Goal: Task Accomplishment & Management: Manage account settings

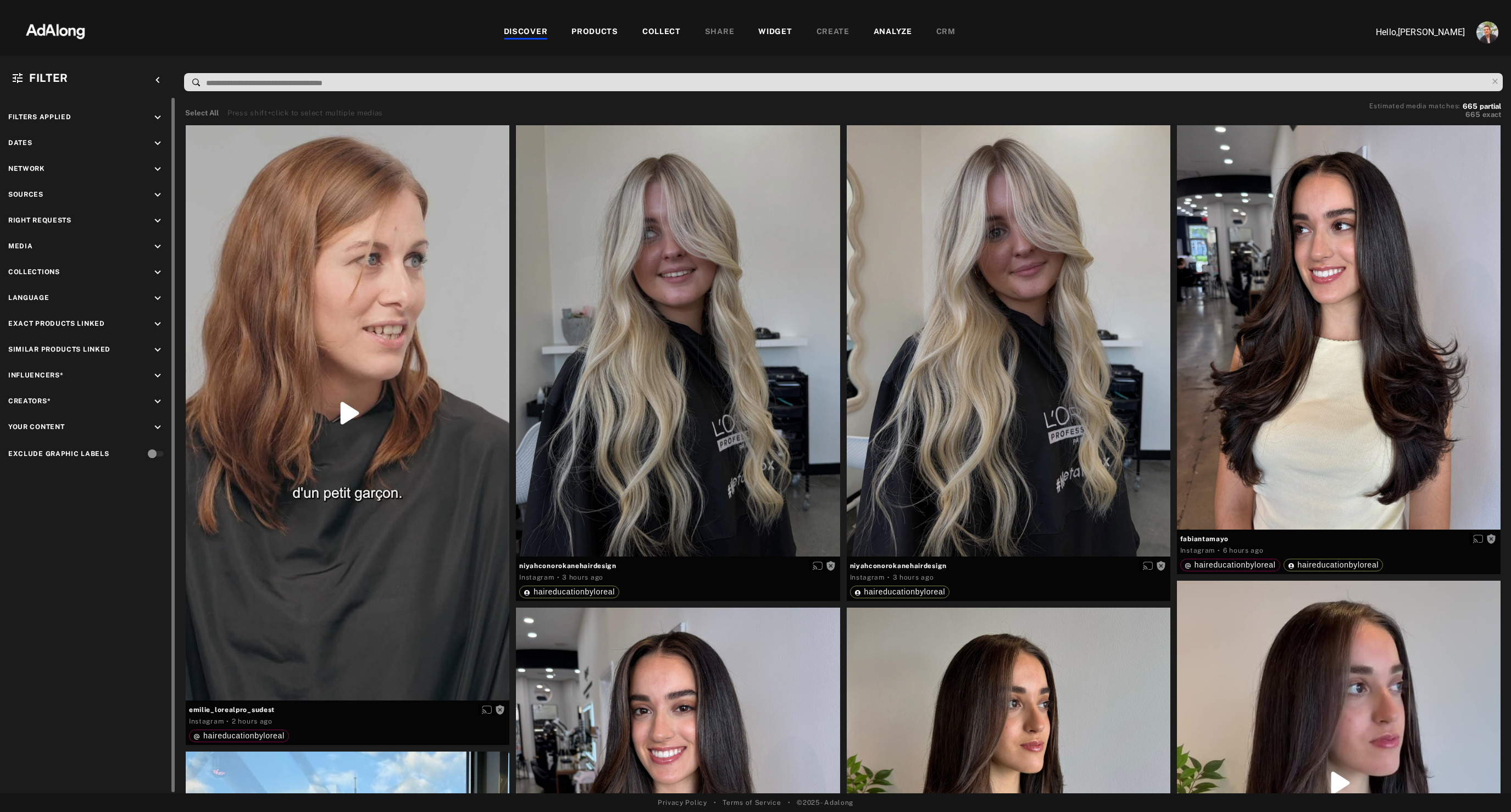
click at [156, 245] on icon "keyboard_arrow_down" at bounding box center [157, 246] width 12 height 12
click at [38, 287] on div "Photography" at bounding box center [98, 287] width 140 height 12
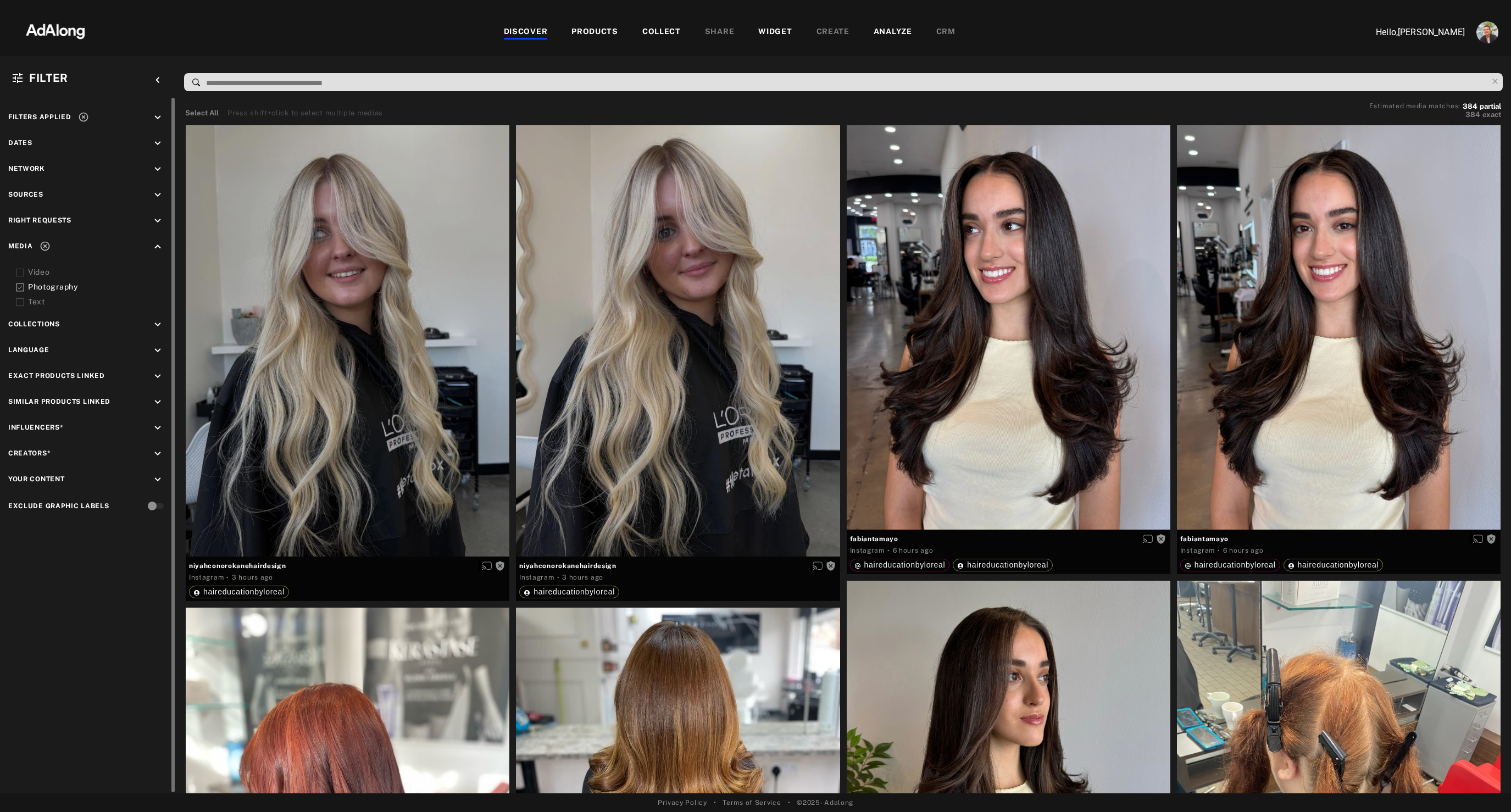
click at [38, 287] on div "Photography" at bounding box center [98, 287] width 140 height 12
click at [35, 270] on div "Video" at bounding box center [98, 272] width 140 height 12
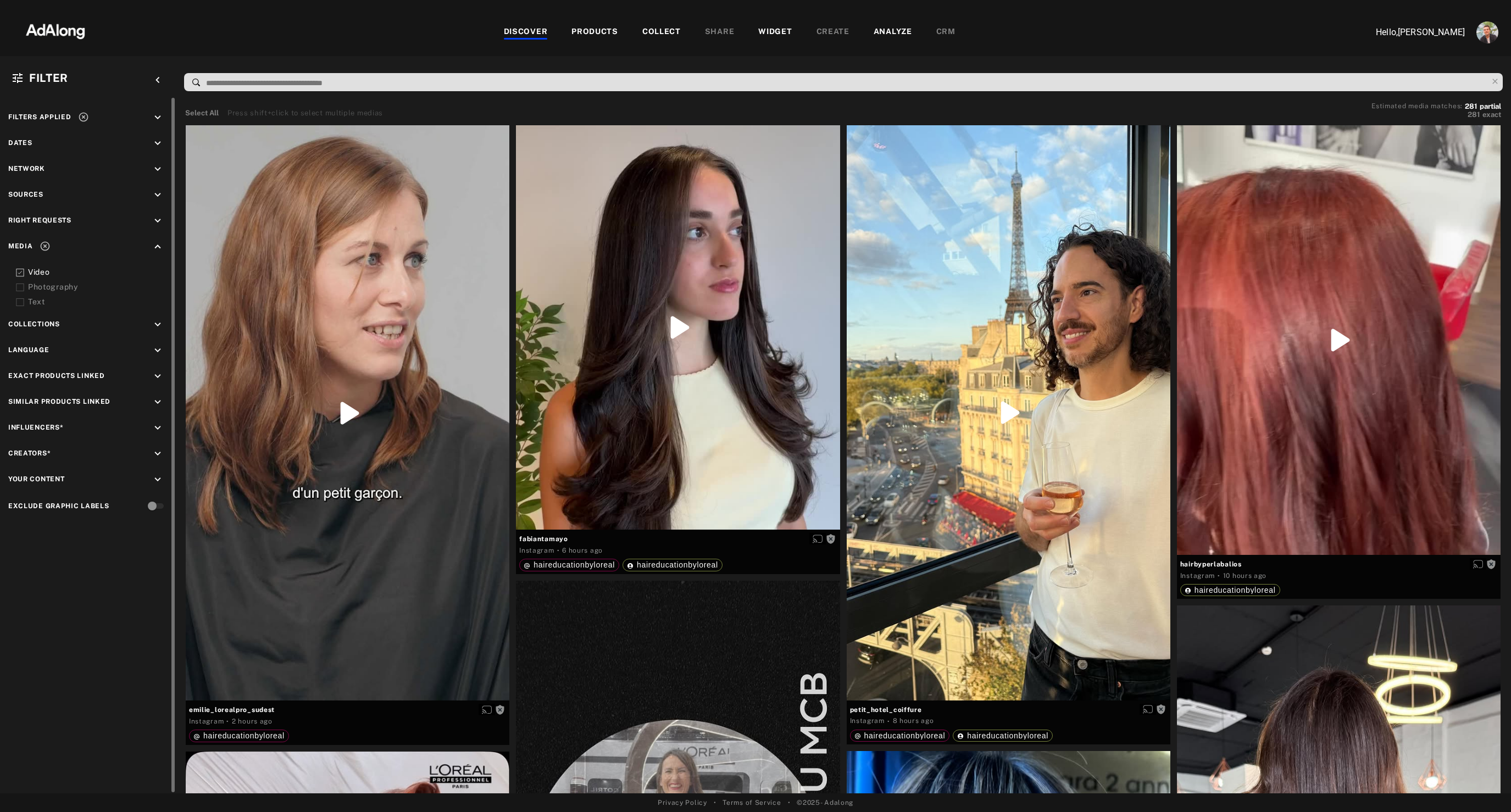
click at [35, 268] on div "Video" at bounding box center [98, 272] width 140 height 12
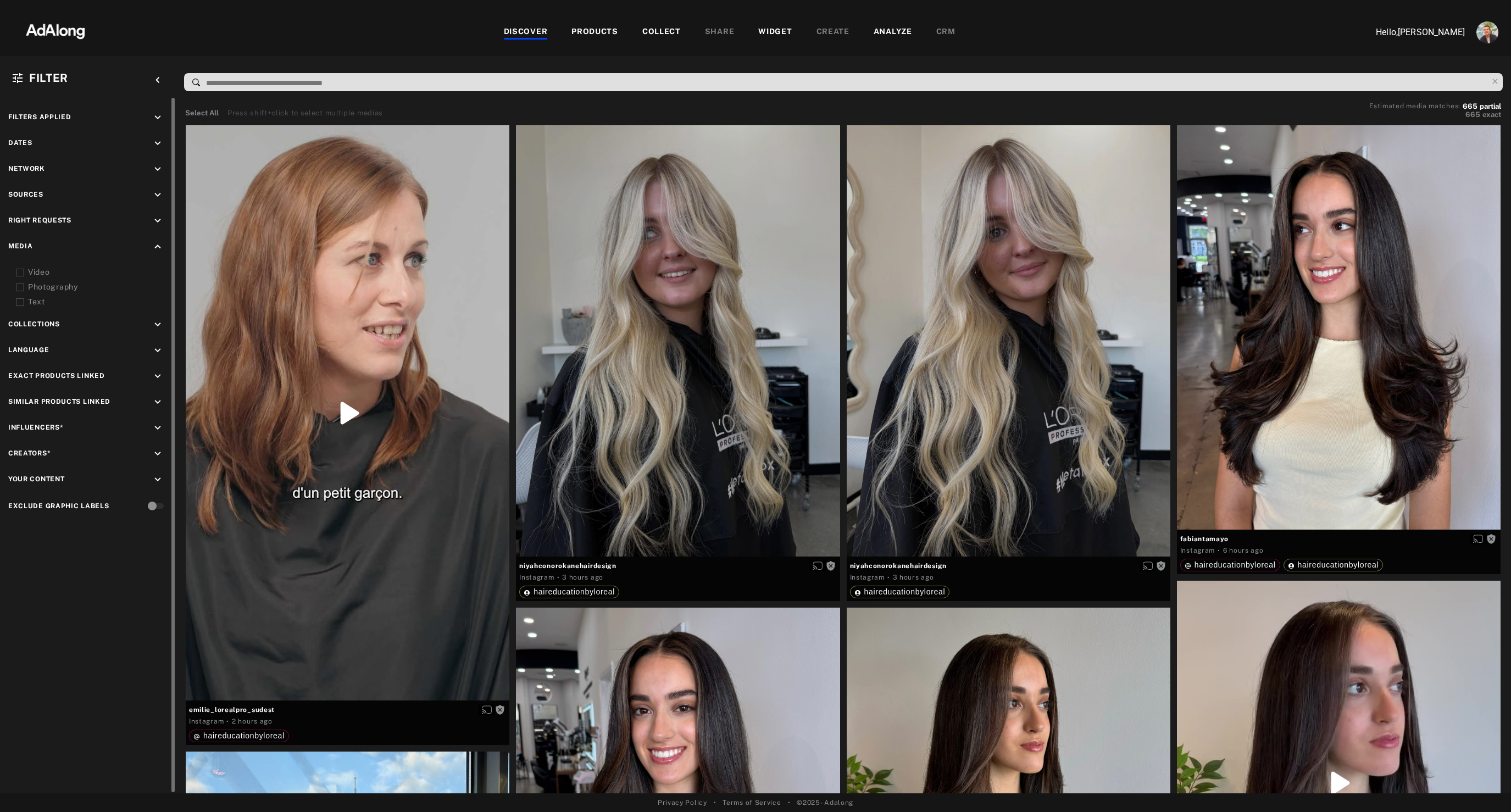
click at [36, 347] on span "Language" at bounding box center [29, 350] width 41 height 8
click at [157, 350] on icon "keyboard_arrow_down" at bounding box center [157, 350] width 12 height 12
click at [28, 429] on span "fra" at bounding box center [34, 430] width 12 height 9
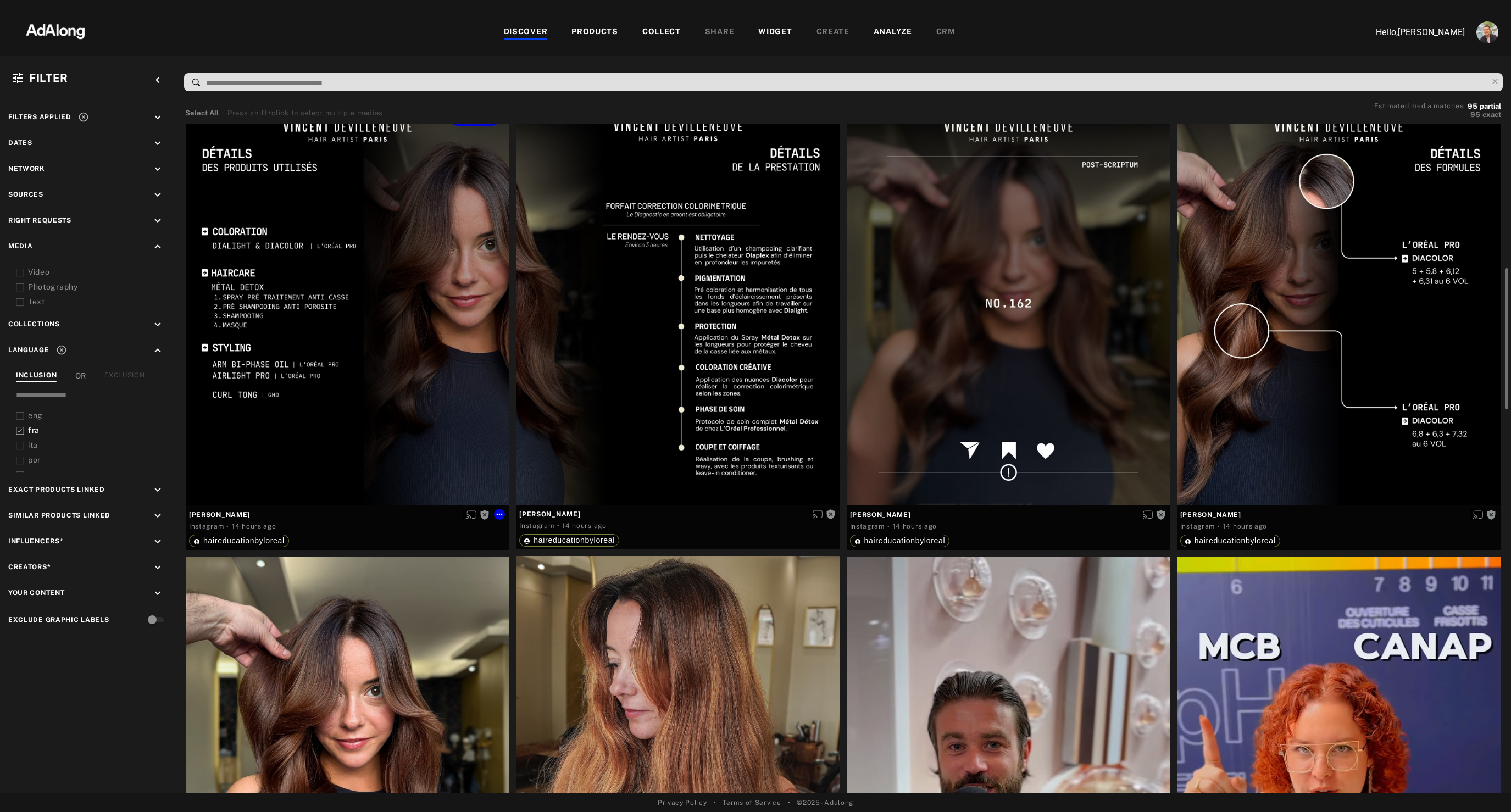
scroll to position [641, 0]
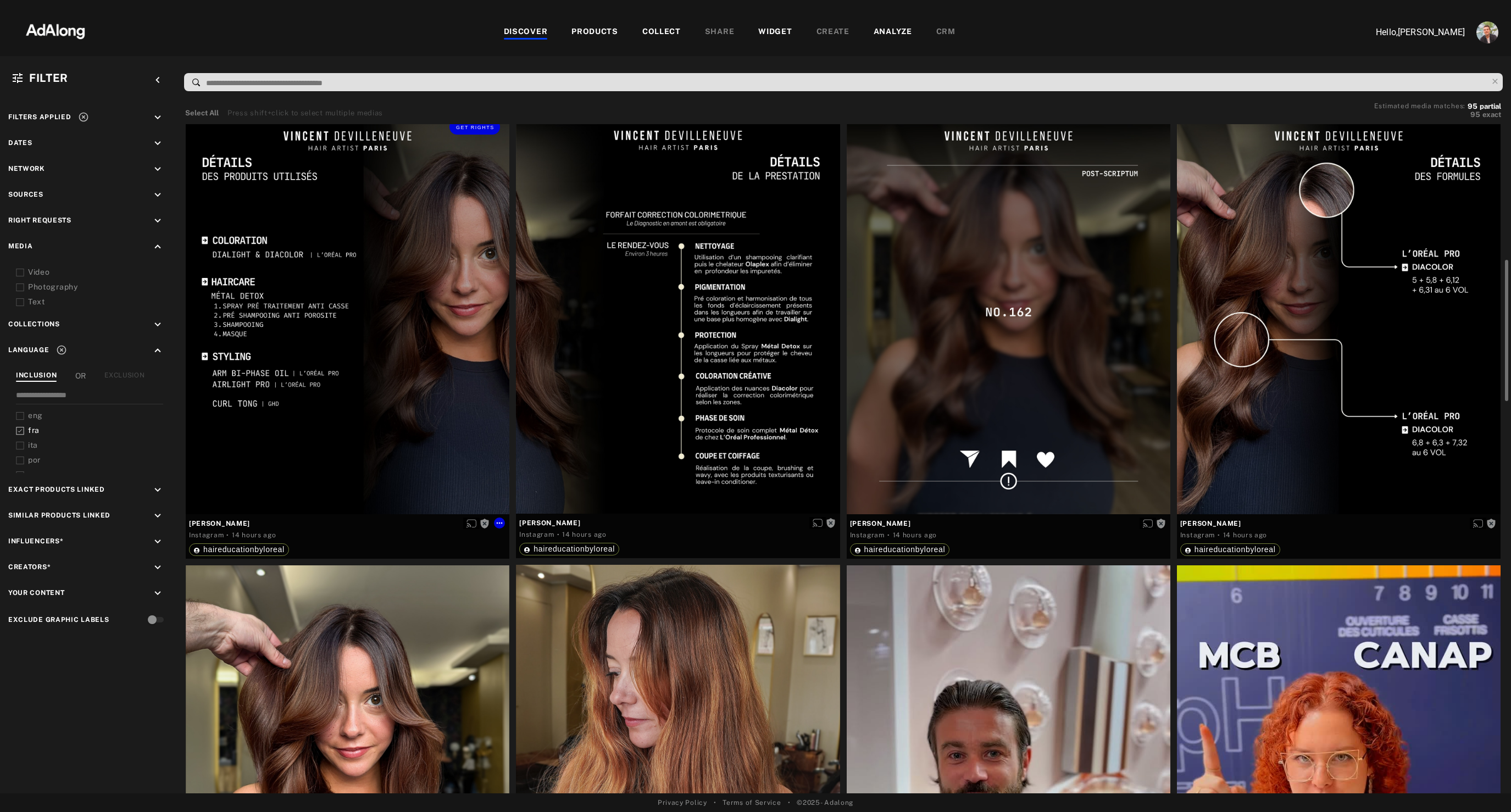
click at [377, 393] on div "Get rights" at bounding box center [347, 312] width 323 height 404
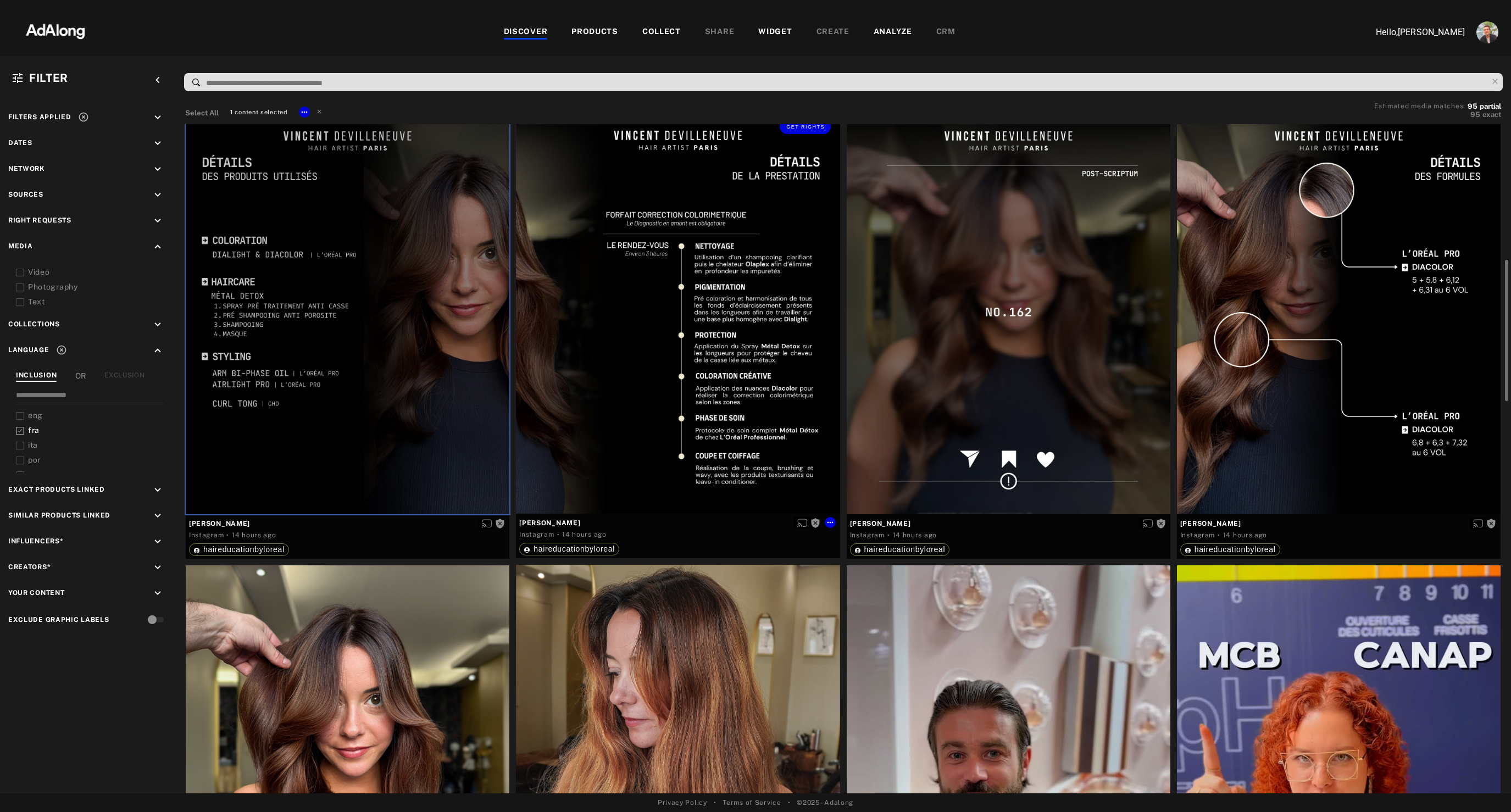
click at [652, 393] on div "Get rights" at bounding box center [677, 311] width 323 height 404
click at [1082, 390] on div "Get rights" at bounding box center [1008, 312] width 323 height 404
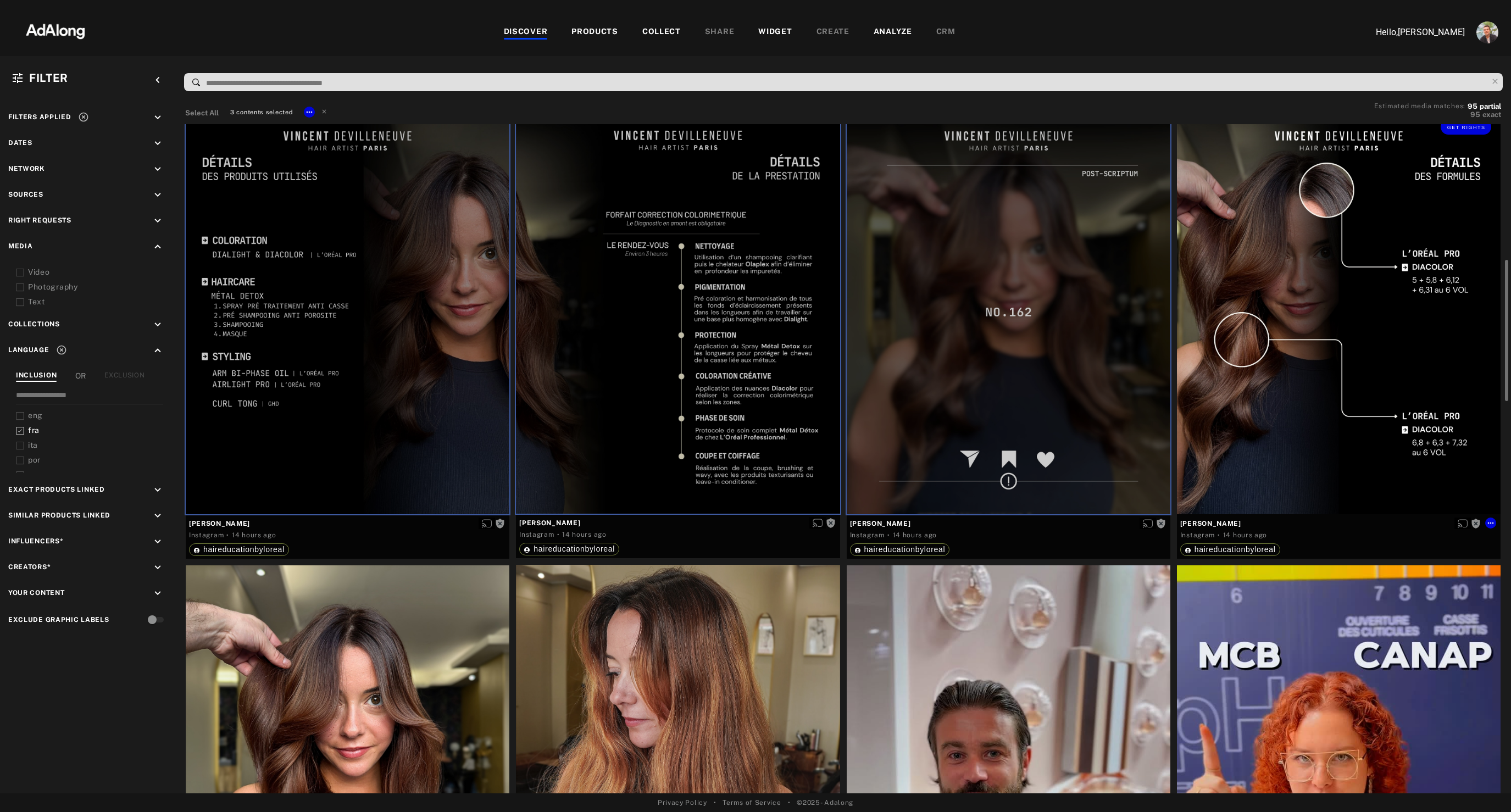
click at [1381, 367] on div "Get rights" at bounding box center [1338, 312] width 323 height 404
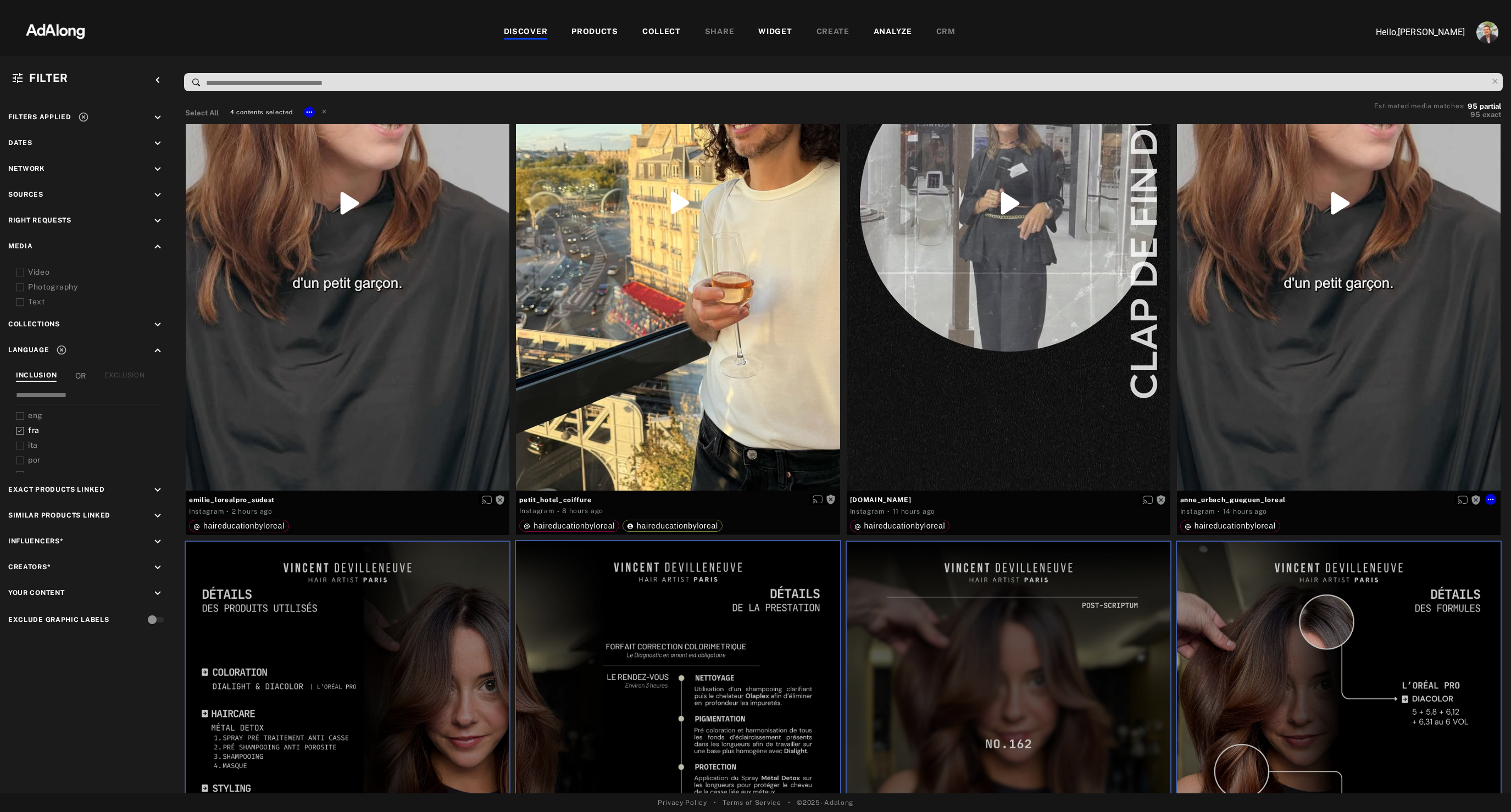
scroll to position [0, 0]
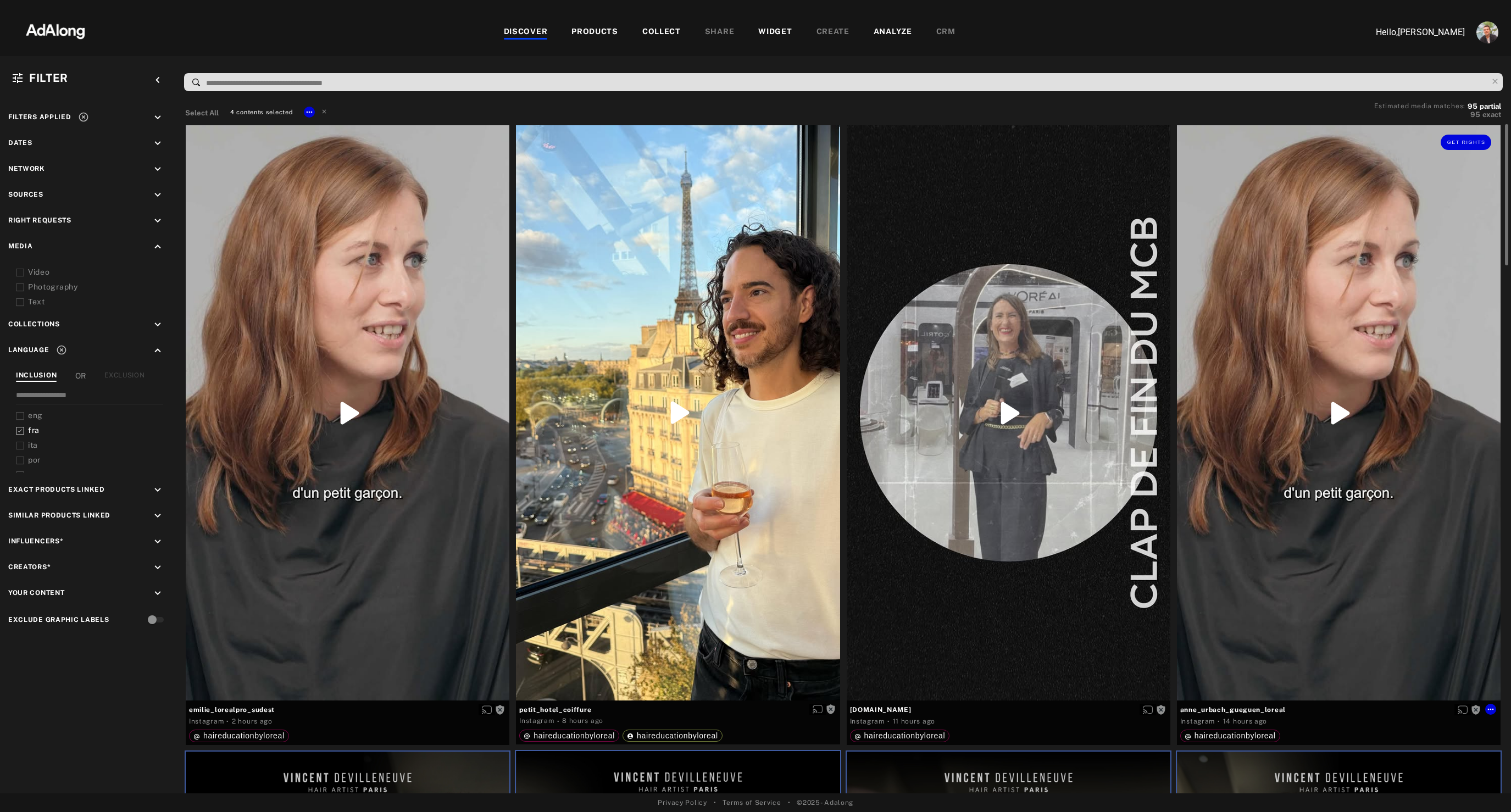
click at [1279, 512] on div "Get rights" at bounding box center [1338, 412] width 323 height 575
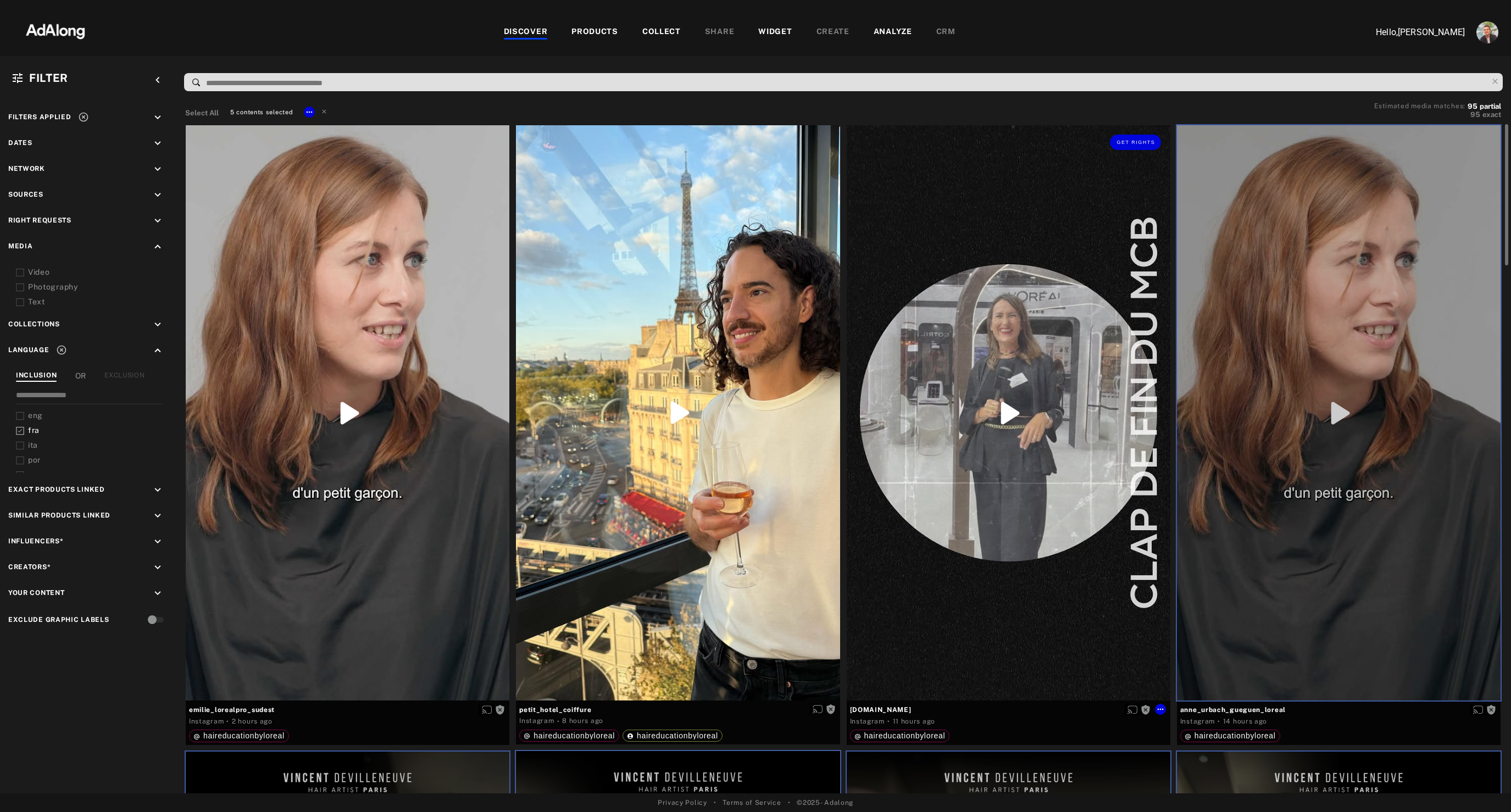
click at [972, 584] on div "Get rights" at bounding box center [1008, 412] width 323 height 575
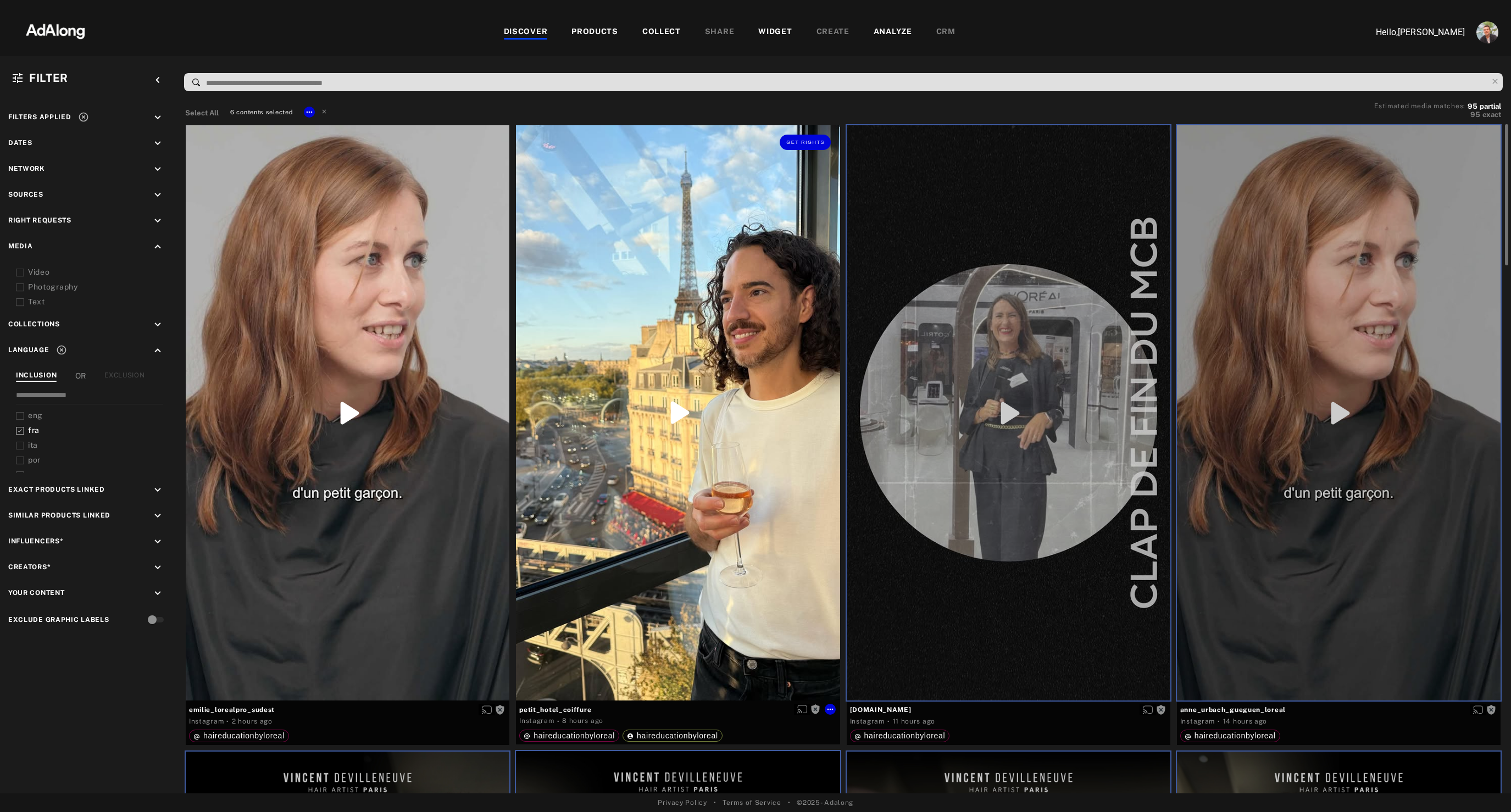
click at [608, 536] on div "Get rights" at bounding box center [677, 412] width 323 height 575
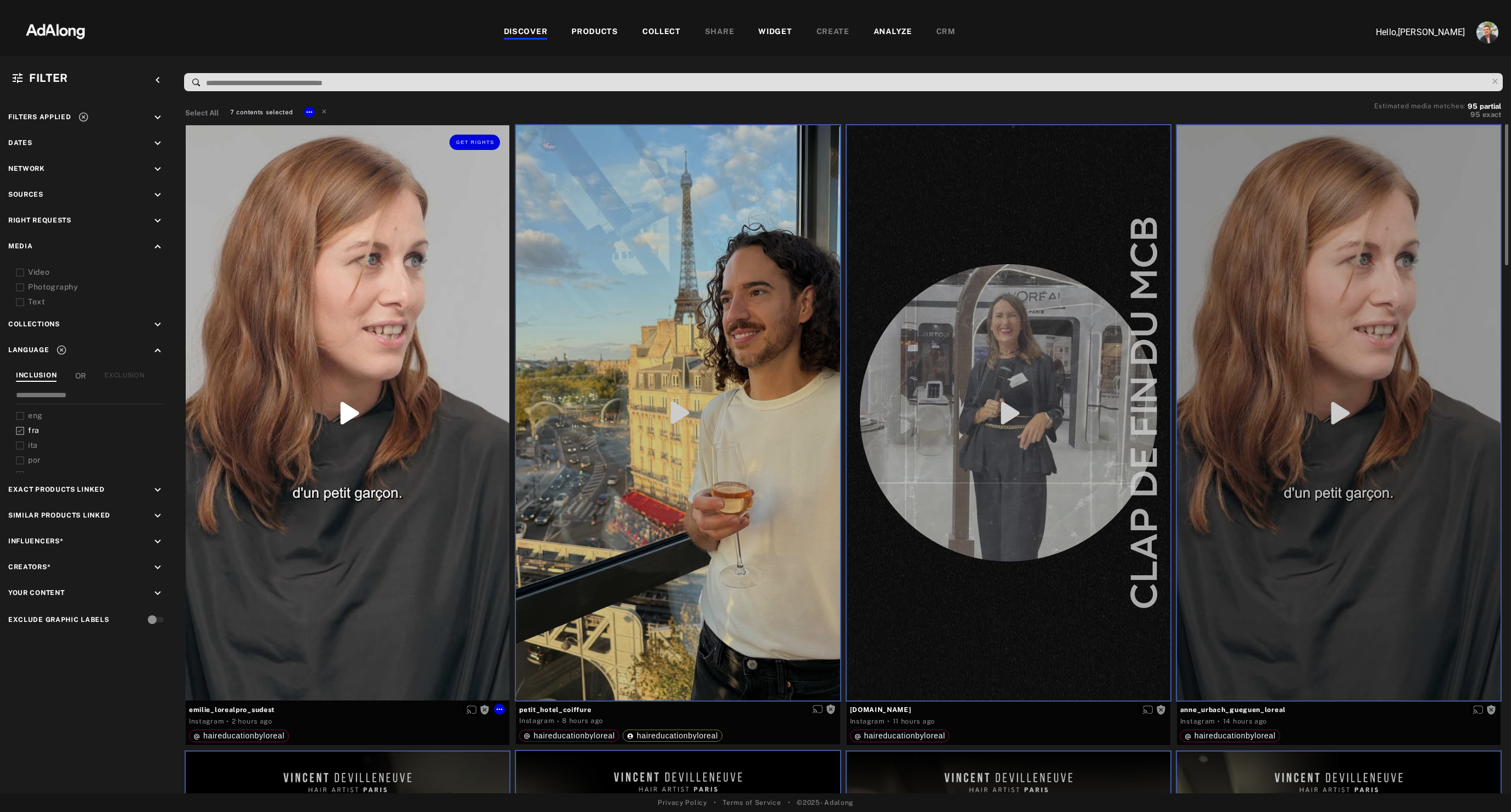
click at [342, 553] on div "Get rights" at bounding box center [347, 412] width 323 height 575
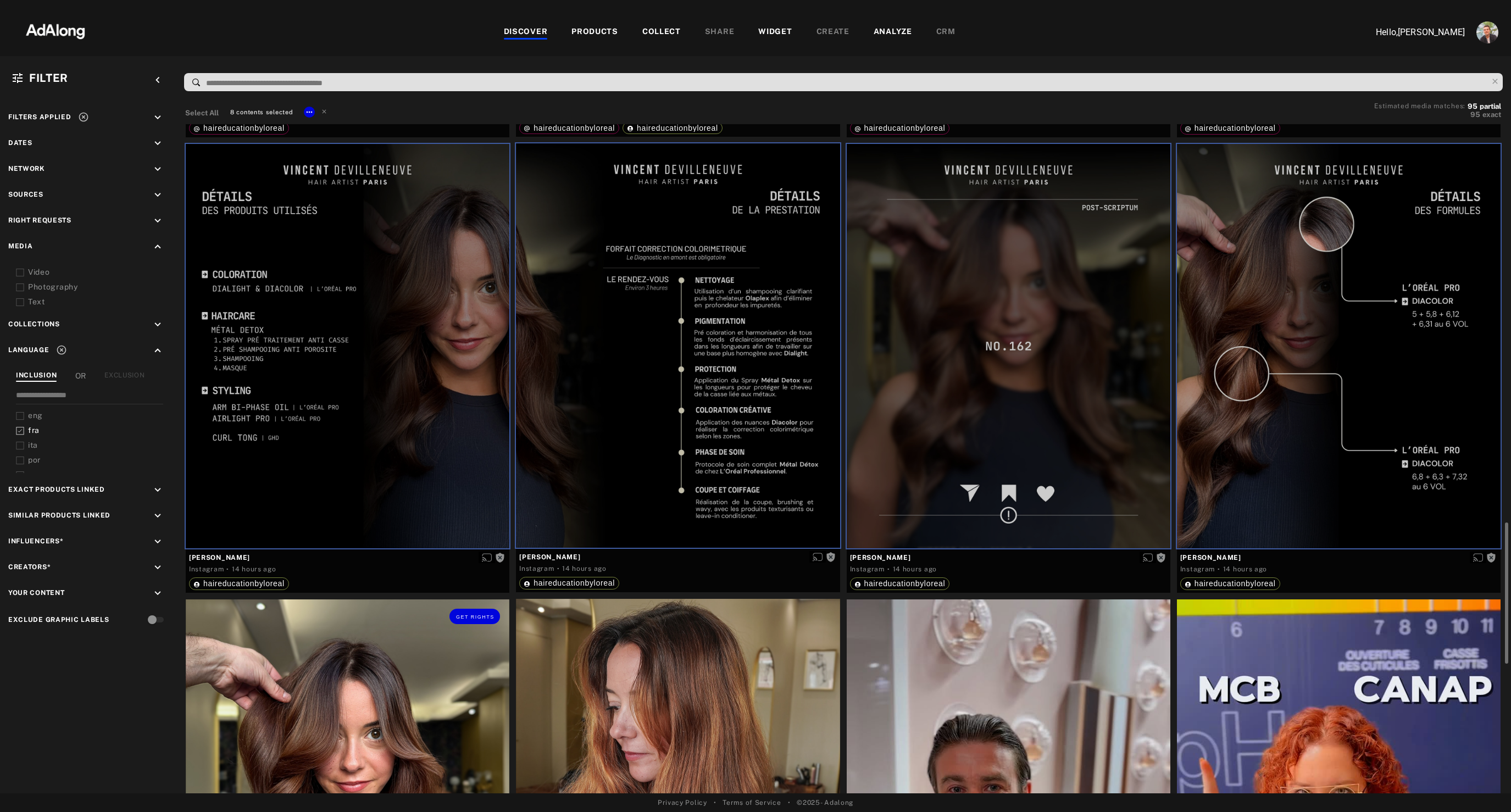
scroll to position [910, 0]
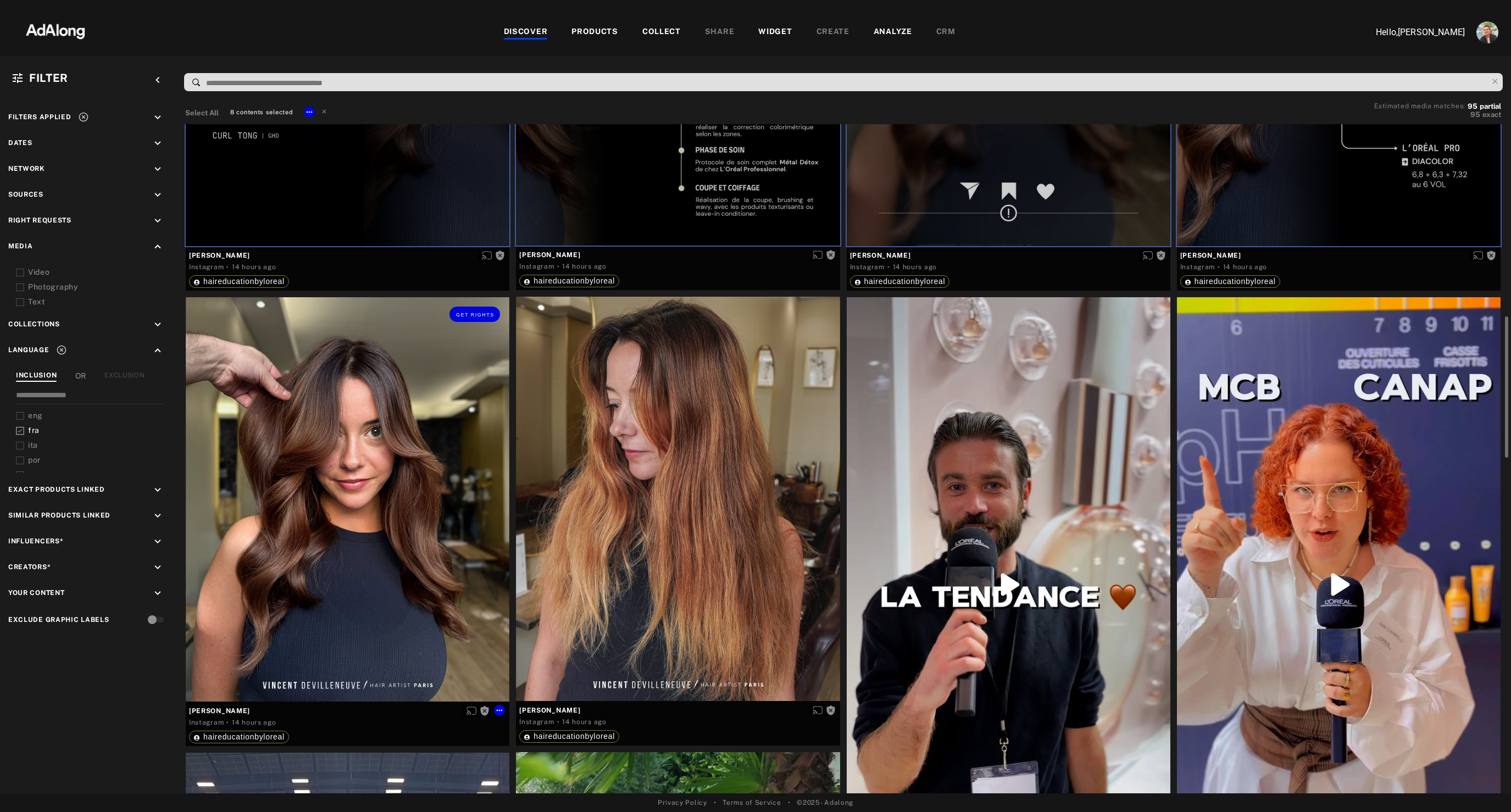
click at [342, 553] on div "Get rights" at bounding box center [347, 499] width 323 height 404
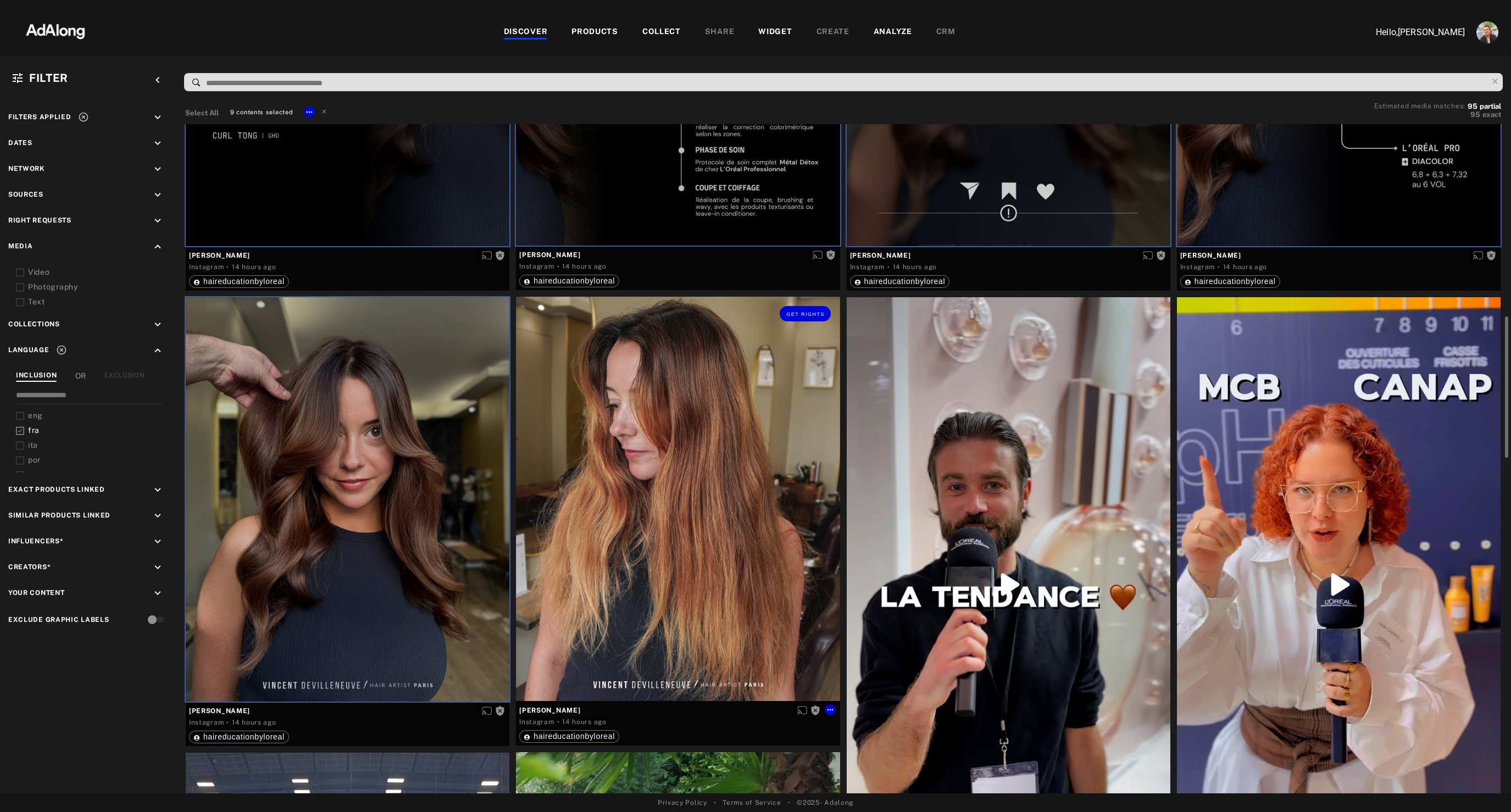
click at [766, 535] on div "Get rights" at bounding box center [677, 498] width 323 height 404
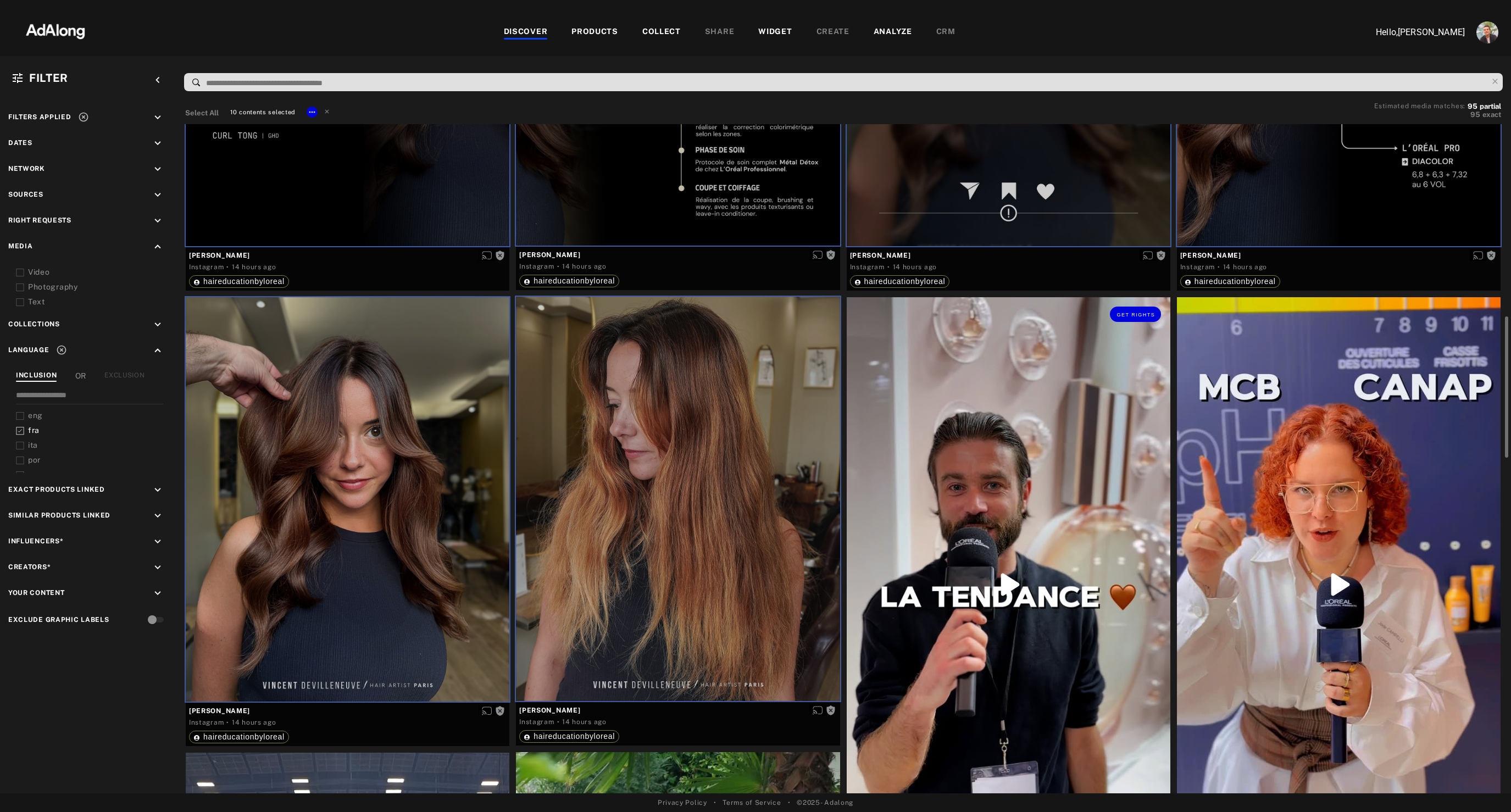
click at [1022, 518] on div "Get rights" at bounding box center [1008, 584] width 323 height 575
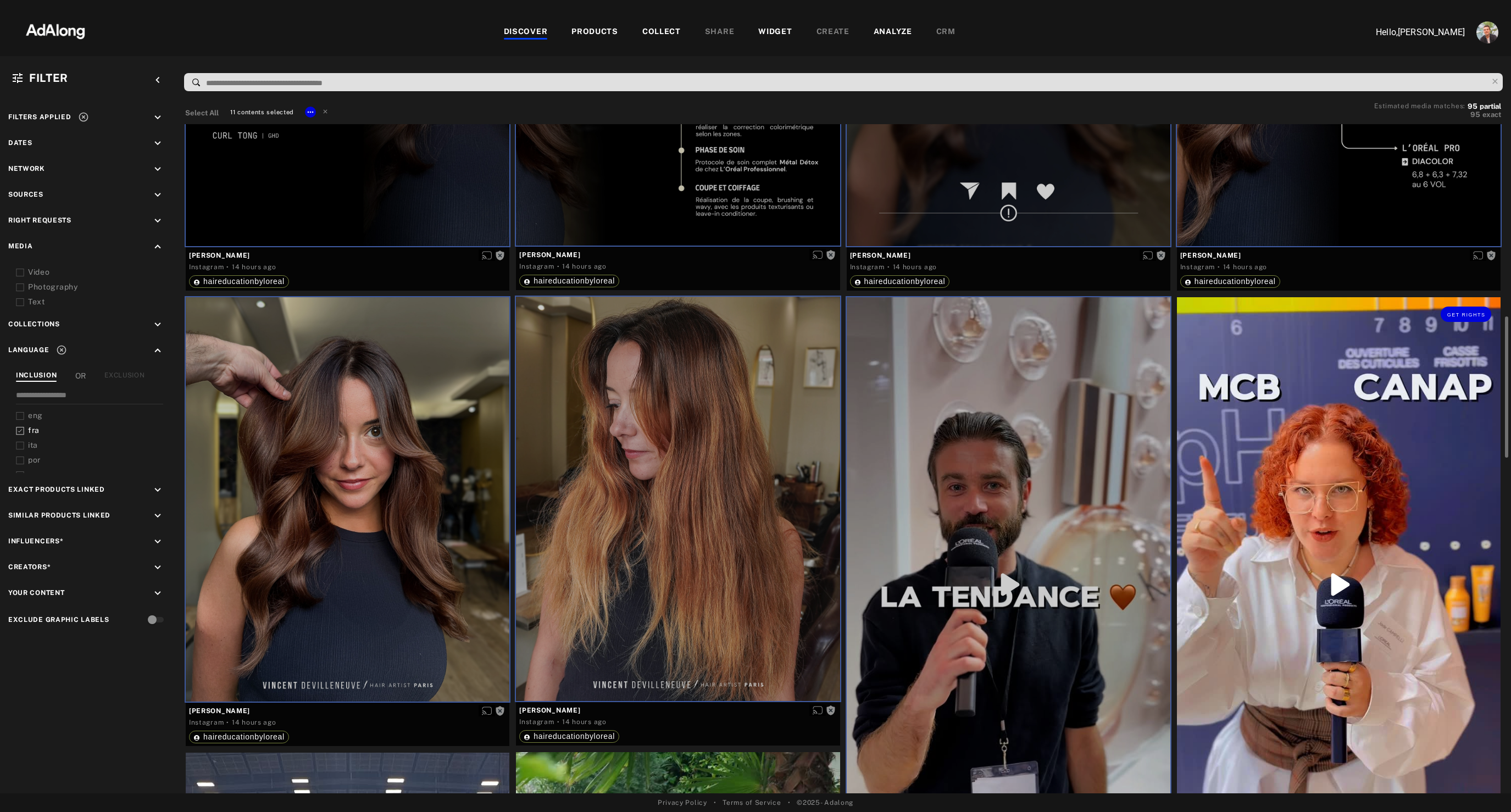
click at [1258, 489] on div "Get rights" at bounding box center [1338, 584] width 323 height 575
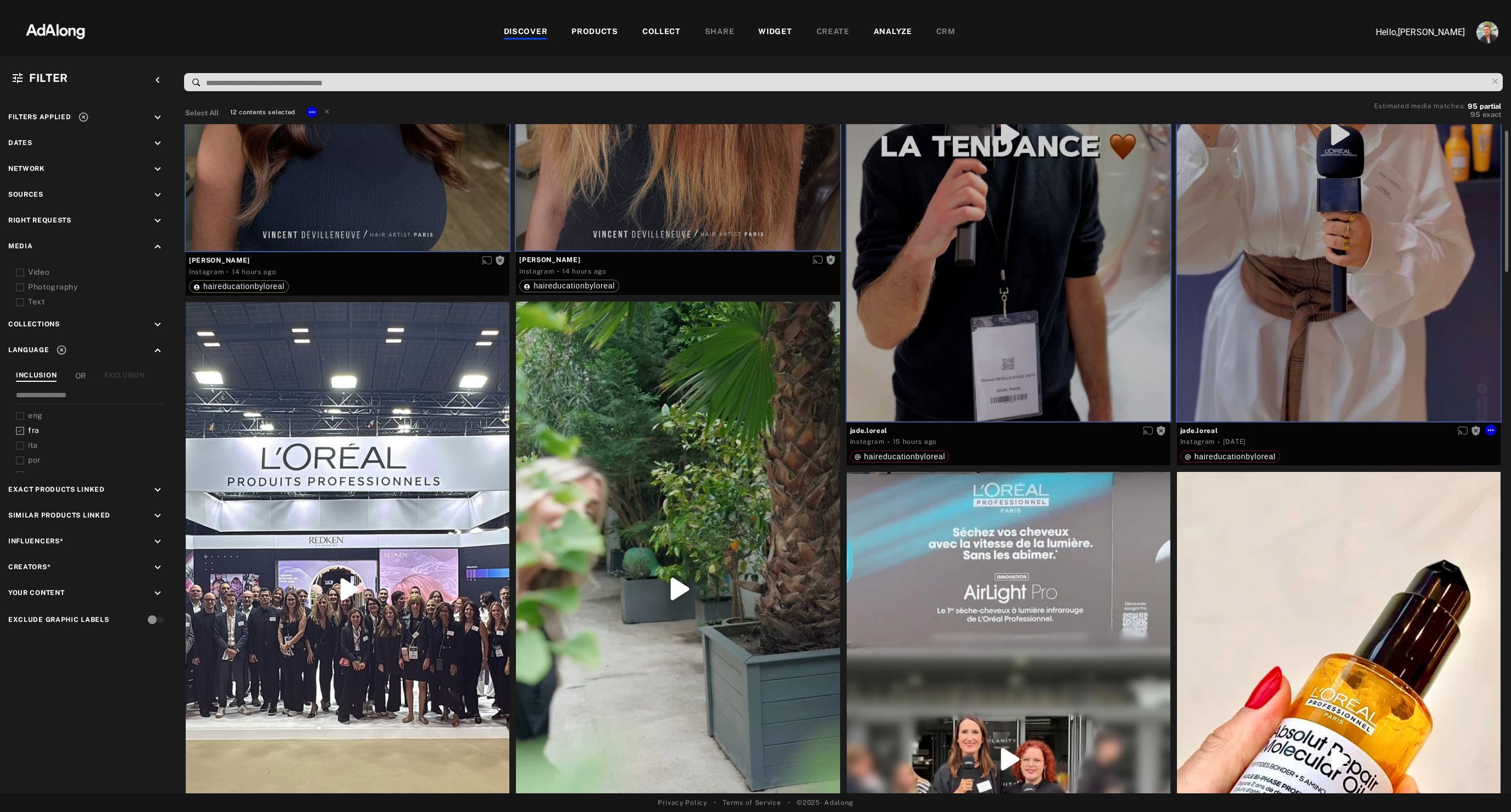
scroll to position [1379, 0]
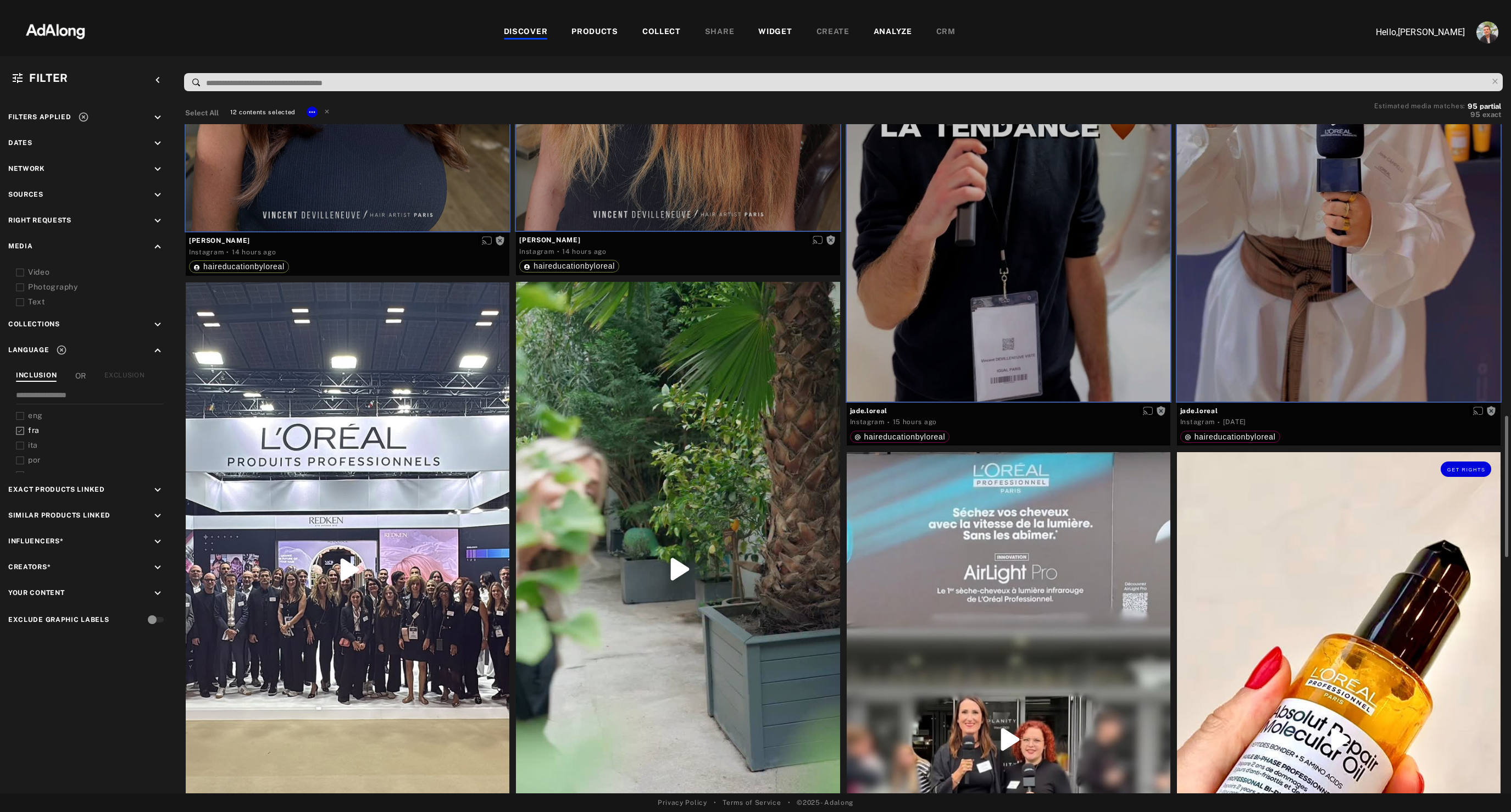
click at [1267, 553] on div "Get rights" at bounding box center [1338, 739] width 323 height 574
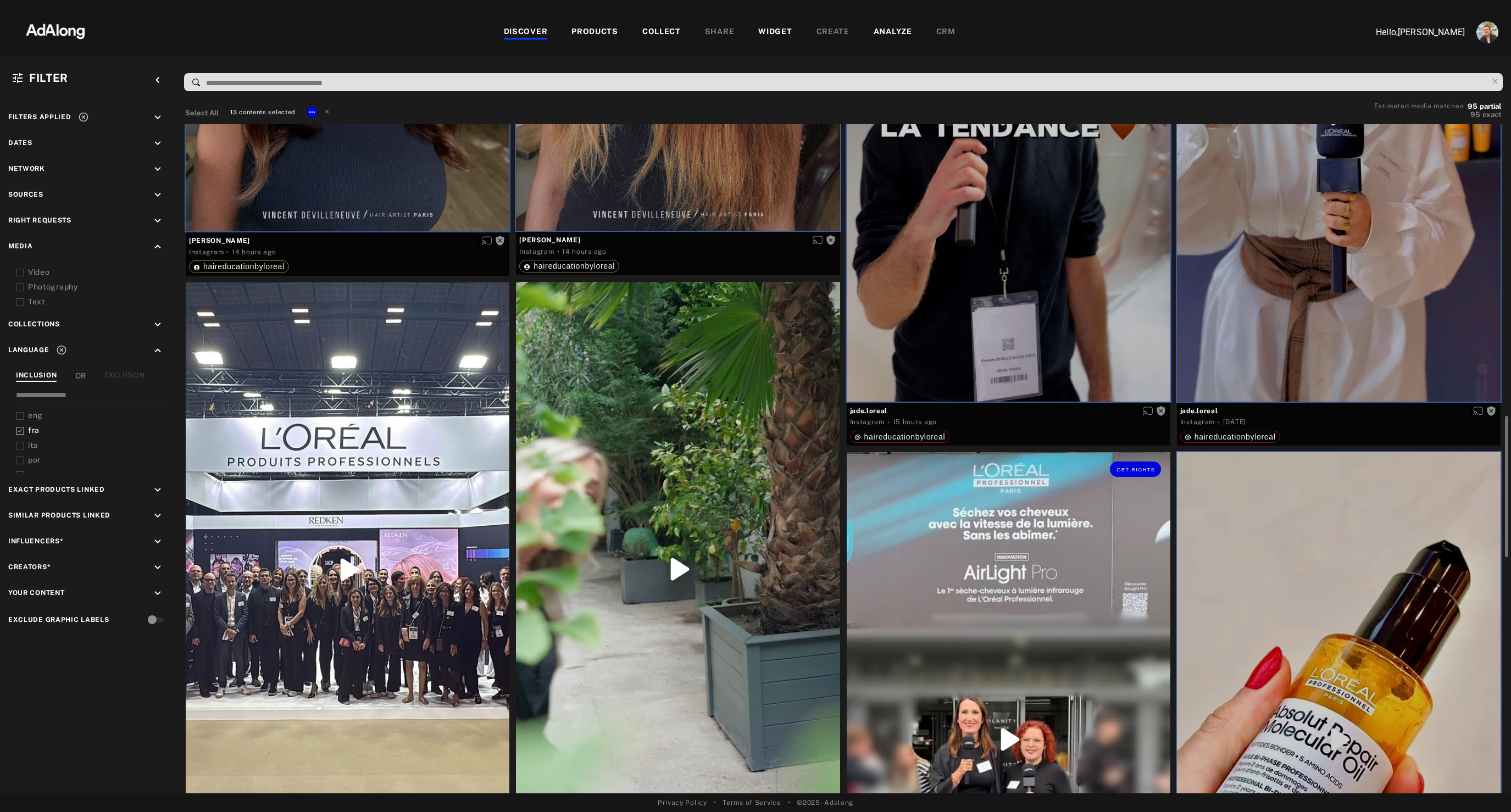
click at [987, 575] on div "Get rights" at bounding box center [1008, 739] width 323 height 575
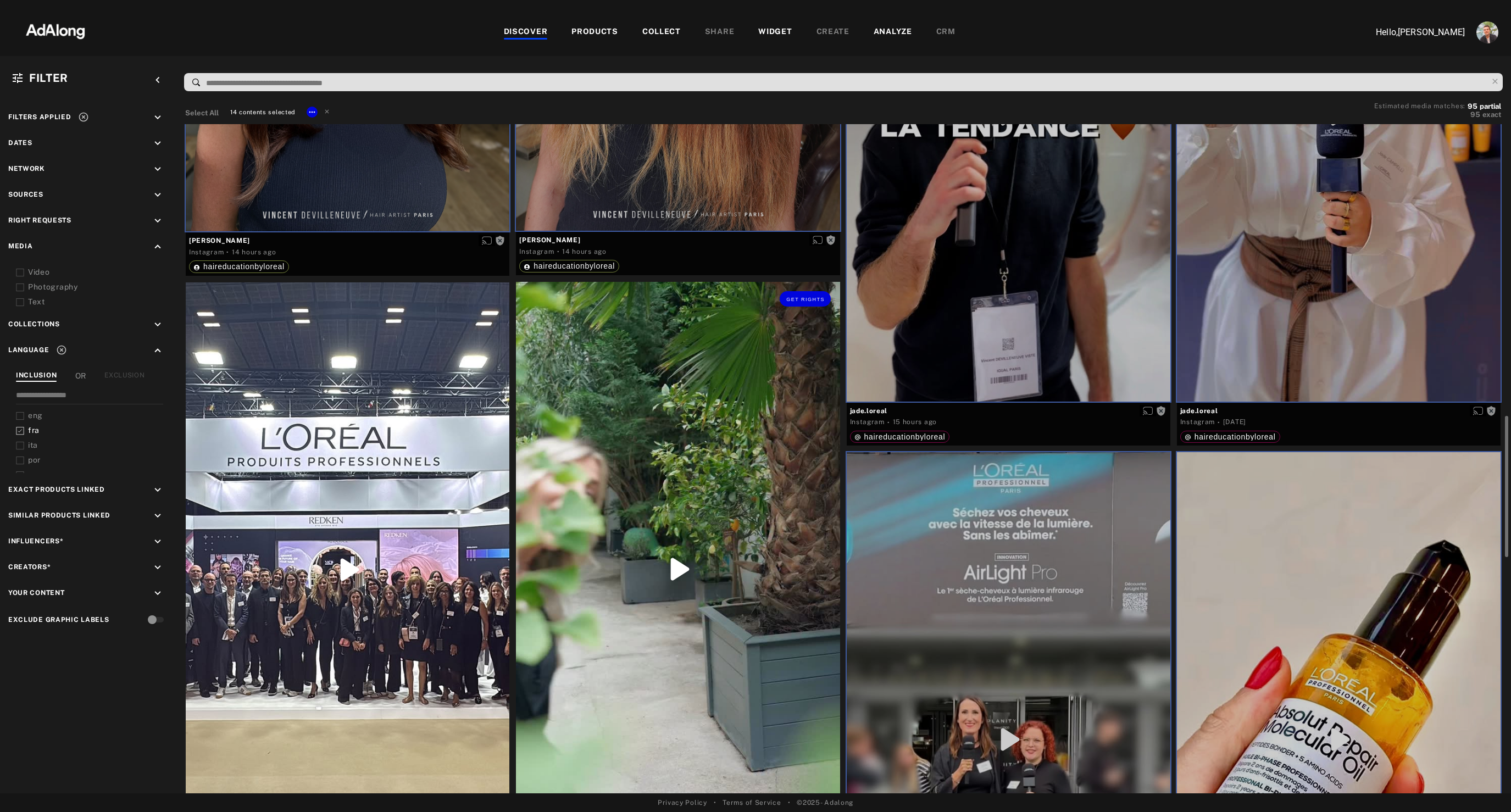
click at [658, 534] on div "Get rights" at bounding box center [677, 569] width 323 height 575
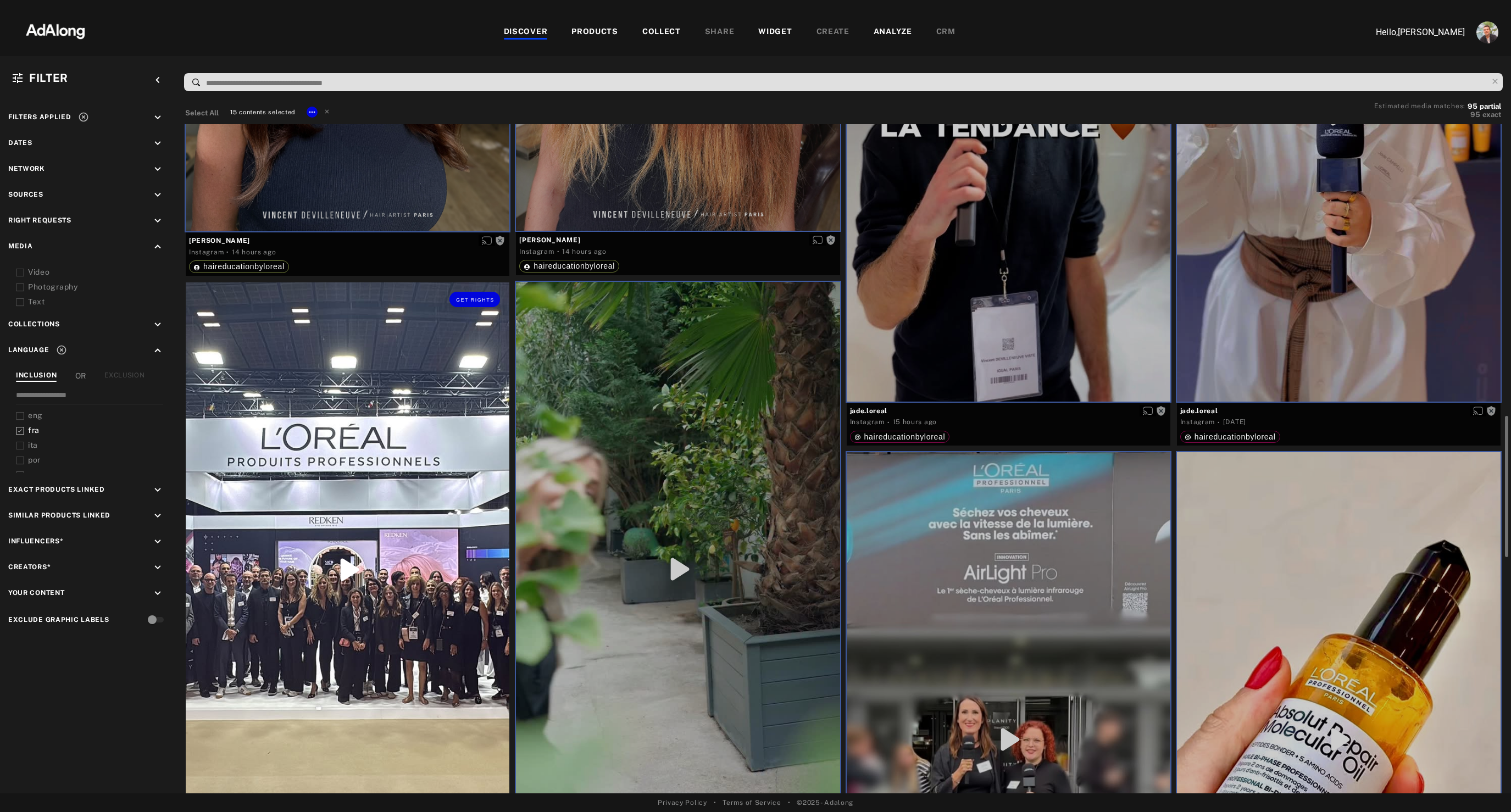
click at [335, 537] on div "Get rights" at bounding box center [347, 570] width 323 height 575
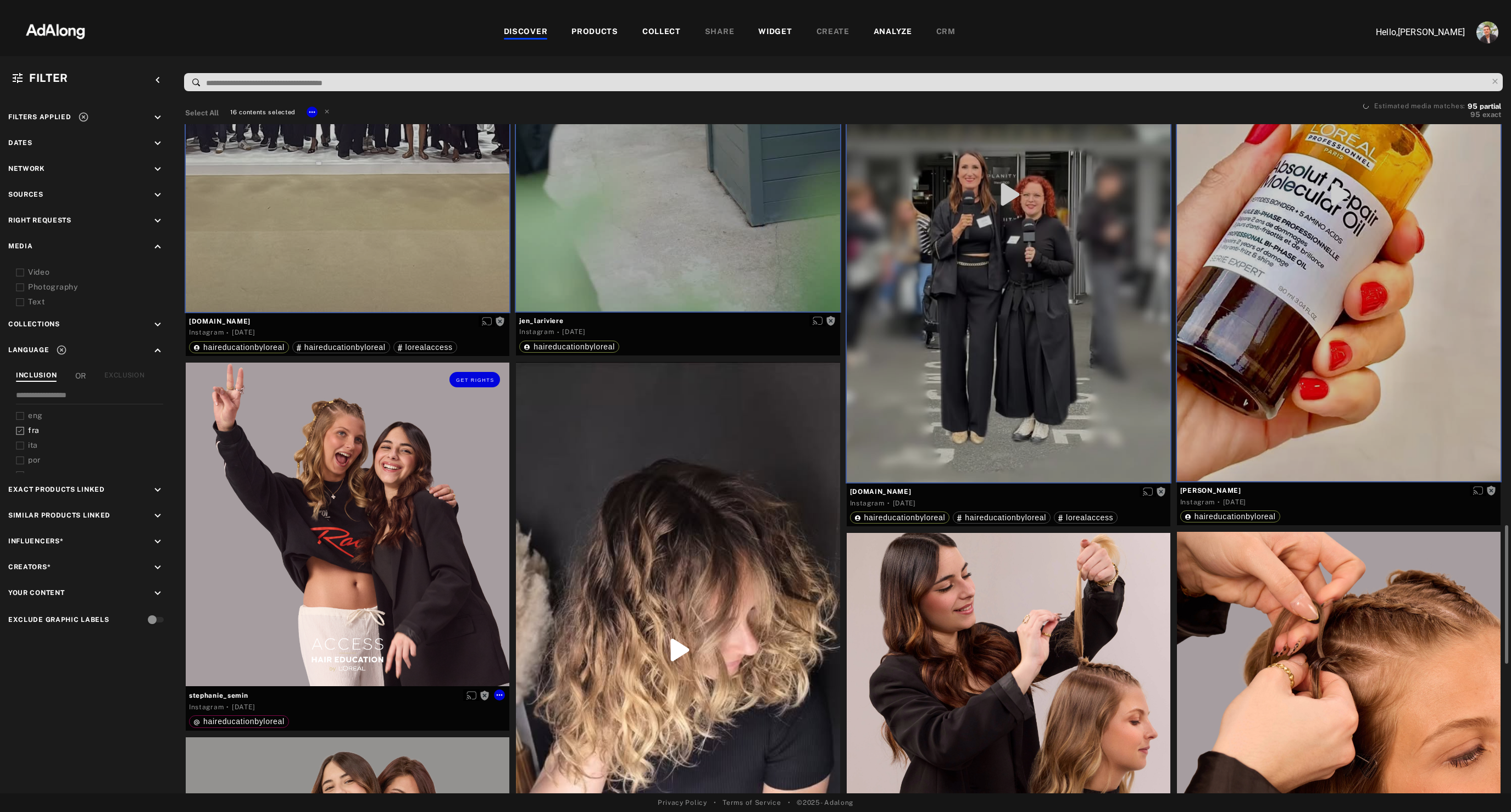
scroll to position [1928, 0]
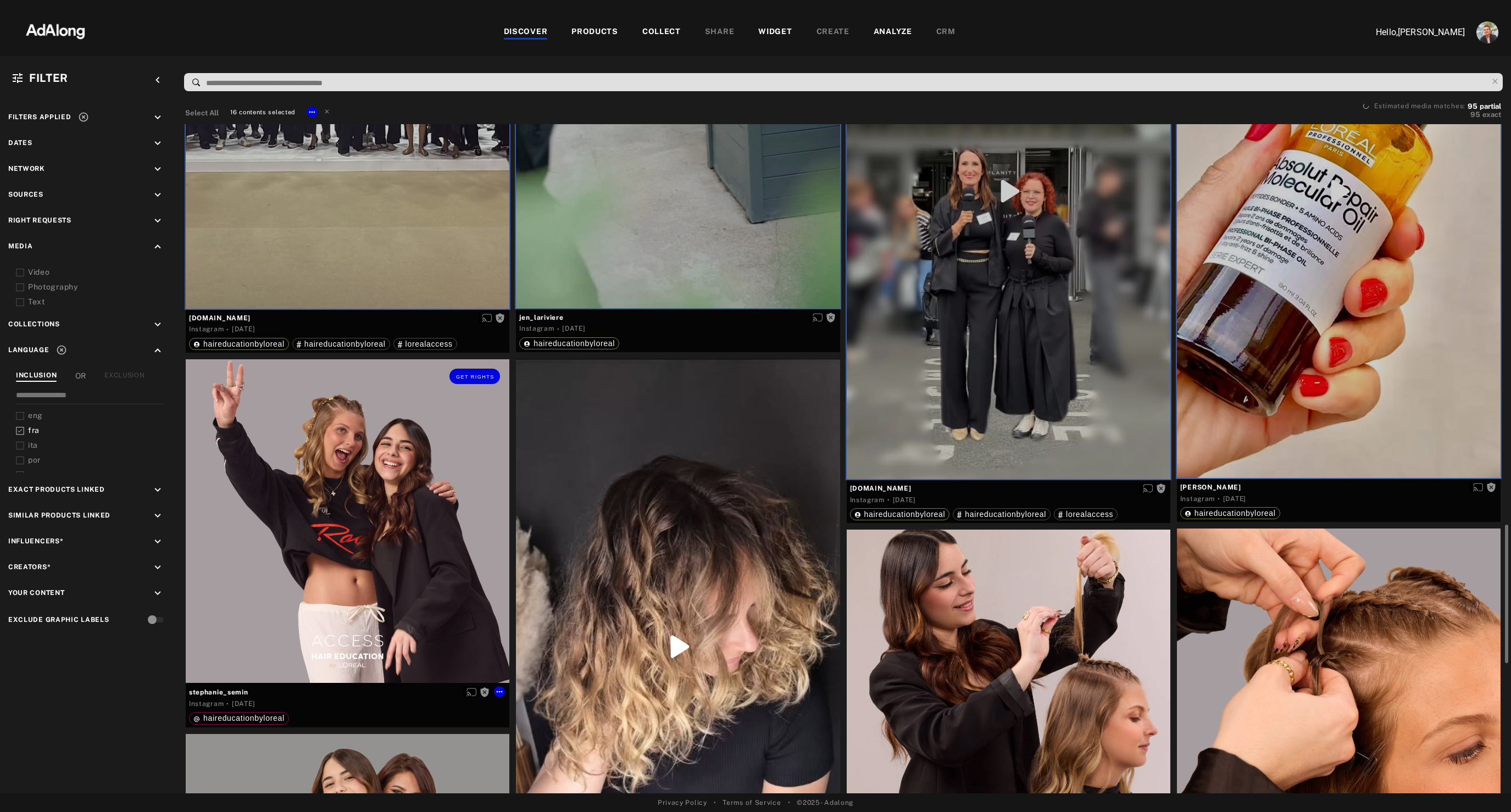
click at [335, 537] on div "Get rights" at bounding box center [347, 521] width 323 height 323
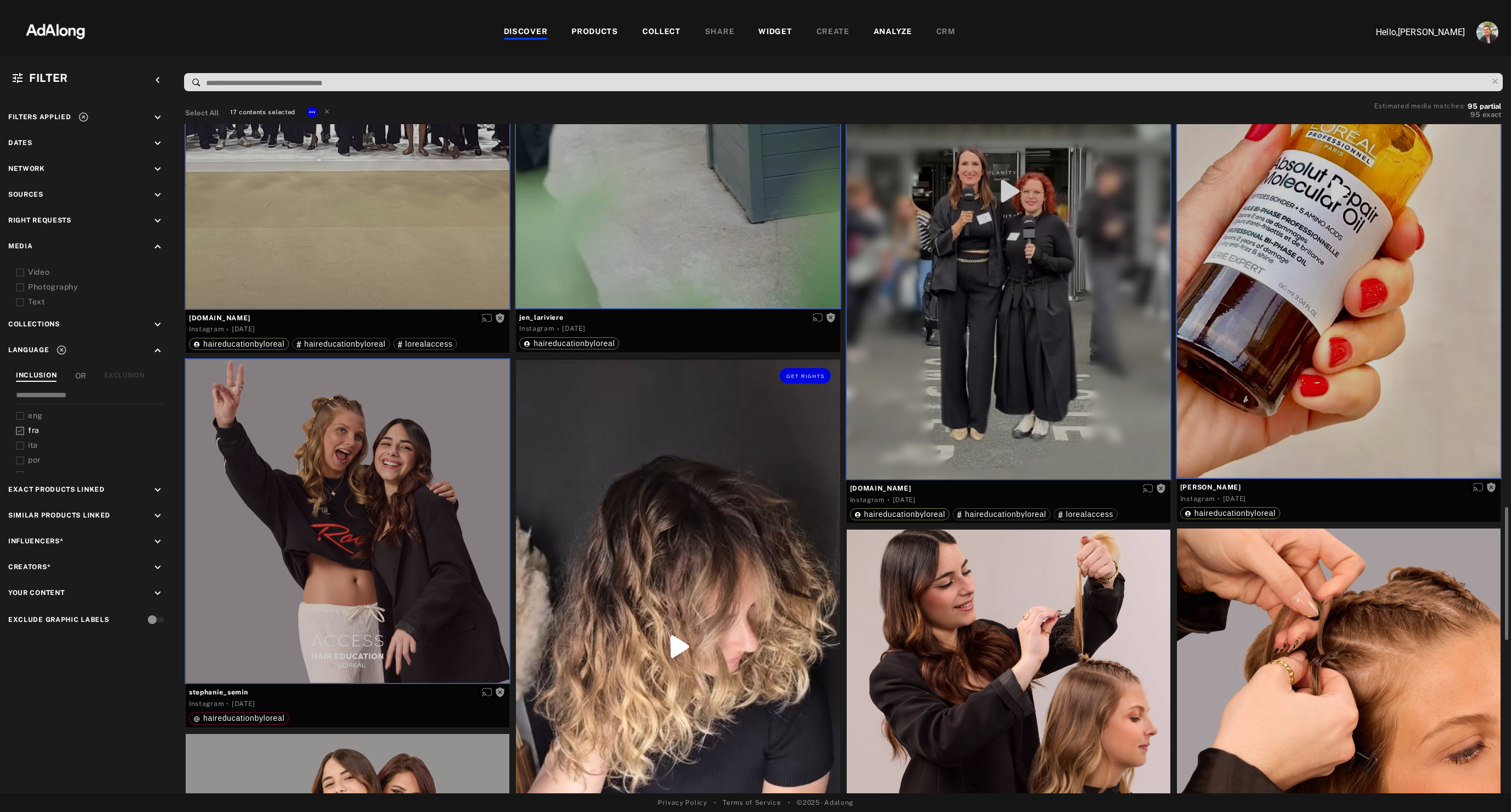
click at [612, 555] on div "Get rights" at bounding box center [677, 646] width 323 height 575
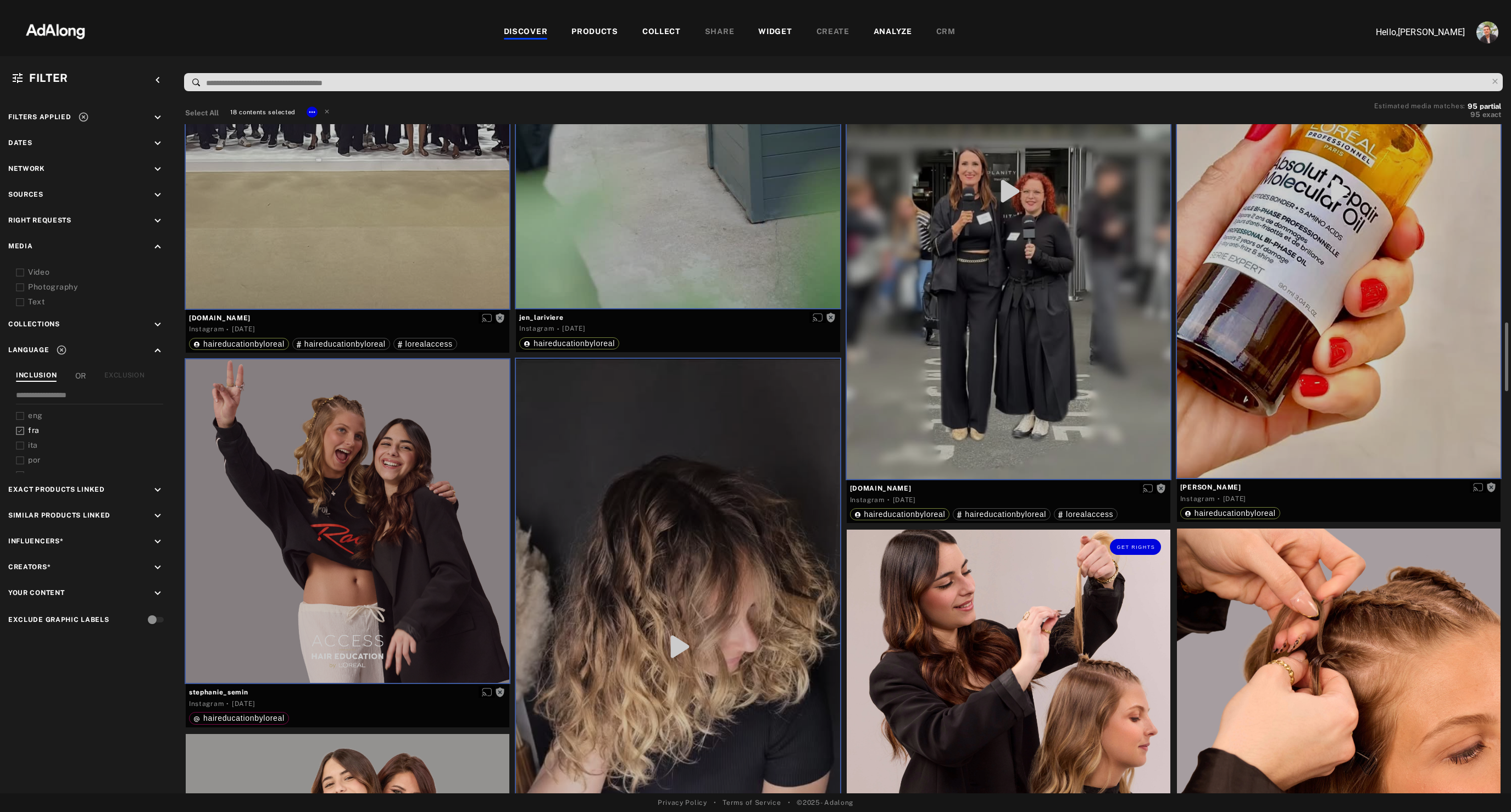
click at [1039, 655] on div "Get rights" at bounding box center [1008, 691] width 323 height 323
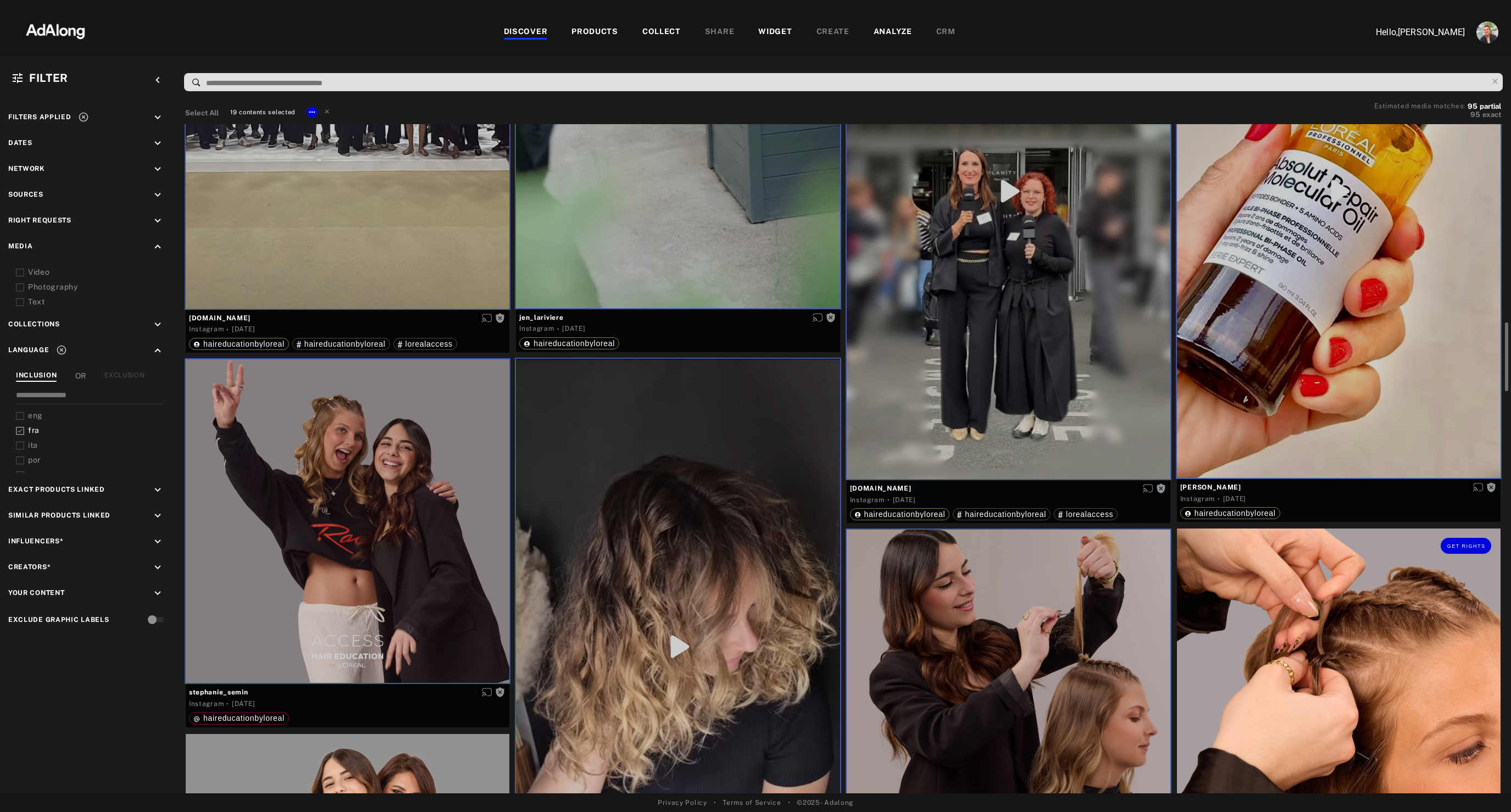
click at [1362, 652] on div "Get rights" at bounding box center [1338, 690] width 323 height 323
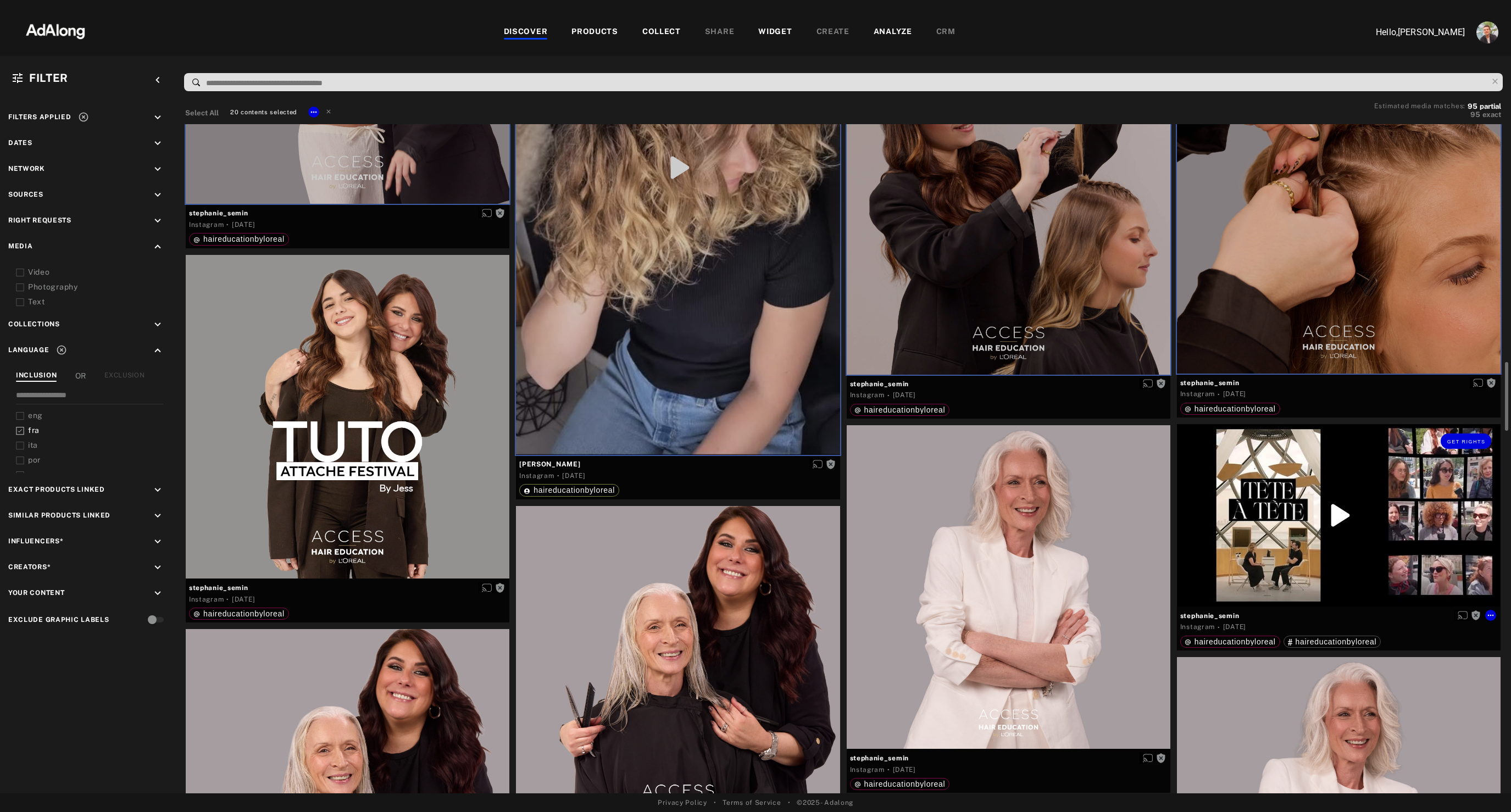
scroll to position [2404, 0]
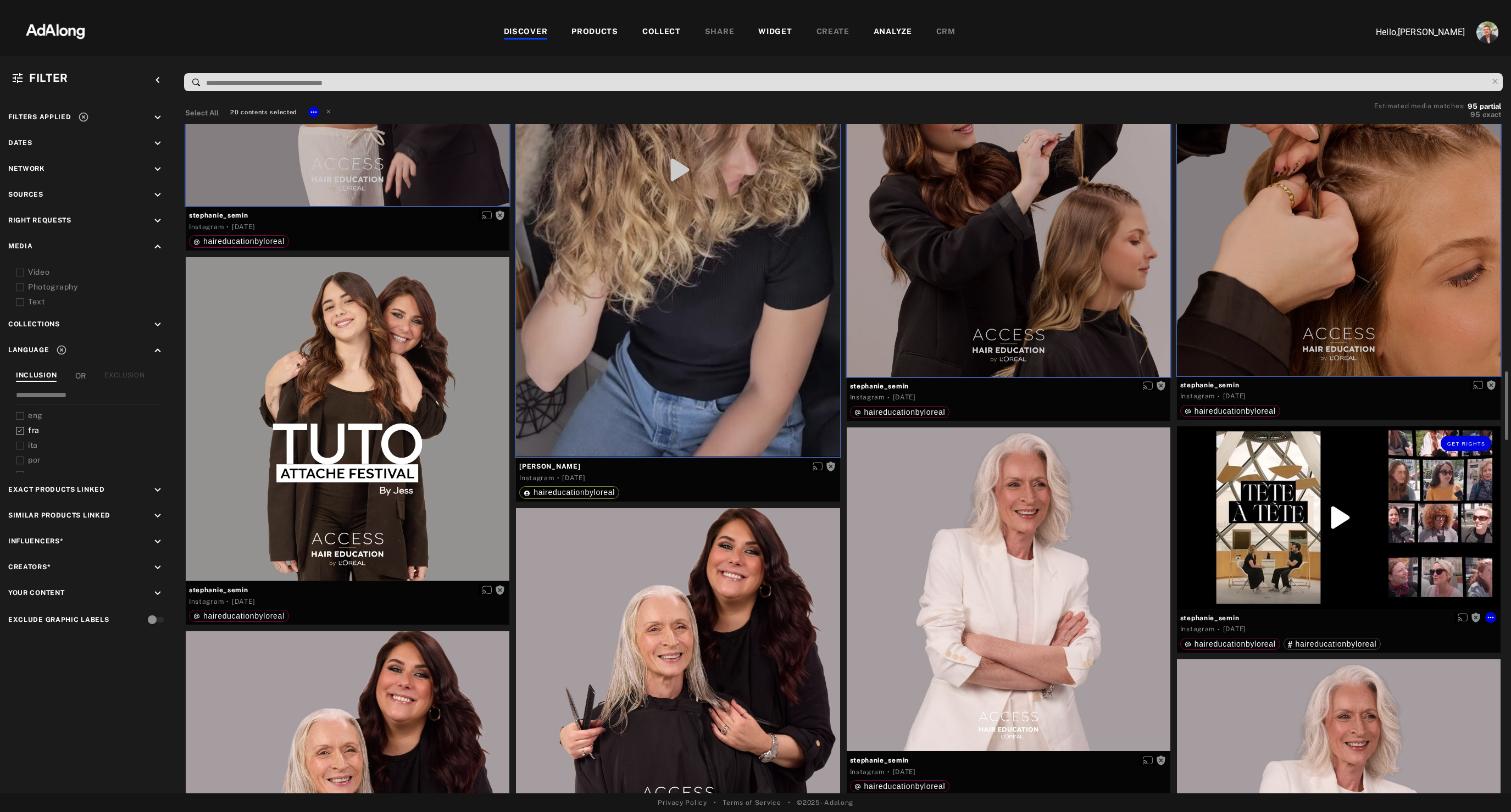
click at [1362, 652] on div "Get rights [PERSON_NAME] Instagram · [DATE] haireducationbyloreal haireducation…" at bounding box center [1338, 543] width 330 height 233
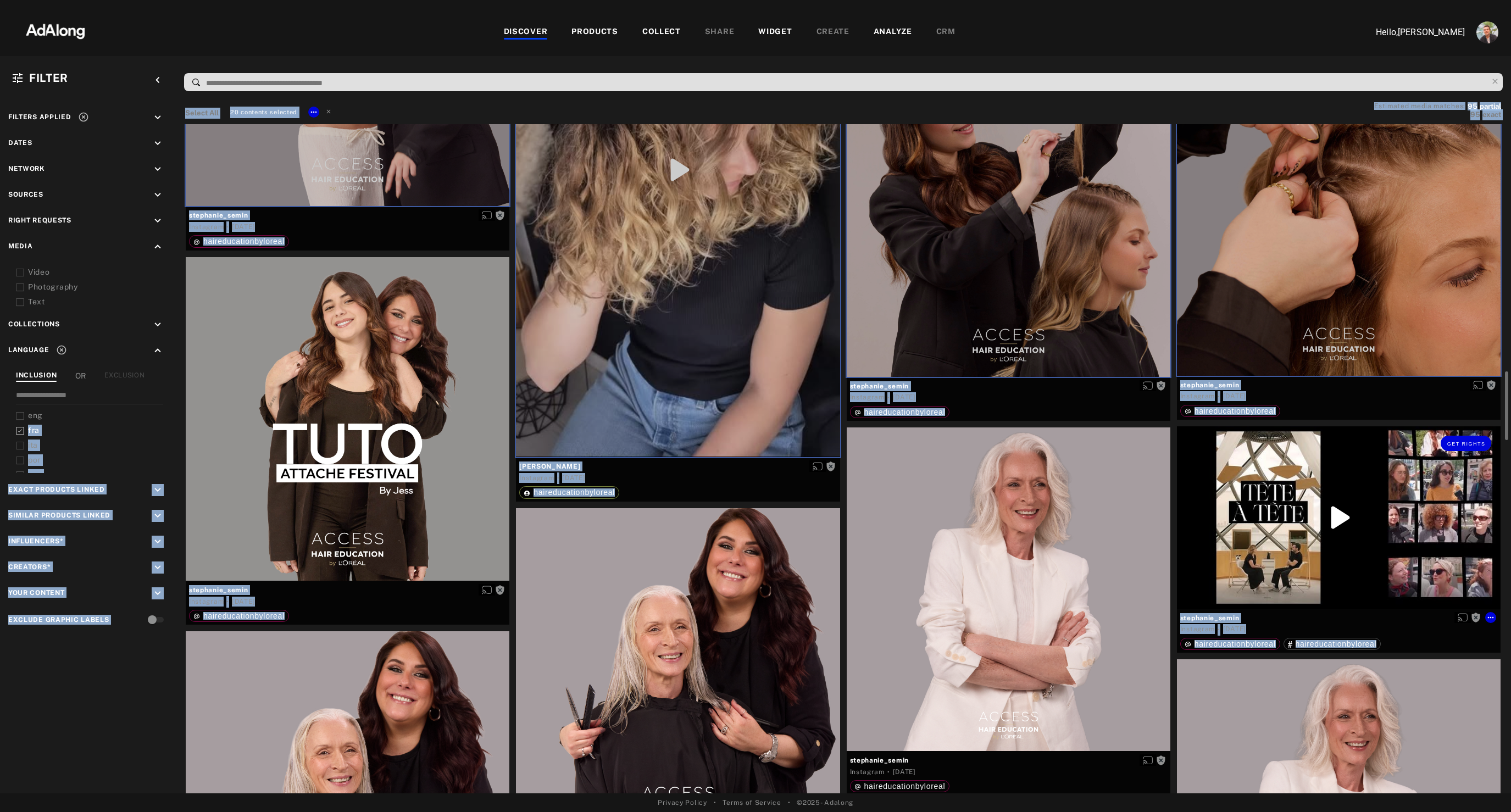
click at [1343, 540] on div "Get rights" at bounding box center [1338, 517] width 323 height 182
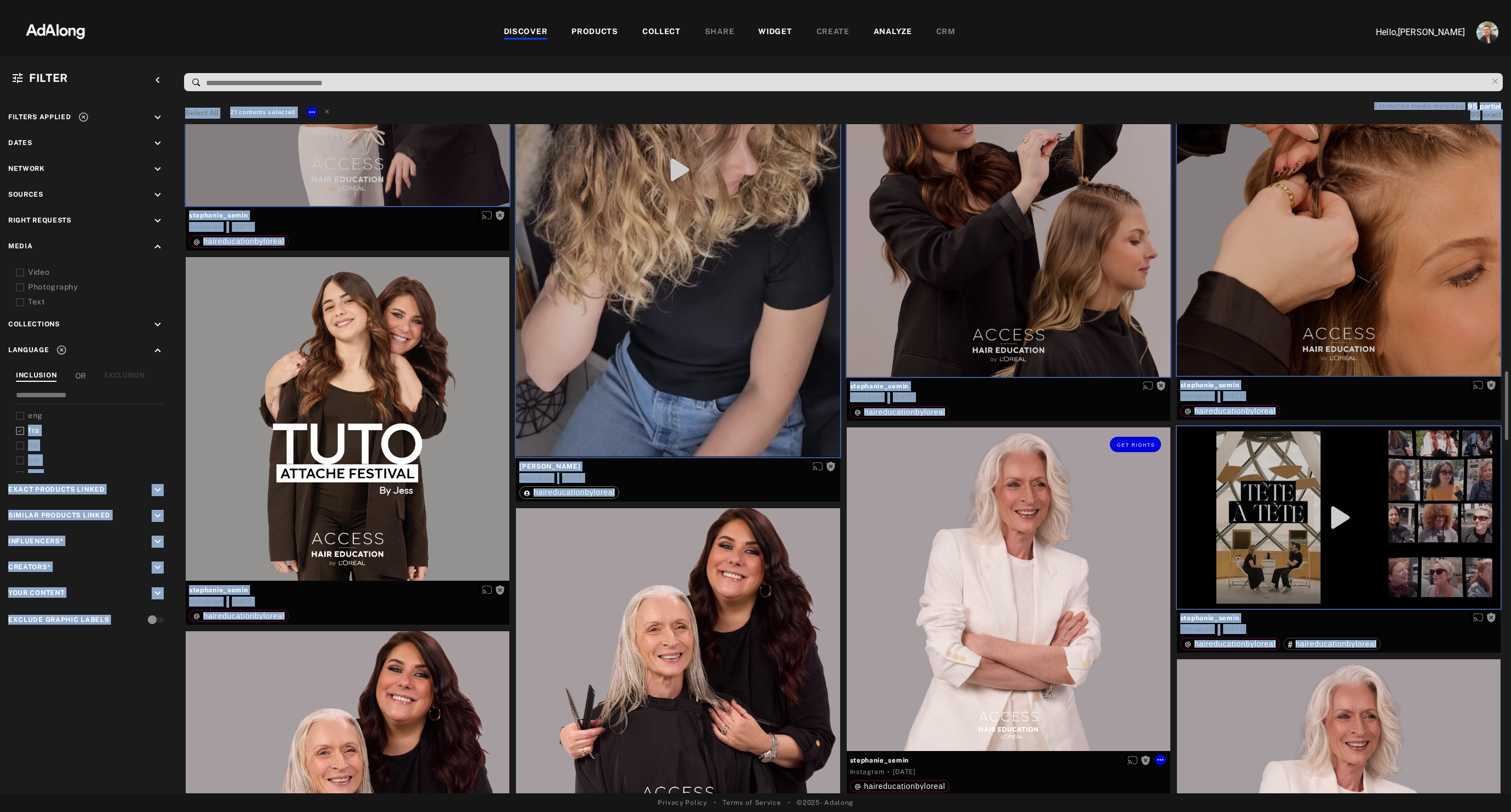
click at [927, 572] on div "Get rights" at bounding box center [1008, 589] width 323 height 323
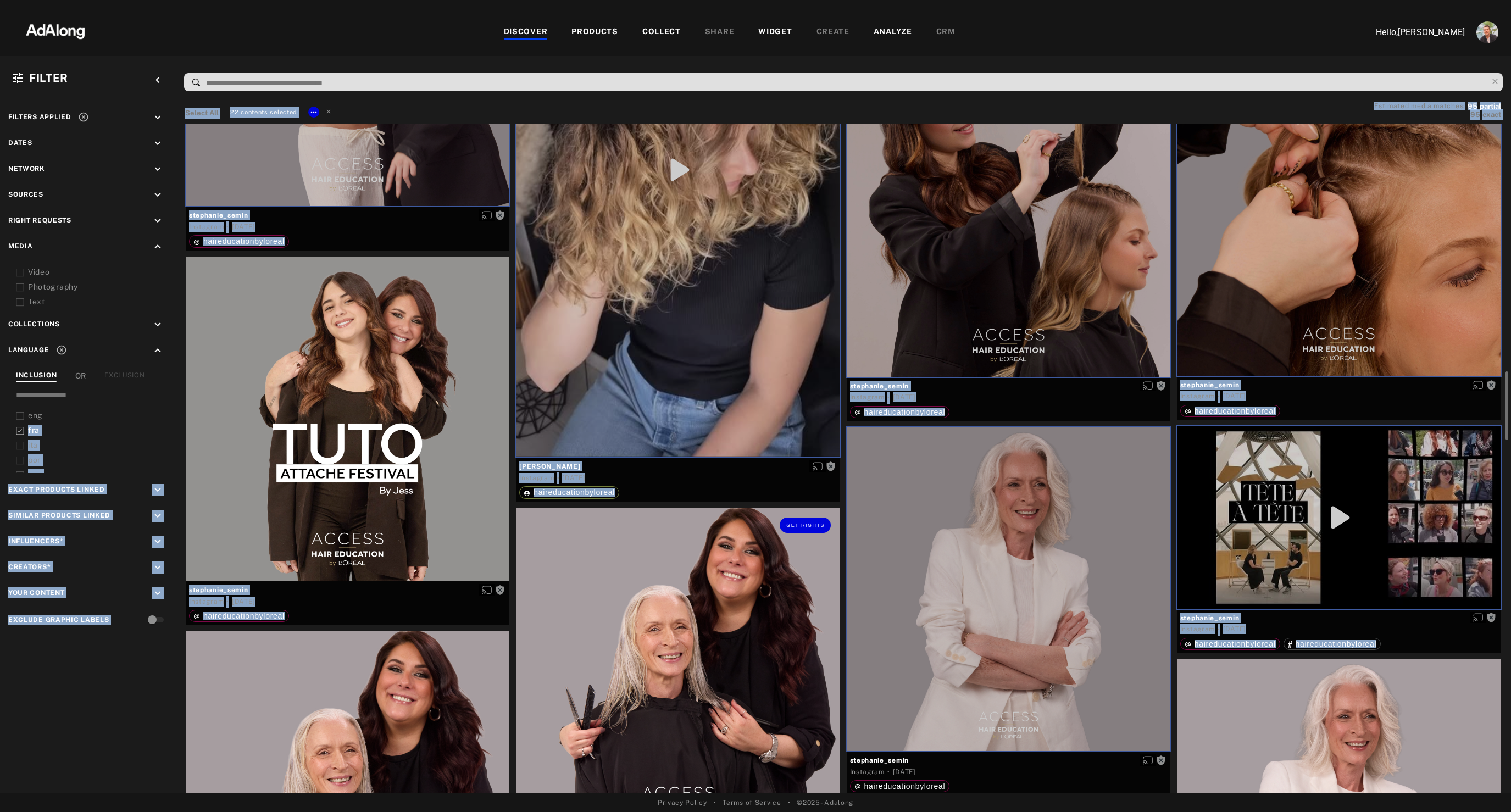
click at [718, 667] on div "Get rights" at bounding box center [677, 670] width 323 height 323
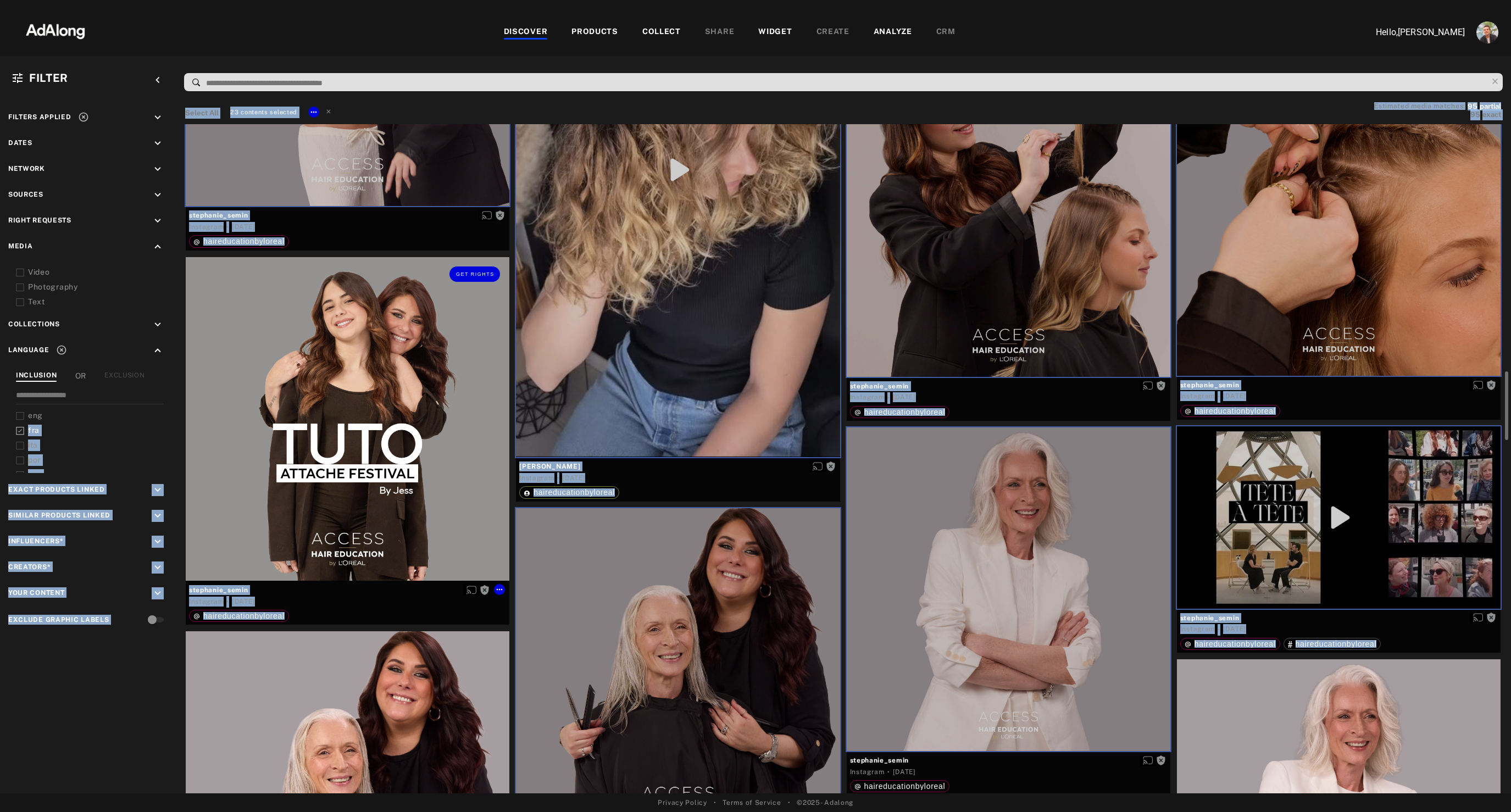
click at [405, 446] on div "Get rights" at bounding box center [347, 419] width 323 height 323
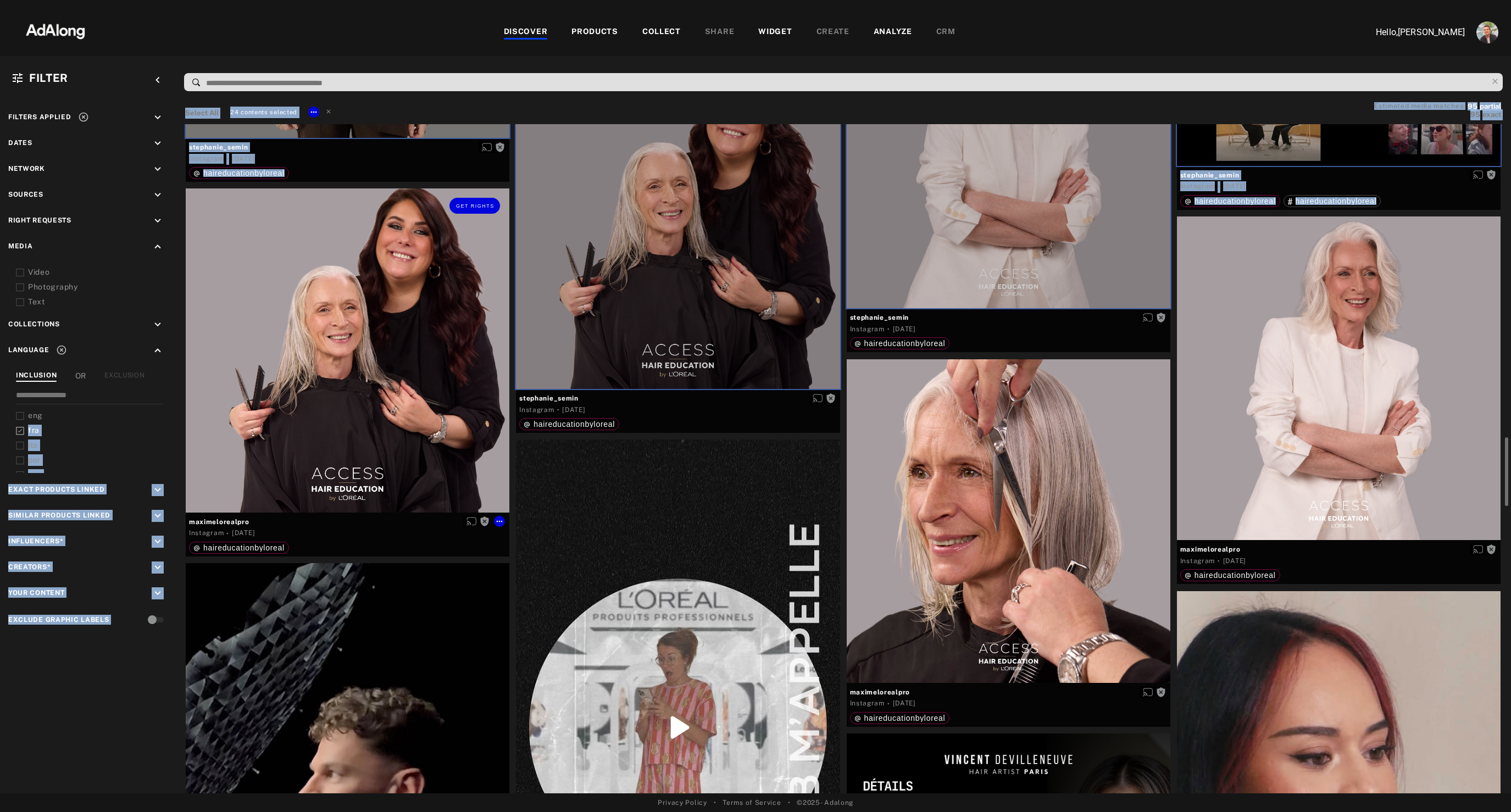
scroll to position [2870, 0]
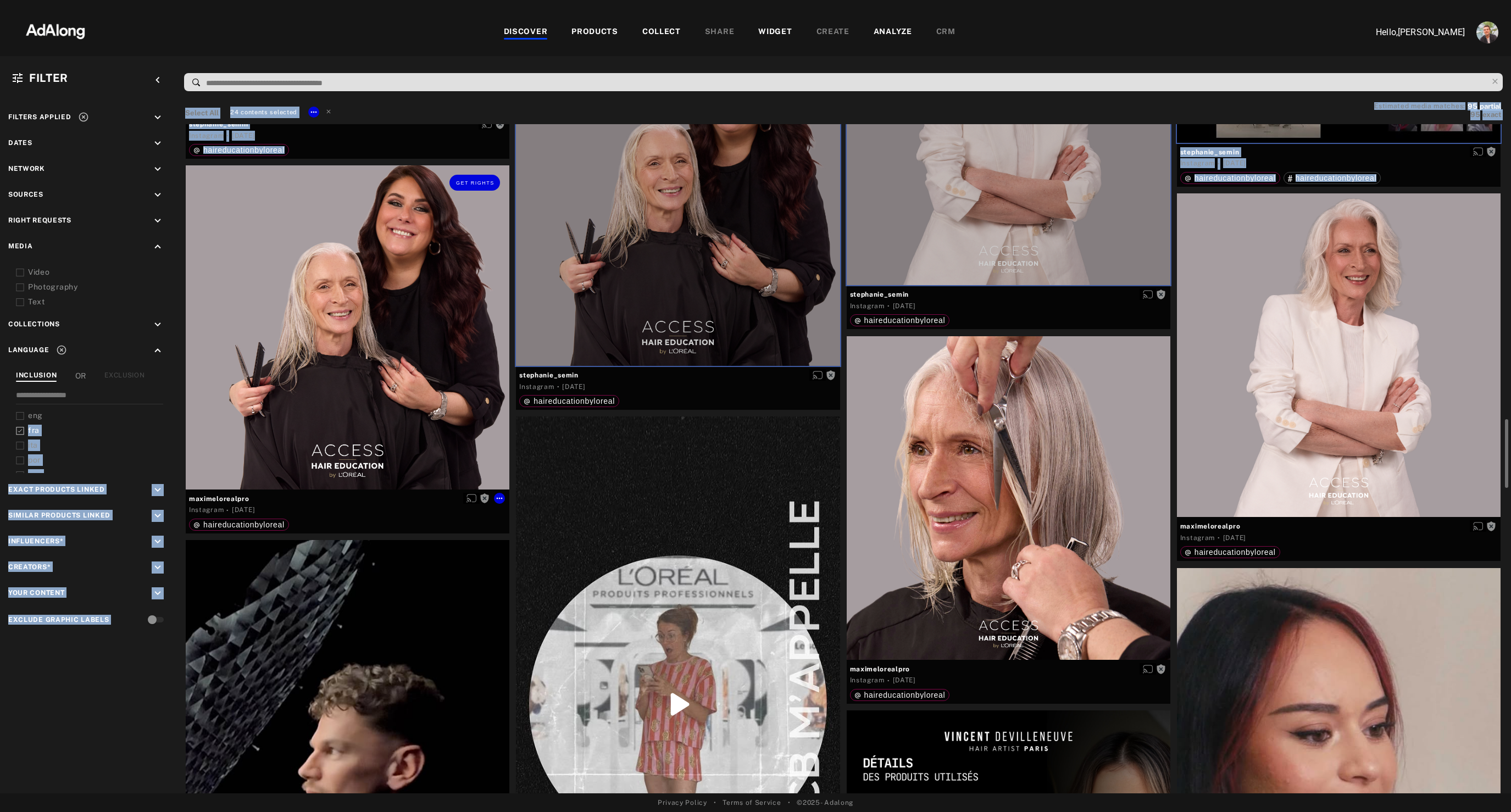
click at [402, 379] on div "Get rights" at bounding box center [347, 327] width 323 height 323
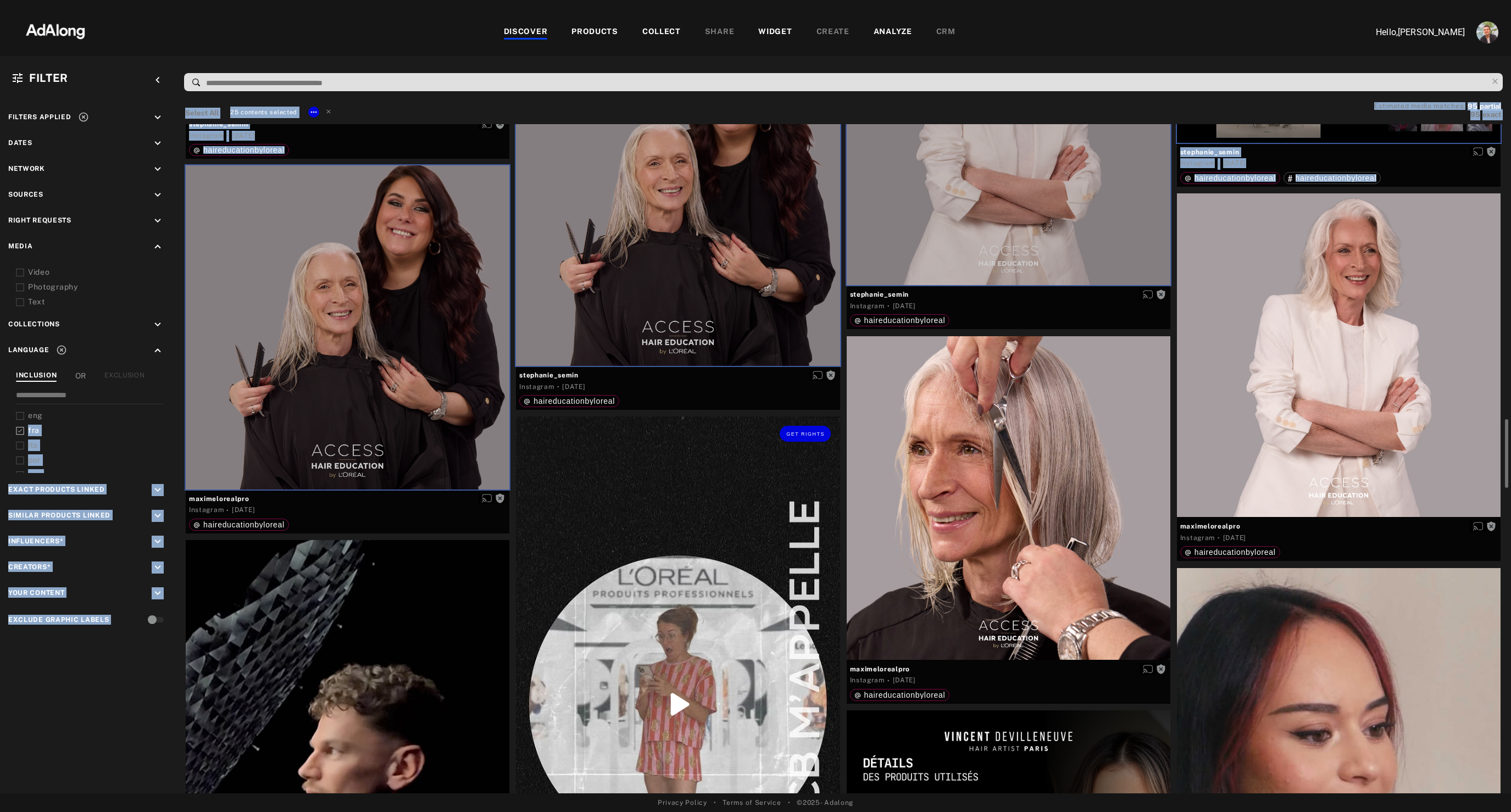
click at [721, 581] on div "Get rights" at bounding box center [677, 703] width 323 height 575
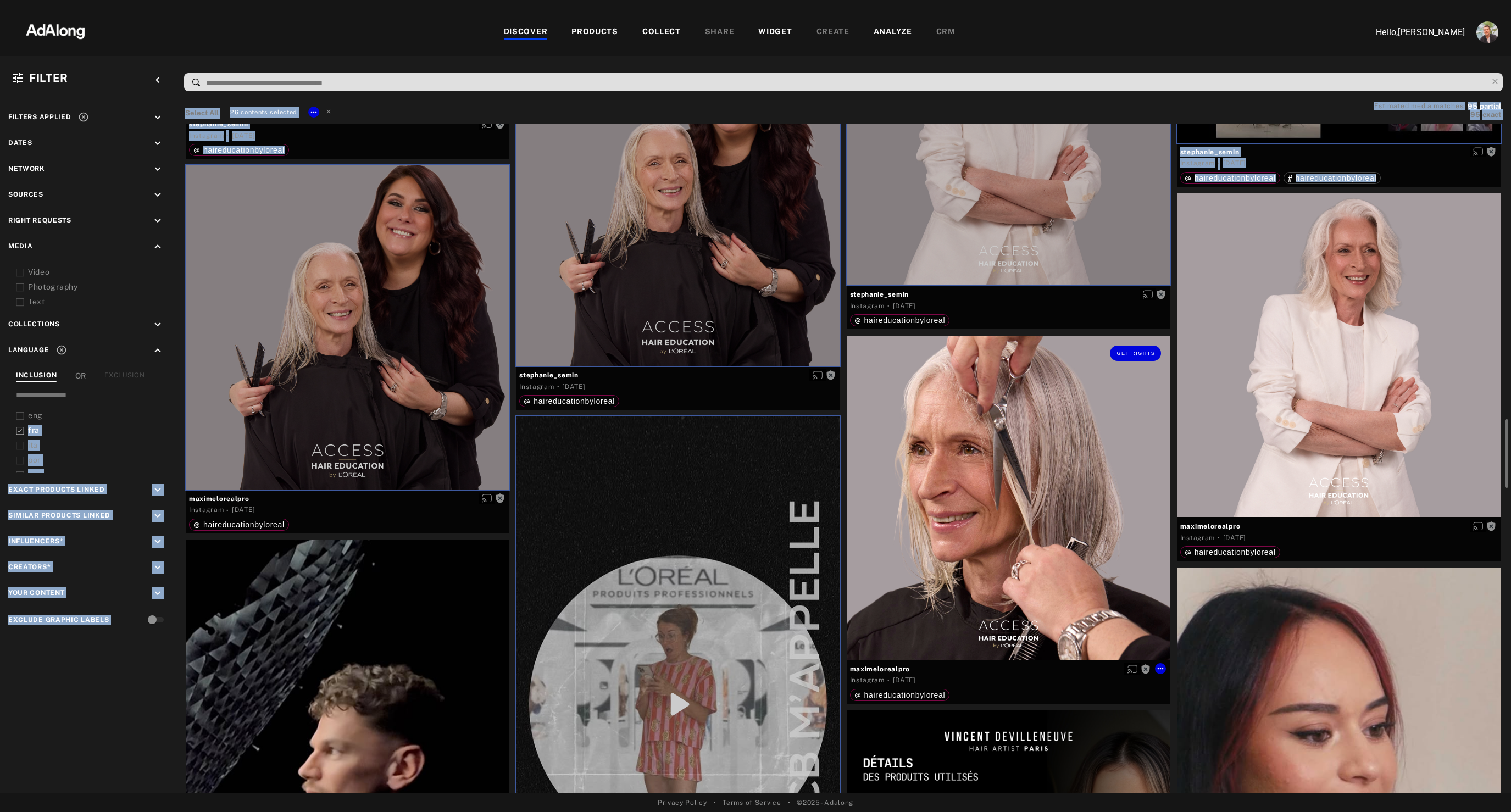
click at [1069, 532] on div "Get rights" at bounding box center [1008, 498] width 323 height 323
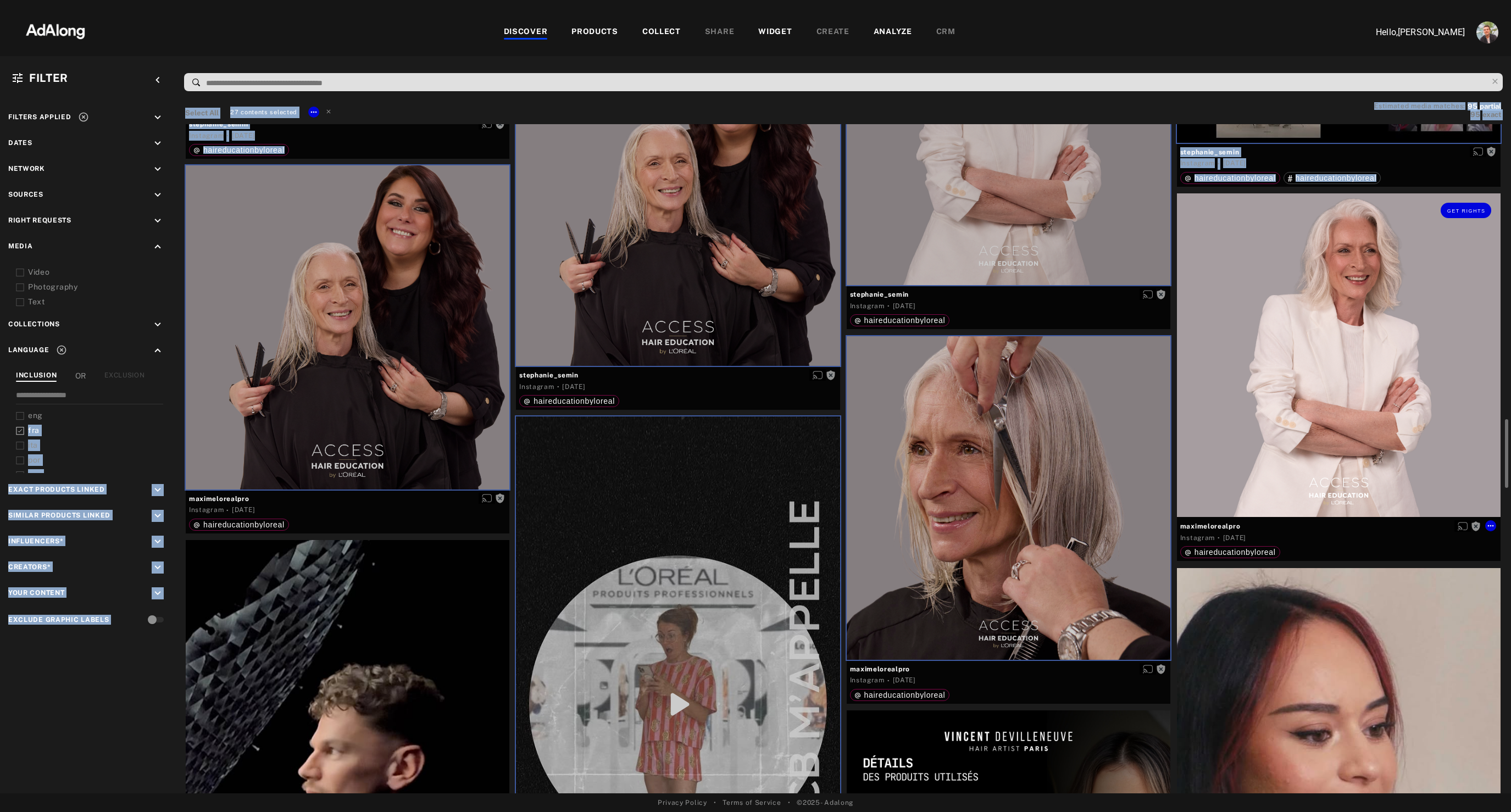
click at [1361, 363] on div "Get rights" at bounding box center [1338, 355] width 323 height 323
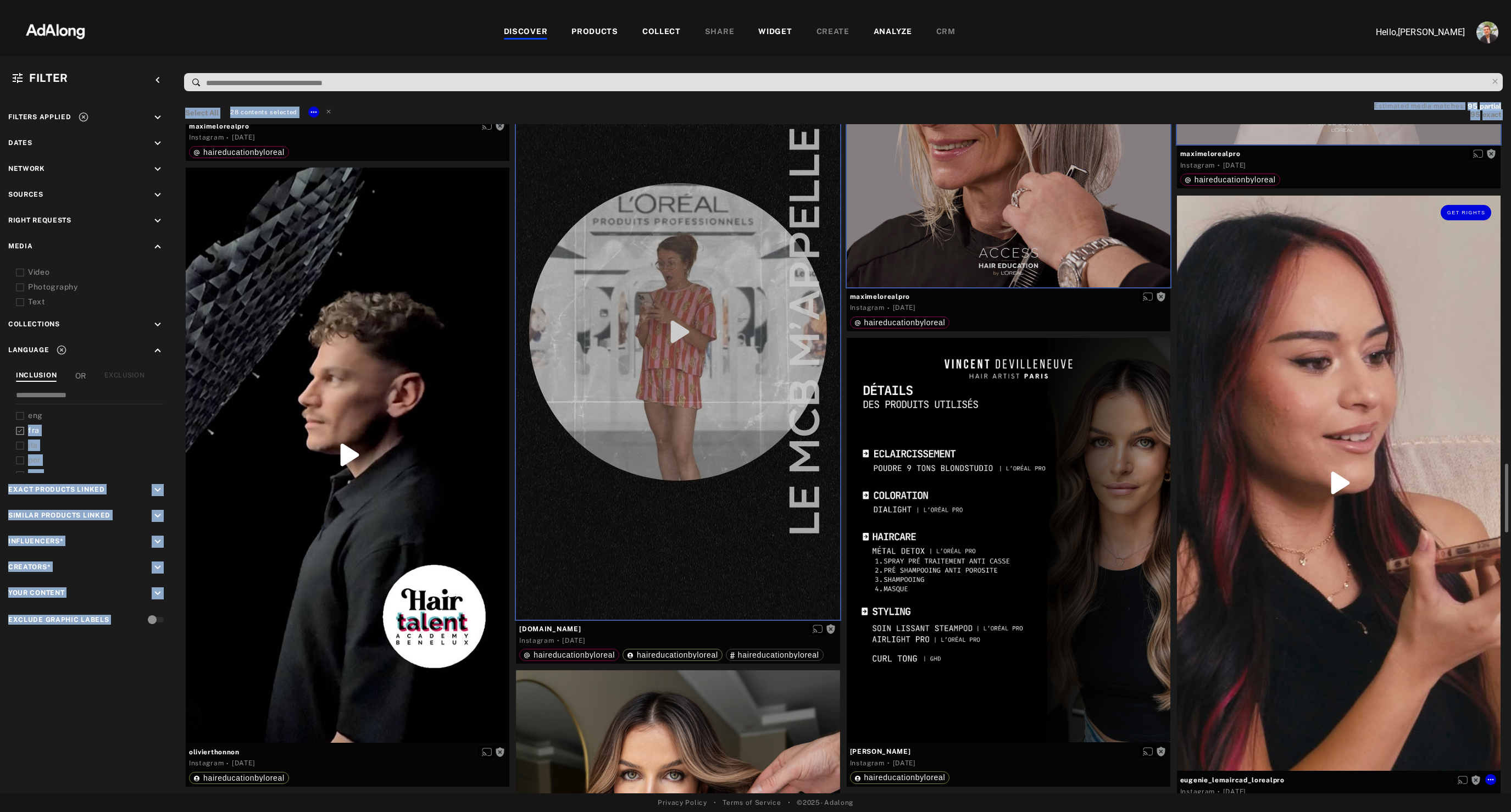
scroll to position [3253, 0]
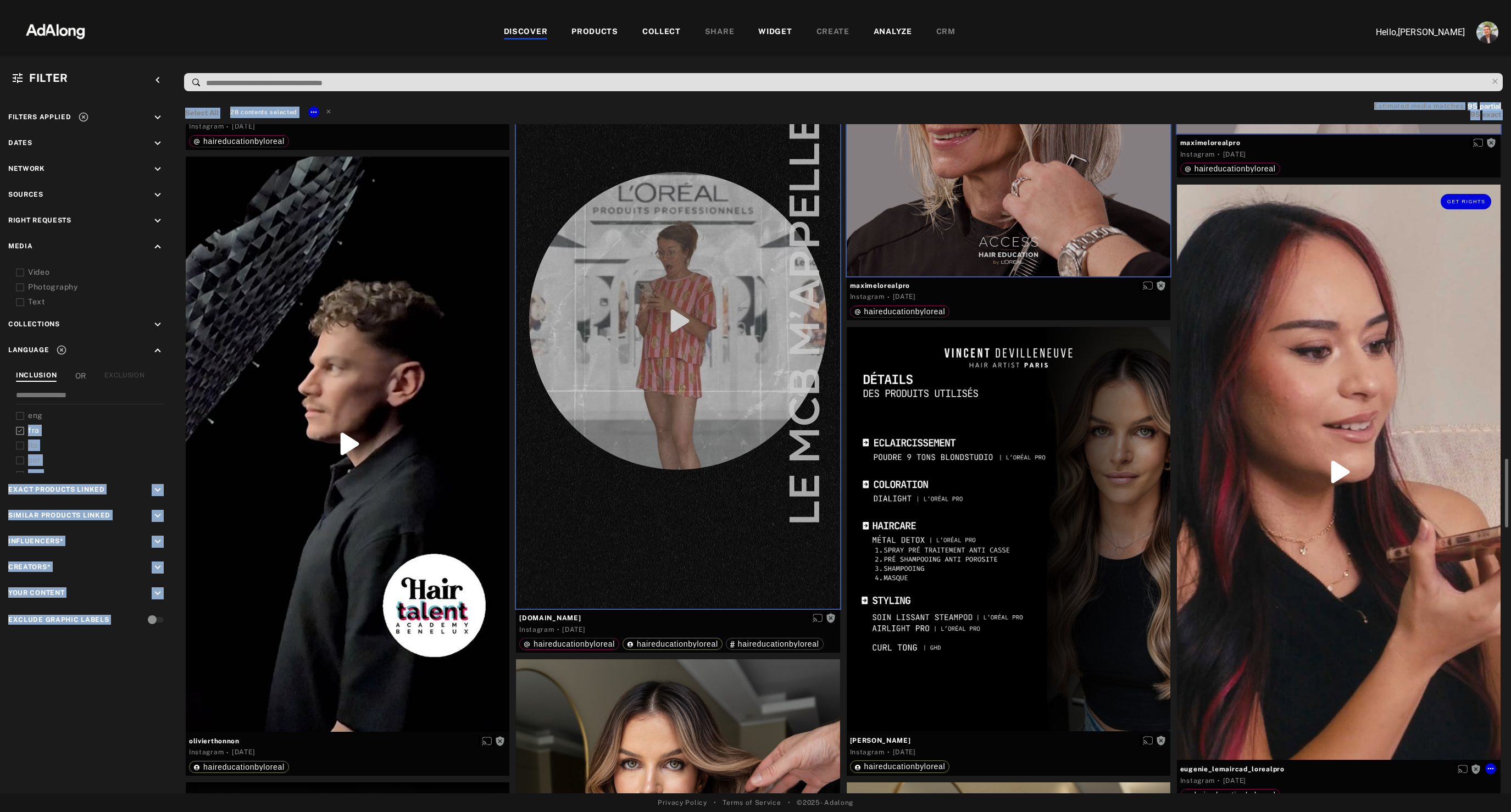
click at [1303, 641] on div "Get rights" at bounding box center [1338, 472] width 323 height 575
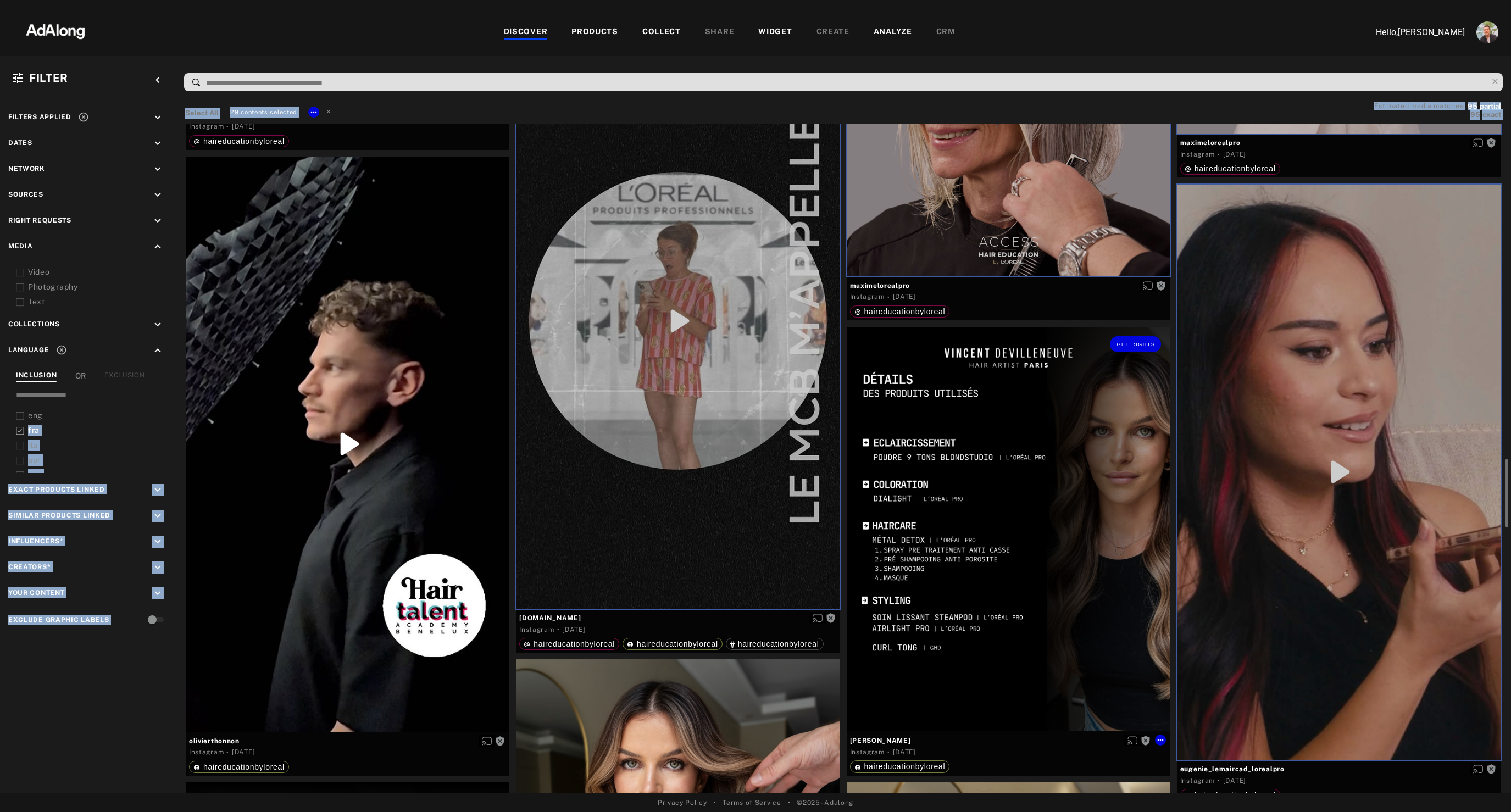
click at [970, 629] on div "Get rights" at bounding box center [1008, 529] width 323 height 404
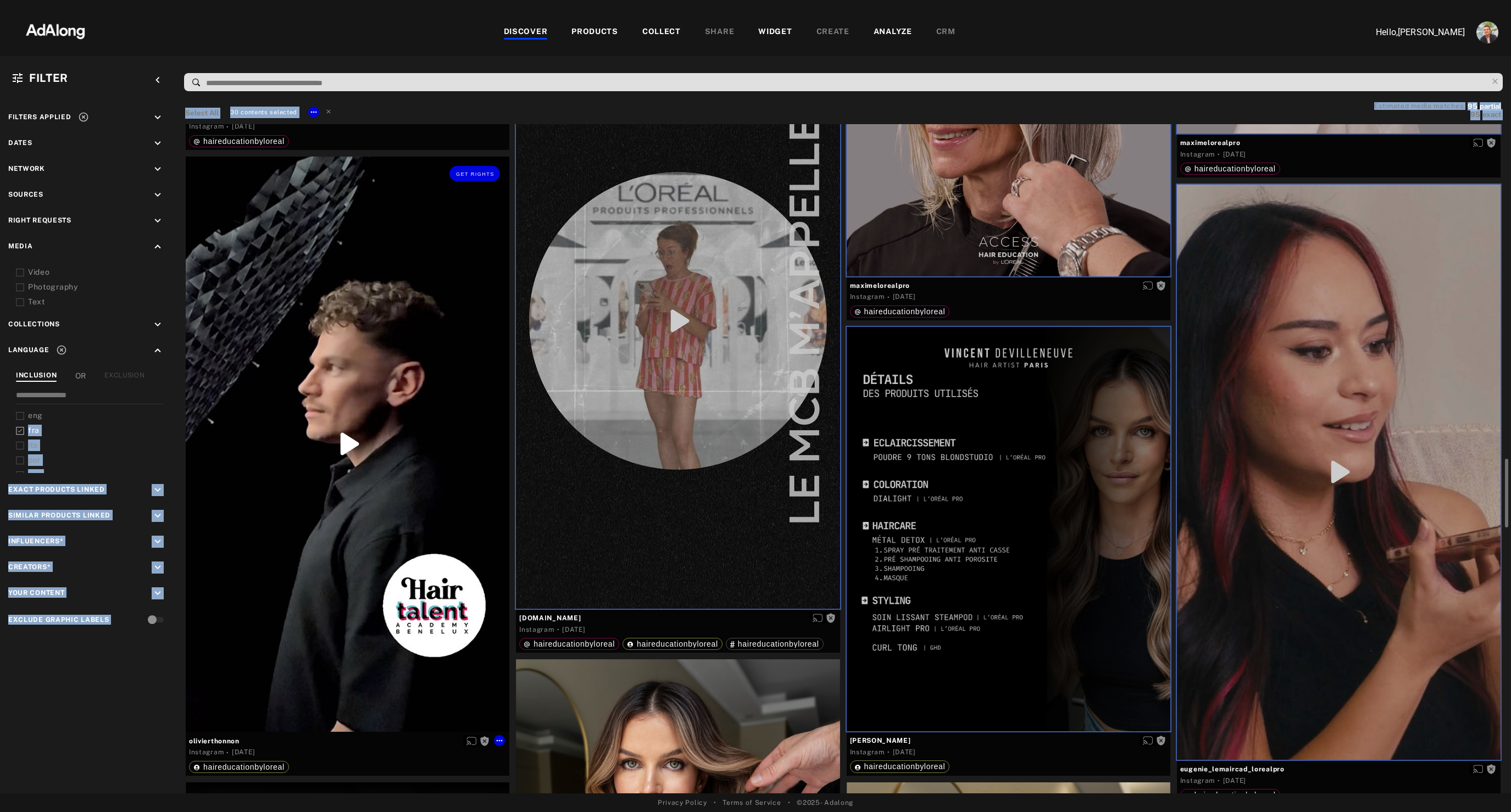
click at [366, 564] on div "Get rights" at bounding box center [347, 444] width 323 height 575
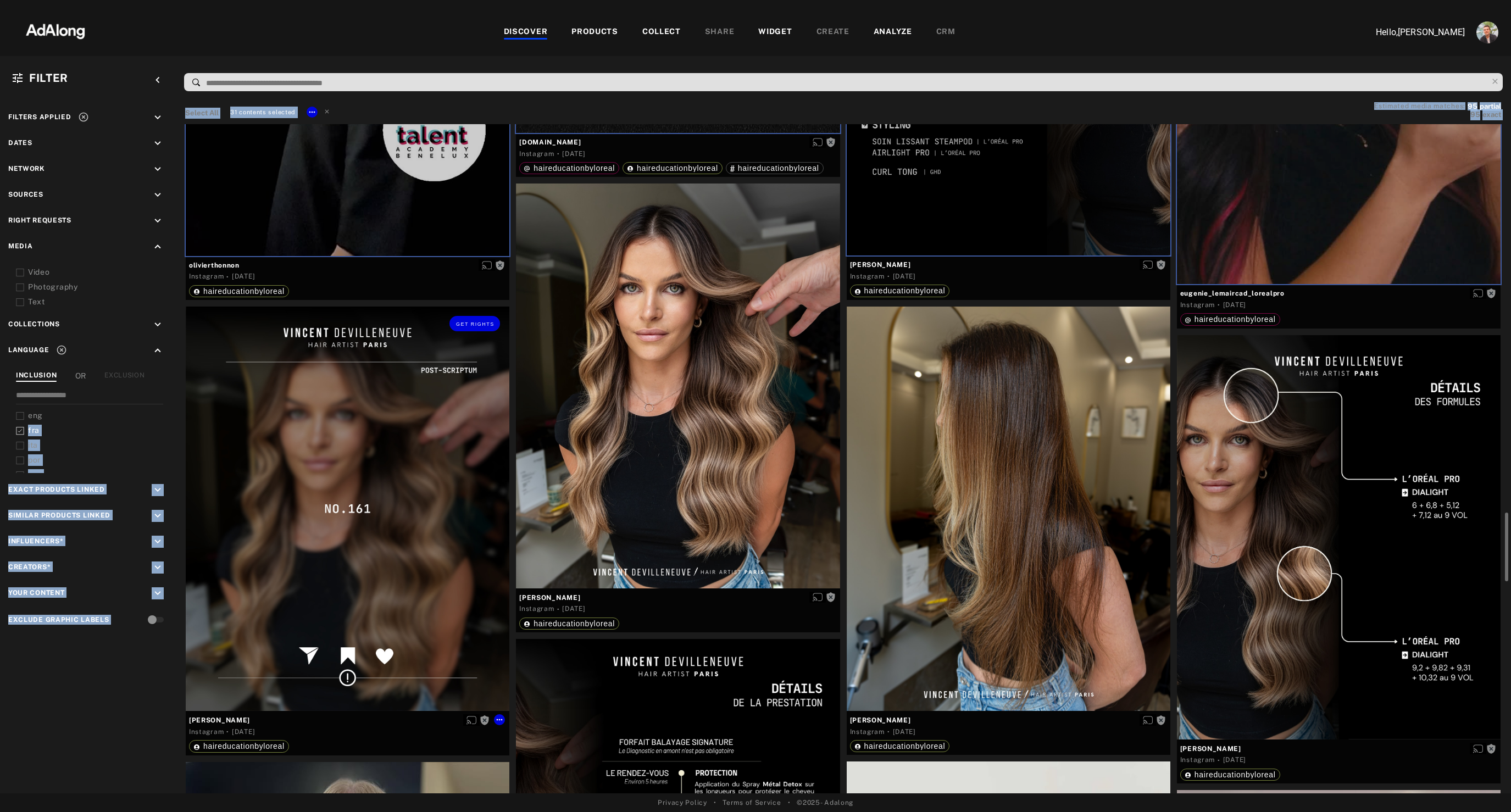
scroll to position [3734, 0]
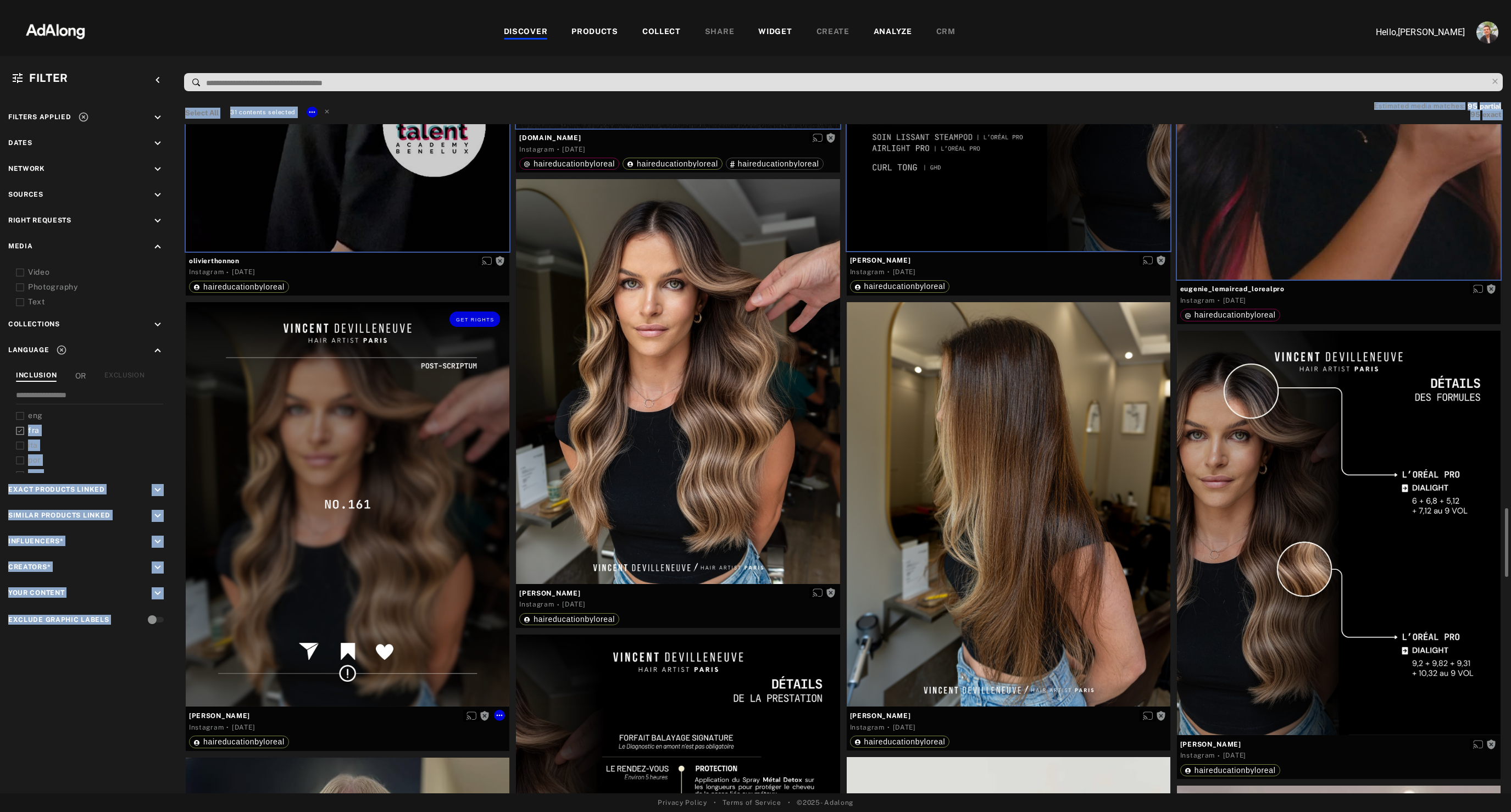
click at [366, 564] on div "Get rights" at bounding box center [347, 504] width 323 height 404
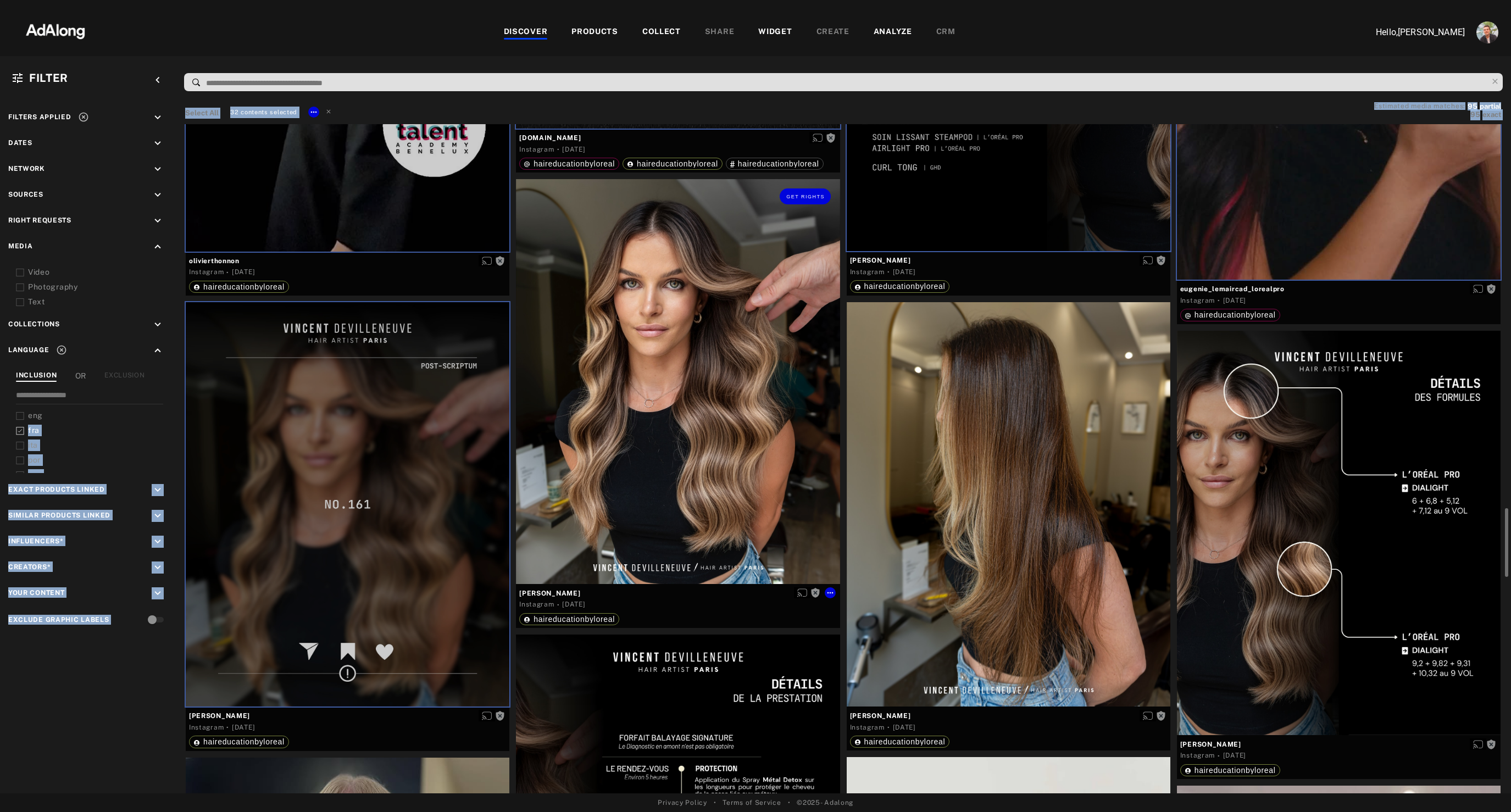
click at [645, 479] on div "Get rights" at bounding box center [677, 381] width 323 height 404
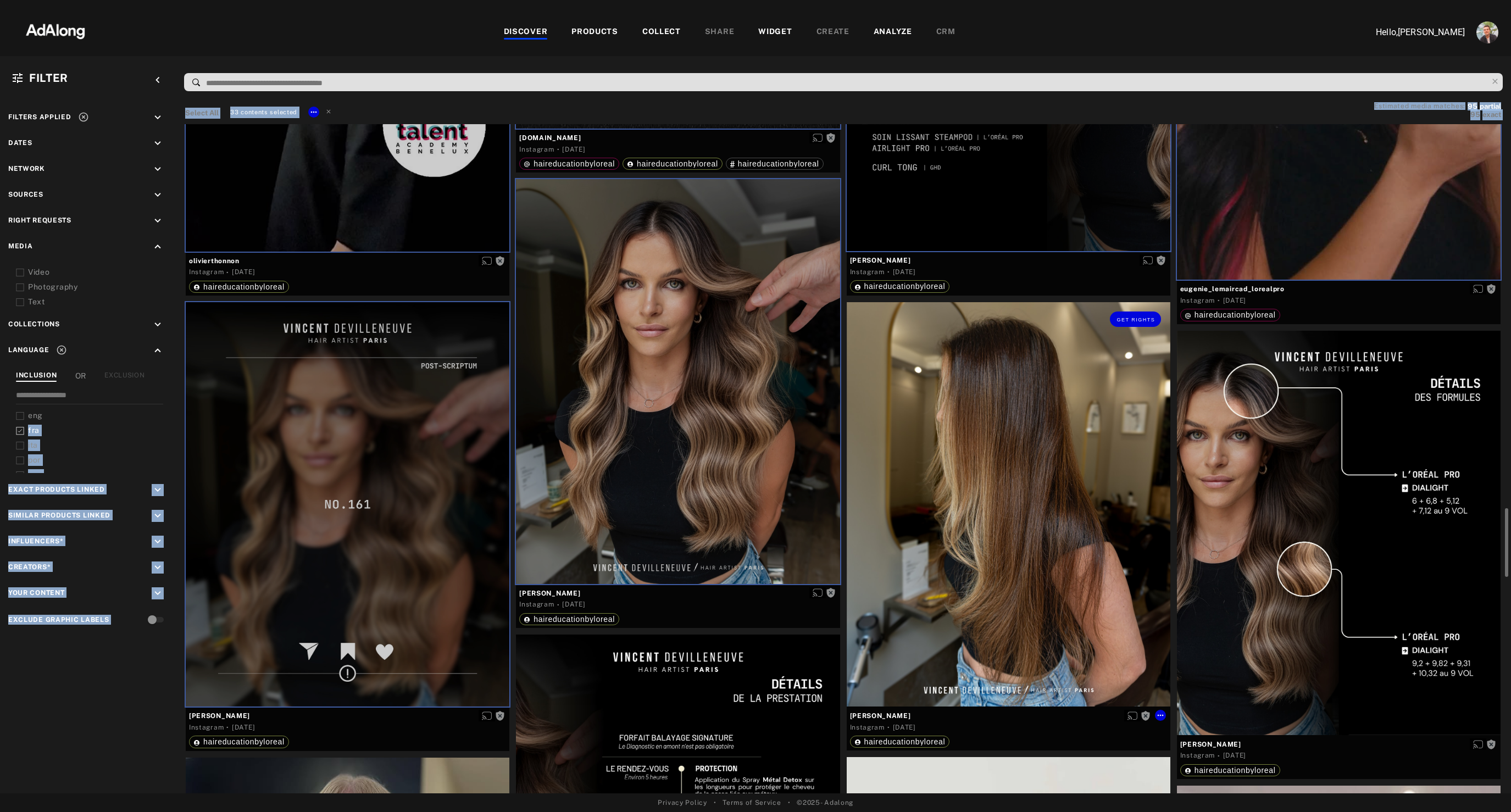
click at [978, 526] on div "Get rights" at bounding box center [1008, 504] width 323 height 404
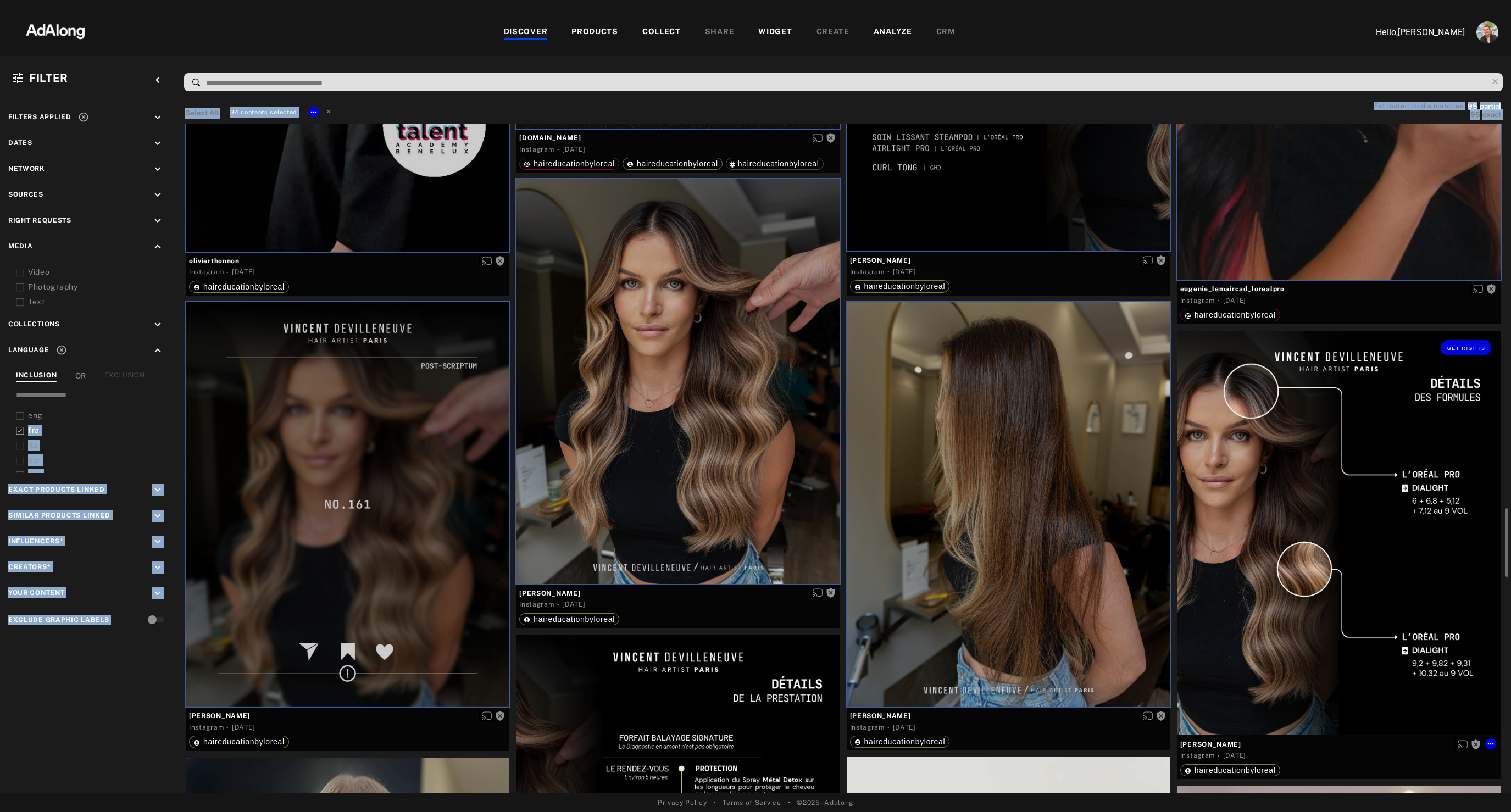
click at [1345, 529] on div "Get rights" at bounding box center [1338, 533] width 323 height 404
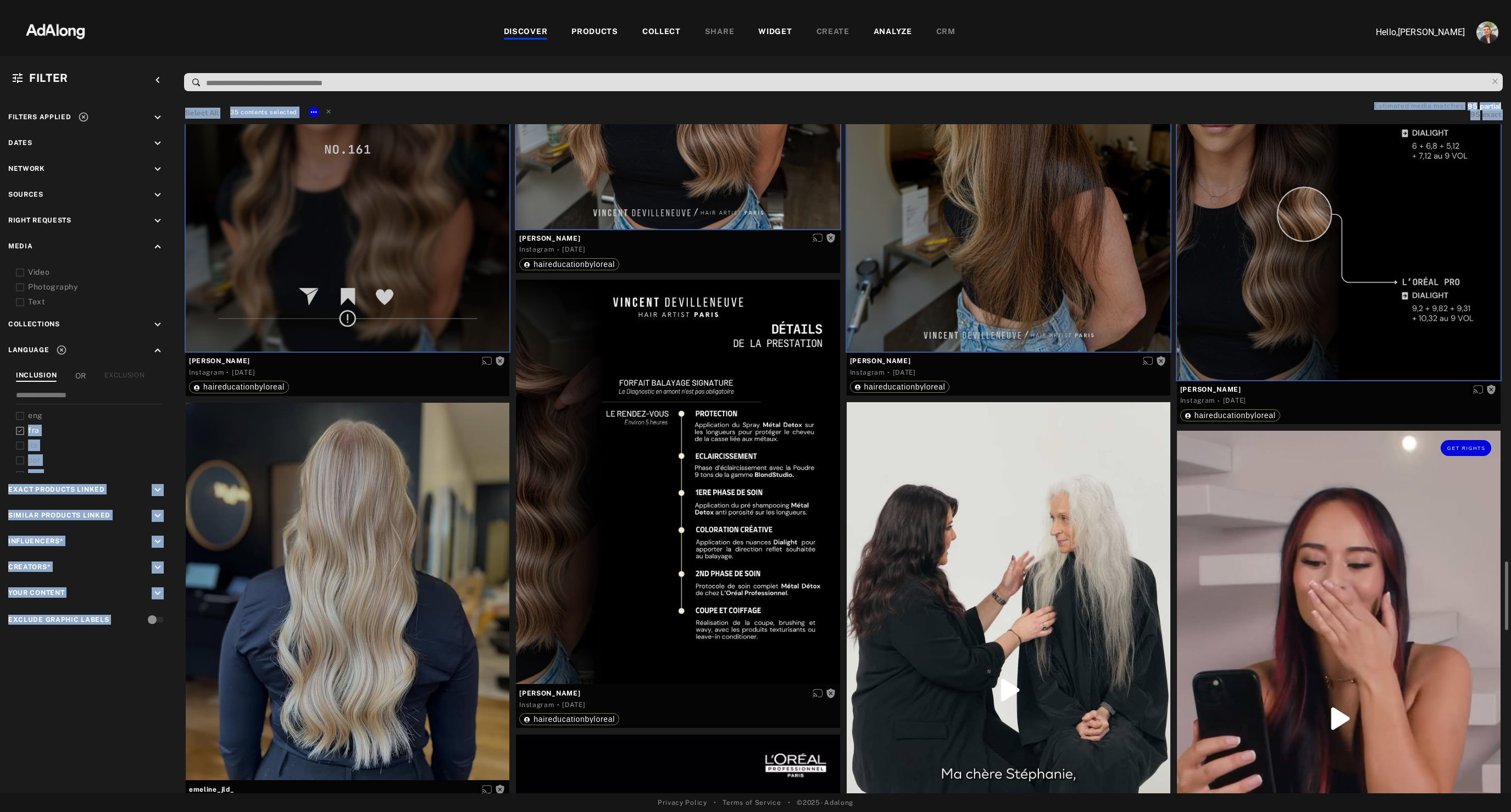
scroll to position [4103, 0]
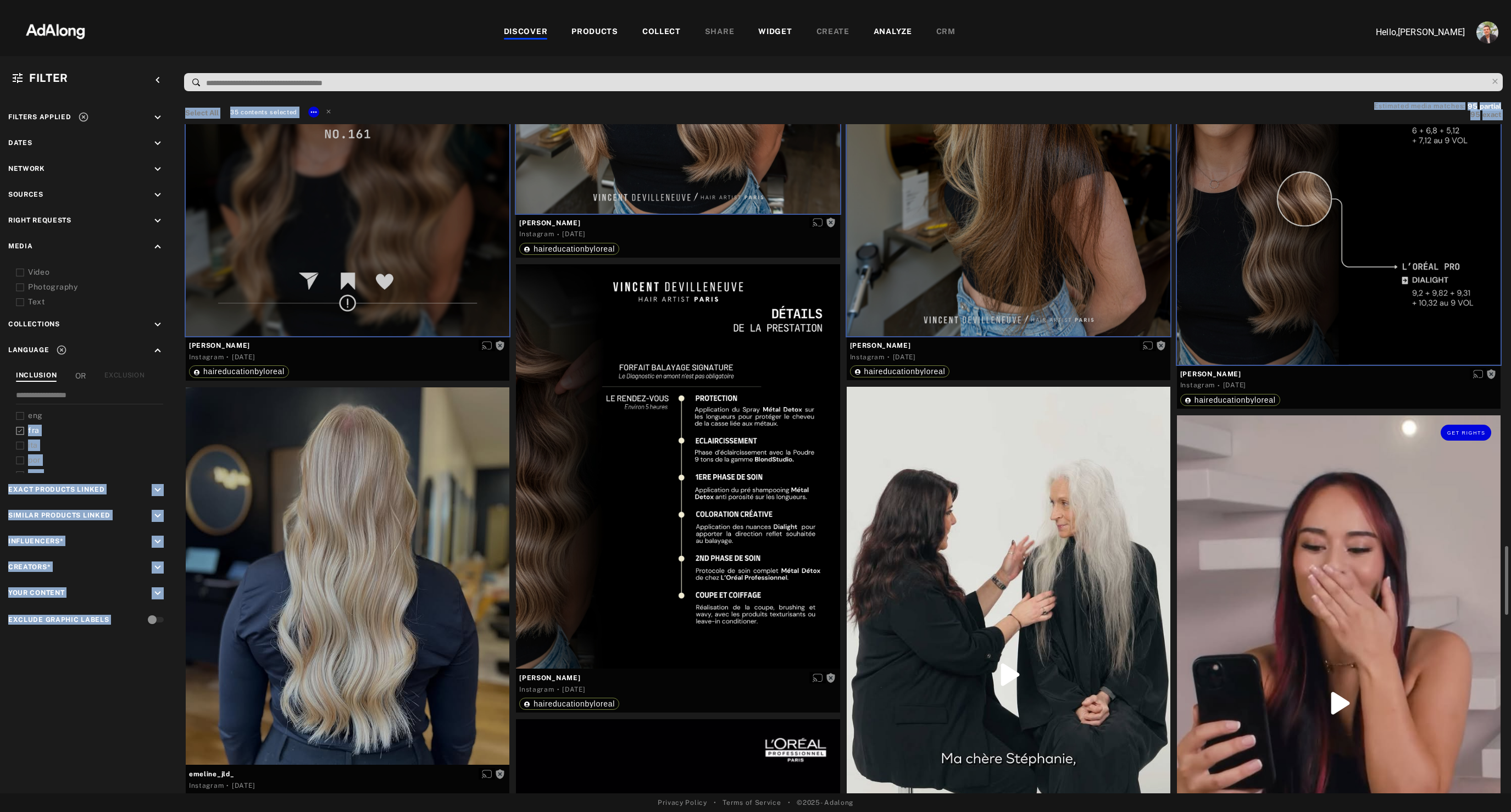
click at [1249, 573] on div "Get rights" at bounding box center [1338, 703] width 323 height 575
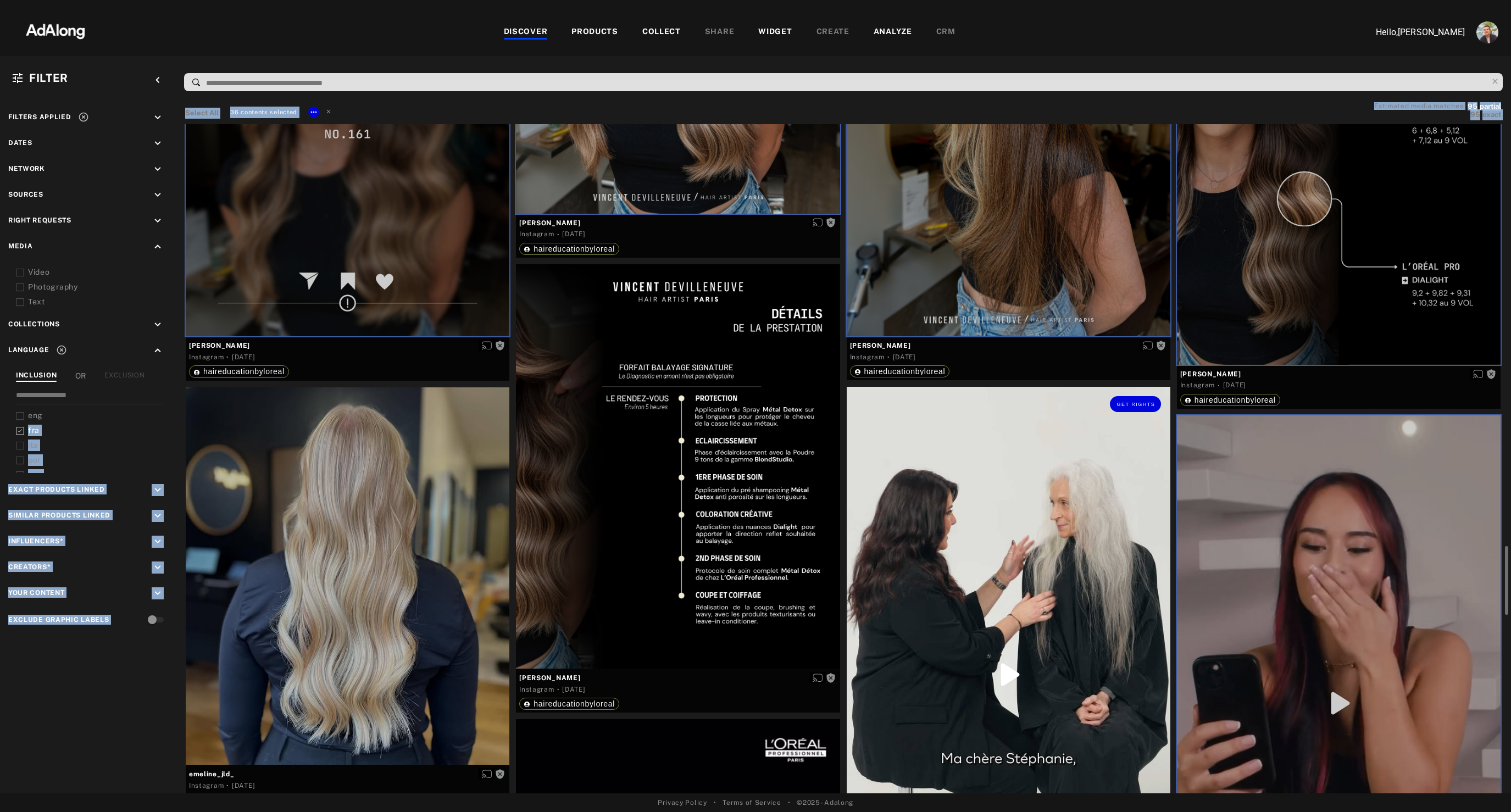
click at [950, 556] on div "Get rights" at bounding box center [1008, 674] width 323 height 575
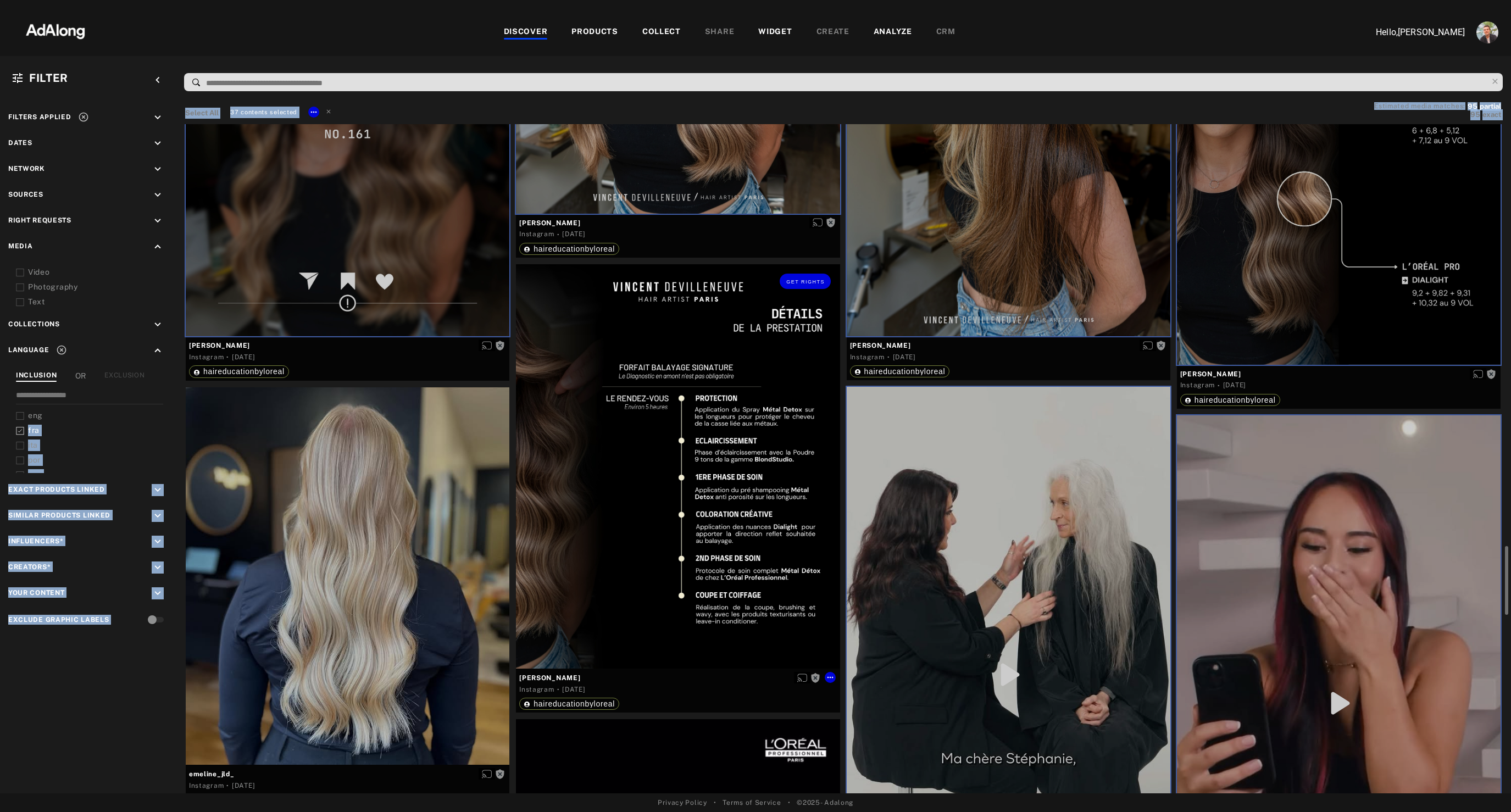
click at [641, 552] on div "Get rights" at bounding box center [677, 466] width 323 height 404
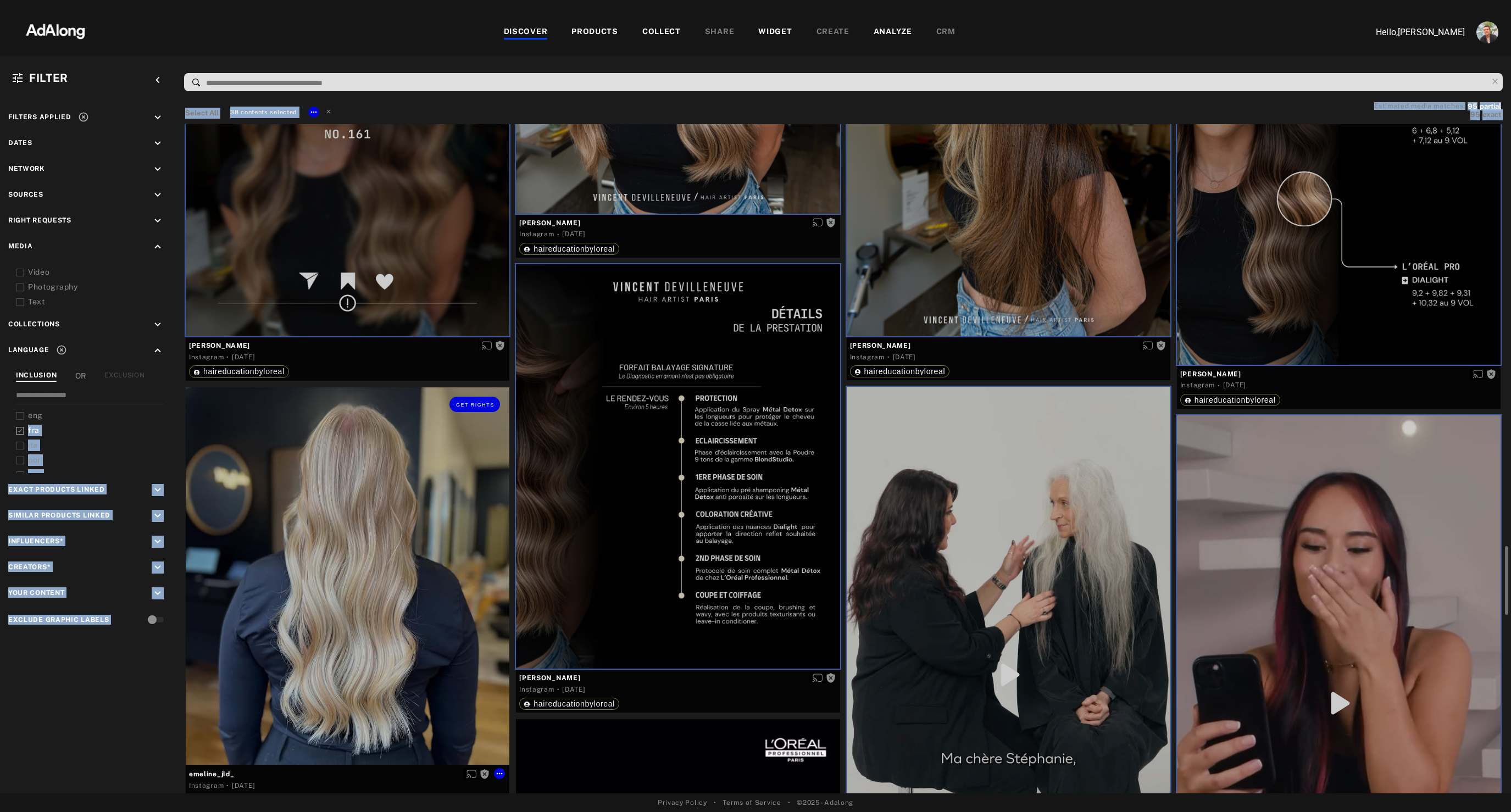
click at [384, 590] on div "Get rights" at bounding box center [347, 576] width 323 height 378
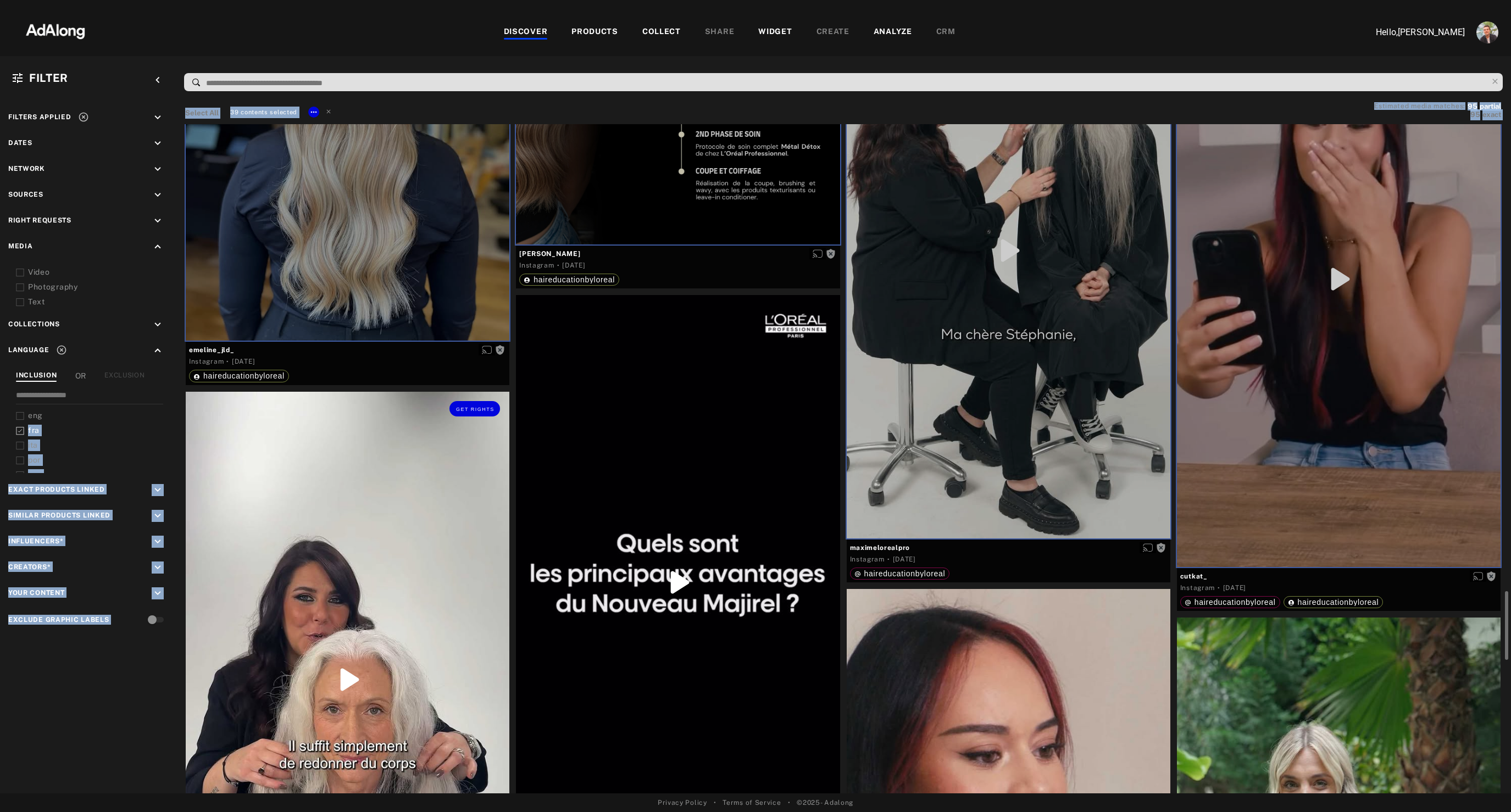
scroll to position [4529, 0]
click at [384, 590] on div "Get rights" at bounding box center [347, 678] width 323 height 575
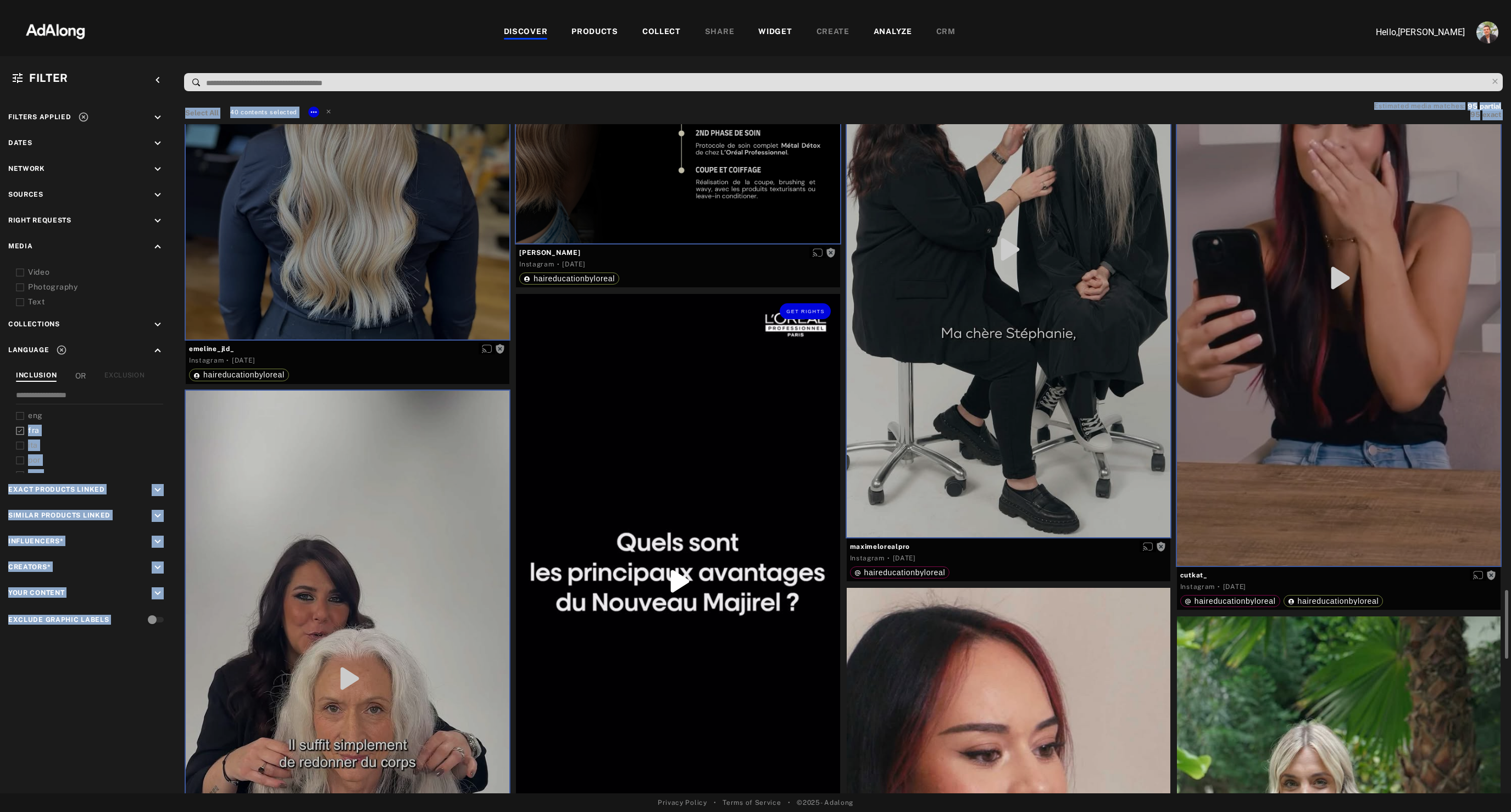
click at [626, 537] on div "Get rights" at bounding box center [677, 581] width 323 height 575
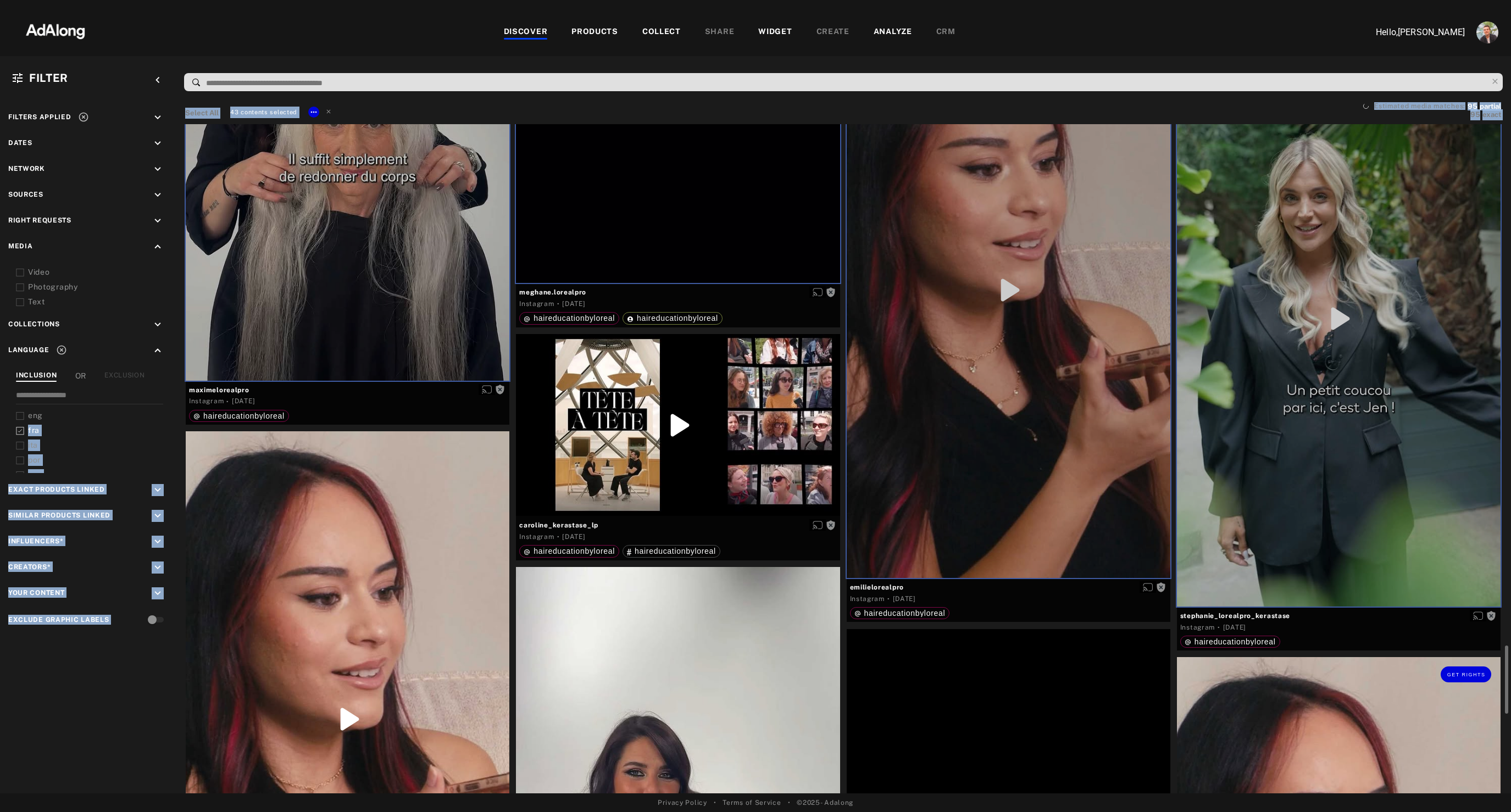
scroll to position [5366, 0]
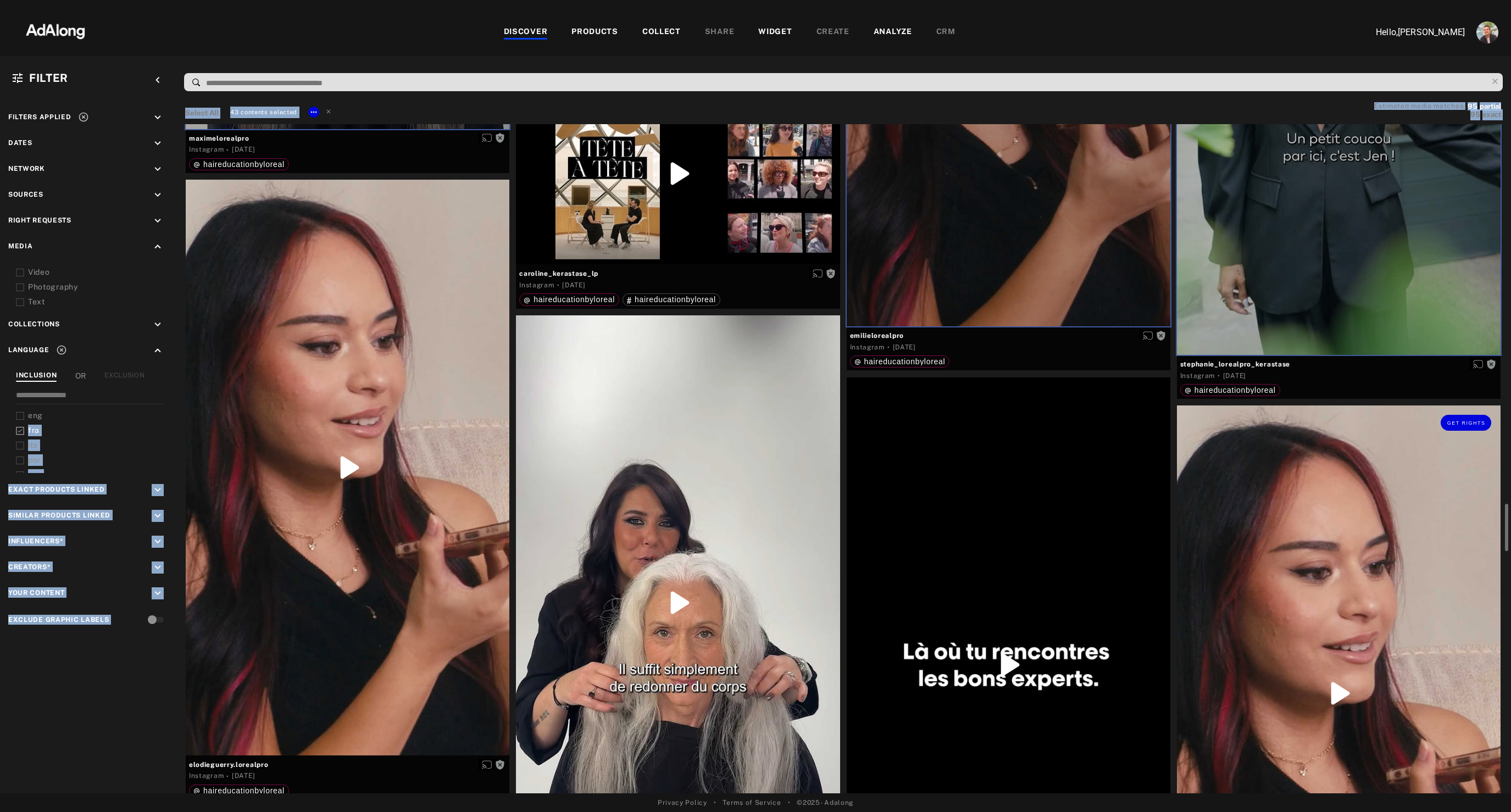
click at [1260, 569] on div "Get rights" at bounding box center [1338, 692] width 323 height 575
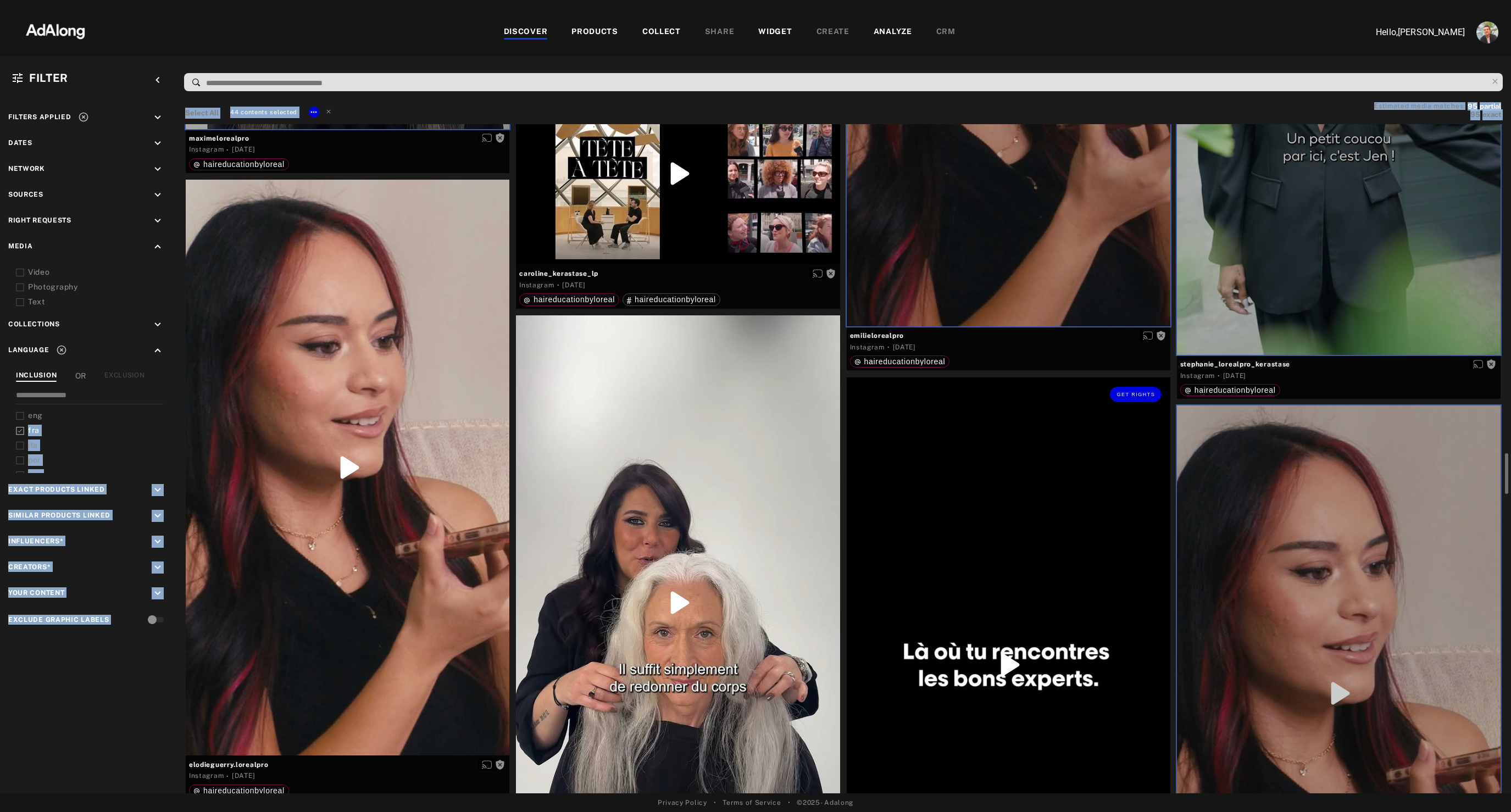
click at [963, 563] on div "Get rights" at bounding box center [1008, 664] width 323 height 575
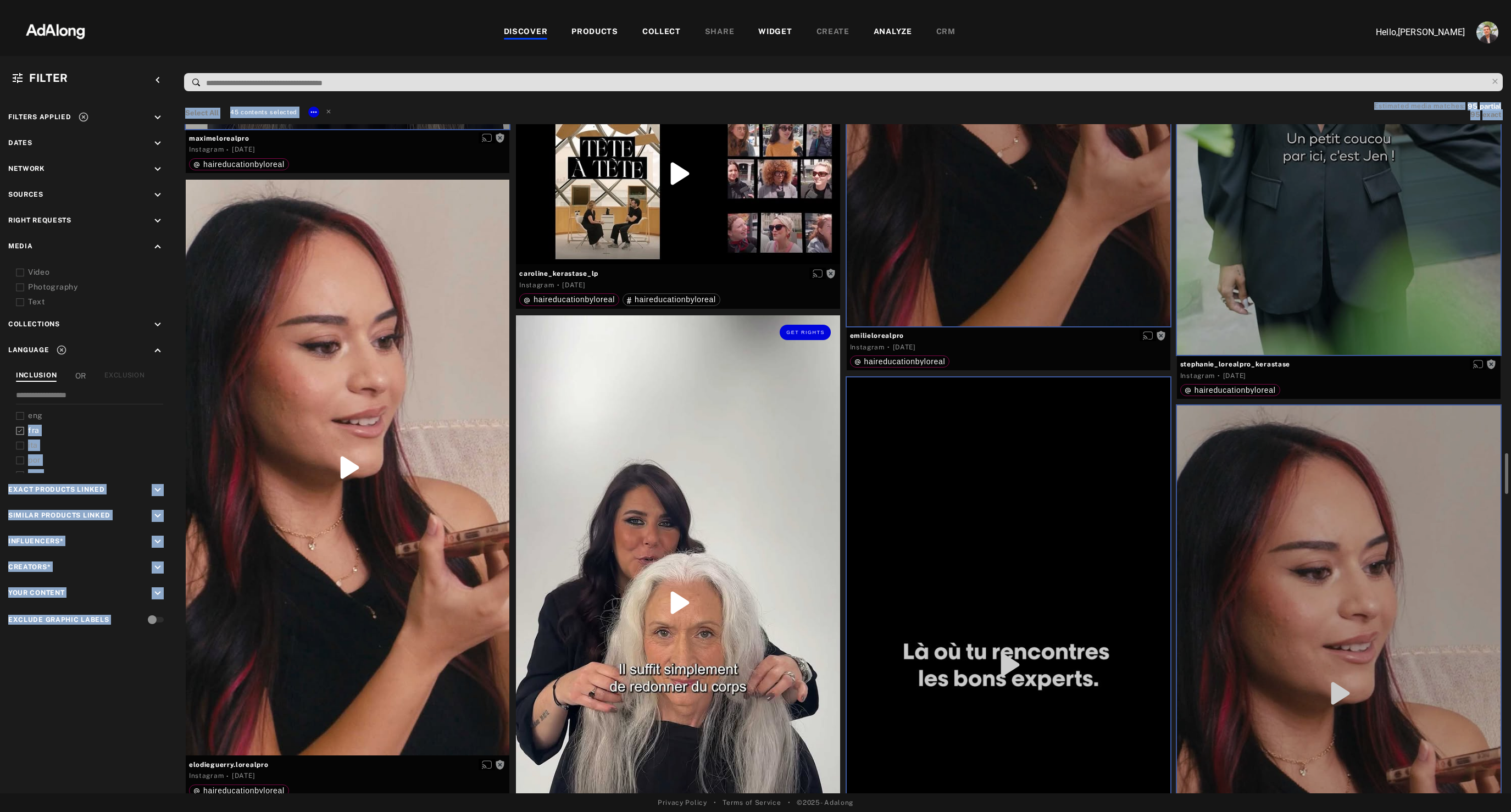
click at [644, 512] on div "Get rights" at bounding box center [677, 603] width 323 height 575
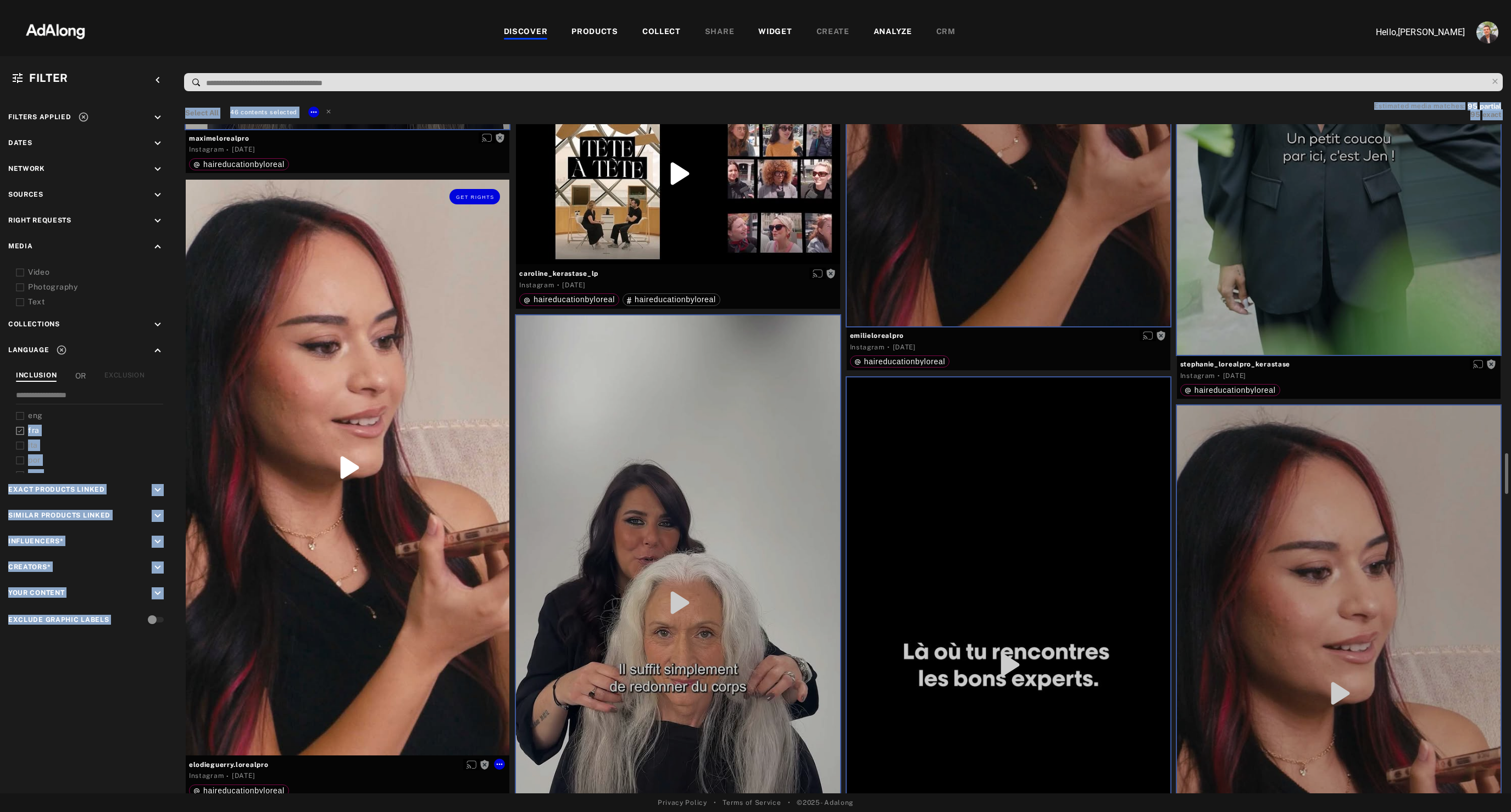
click at [377, 476] on div "Get rights" at bounding box center [347, 467] width 323 height 575
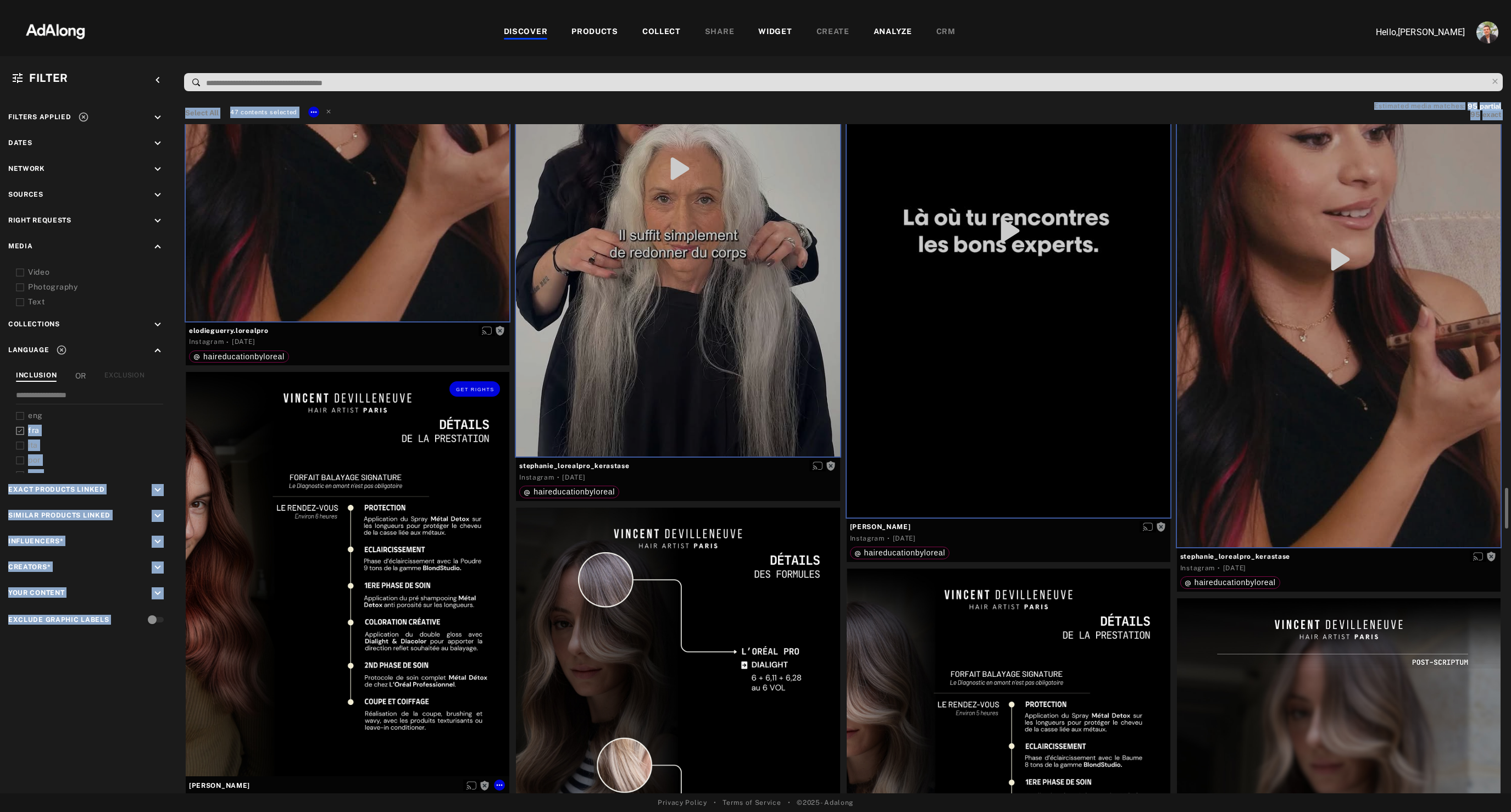
scroll to position [5807, 0]
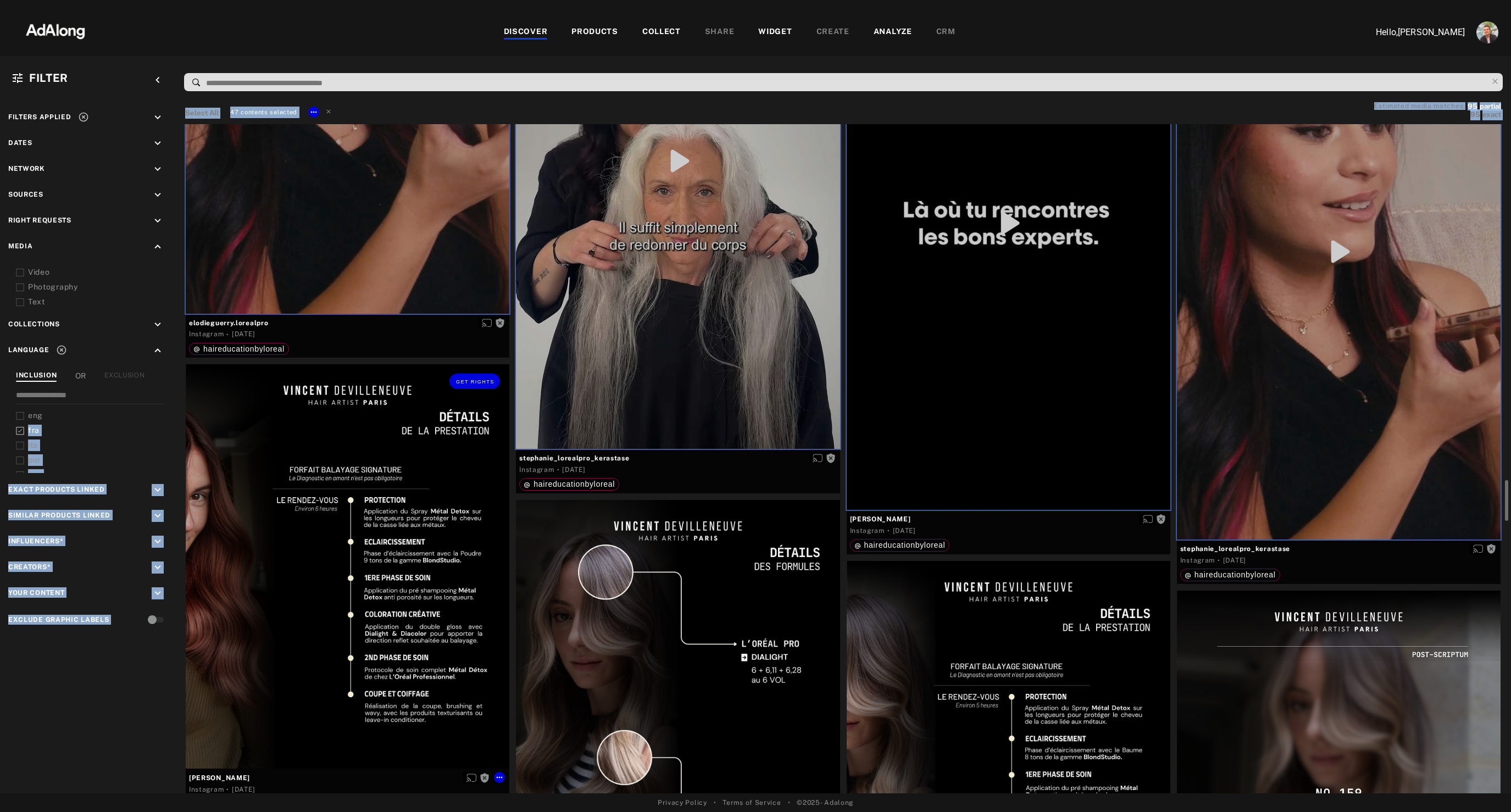
click at [366, 655] on div "Get rights" at bounding box center [347, 566] width 323 height 404
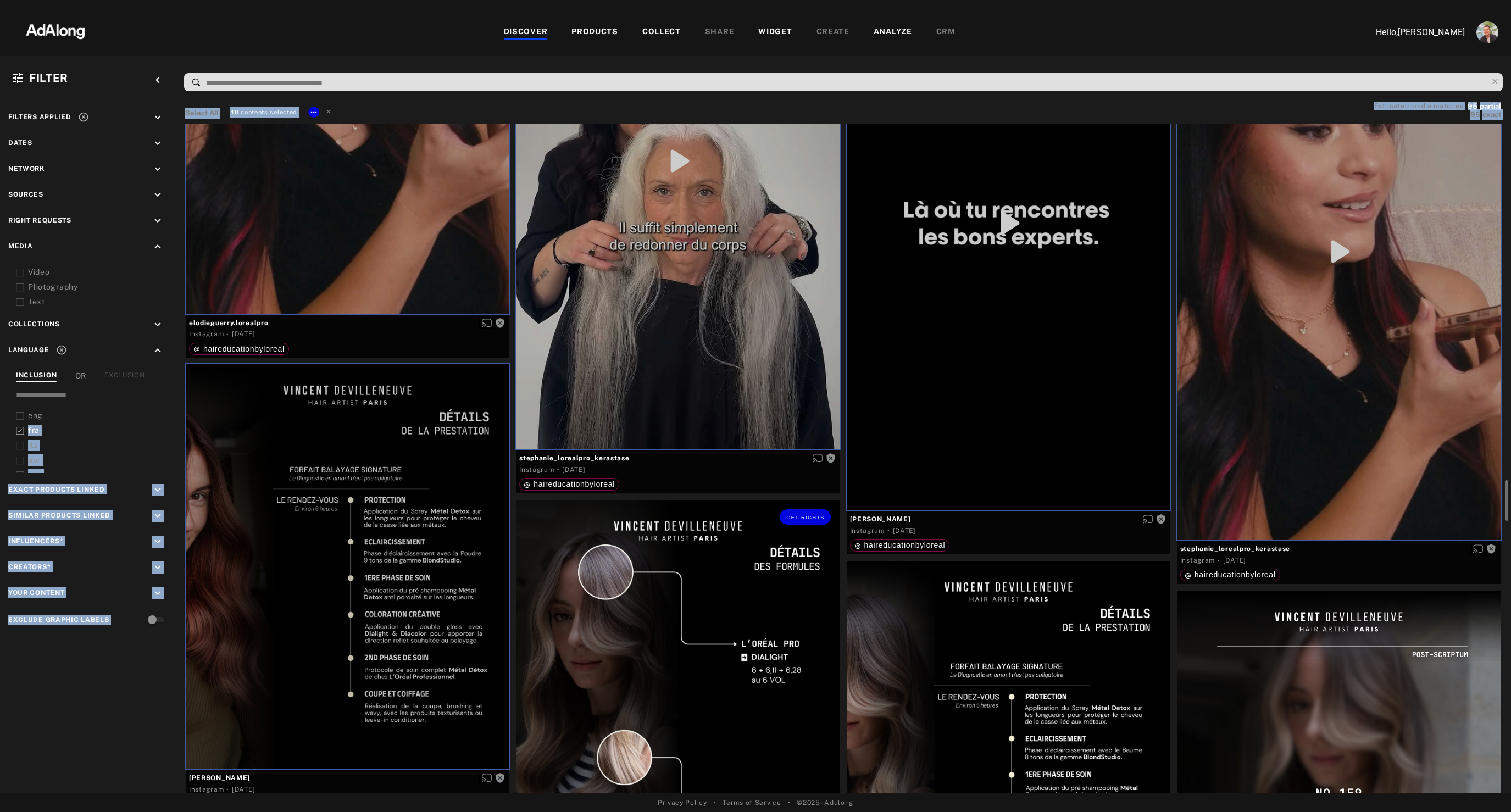
click at [666, 724] on div "Get rights" at bounding box center [677, 702] width 323 height 404
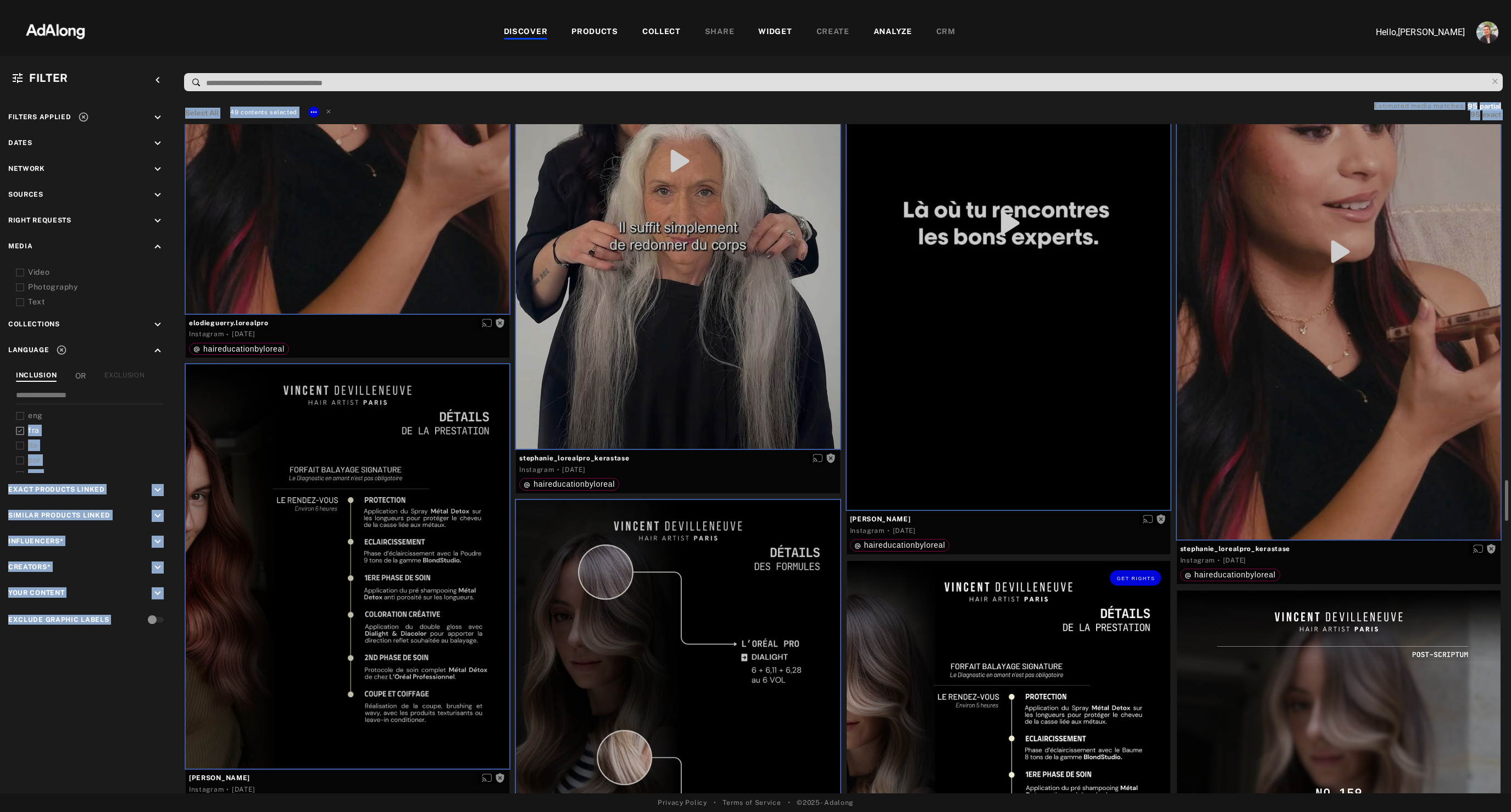
click at [989, 689] on div "Get rights" at bounding box center [1008, 763] width 323 height 404
click at [1278, 700] on div "Get rights" at bounding box center [1338, 792] width 323 height 404
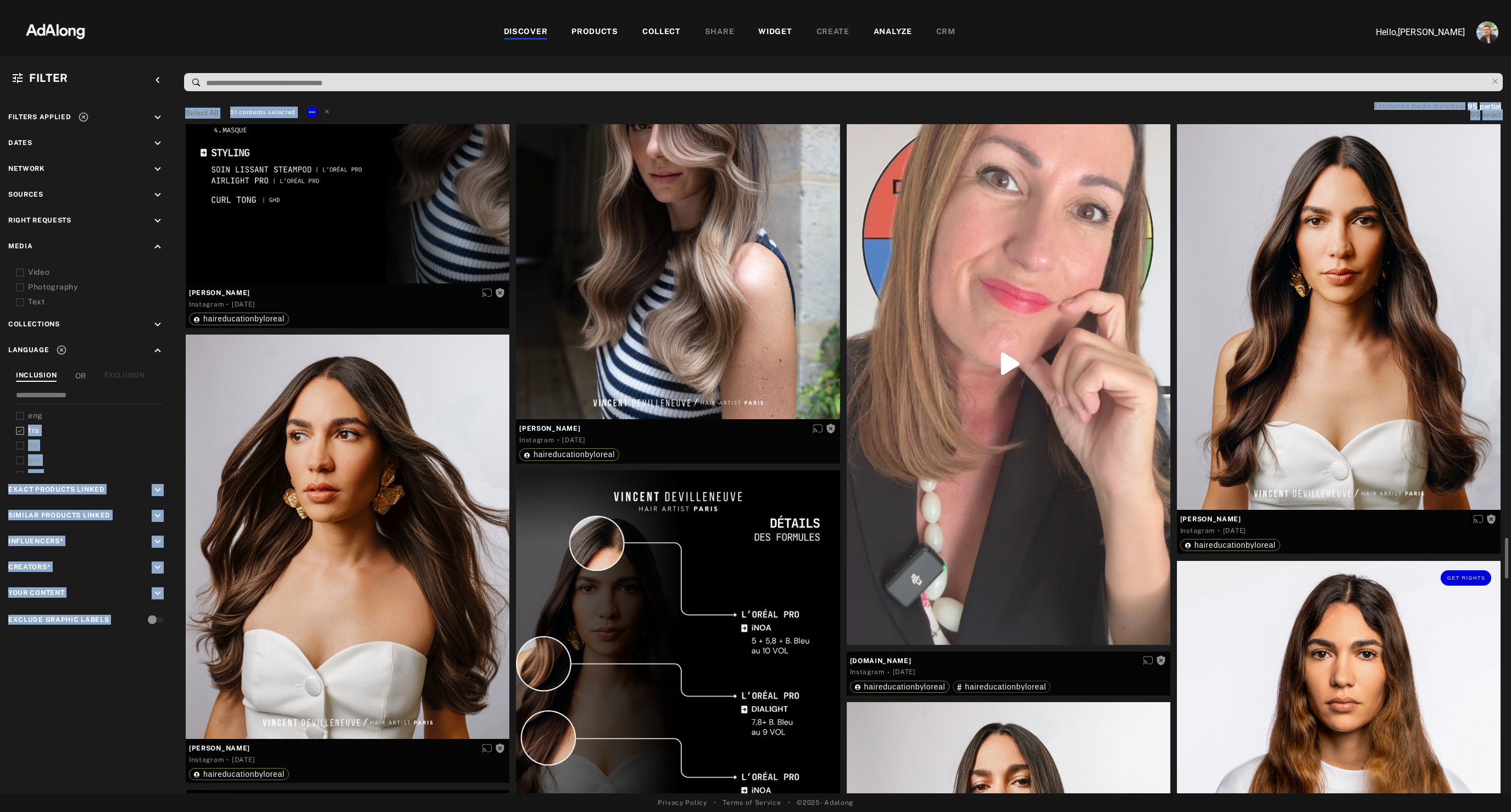
scroll to position [6754, 0]
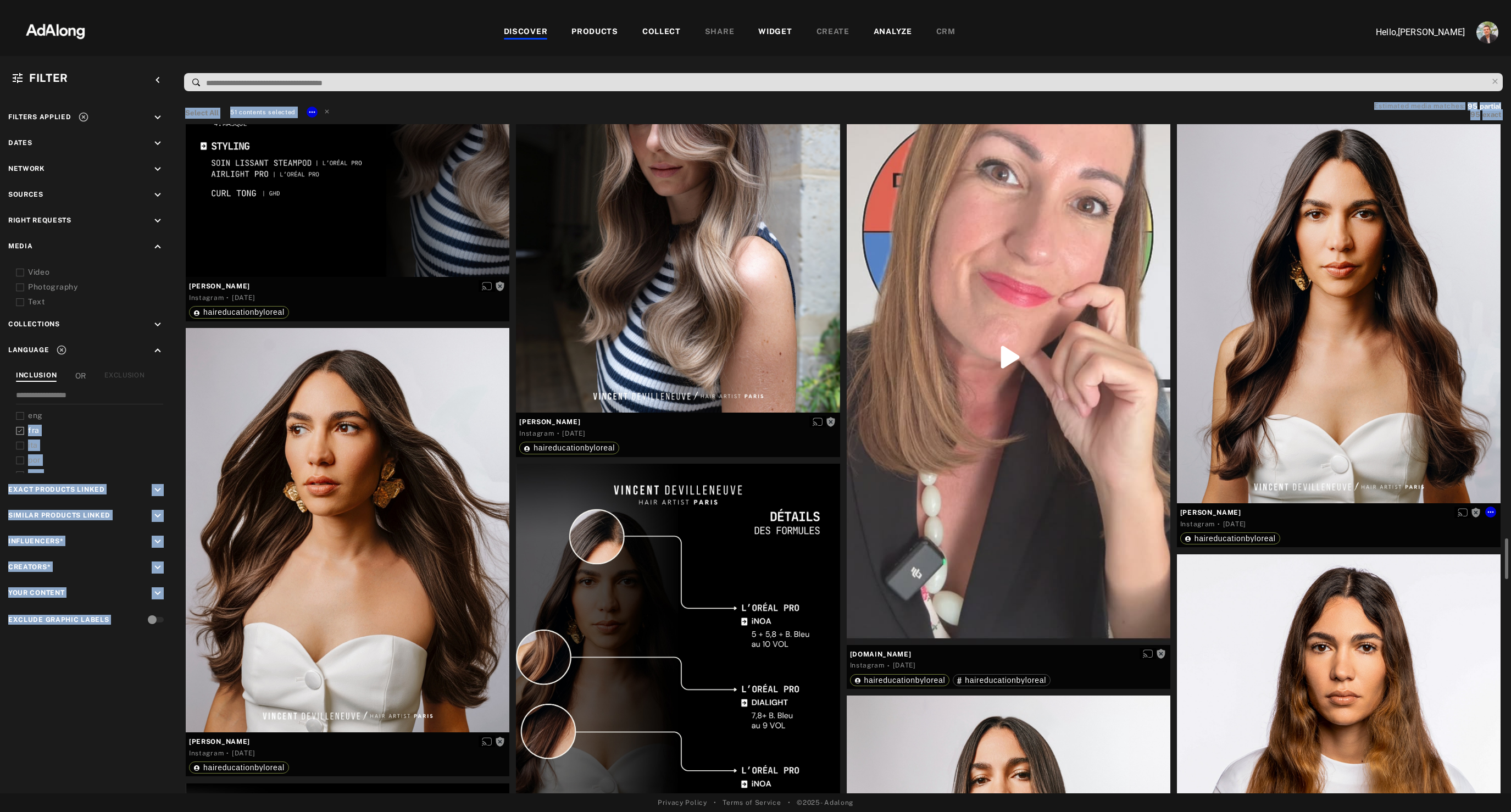
click at [1297, 366] on div "Get rights" at bounding box center [1338, 301] width 323 height 404
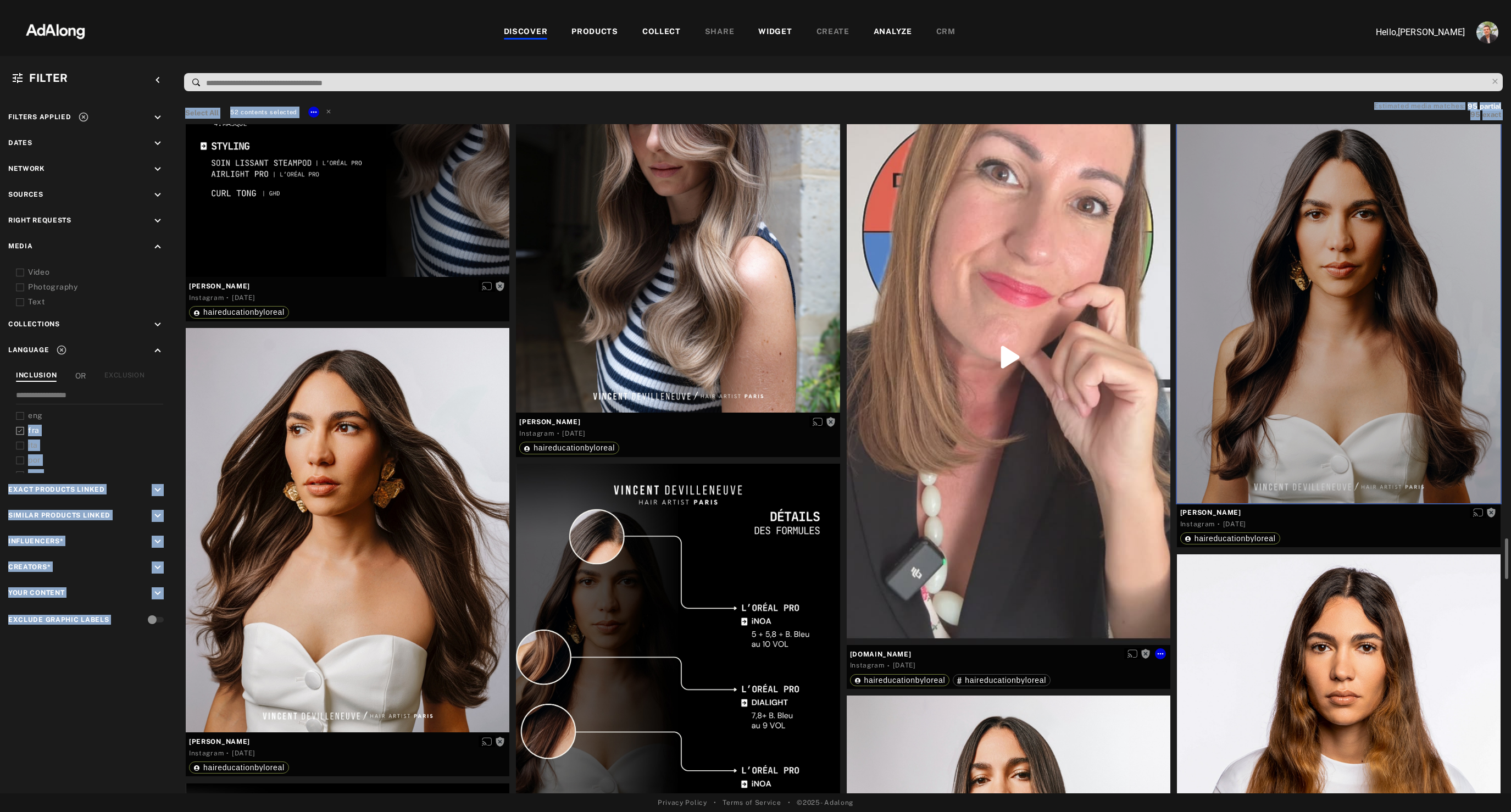
click at [1027, 547] on div "Get rights" at bounding box center [1008, 356] width 323 height 575
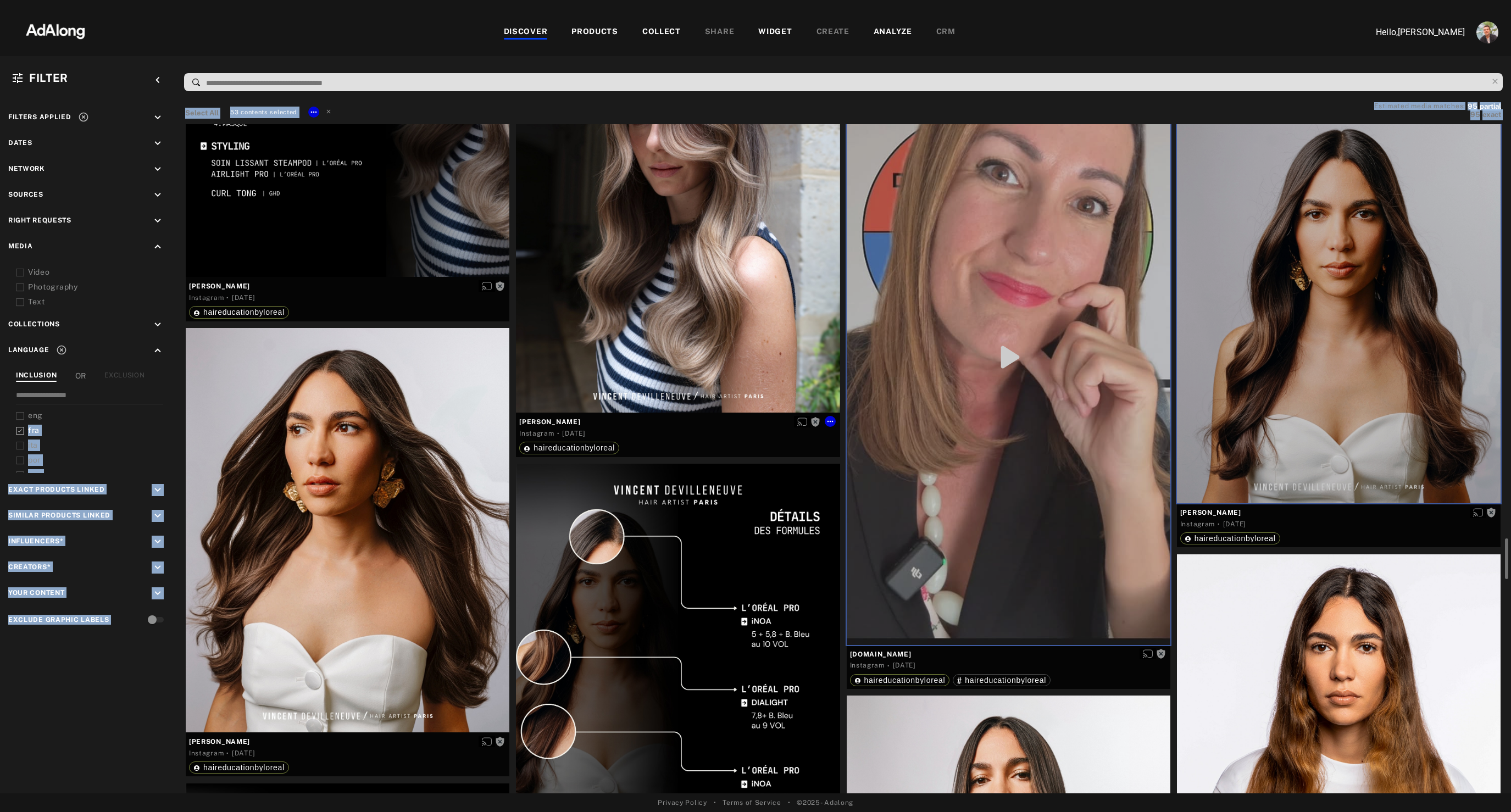
click at [724, 353] on div "Get rights" at bounding box center [677, 210] width 323 height 404
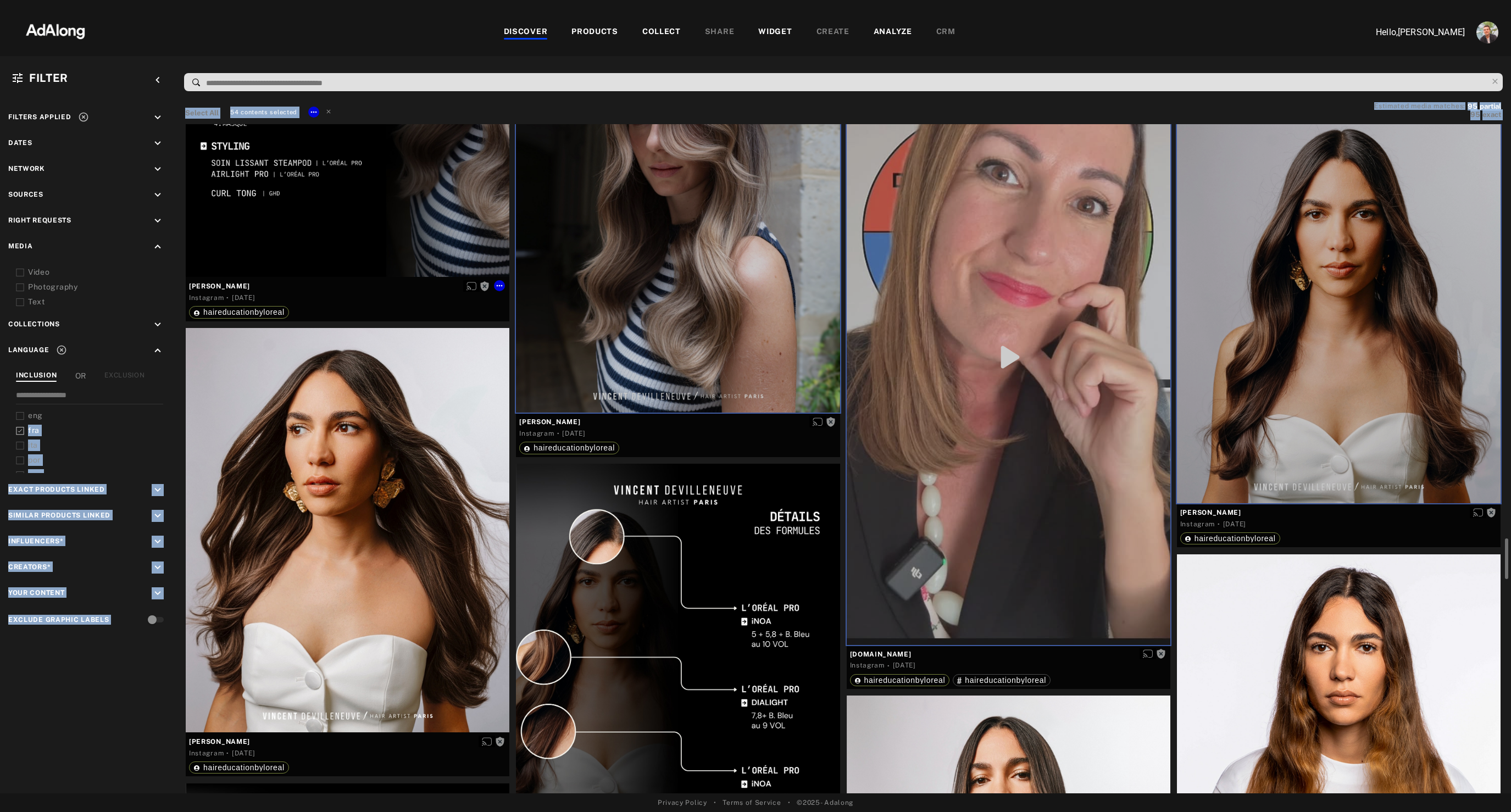
click at [374, 255] on div "Get rights" at bounding box center [347, 74] width 323 height 404
click at [304, 550] on div "Get rights" at bounding box center [347, 530] width 323 height 404
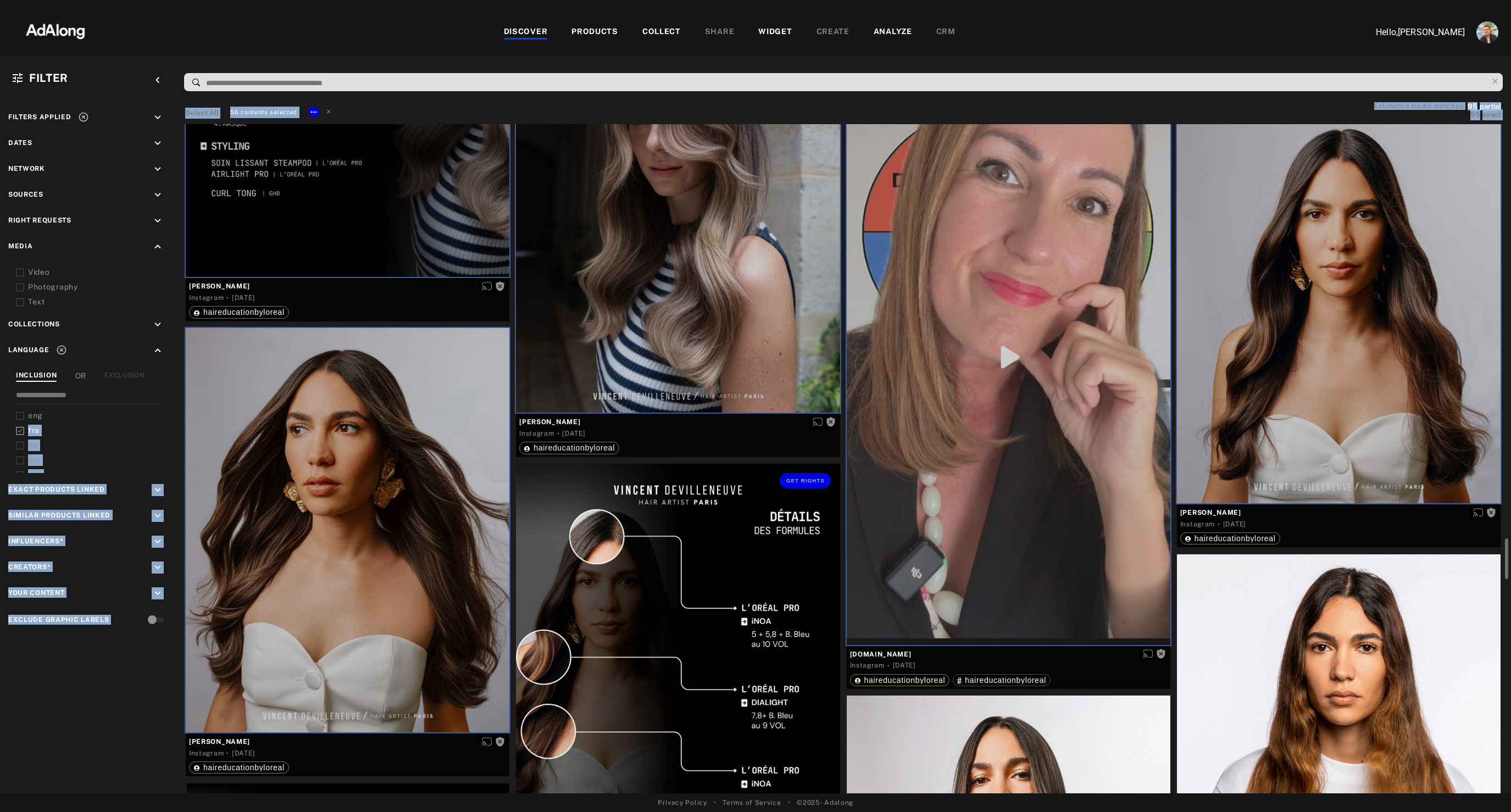
click at [633, 628] on div "Get rights" at bounding box center [677, 666] width 323 height 404
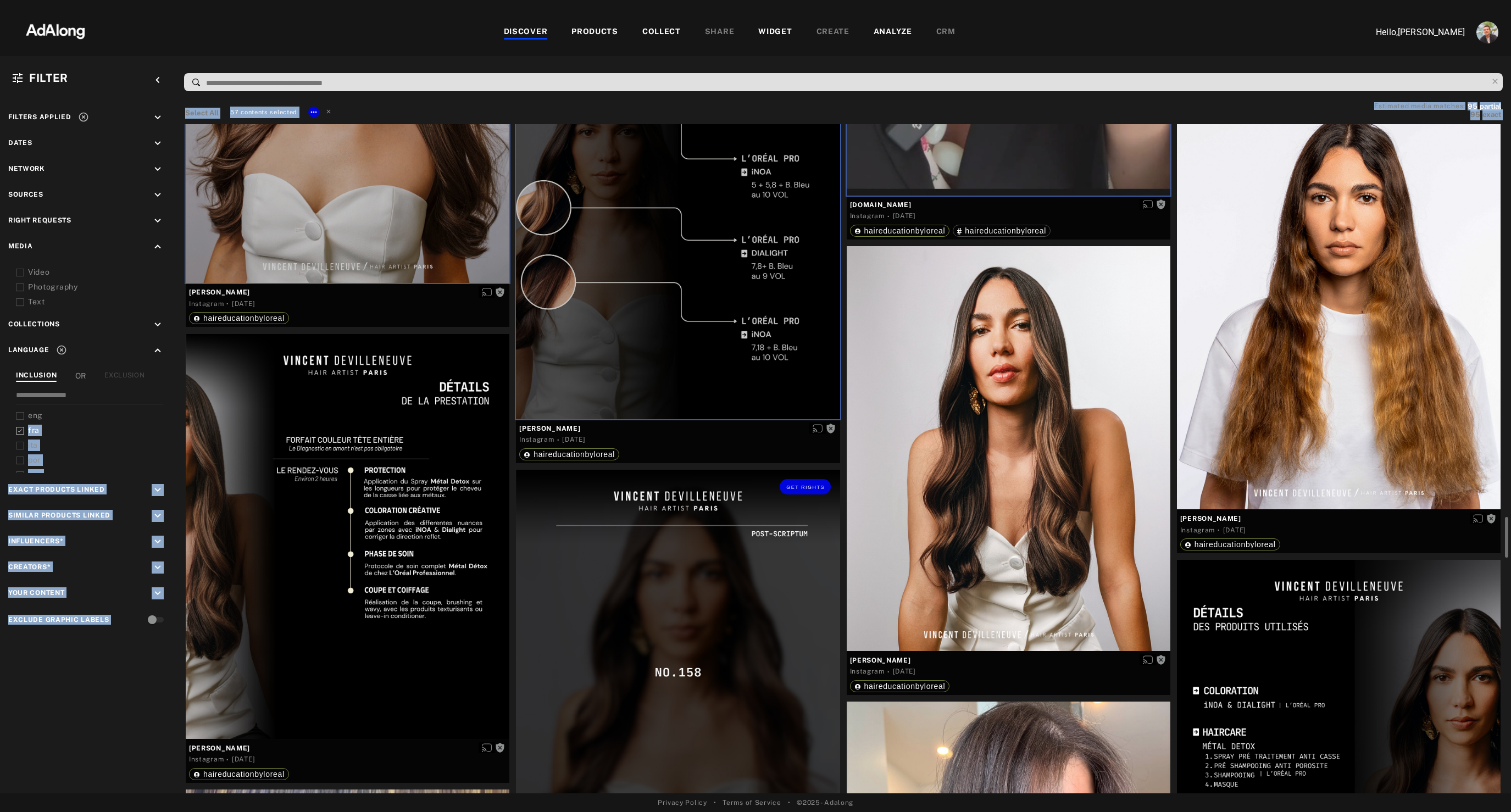
scroll to position [7207, 0]
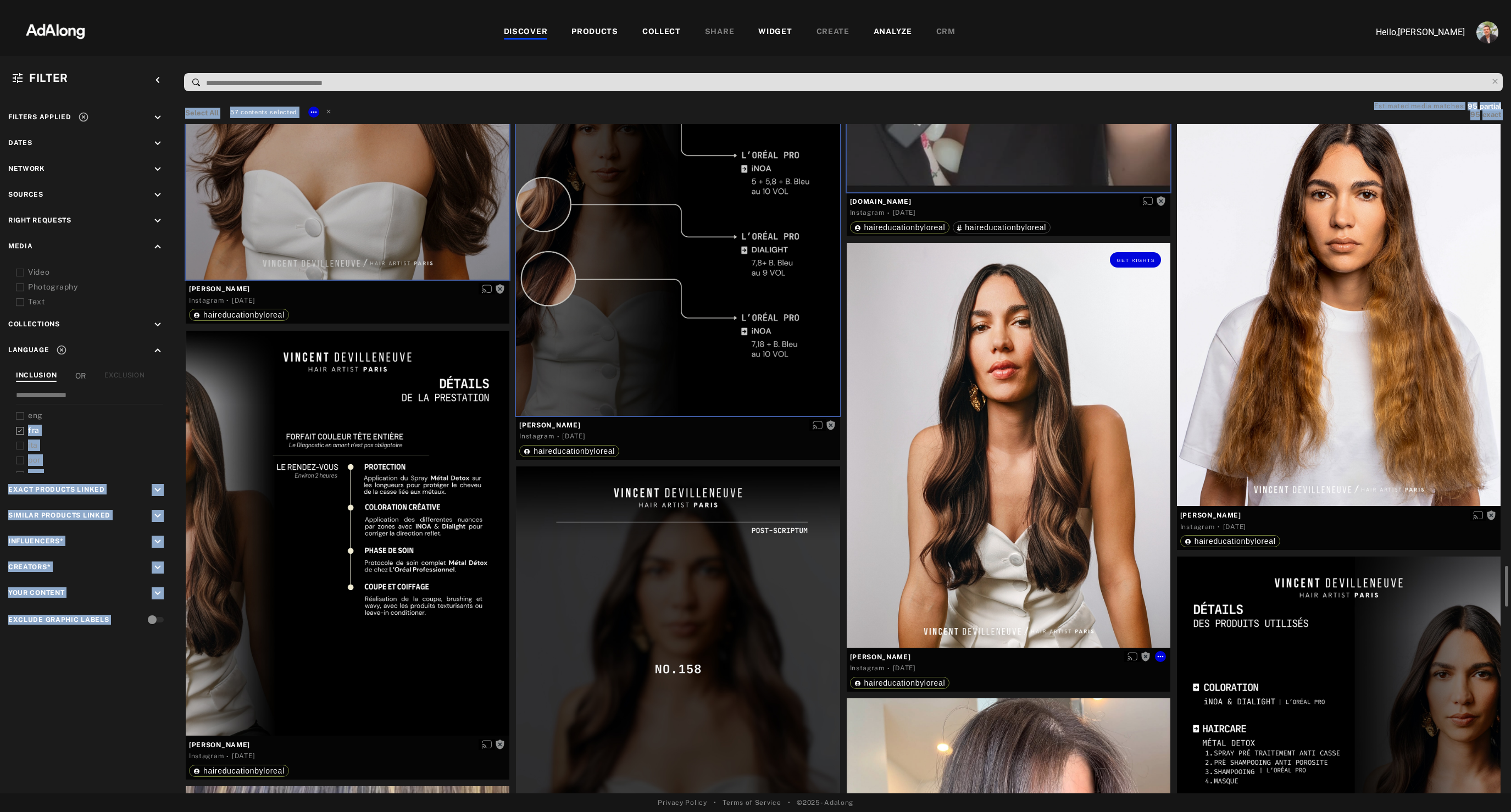
click at [975, 495] on div "Get rights" at bounding box center [1008, 445] width 323 height 404
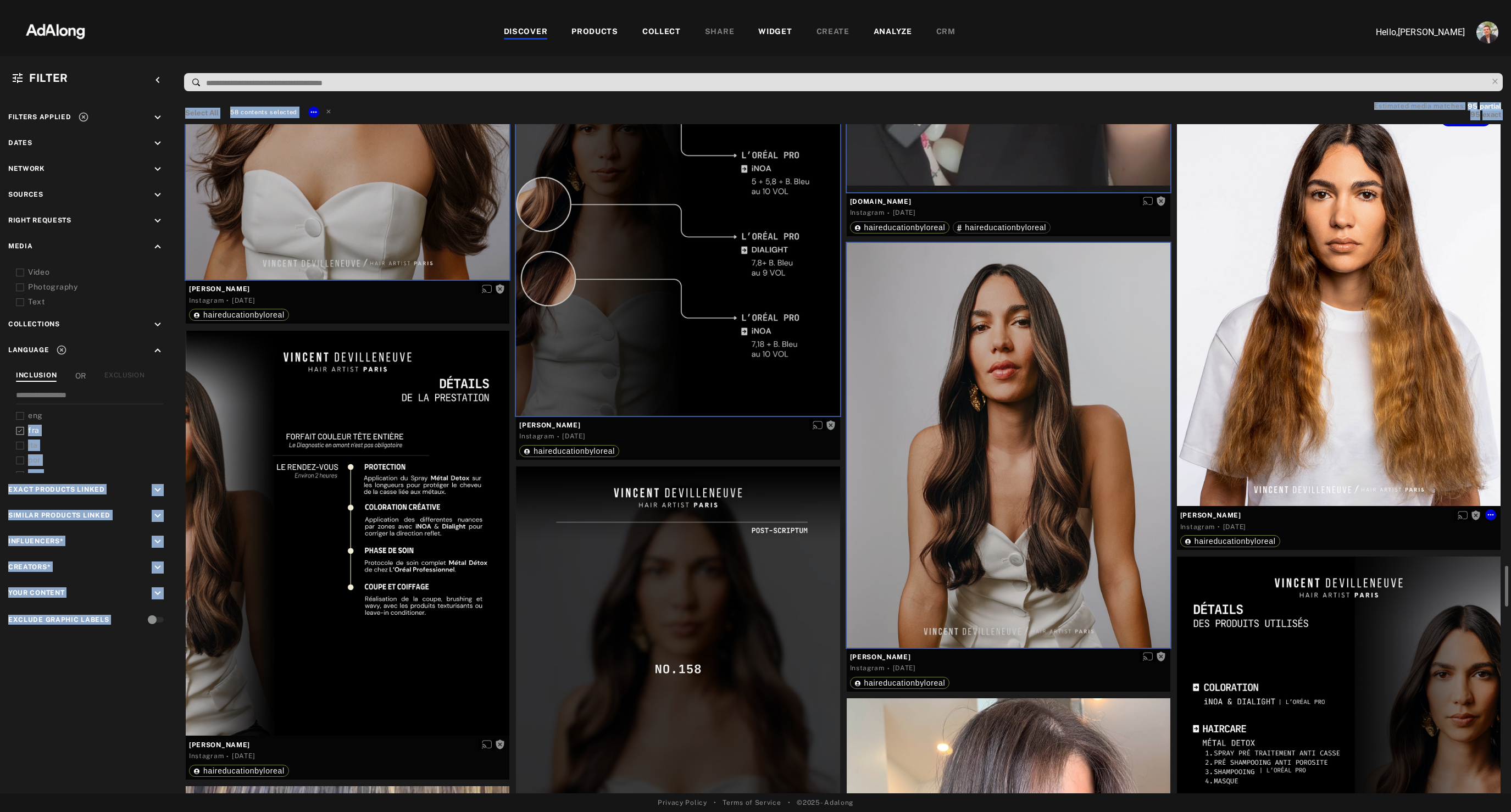
click at [1367, 395] on div "Get rights" at bounding box center [1338, 304] width 323 height 404
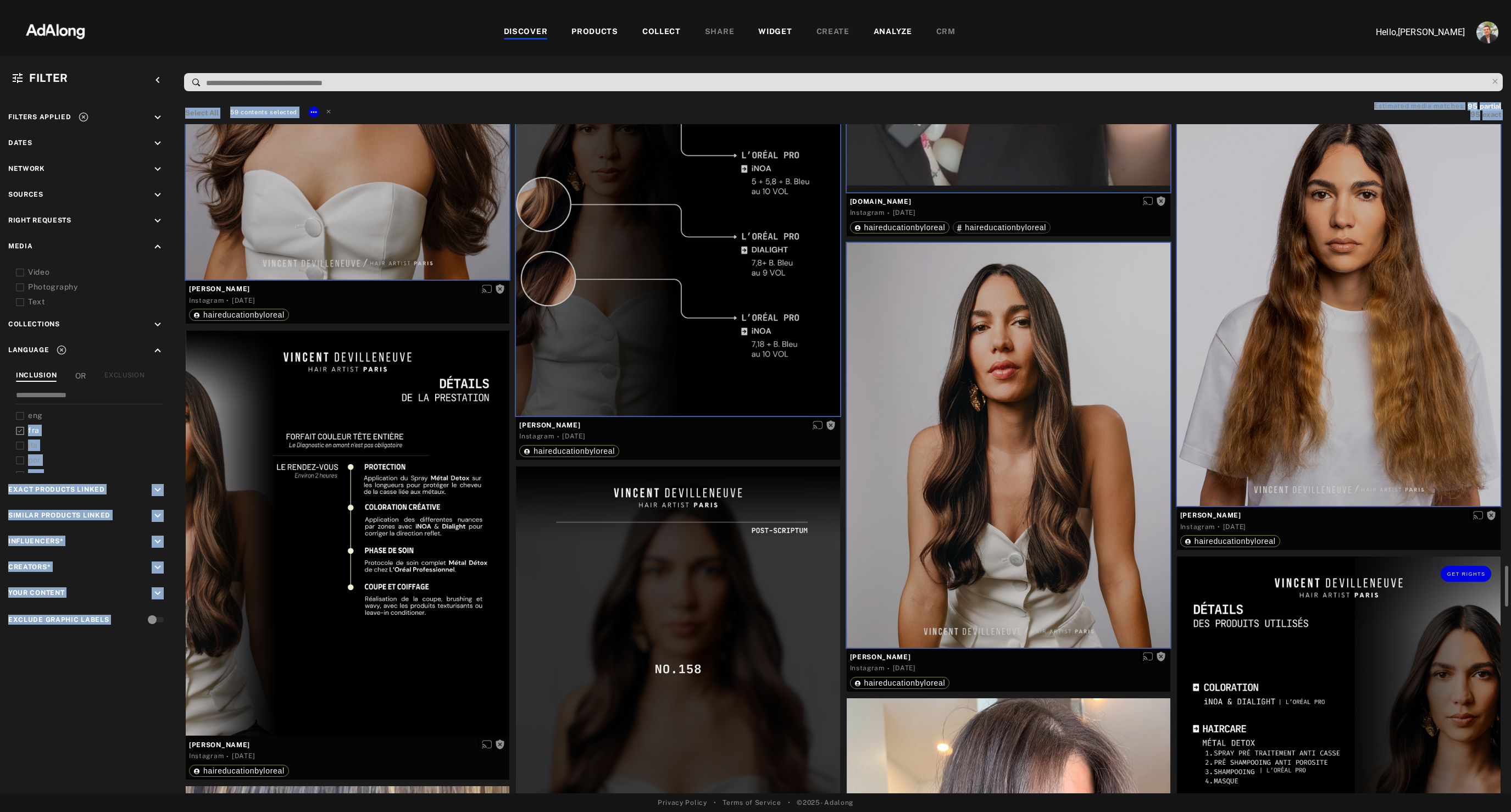
click at [1281, 677] on div "Get rights" at bounding box center [1338, 758] width 323 height 404
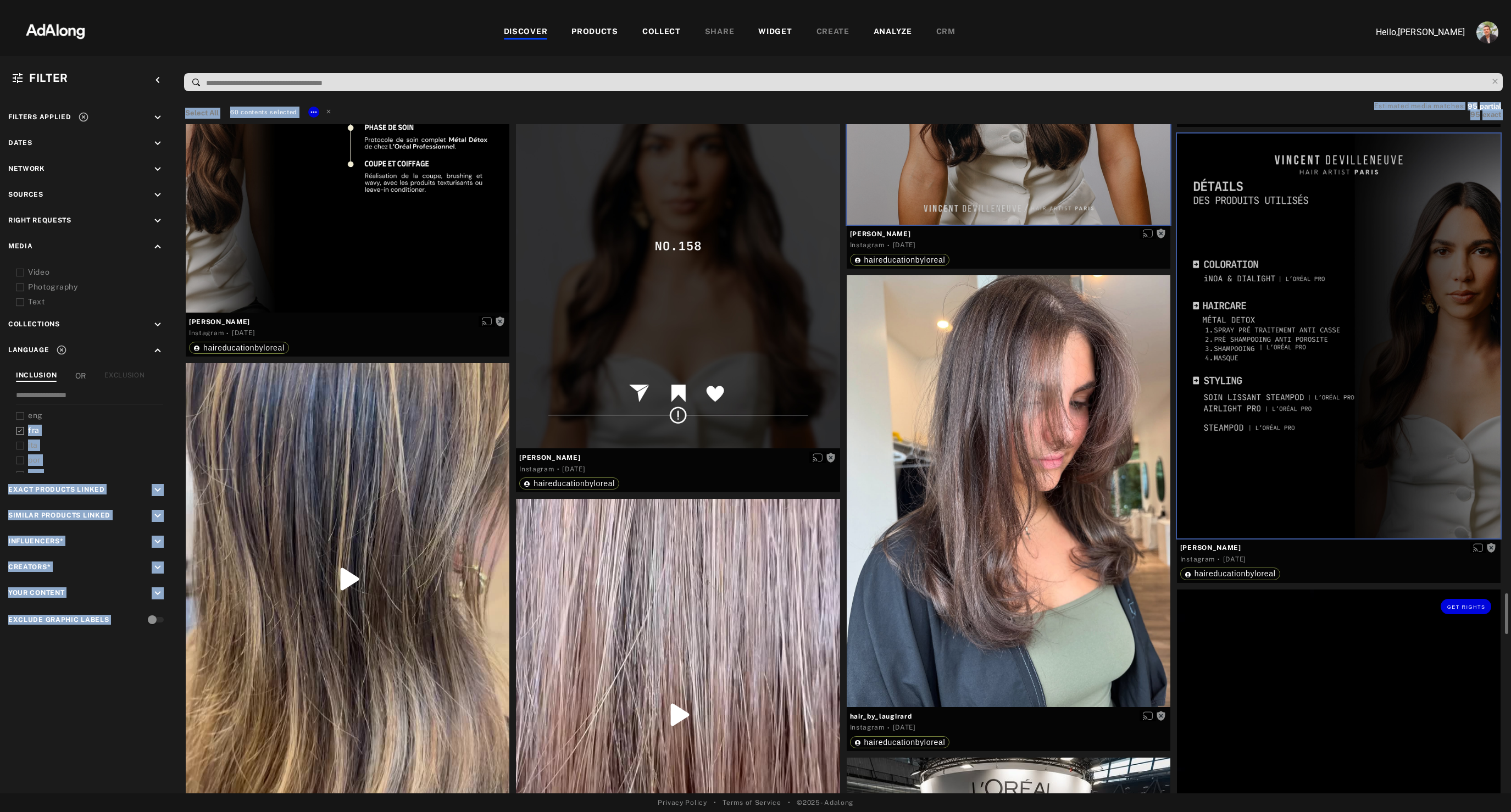
scroll to position [7631, 0]
click at [1020, 535] on div "Get rights" at bounding box center [1008, 490] width 323 height 432
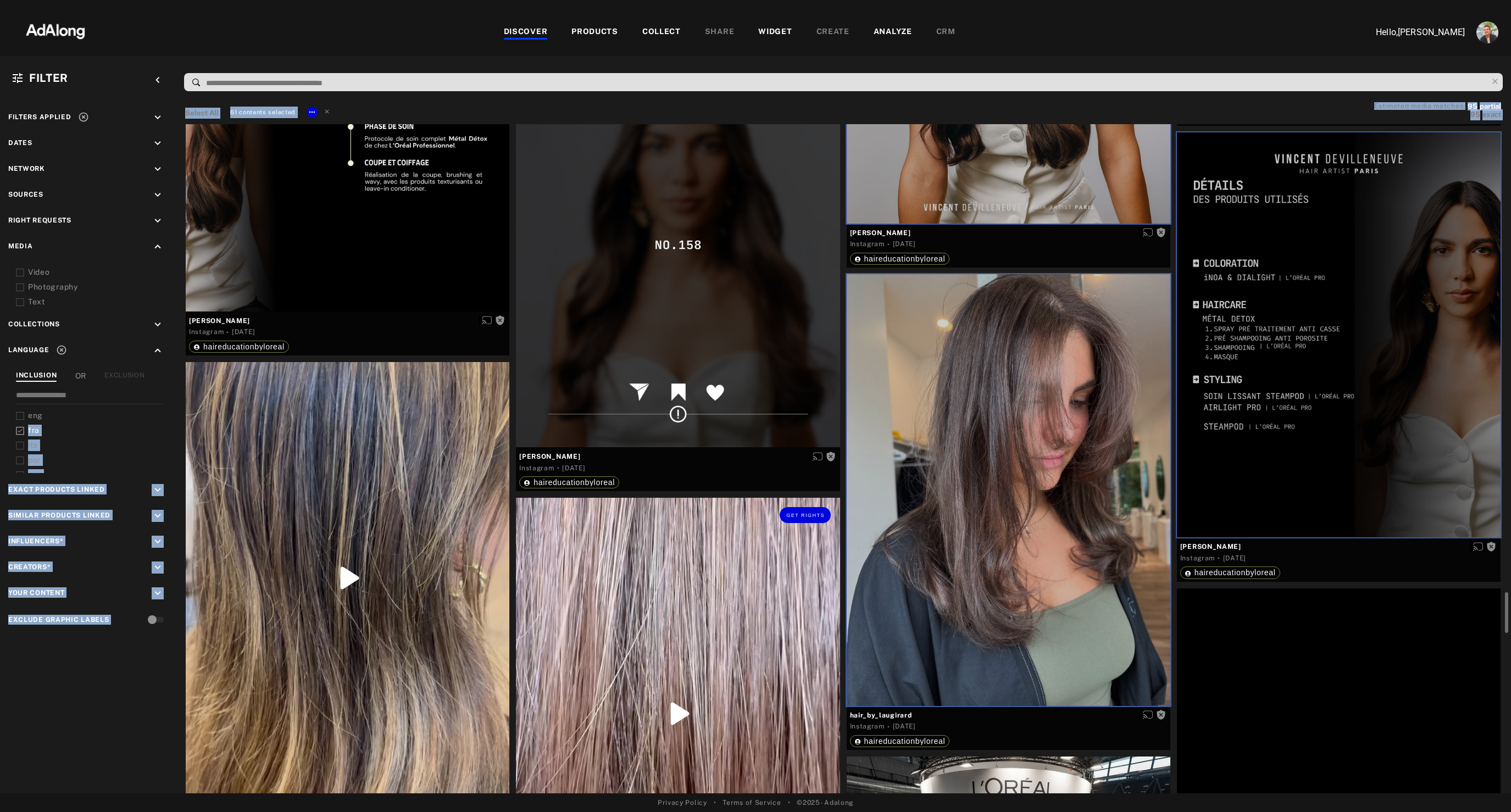
click at [625, 645] on div "Get rights" at bounding box center [677, 714] width 323 height 432
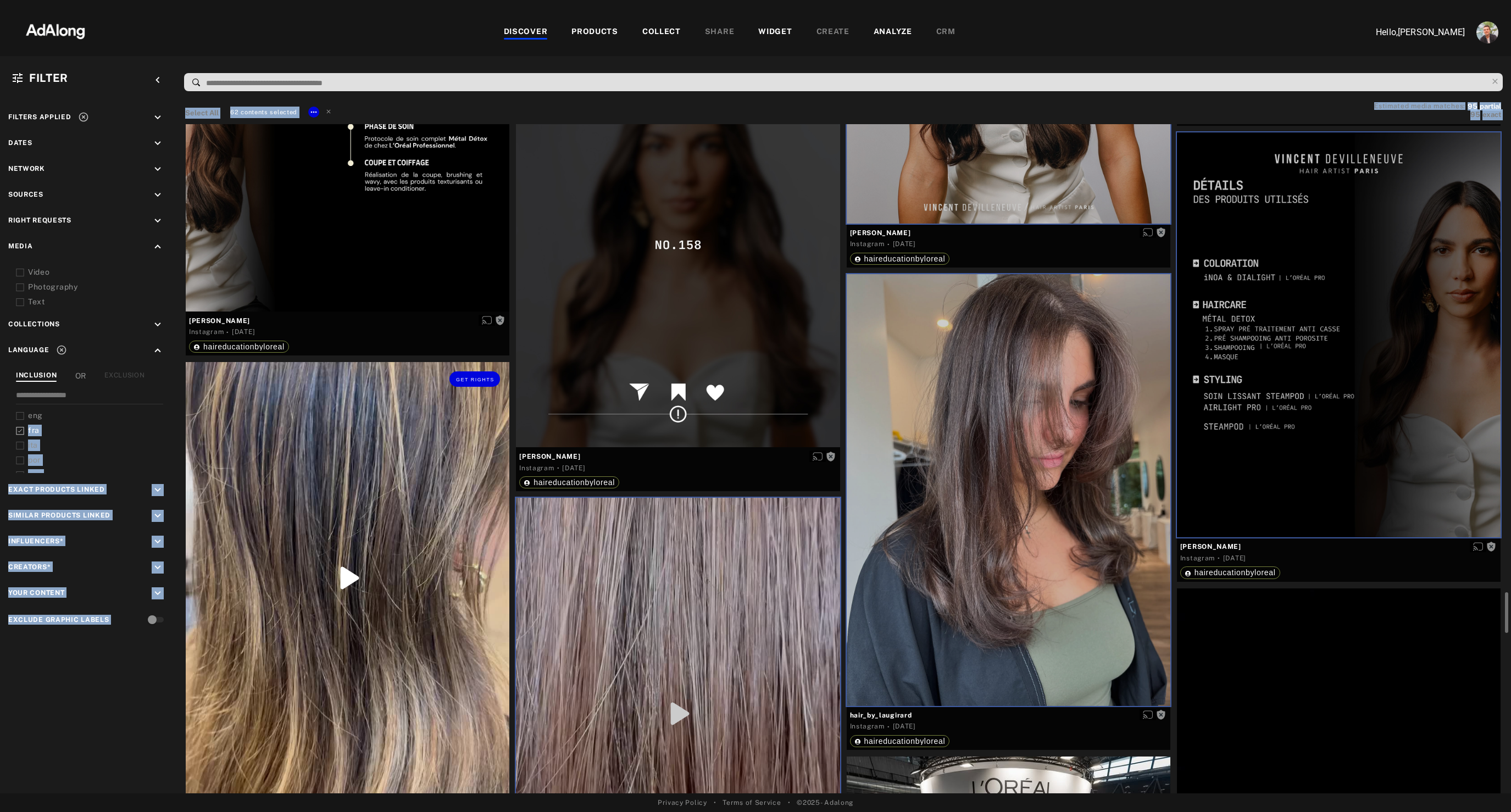
click at [368, 580] on div "Get rights" at bounding box center [347, 578] width 323 height 432
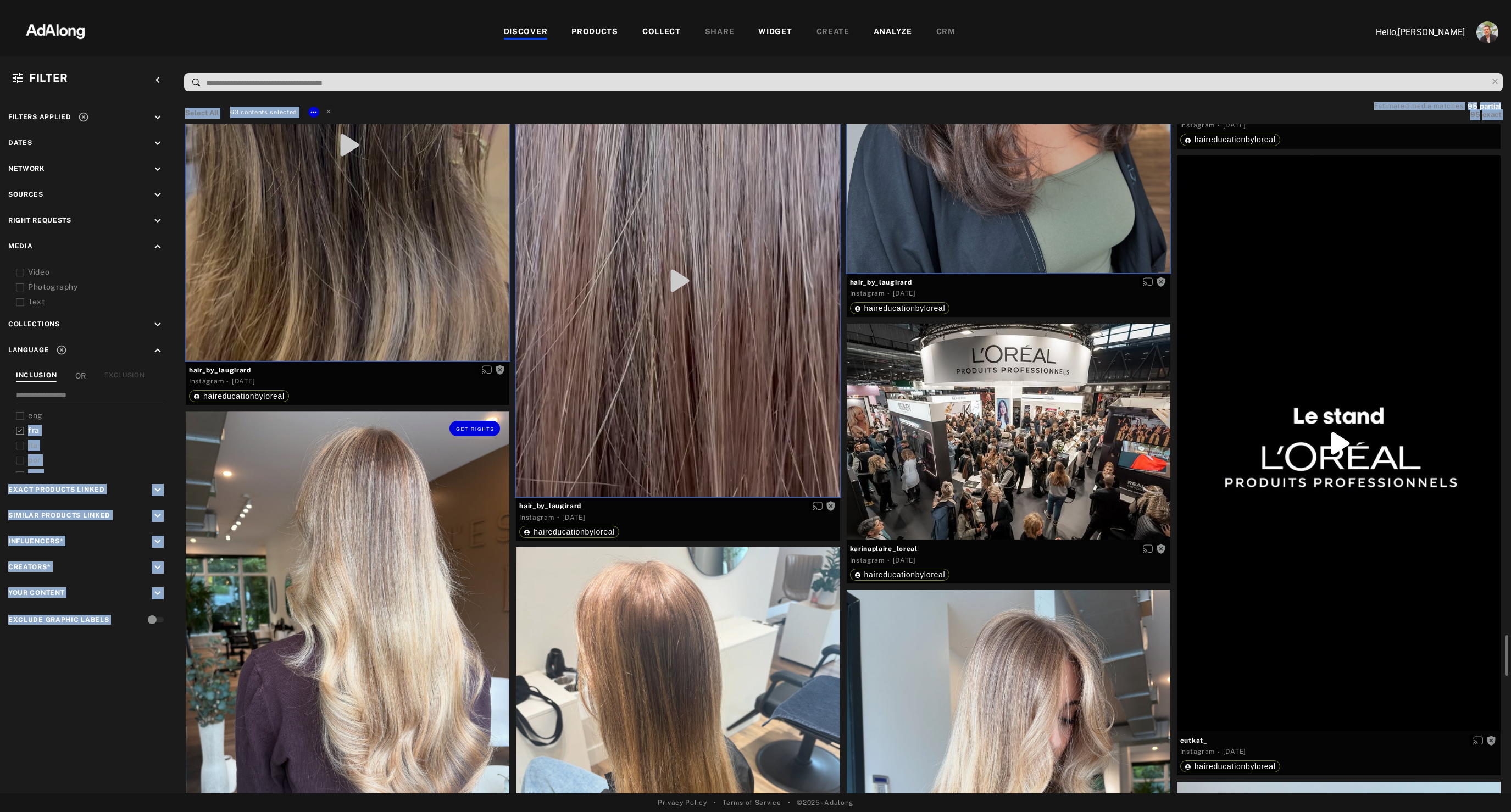
scroll to position [8083, 0]
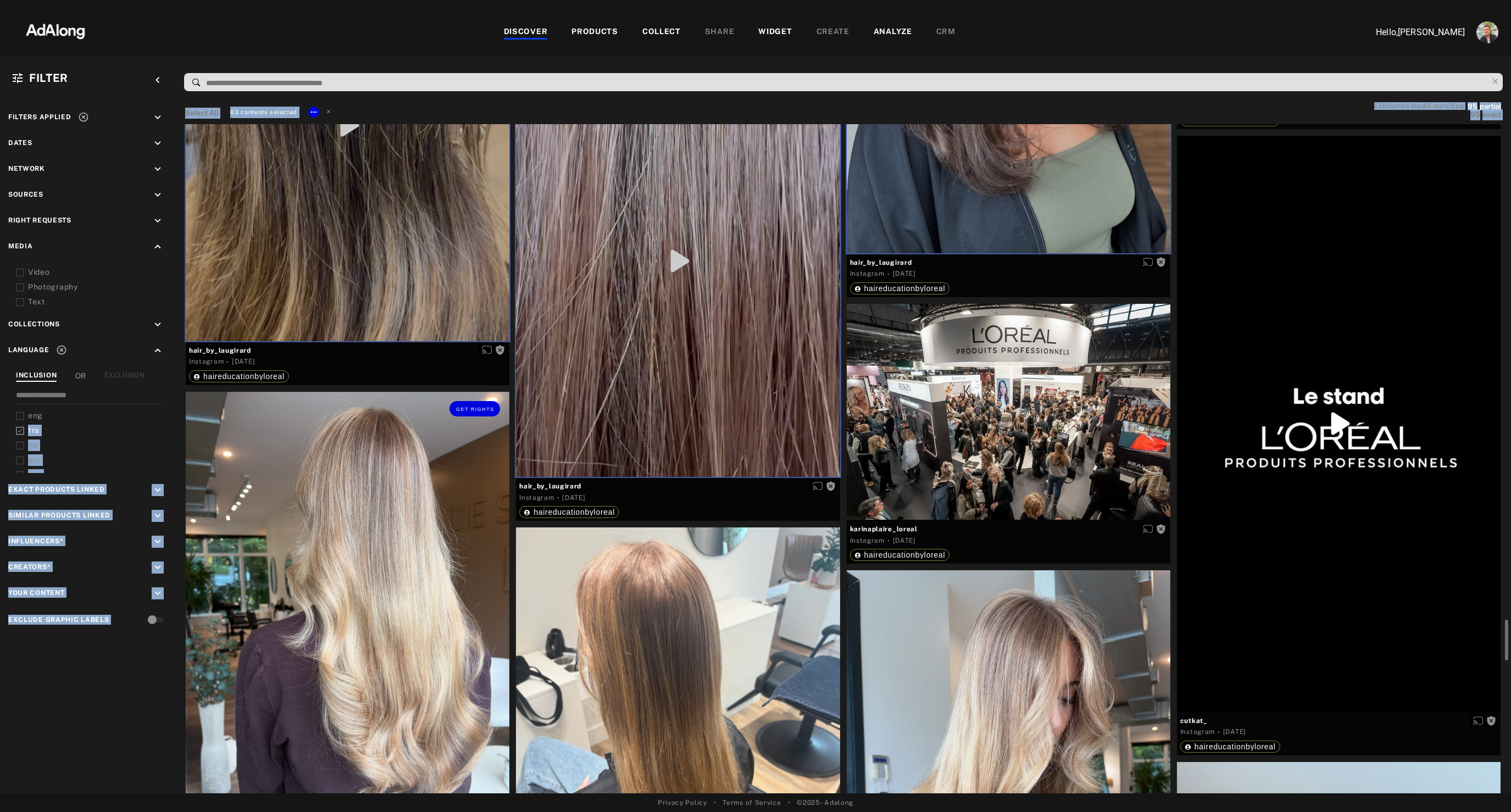
click at [384, 677] on div "Get rights" at bounding box center [347, 607] width 323 height 431
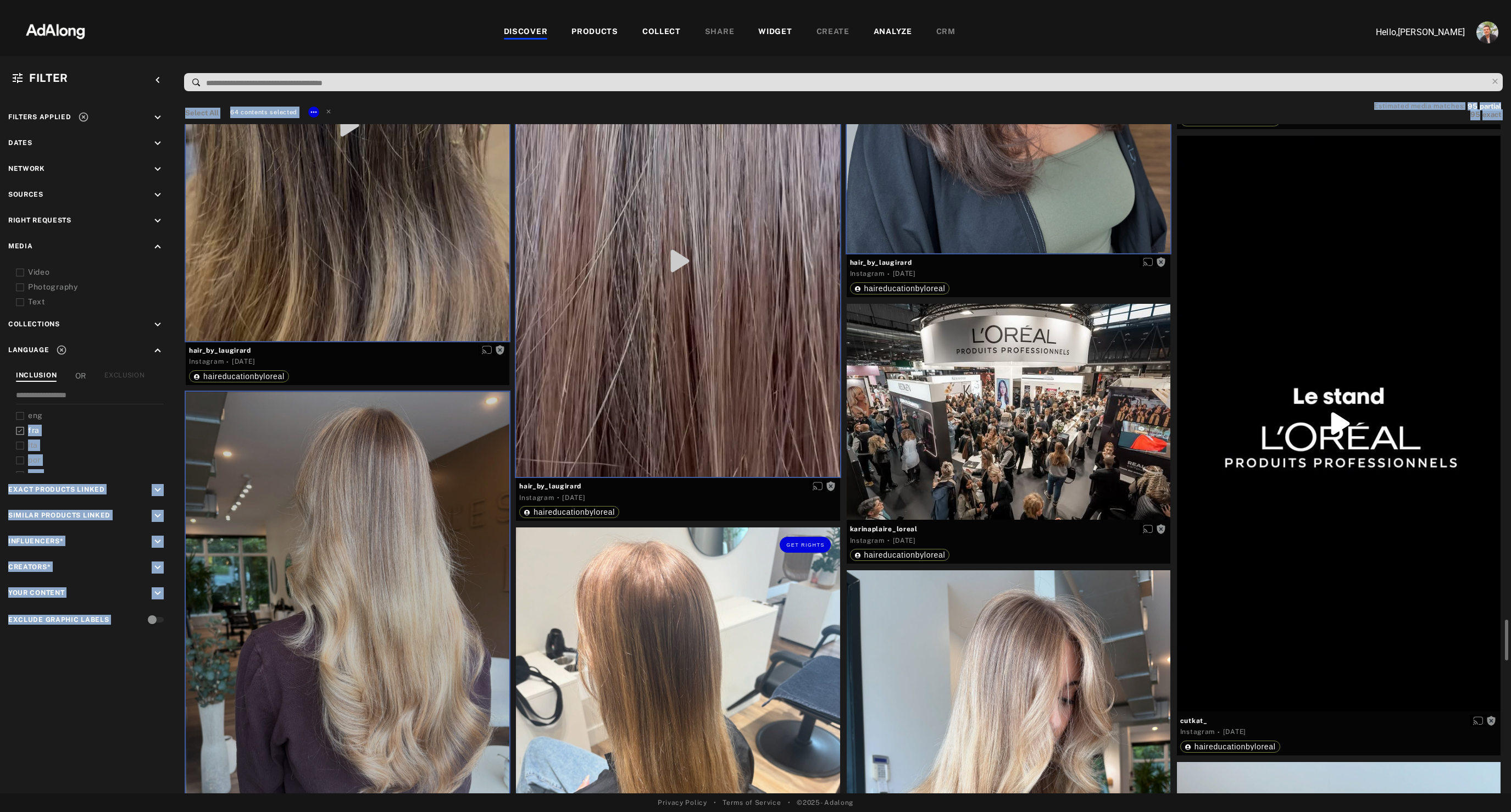
click at [722, 697] on div "Get rights" at bounding box center [677, 743] width 323 height 432
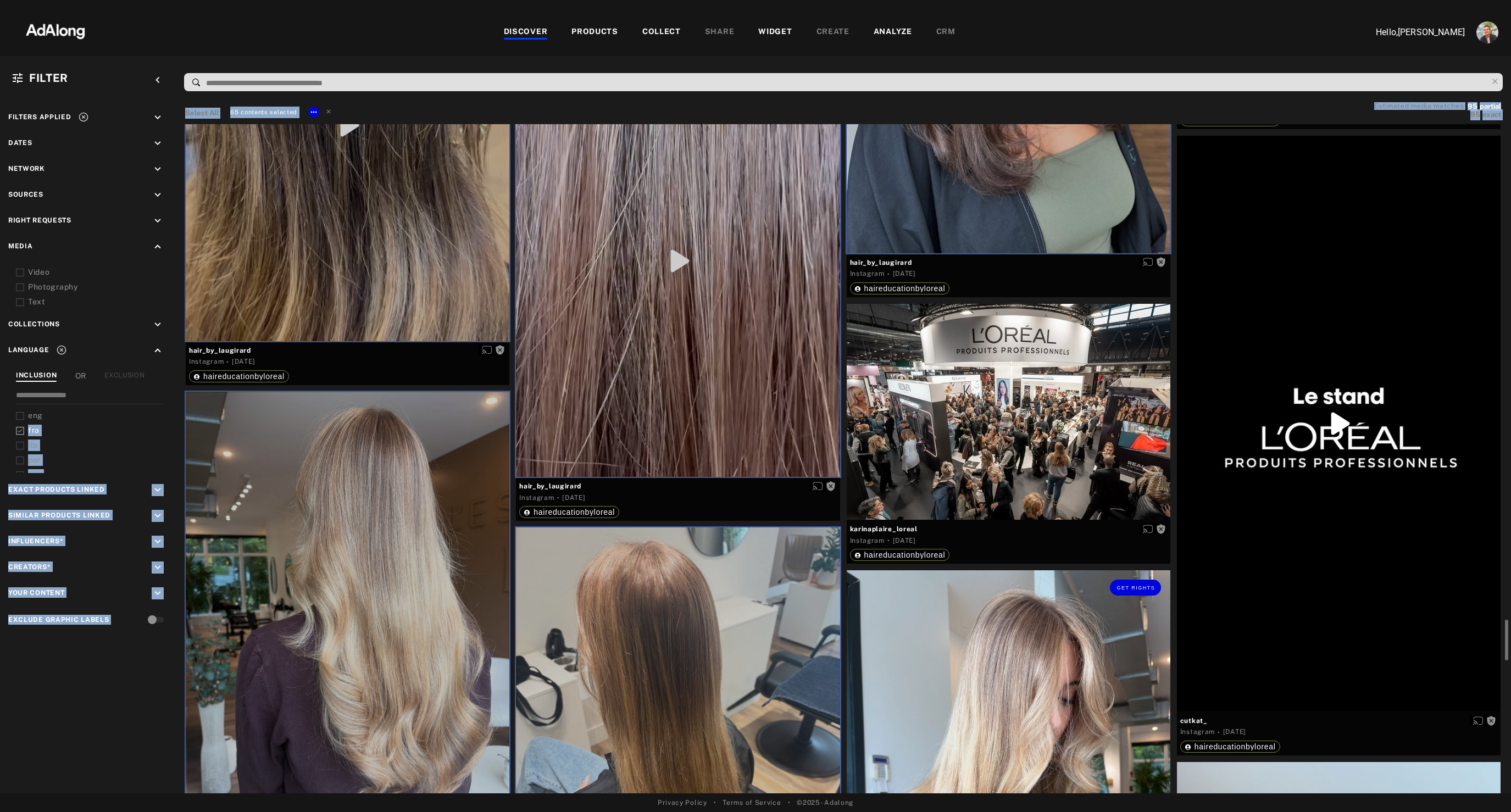
click at [1014, 608] on div "Get rights" at bounding box center [1008, 786] width 323 height 432
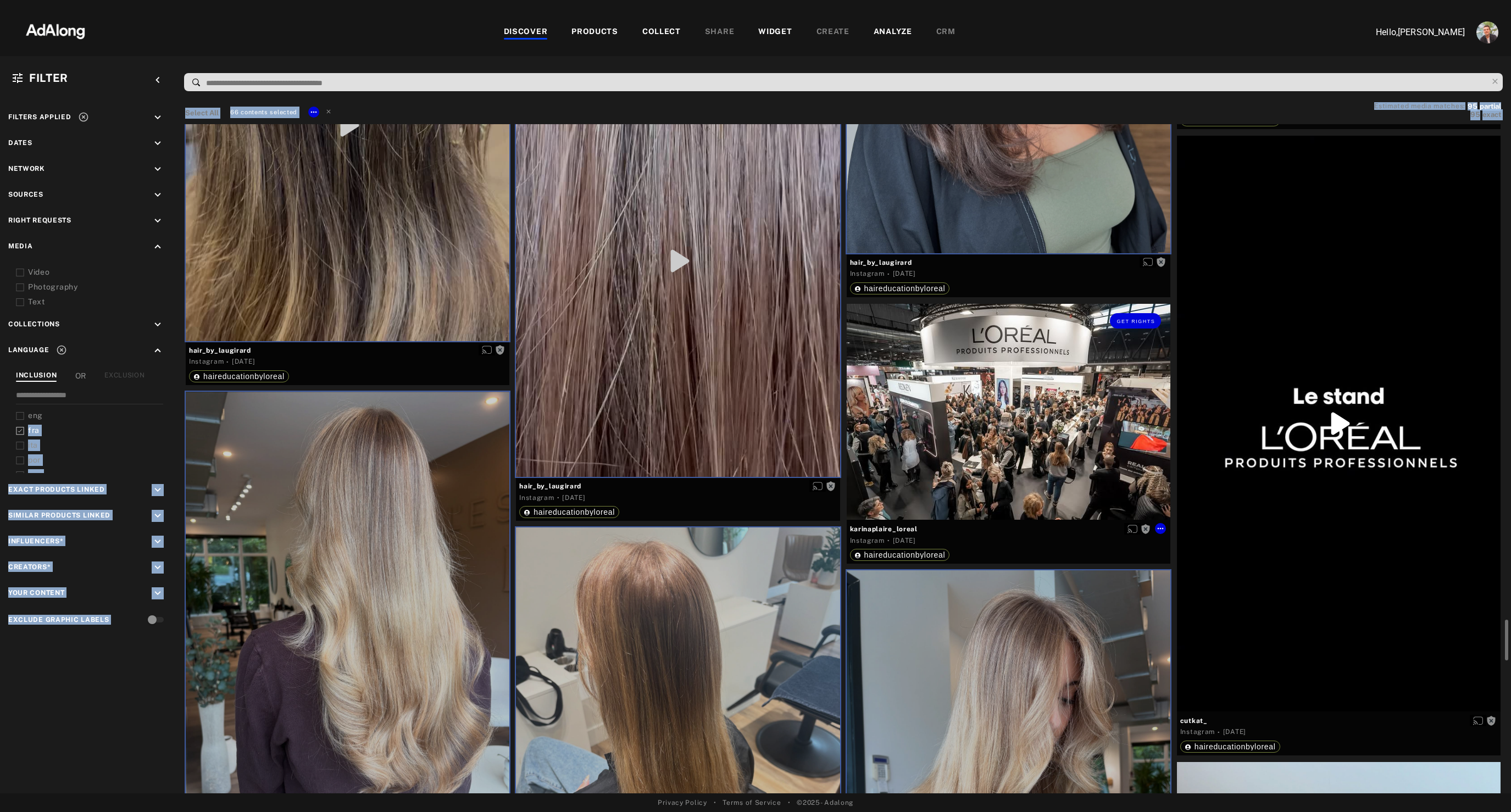
click at [1011, 362] on div "Get rights" at bounding box center [1008, 412] width 323 height 216
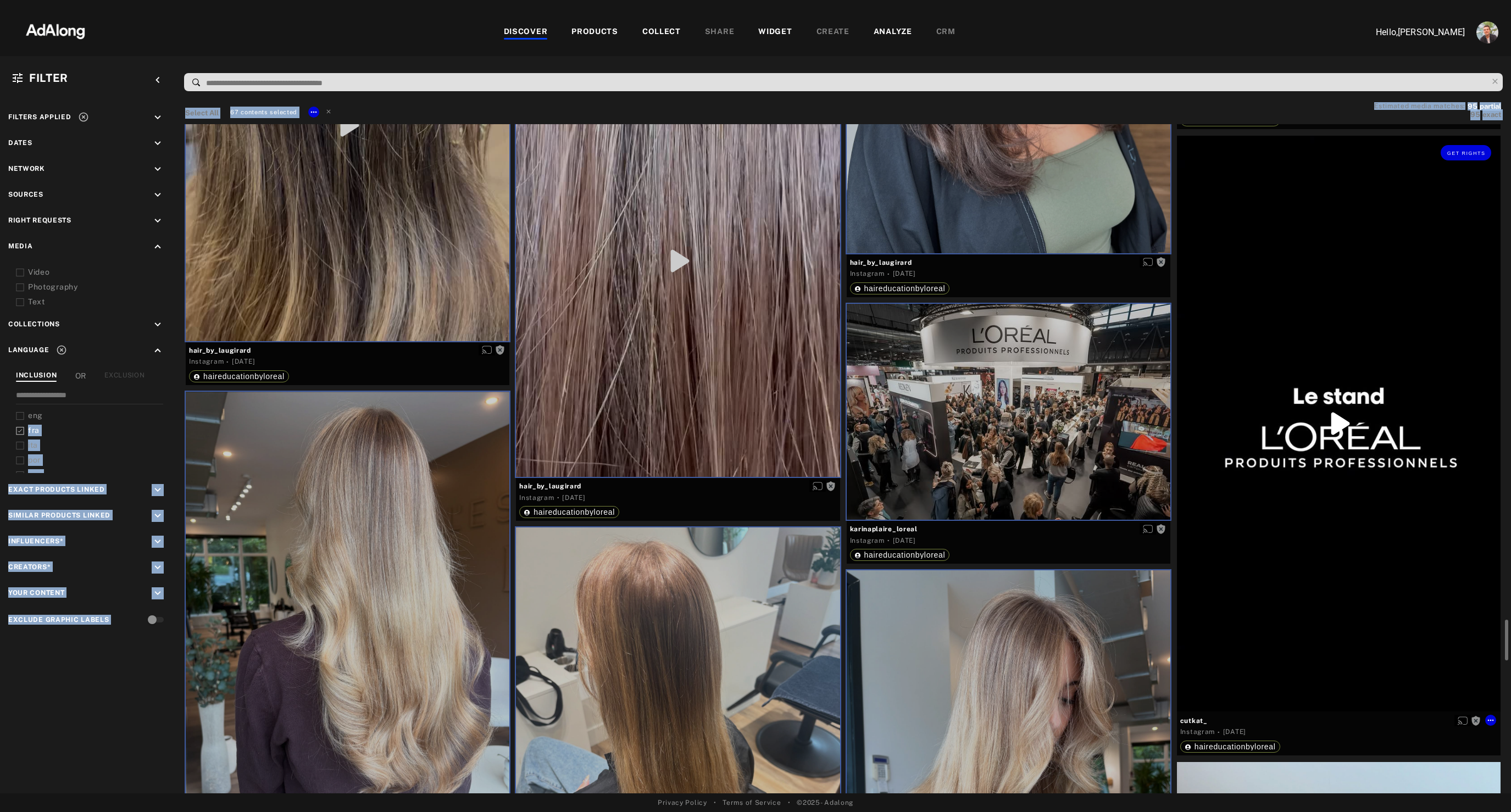
click at [1305, 365] on div "Get rights" at bounding box center [1338, 423] width 323 height 575
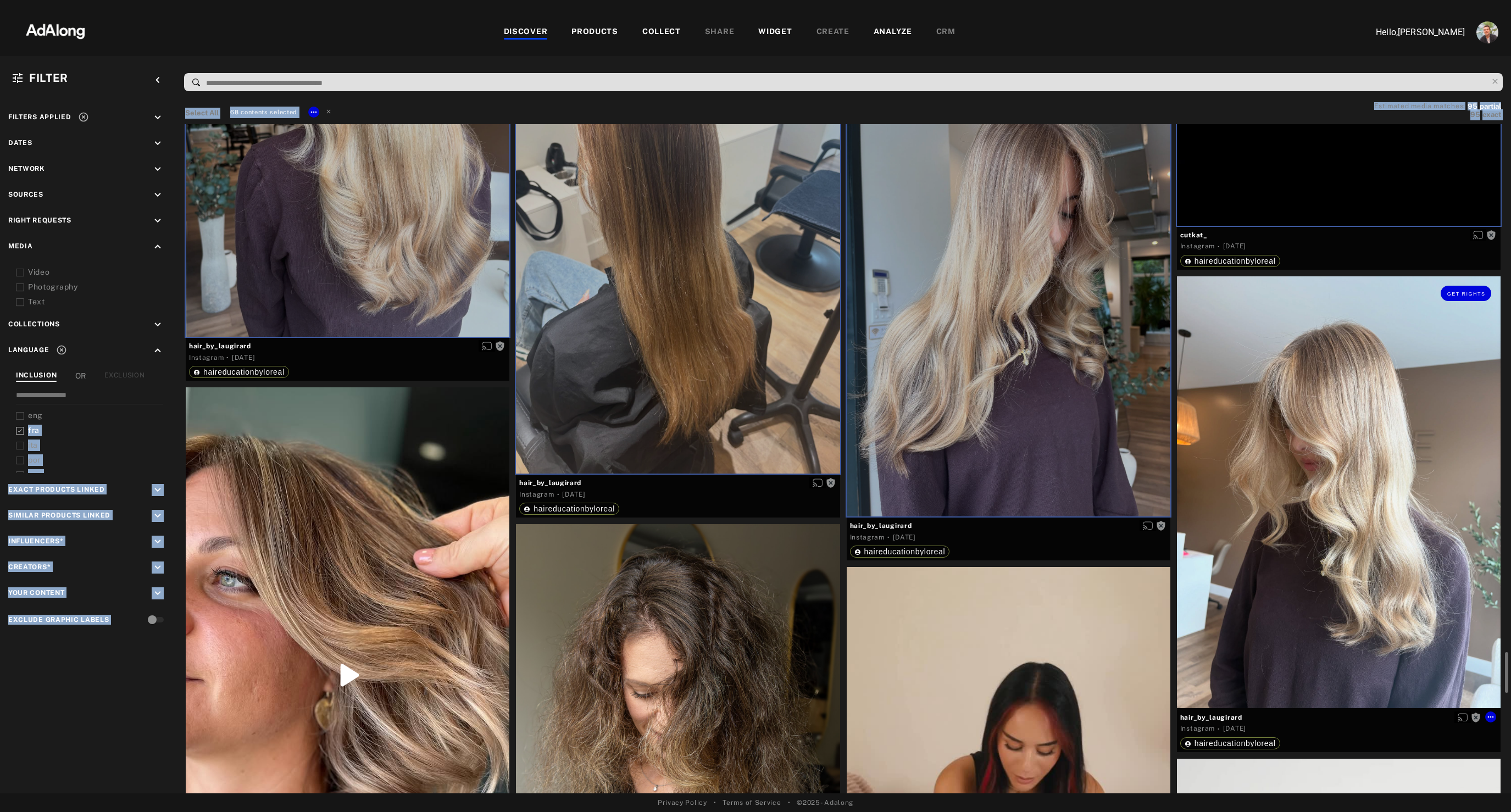
scroll to position [8571, 0]
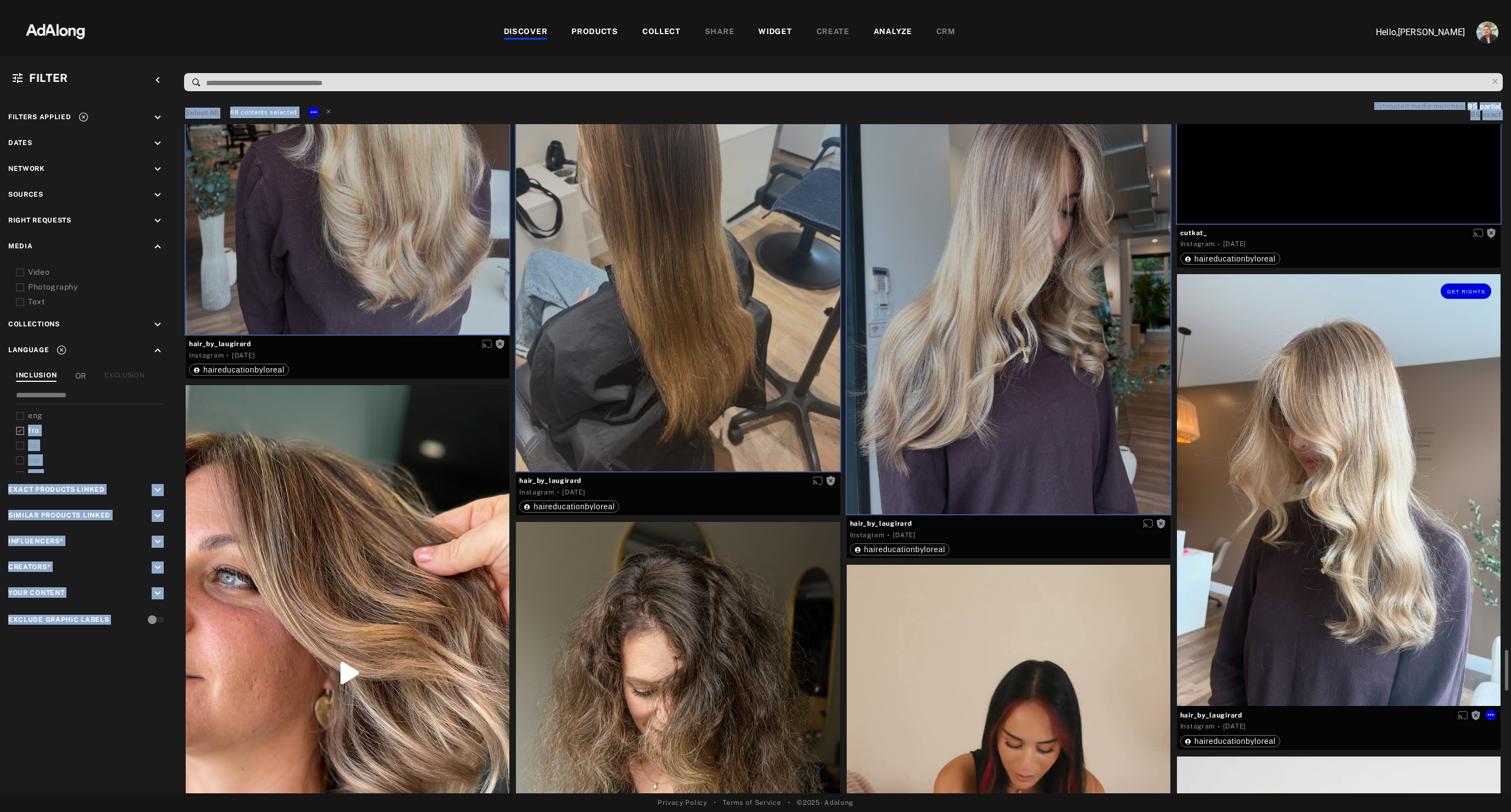
click at [1307, 513] on div "Get rights" at bounding box center [1338, 490] width 323 height 432
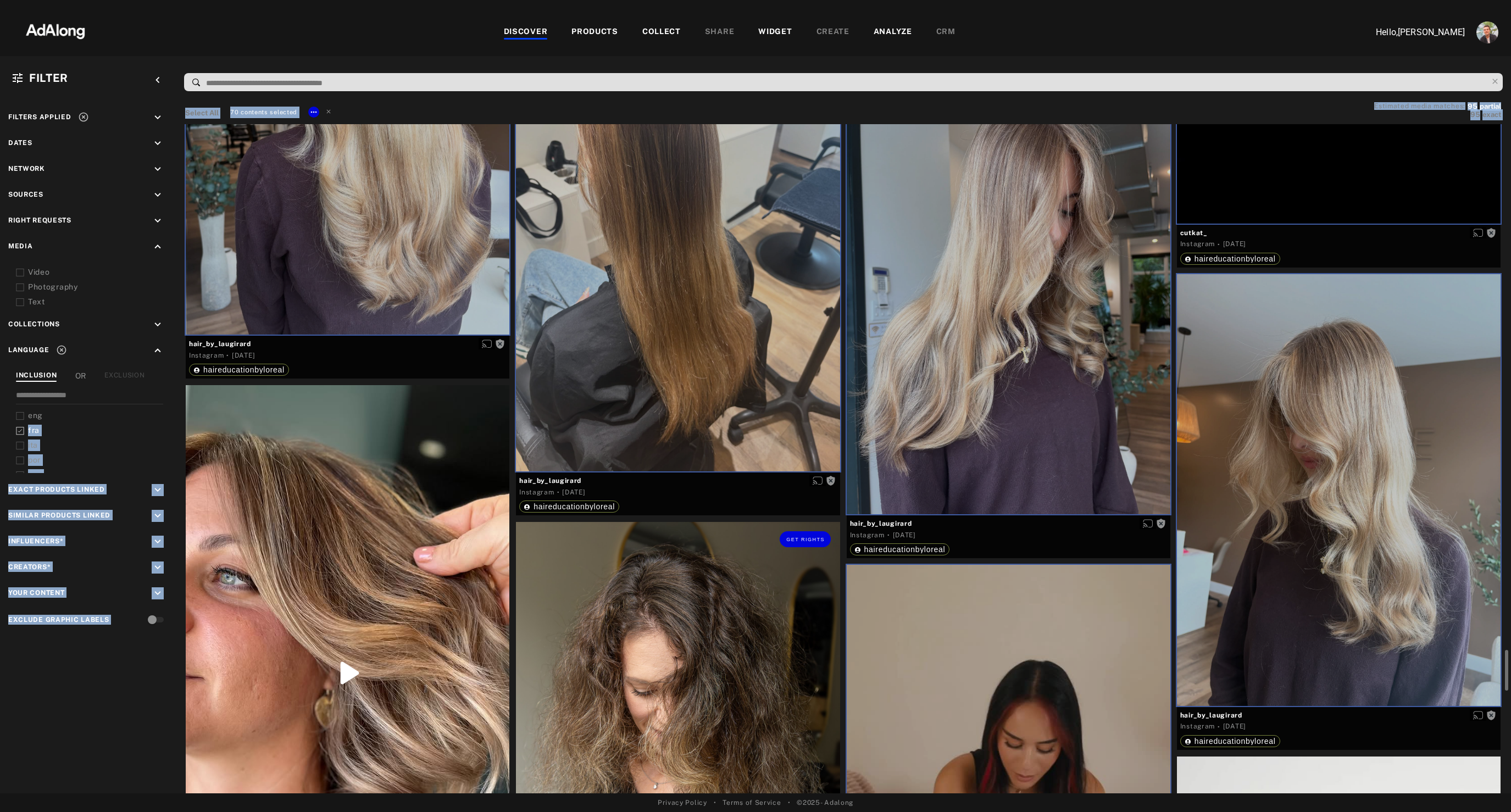
click at [640, 649] on div "Get rights" at bounding box center [677, 724] width 323 height 404
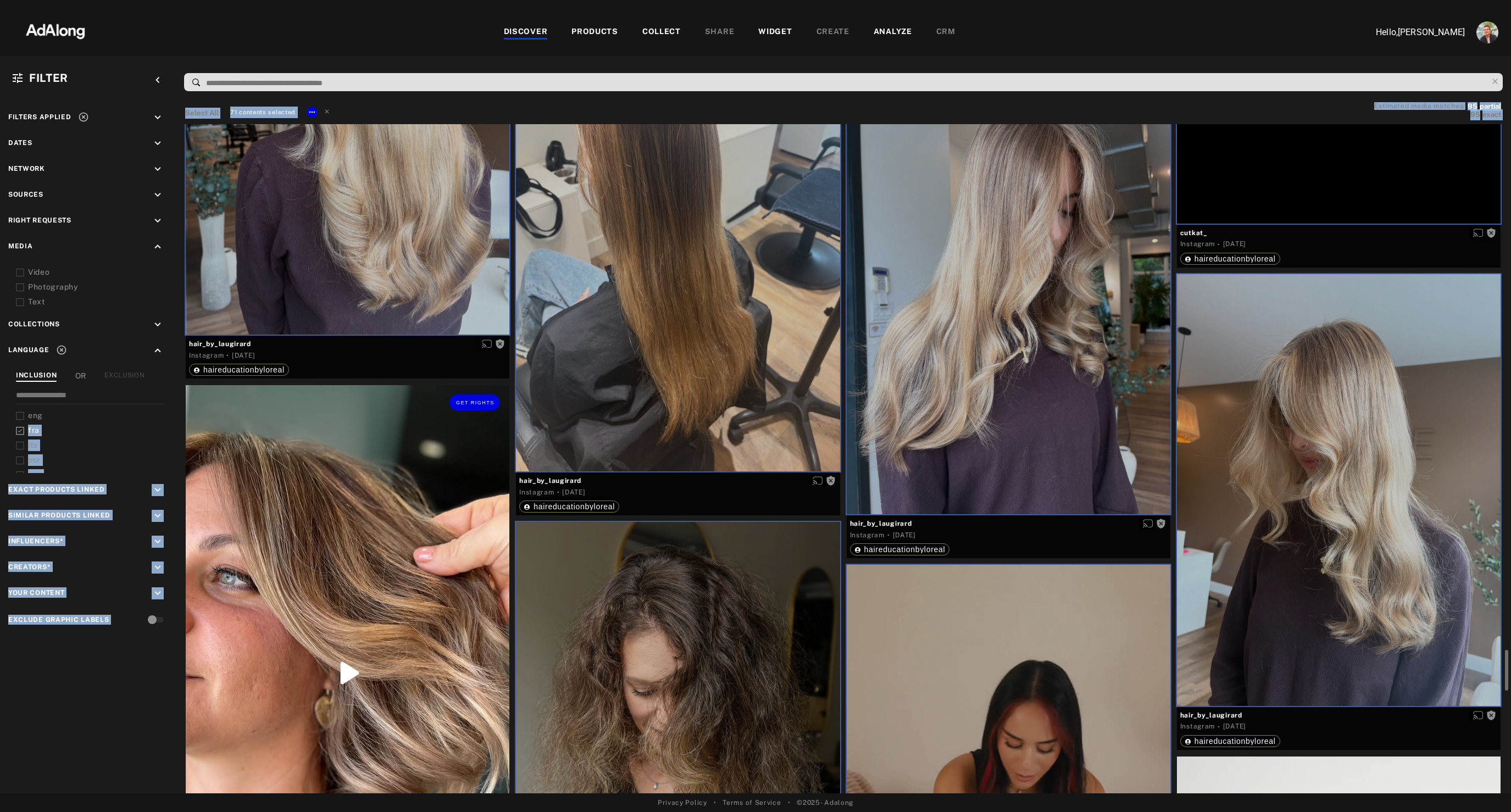
click at [389, 564] on div "Get rights" at bounding box center [347, 672] width 323 height 575
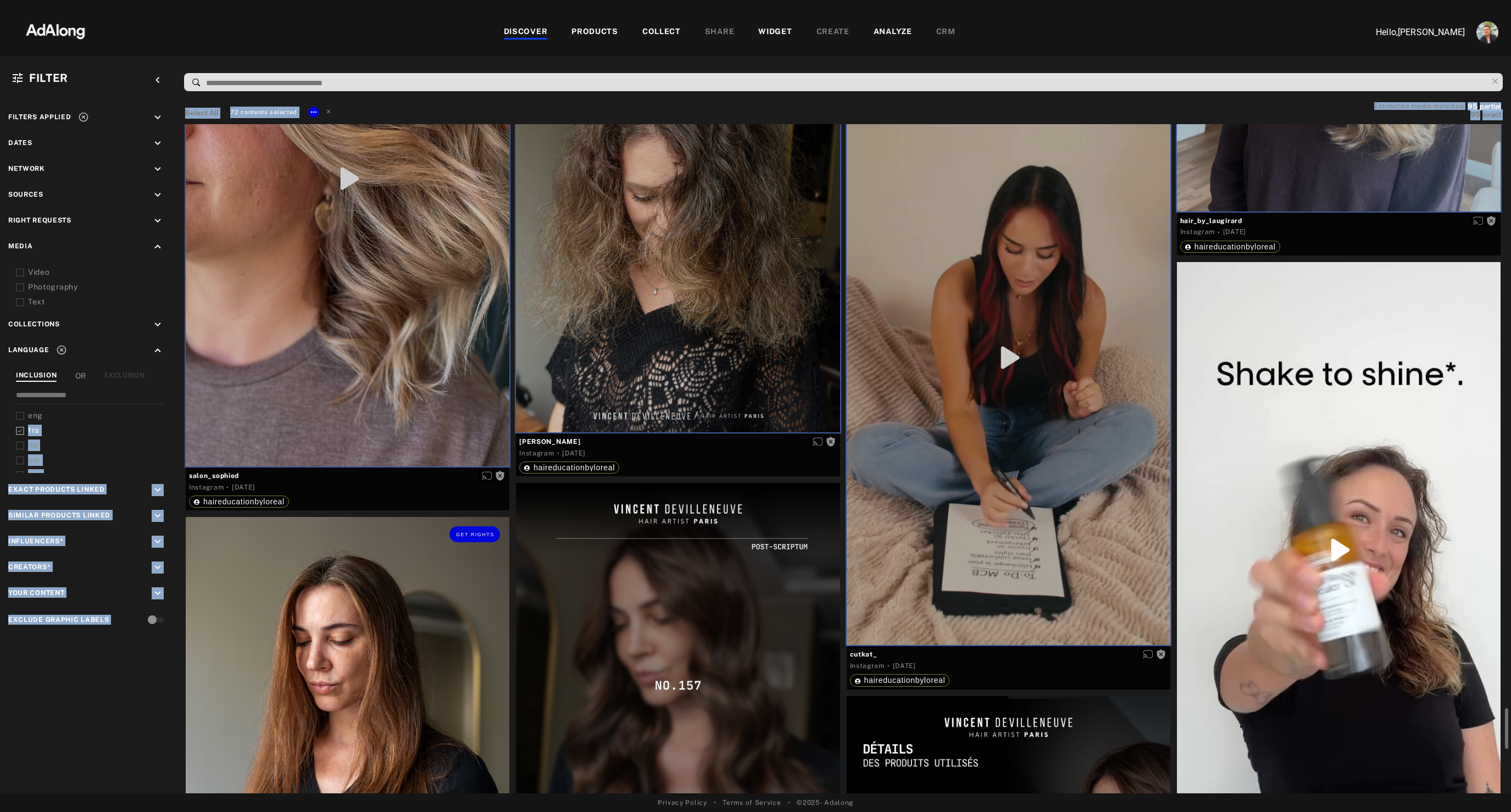
scroll to position [9096, 0]
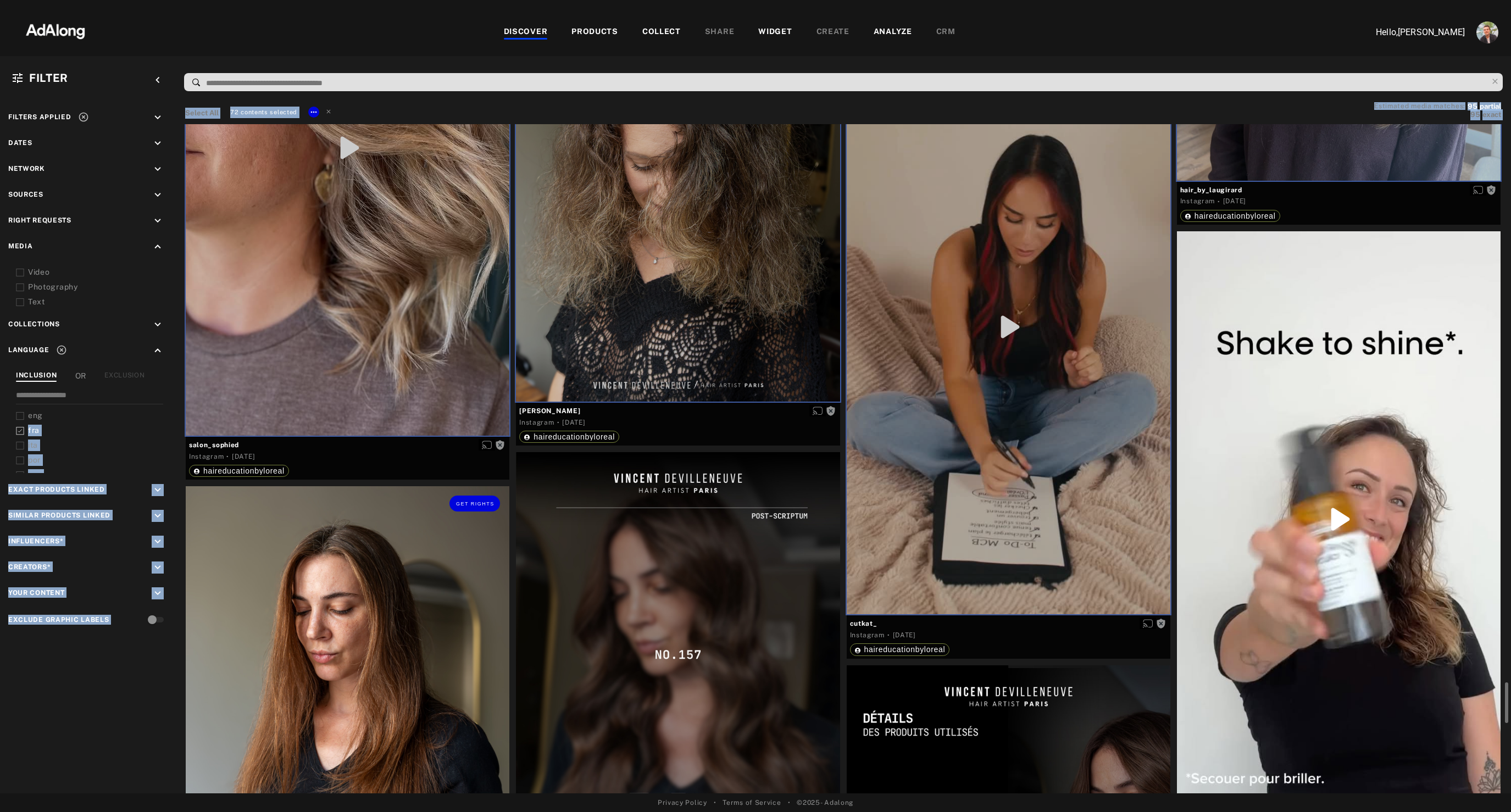
click at [389, 564] on div "Get rights" at bounding box center [347, 688] width 323 height 404
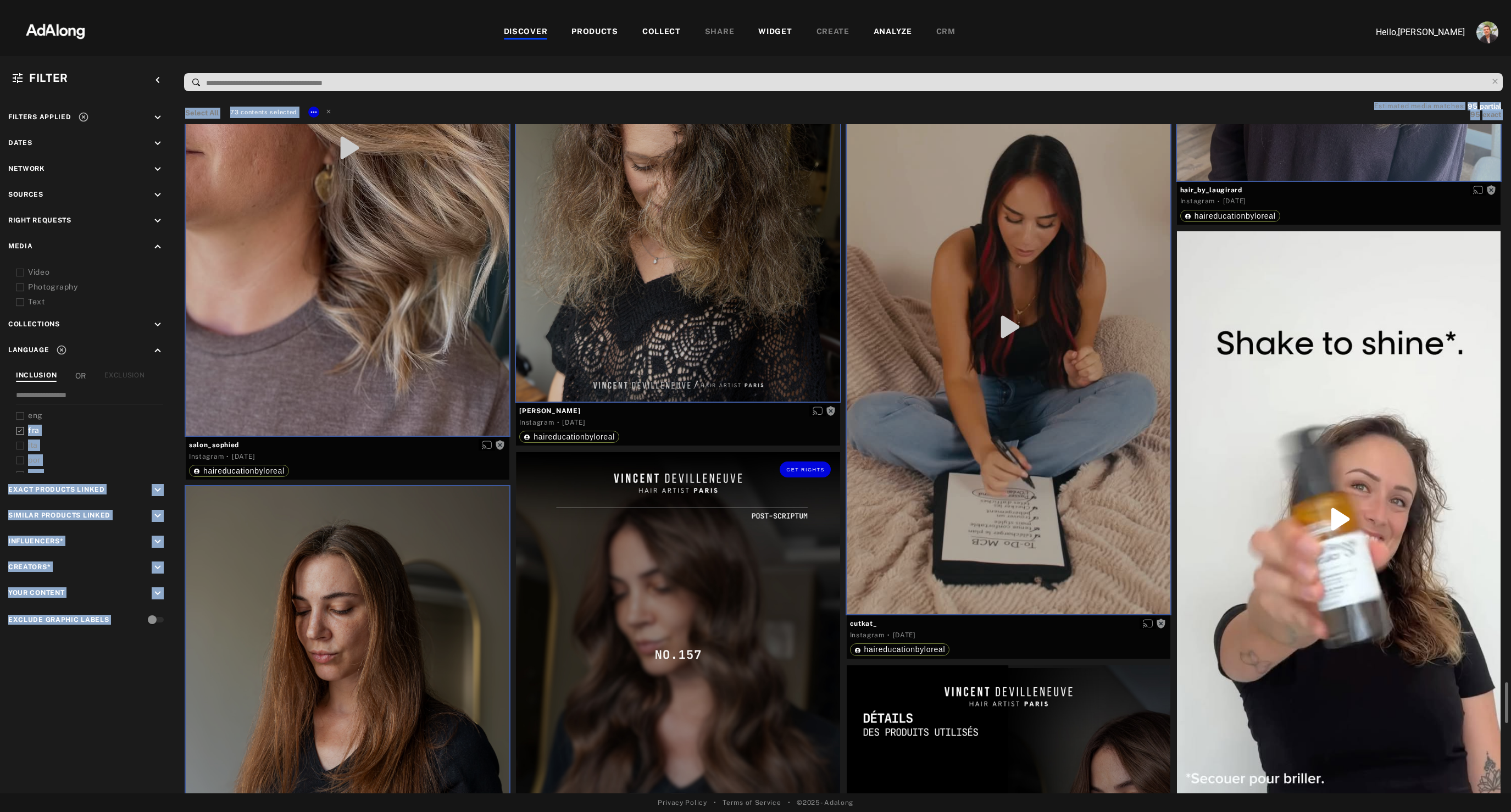
click at [654, 586] on div "Get rights" at bounding box center [677, 654] width 323 height 404
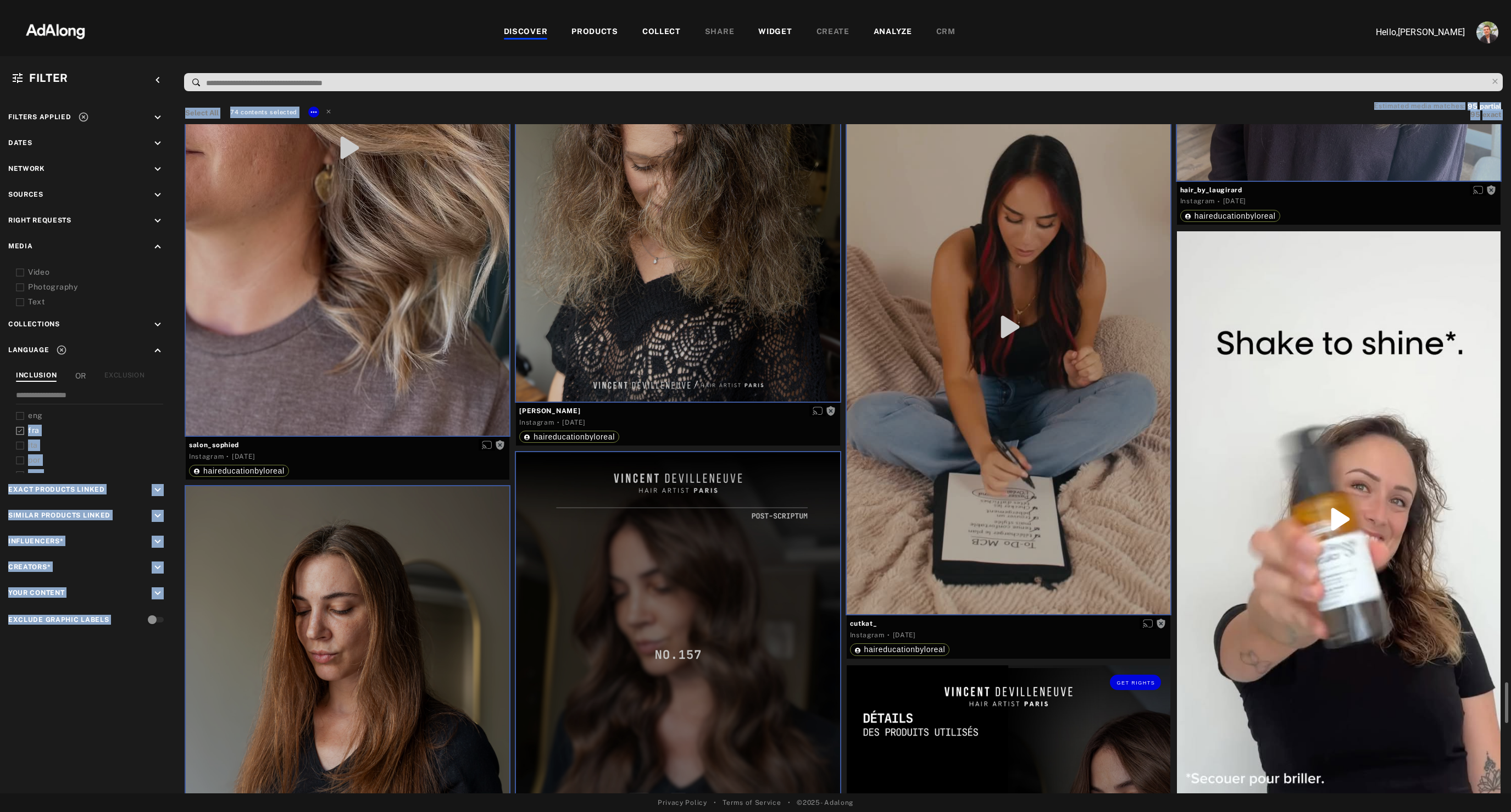
click at [1286, 434] on div "Get rights" at bounding box center [1338, 519] width 323 height 575
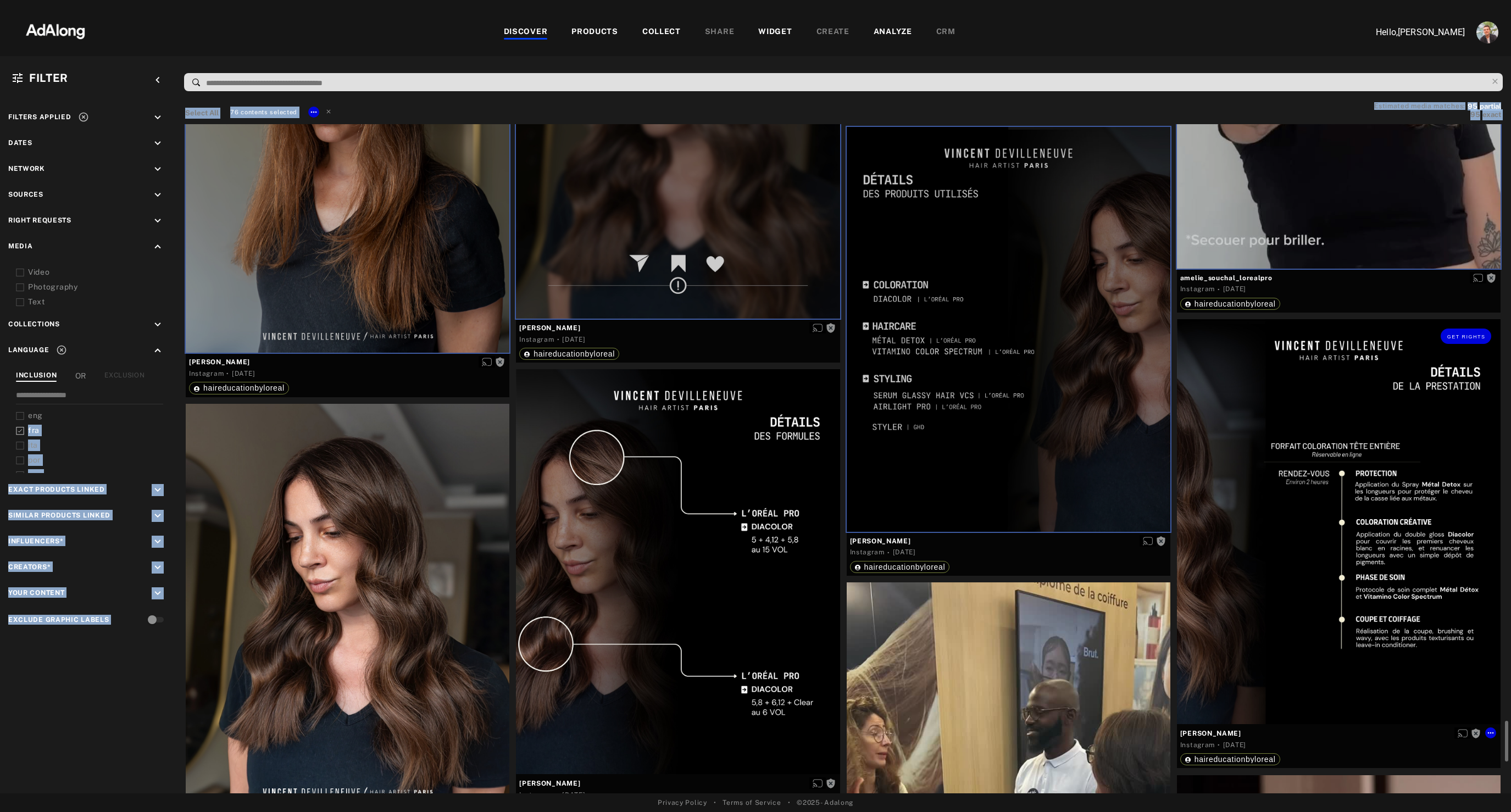
scroll to position [9640, 0]
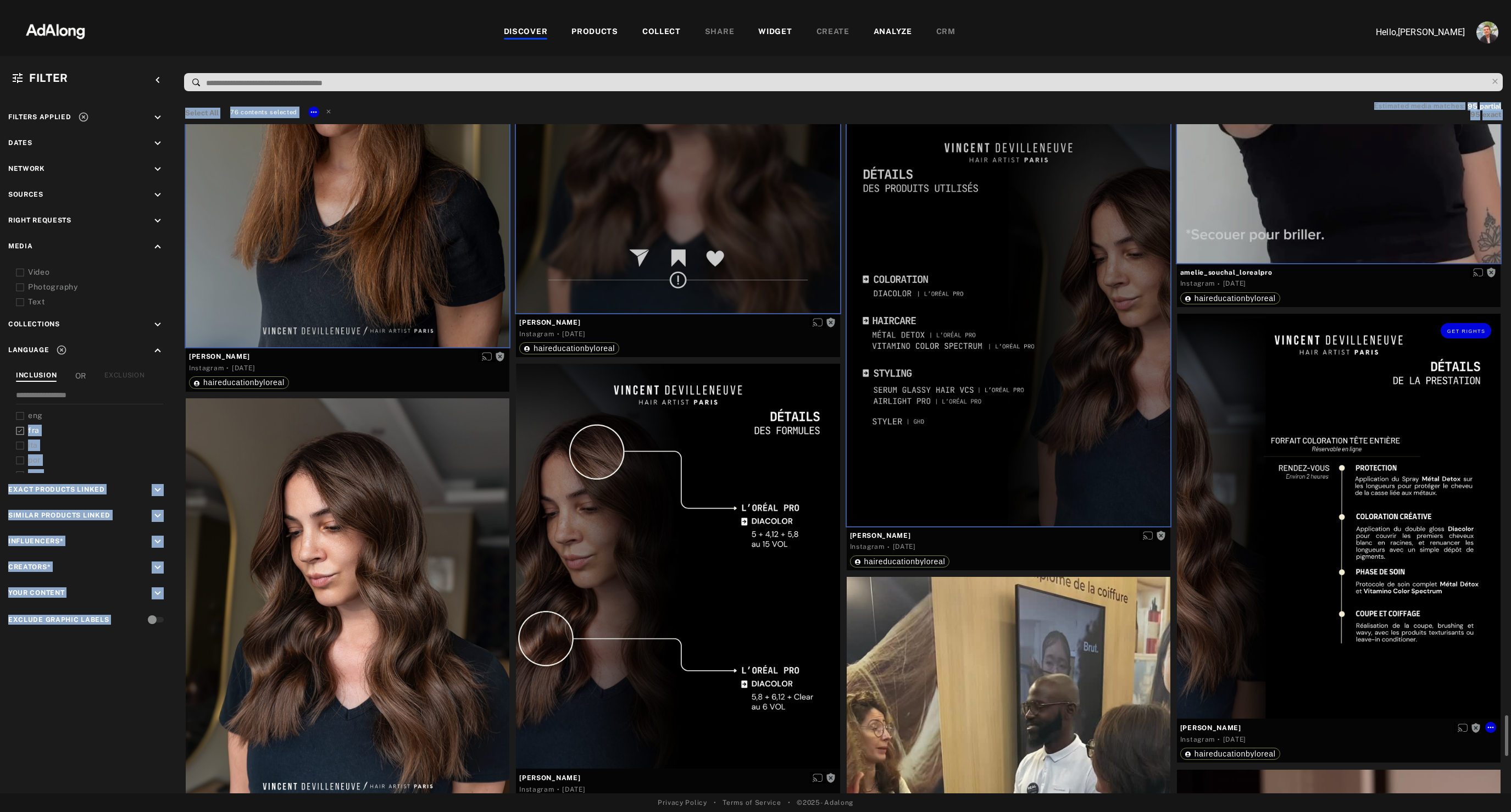
click at [1286, 434] on div "Get rights" at bounding box center [1338, 516] width 323 height 404
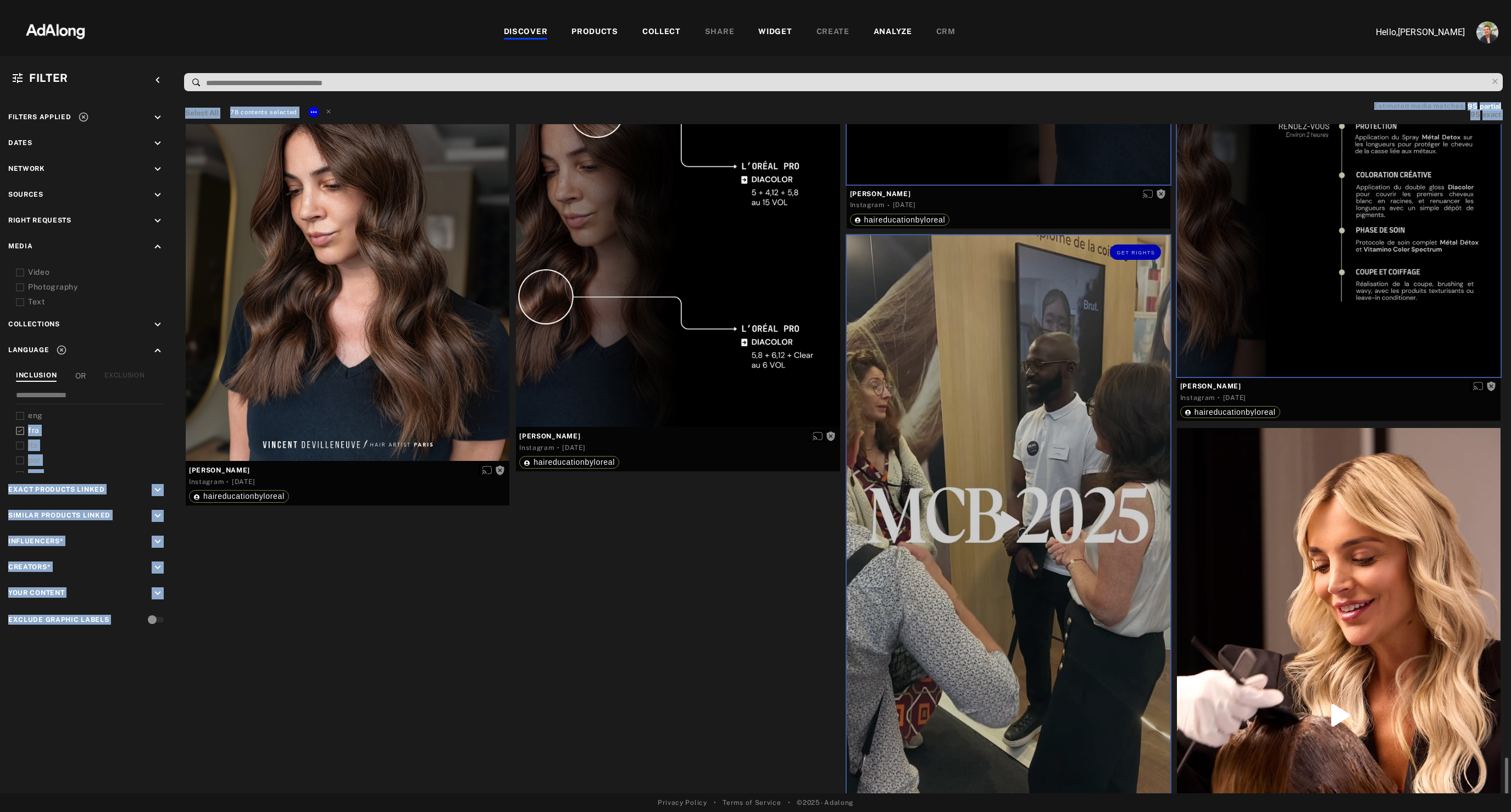
scroll to position [10016, 0]
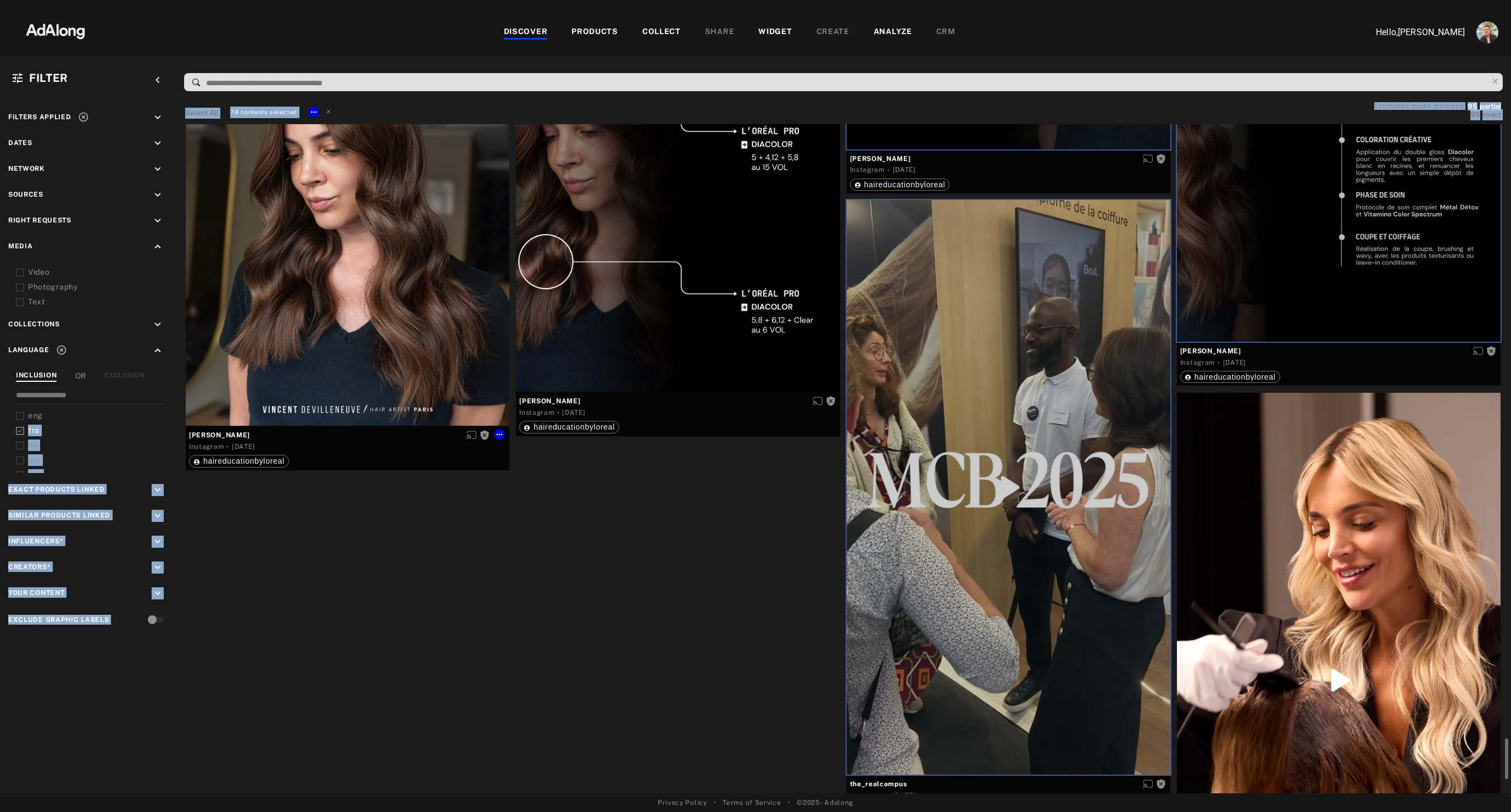
click at [323, 312] on div "Get rights" at bounding box center [347, 223] width 323 height 404
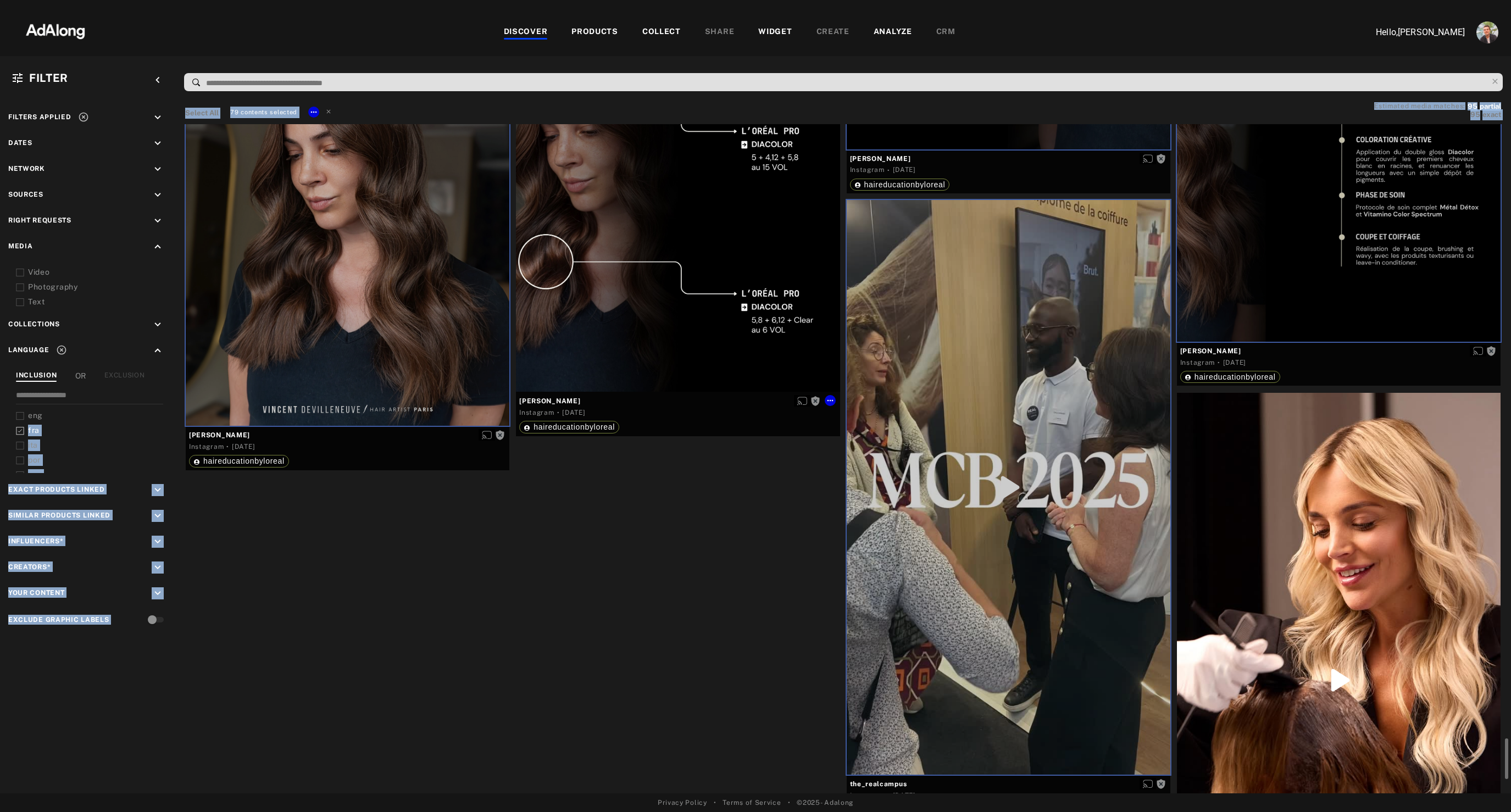
click at [715, 336] on div "Get rights" at bounding box center [677, 189] width 323 height 404
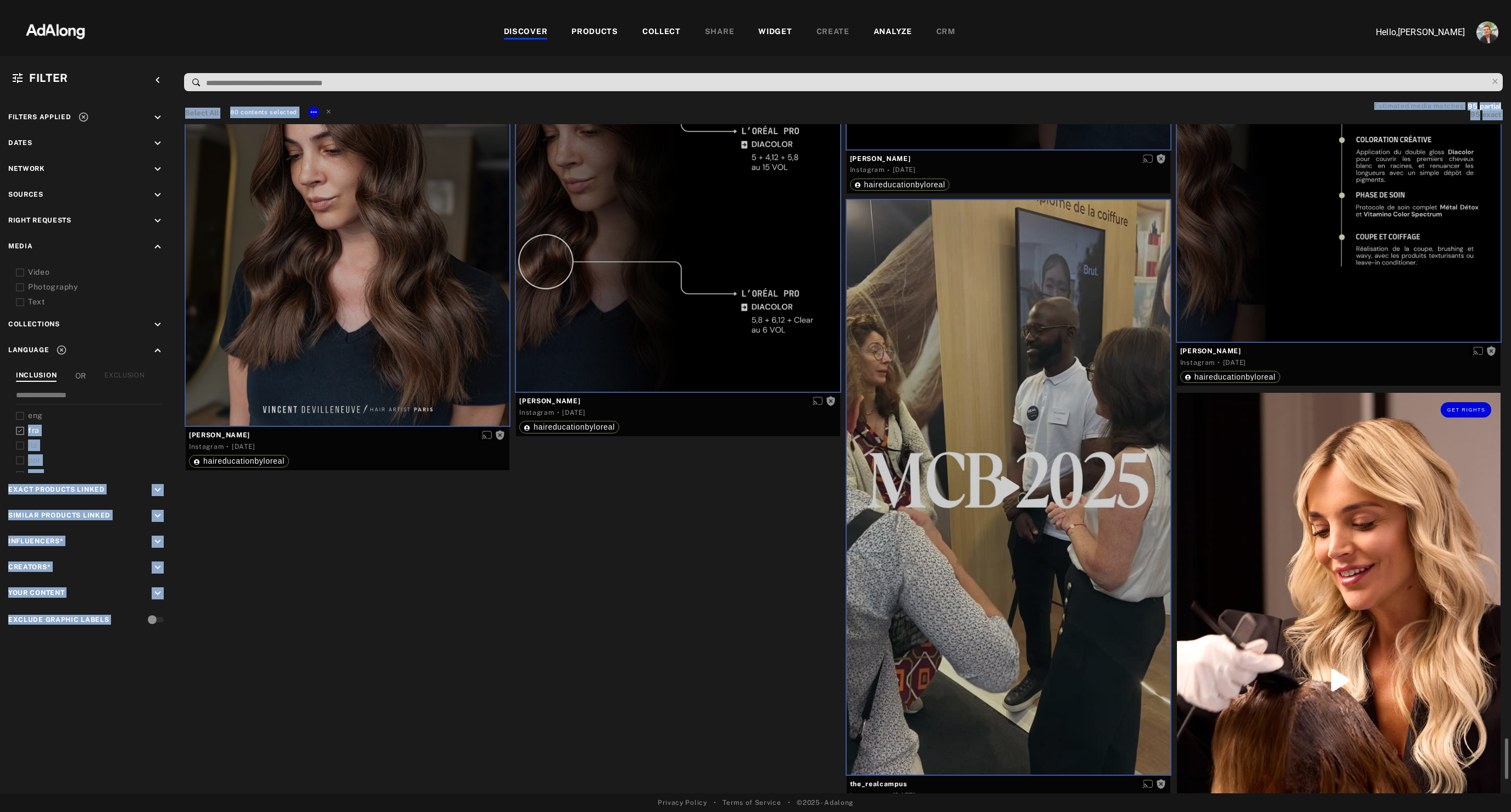
click at [1333, 548] on div "Get rights" at bounding box center [1338, 680] width 323 height 575
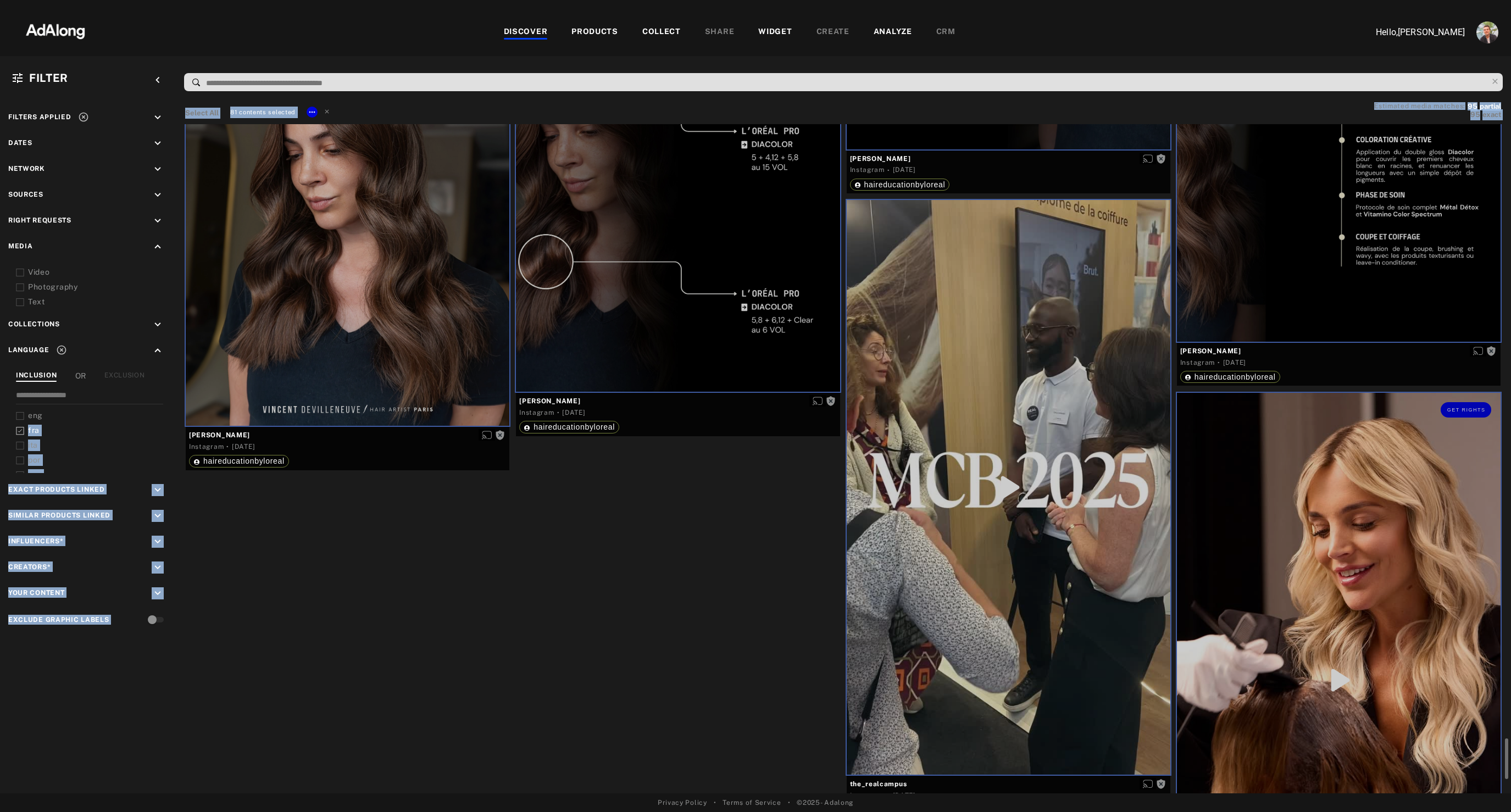
scroll to position [10241, 0]
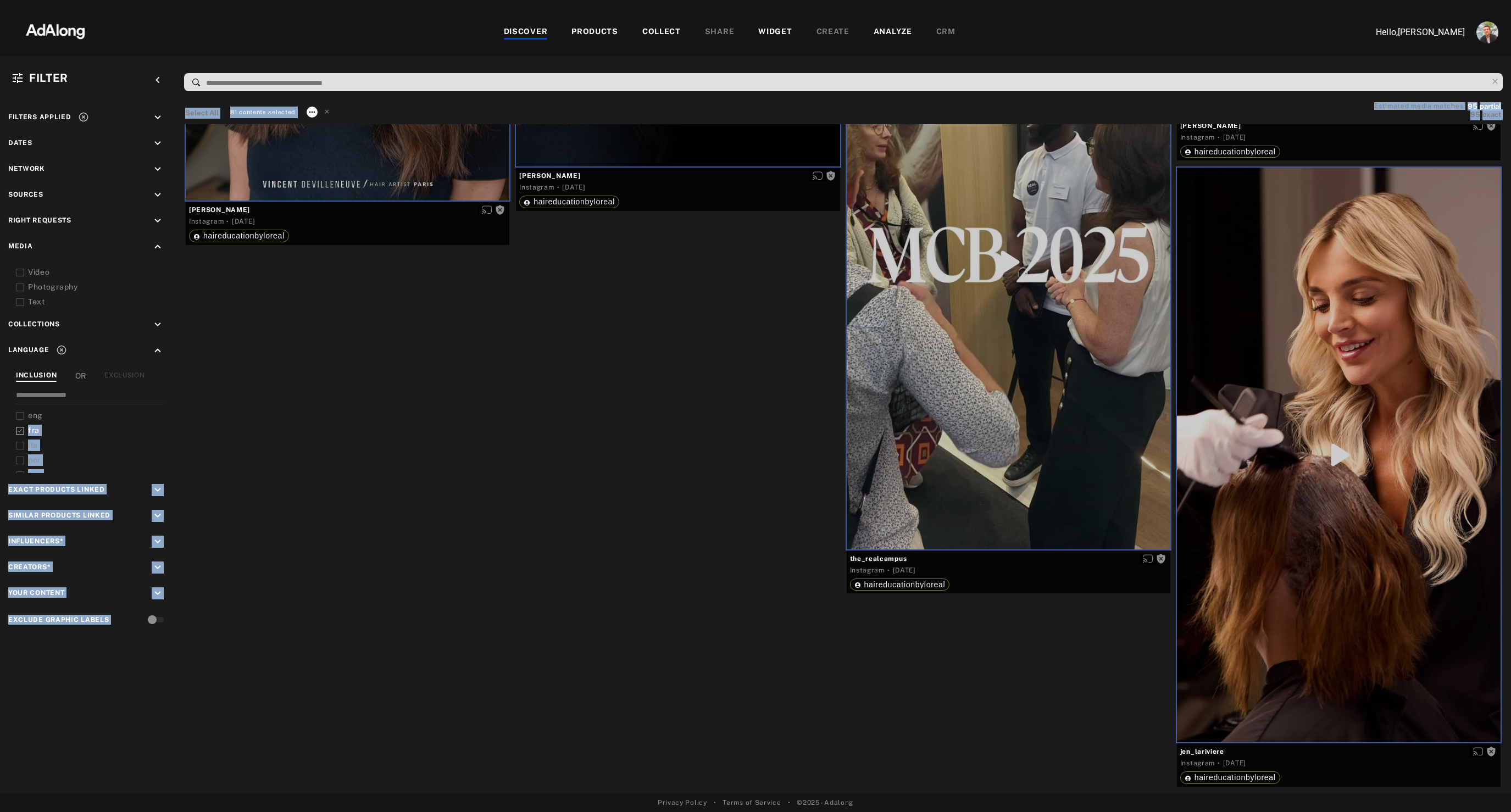
click at [314, 113] on icon at bounding box center [312, 112] width 9 height 9
click at [330, 124] on span "Collect" at bounding box center [326, 126] width 21 height 8
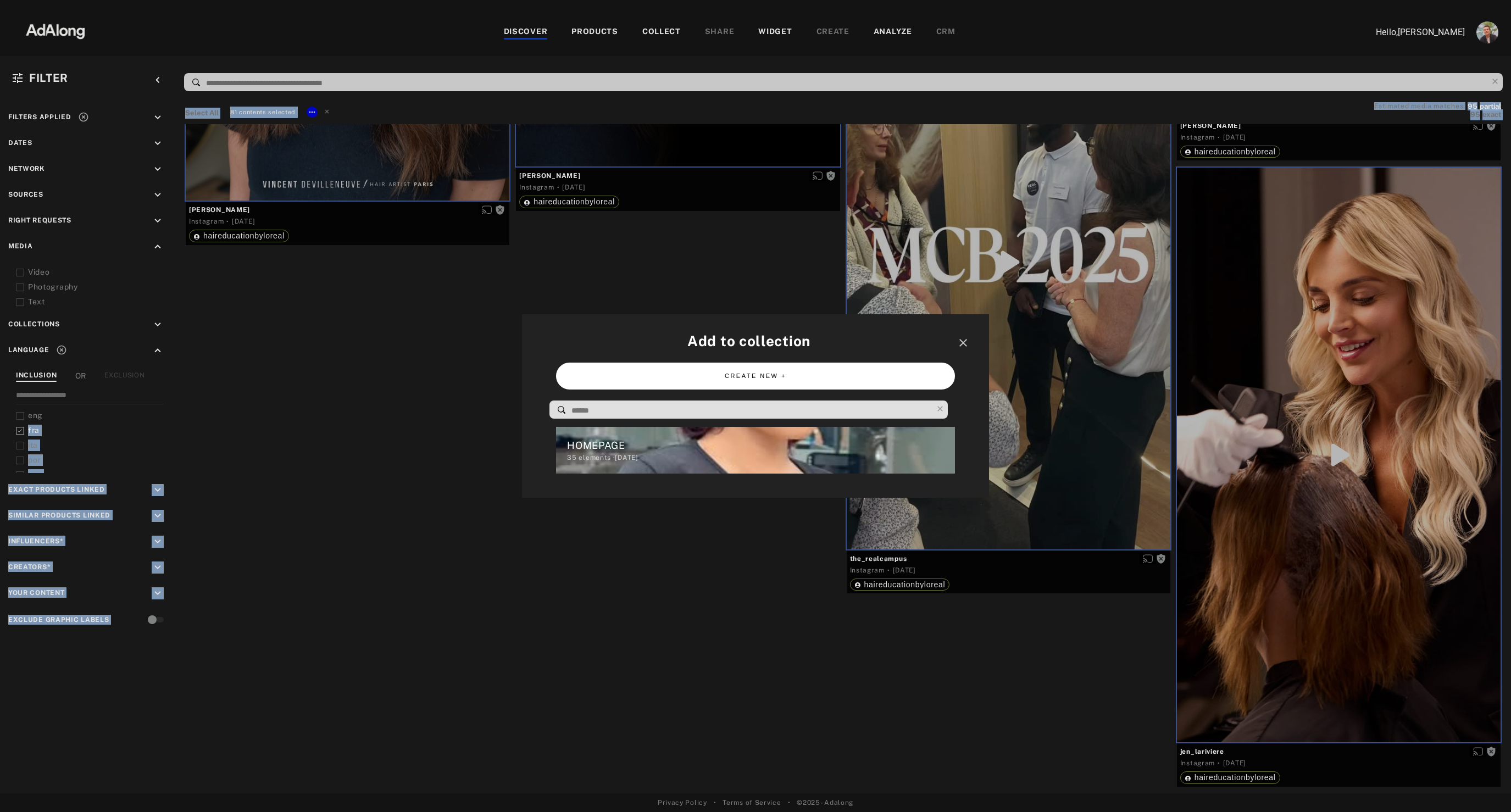
click at [647, 368] on button "CREATE NEW +" at bounding box center [755, 376] width 398 height 27
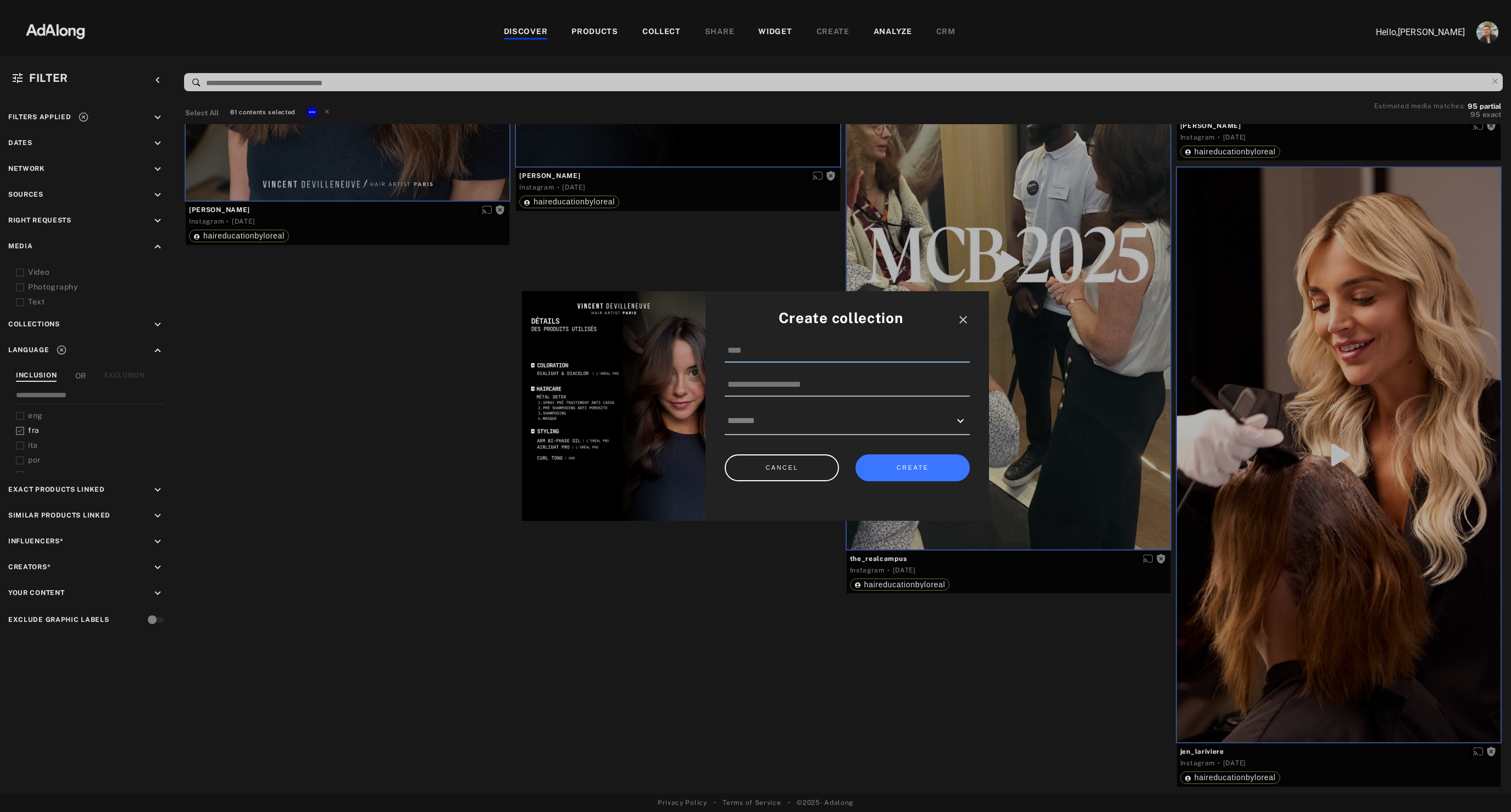
click at [754, 355] on input at bounding box center [847, 351] width 245 height 23
type input "**********"
click at [925, 471] on button "CREATE" at bounding box center [912, 467] width 114 height 27
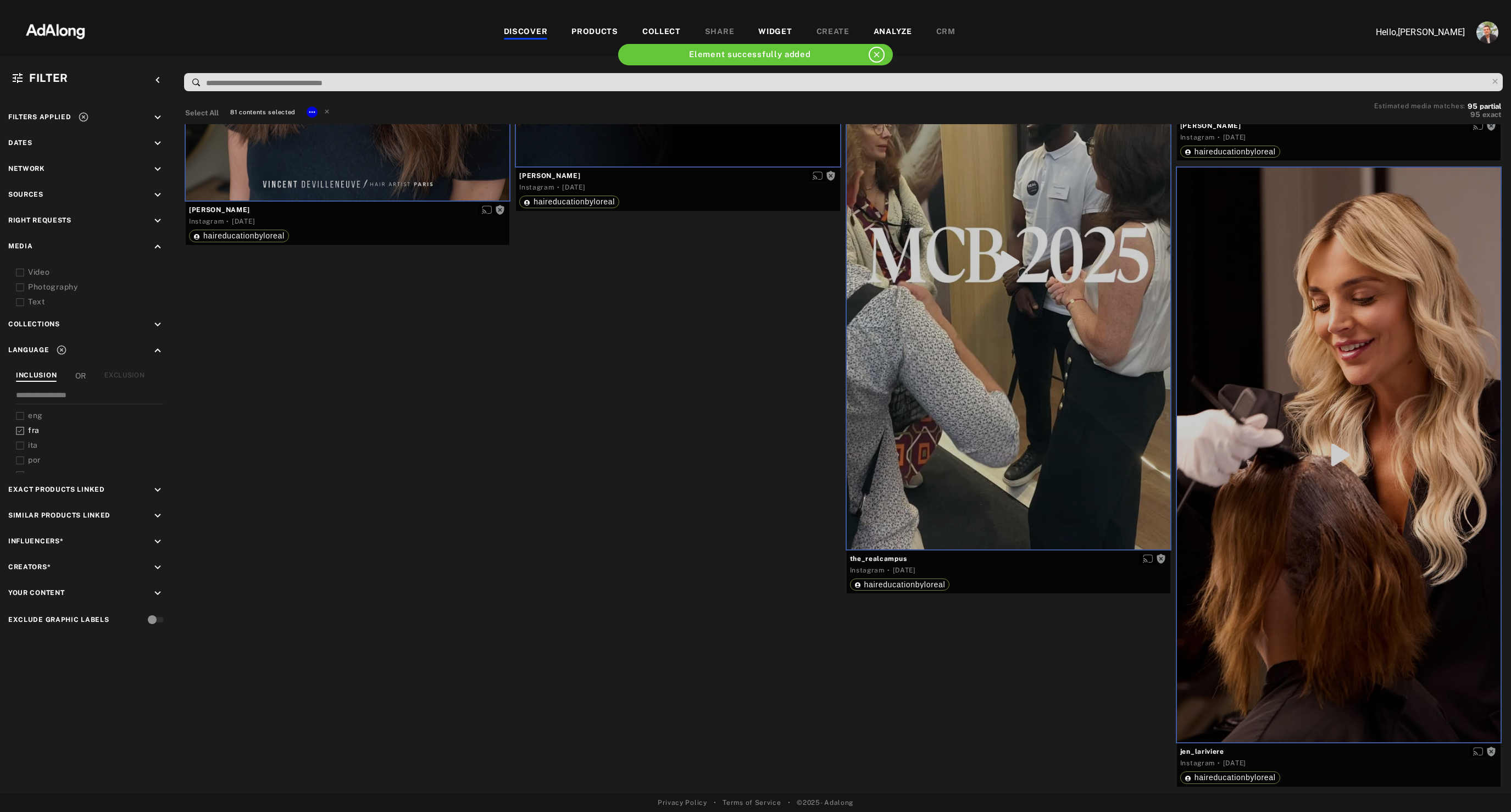
click at [20, 432] on icon at bounding box center [20, 431] width 9 height 9
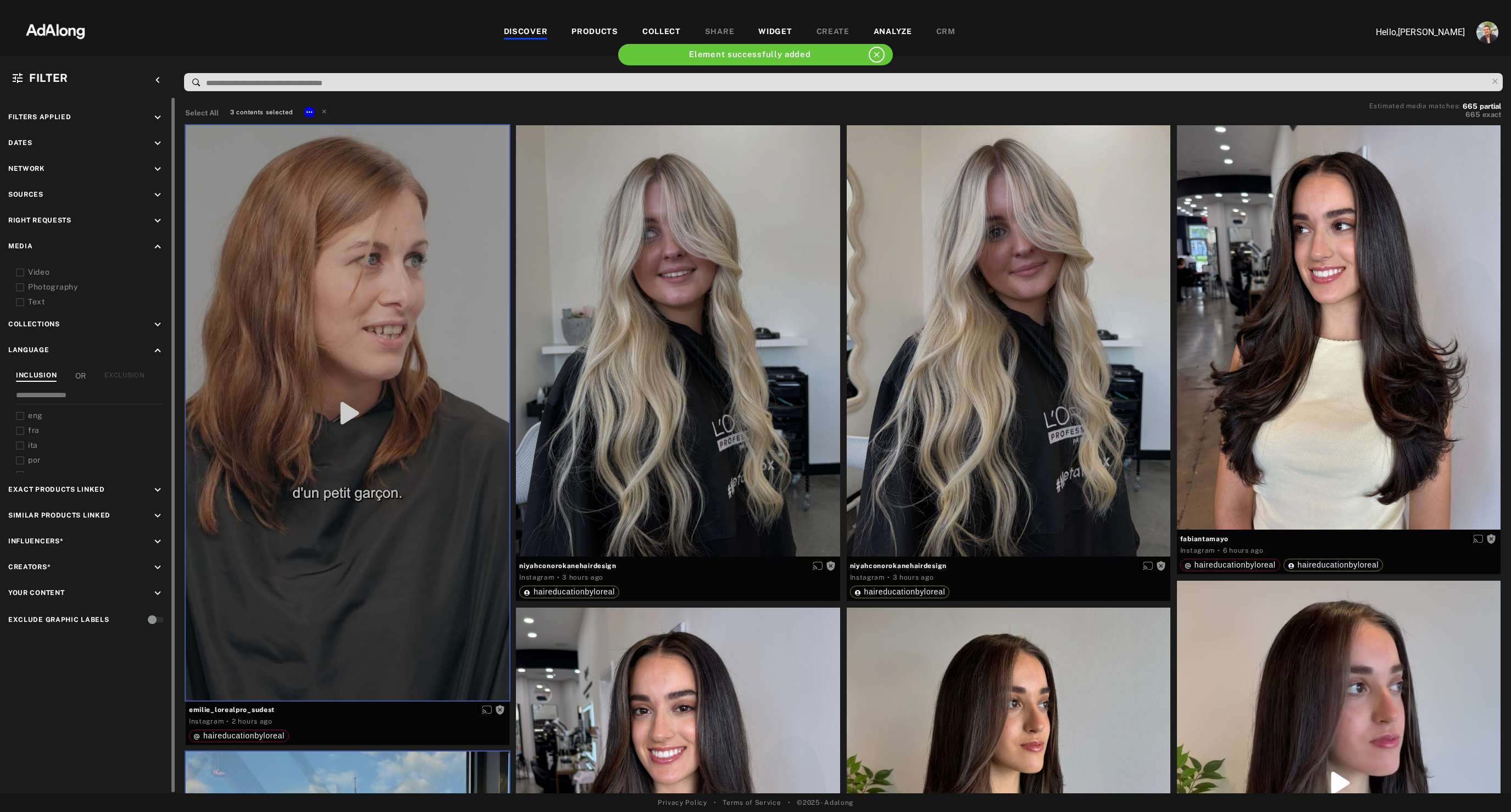
click at [157, 324] on icon "keyboard_arrow_down" at bounding box center [157, 325] width 12 height 12
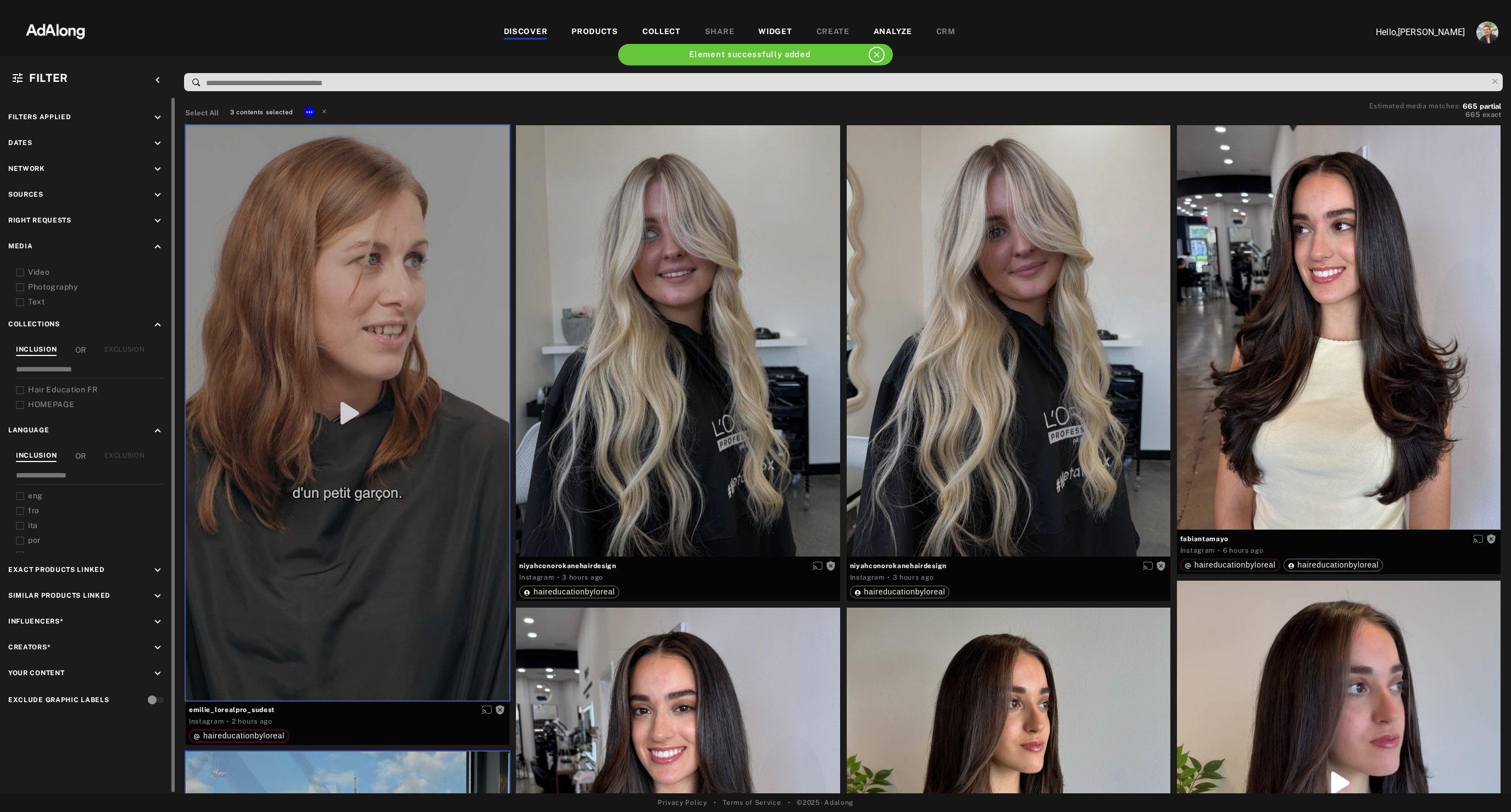
click at [41, 404] on span "HOMEPAGE" at bounding box center [51, 404] width 47 height 9
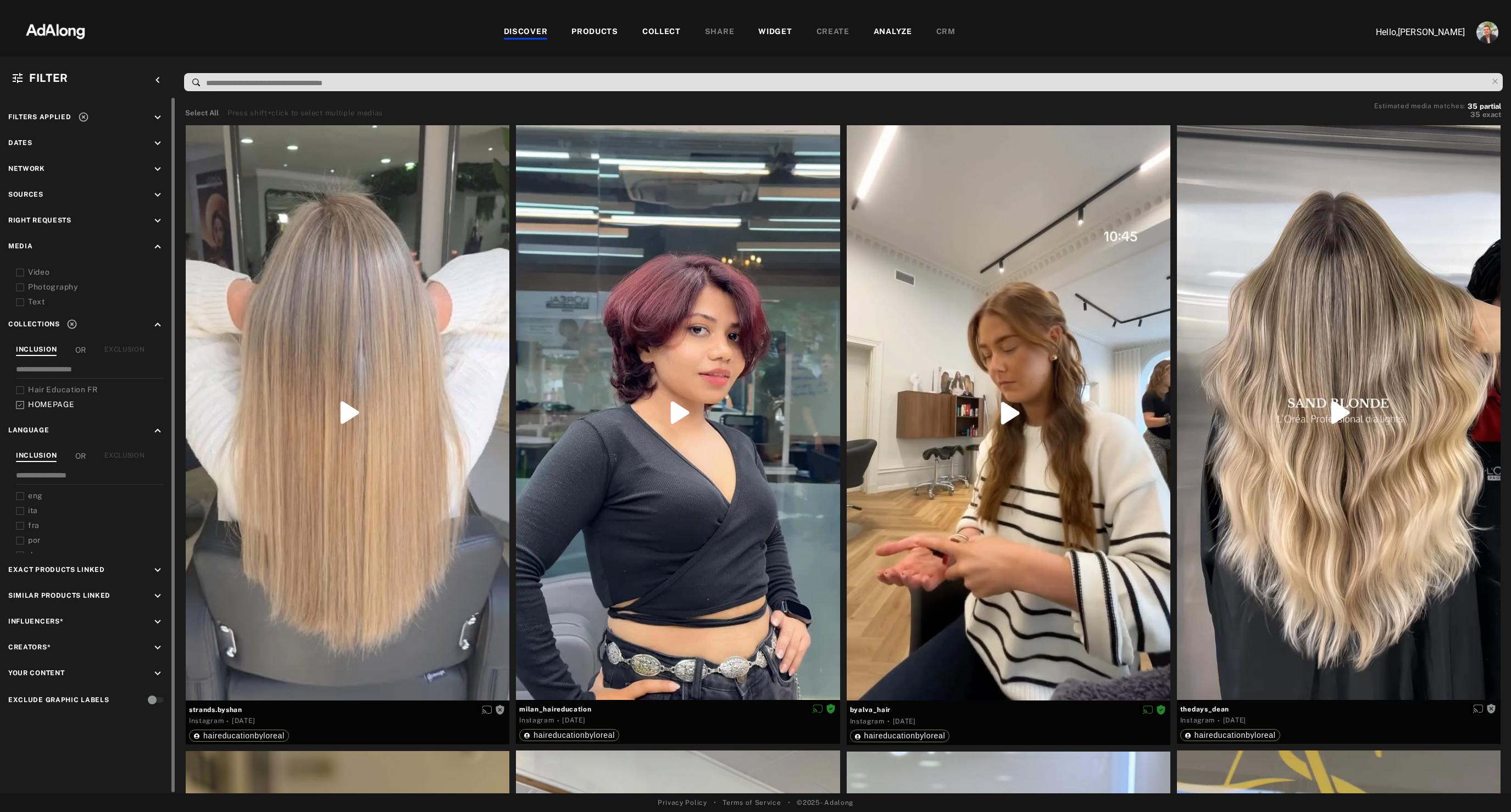
click at [49, 401] on span "HOMEPAGE" at bounding box center [51, 404] width 47 height 9
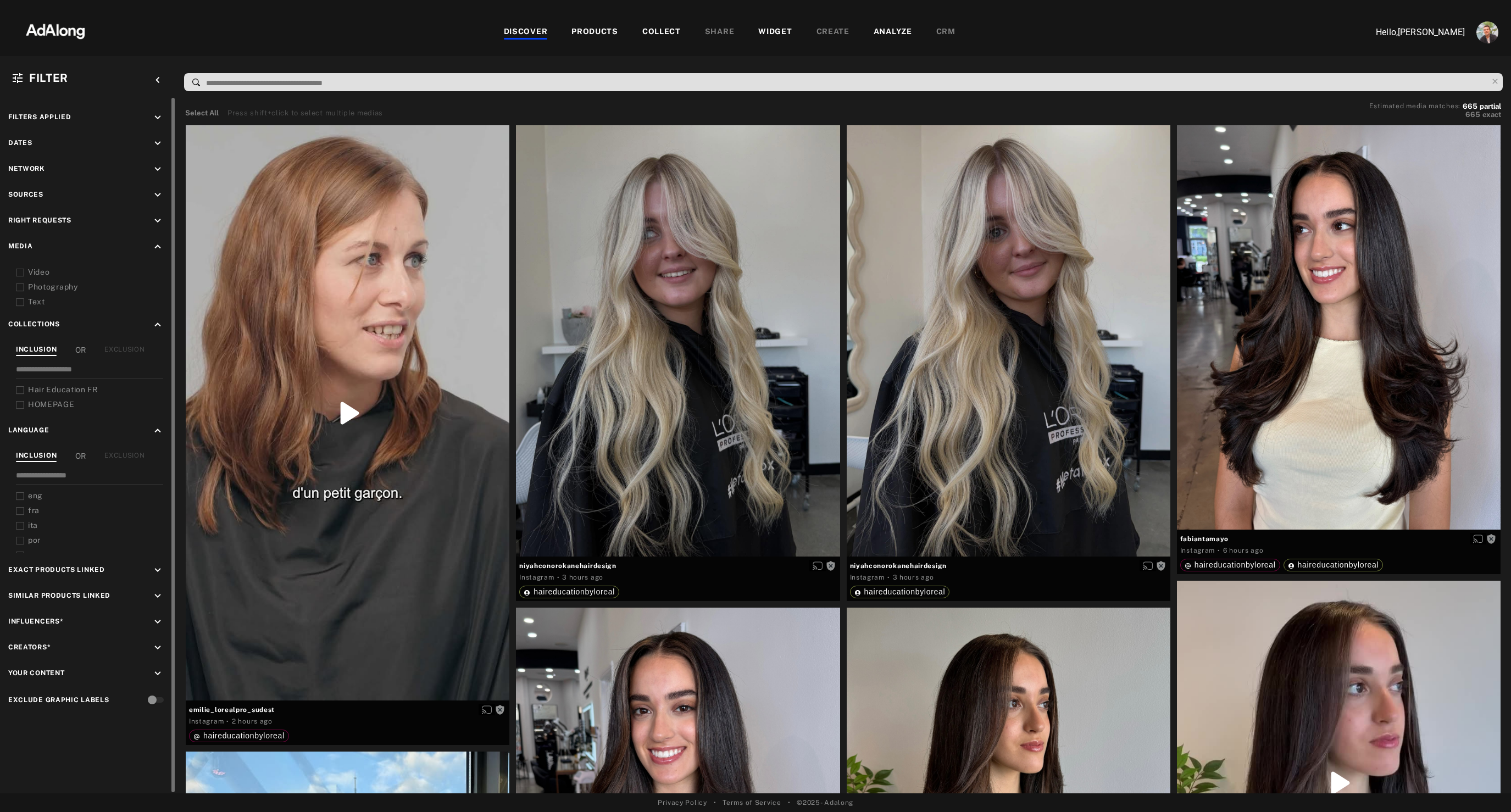
click at [25, 268] on div "Video" at bounding box center [92, 272] width 151 height 12
click at [20, 274] on icon at bounding box center [20, 273] width 9 height 9
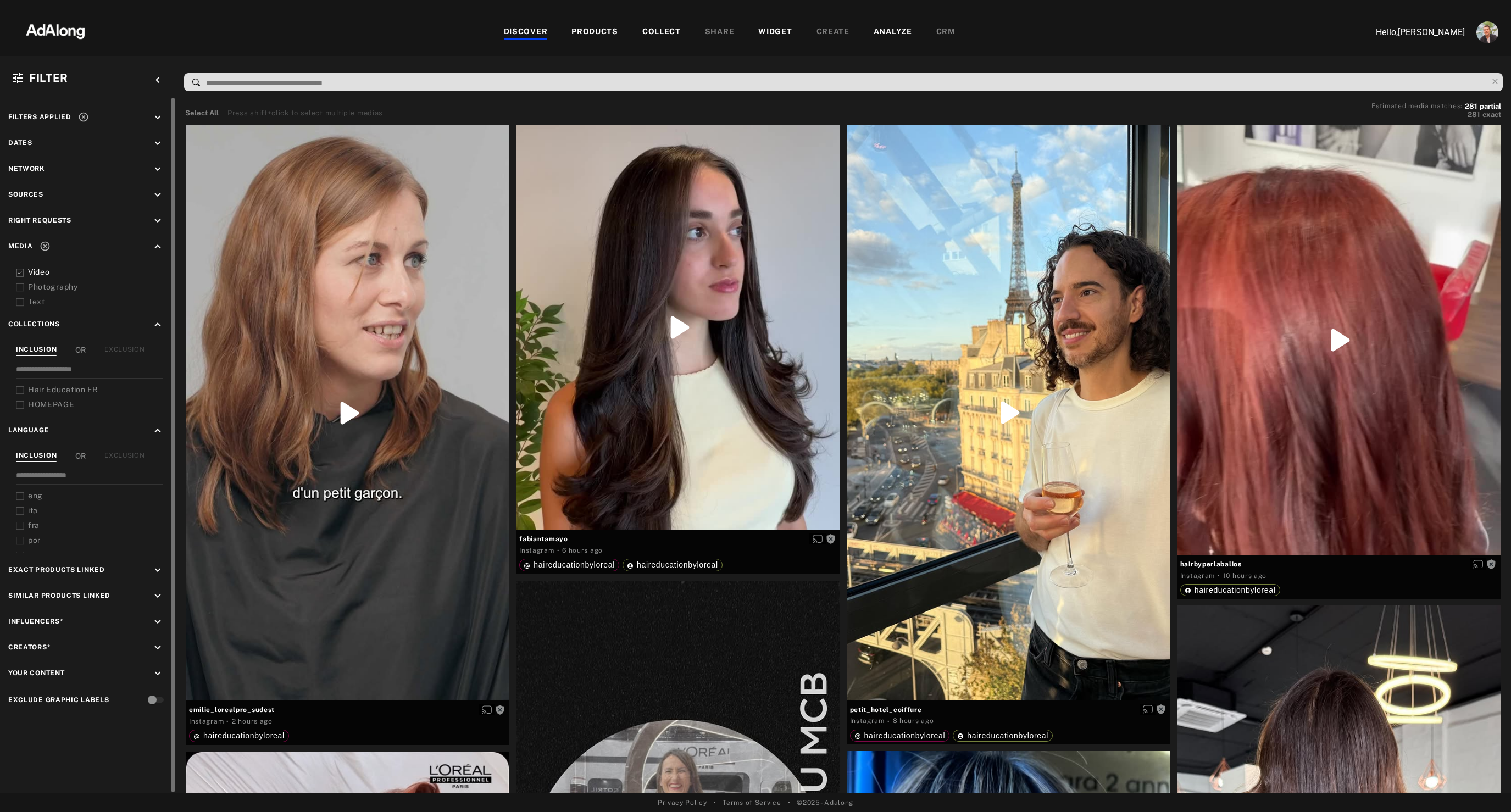
click at [160, 118] on icon "keyboard_arrow_down" at bounding box center [157, 118] width 12 height 12
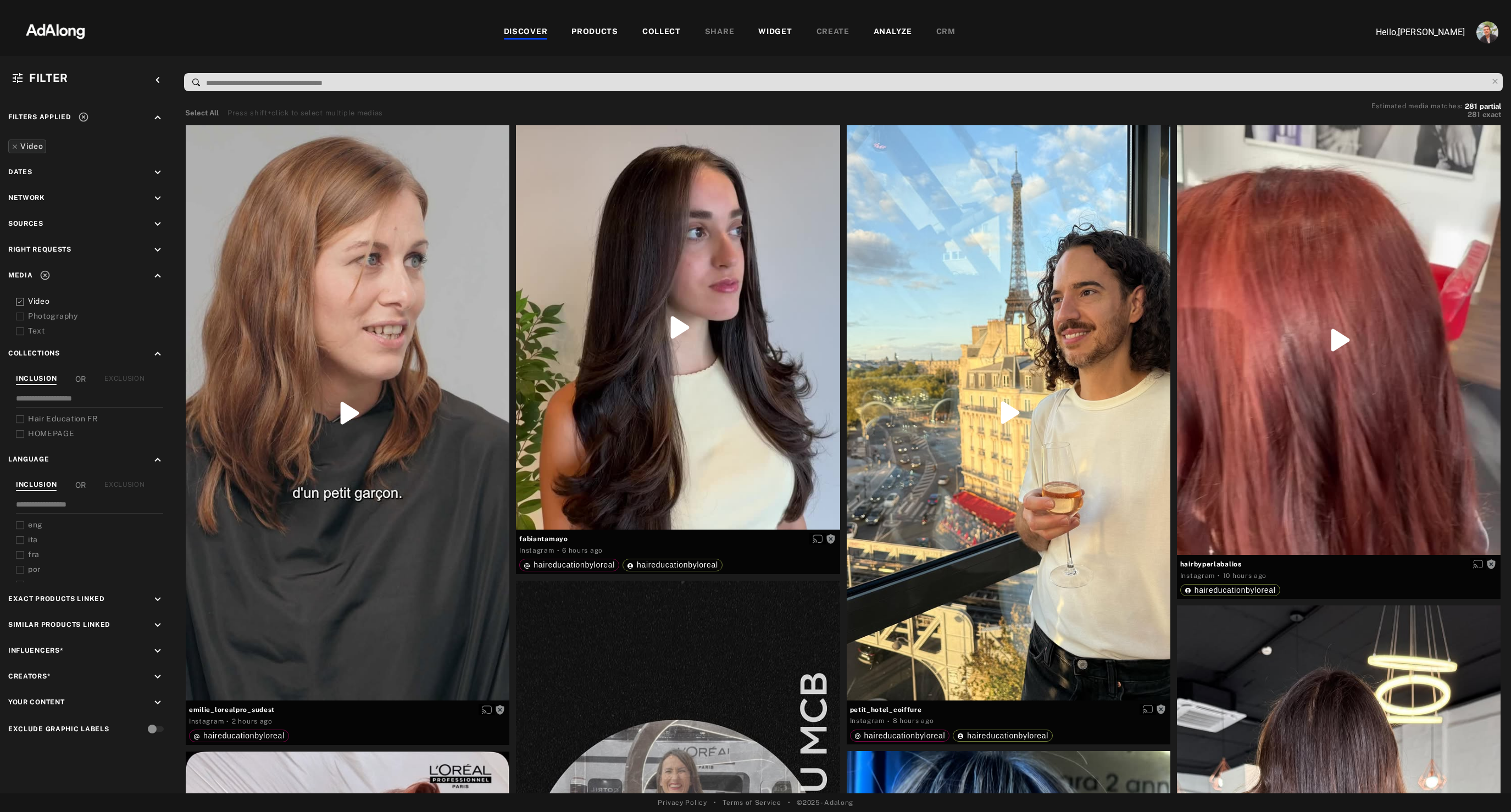
click at [246, 46] on div "DISCOVER PRODUCTS COLLECT SHARE WIDGET CREATE ANALYZE CRM" at bounding box center [729, 32] width 1251 height 37
click at [598, 239] on div "Get rights" at bounding box center [677, 327] width 323 height 404
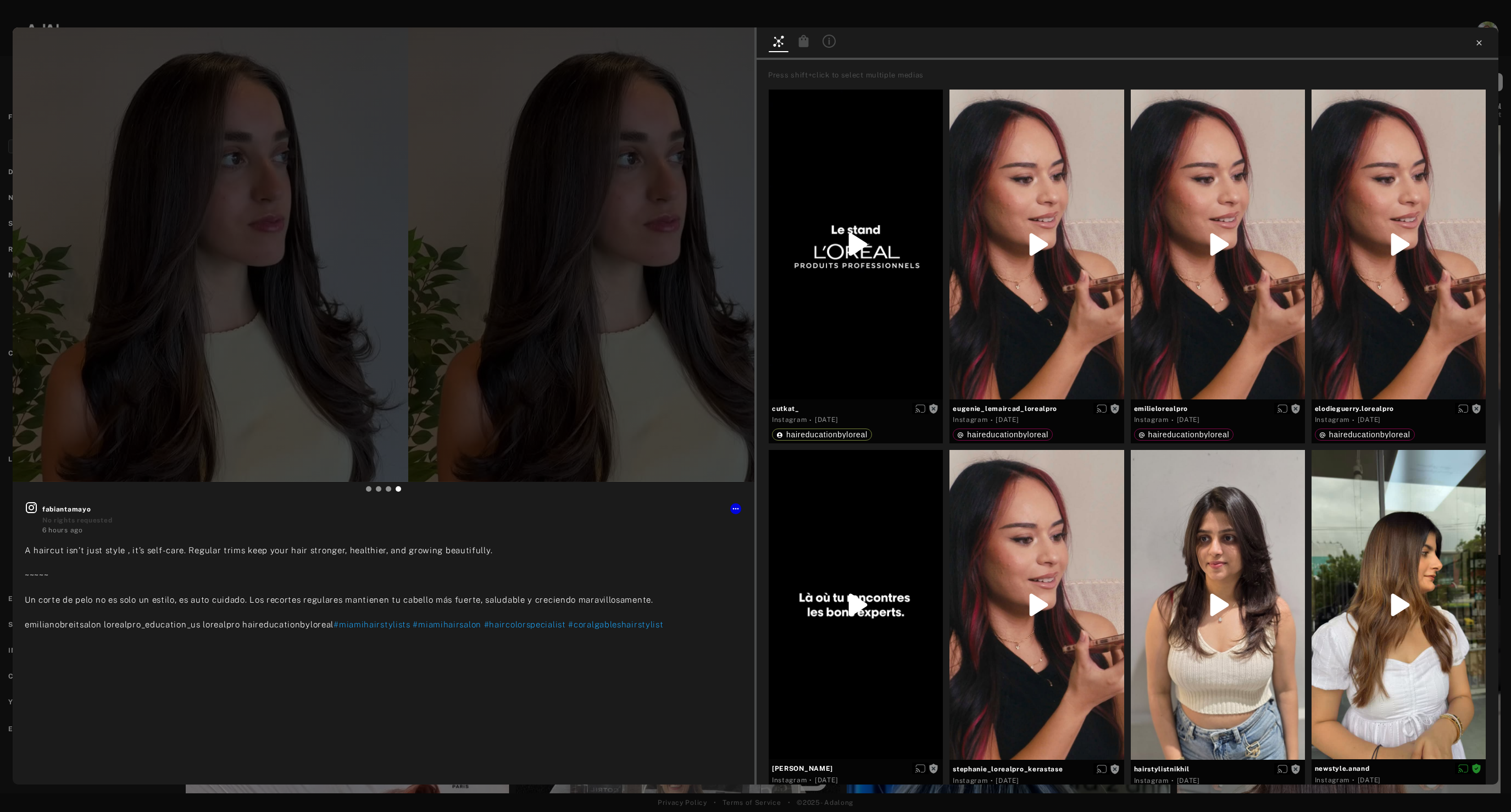
type input "**"
click at [1482, 42] on icon at bounding box center [1479, 43] width 9 height 9
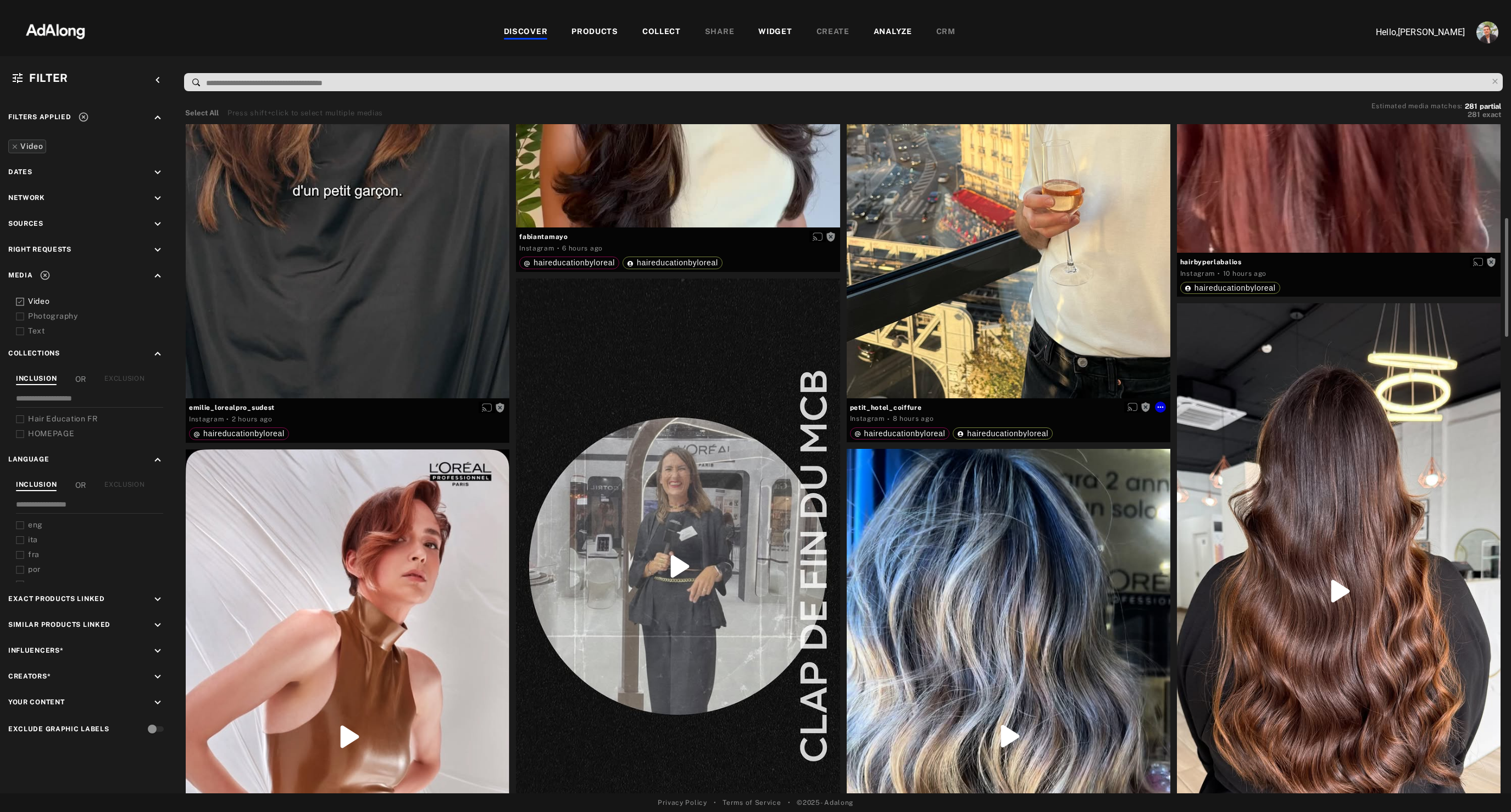
scroll to position [340, 0]
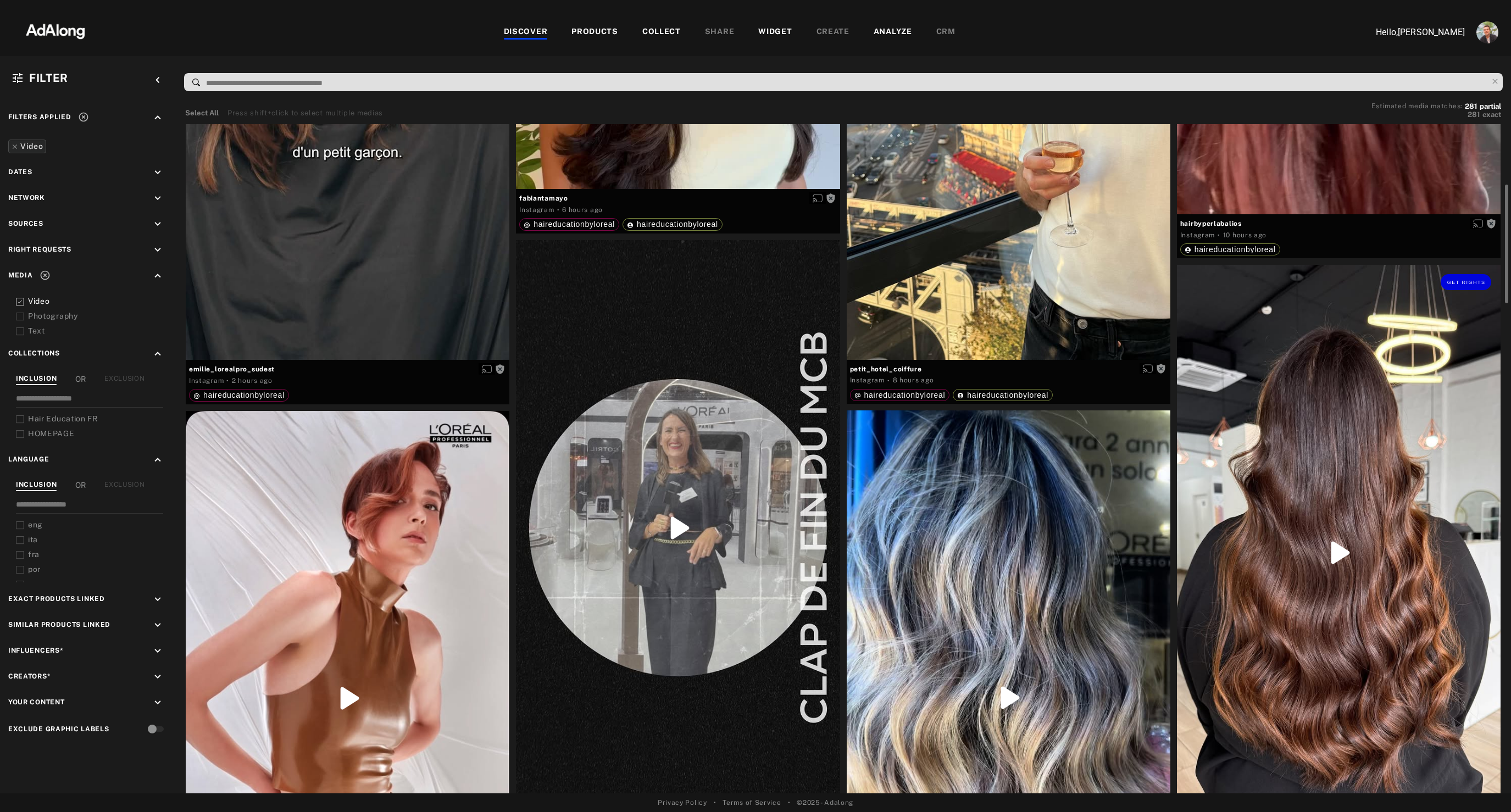
click at [1255, 363] on div "Get rights" at bounding box center [1338, 552] width 323 height 575
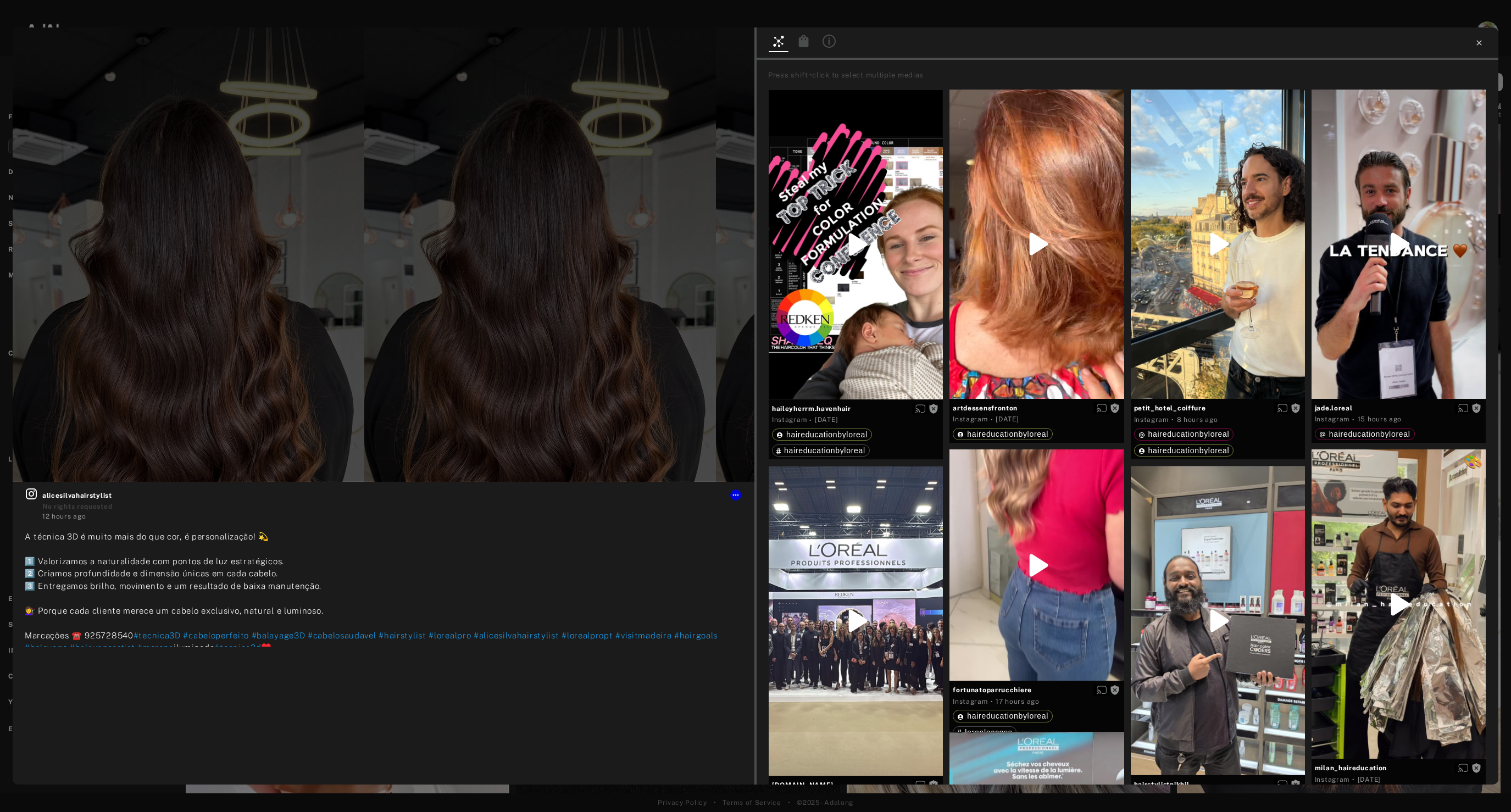
click at [1482, 46] on icon at bounding box center [1479, 43] width 9 height 9
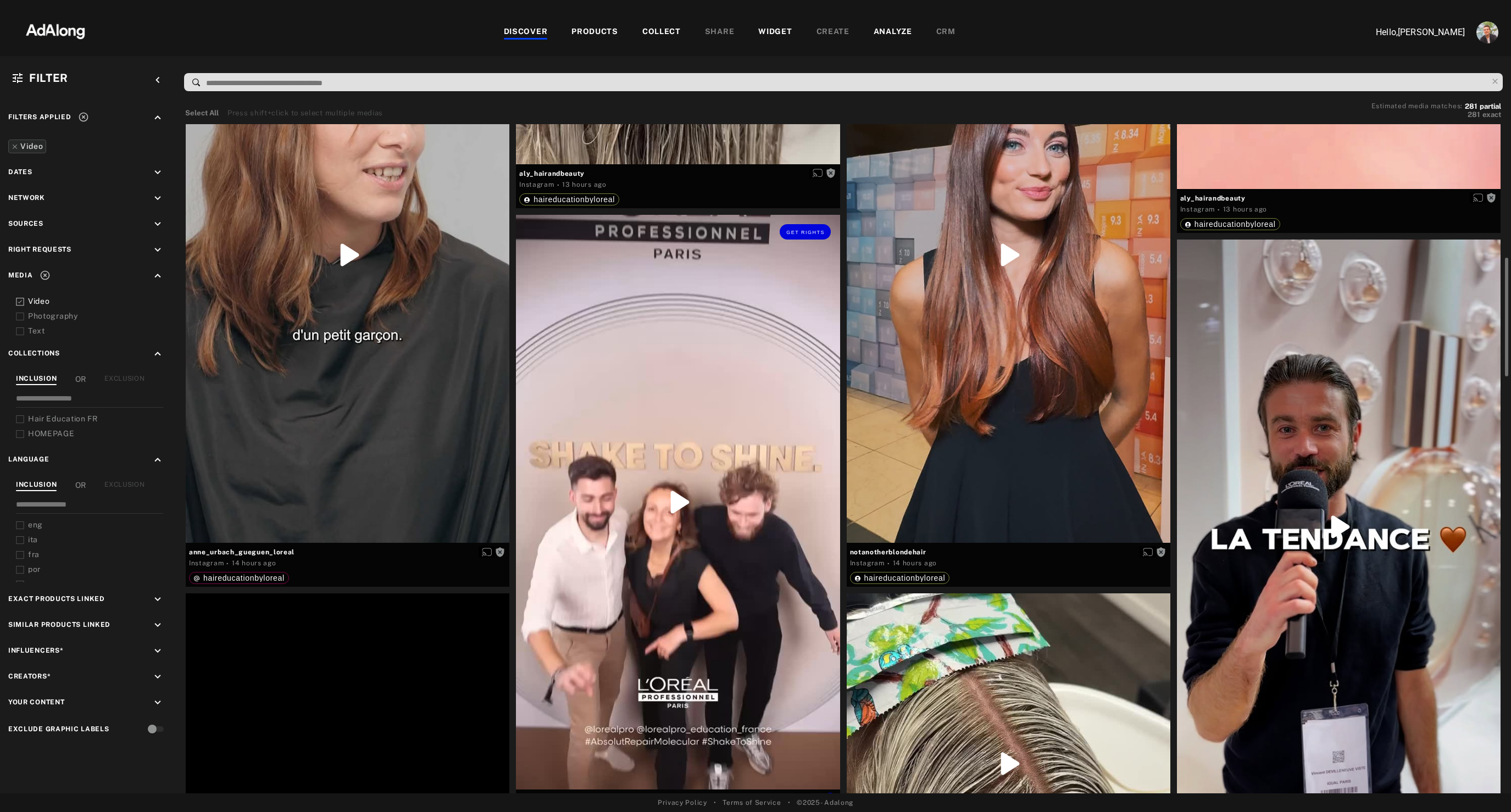
scroll to position [1414, 0]
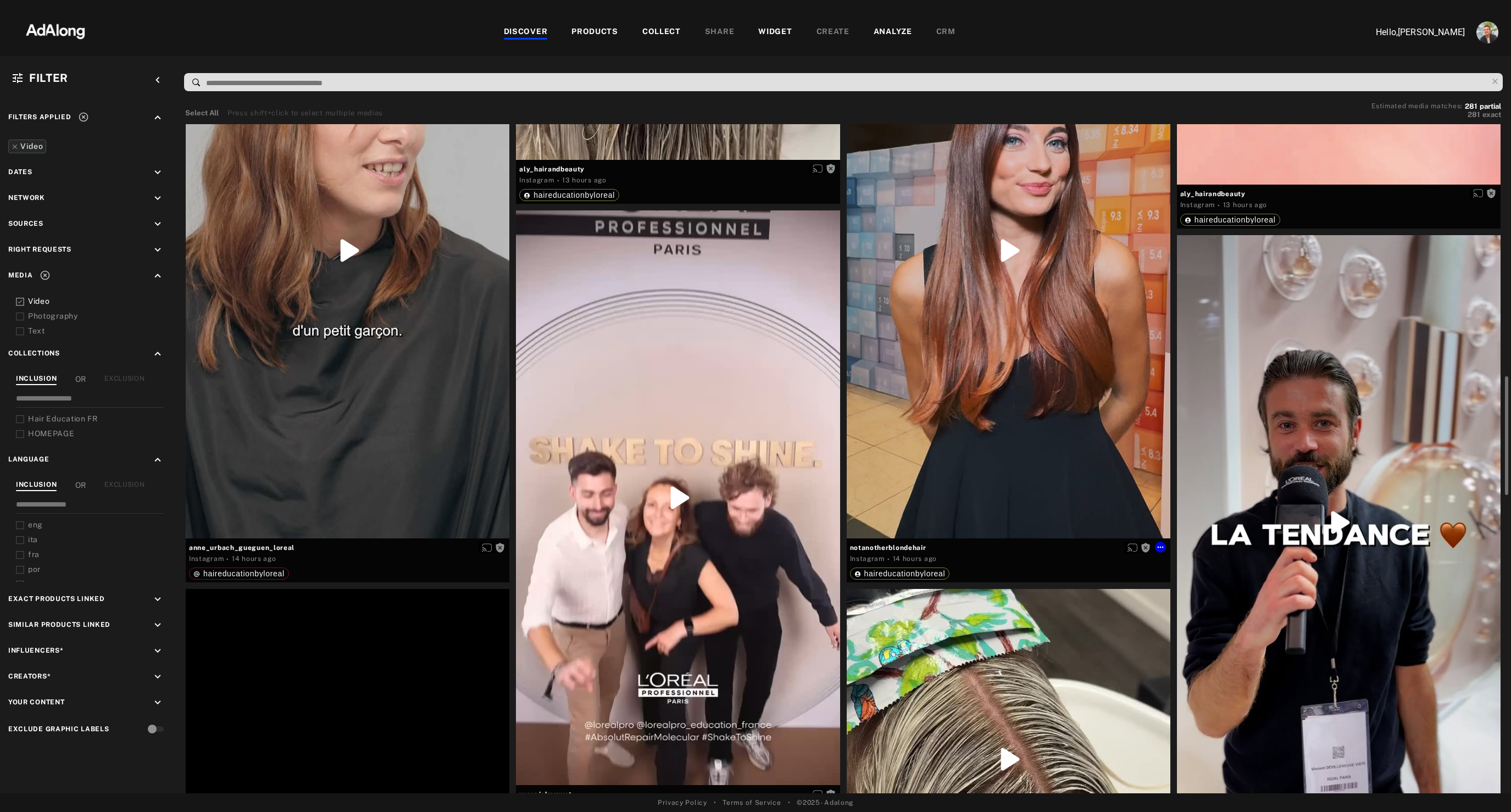
click at [926, 434] on div "Get rights" at bounding box center [1008, 250] width 323 height 576
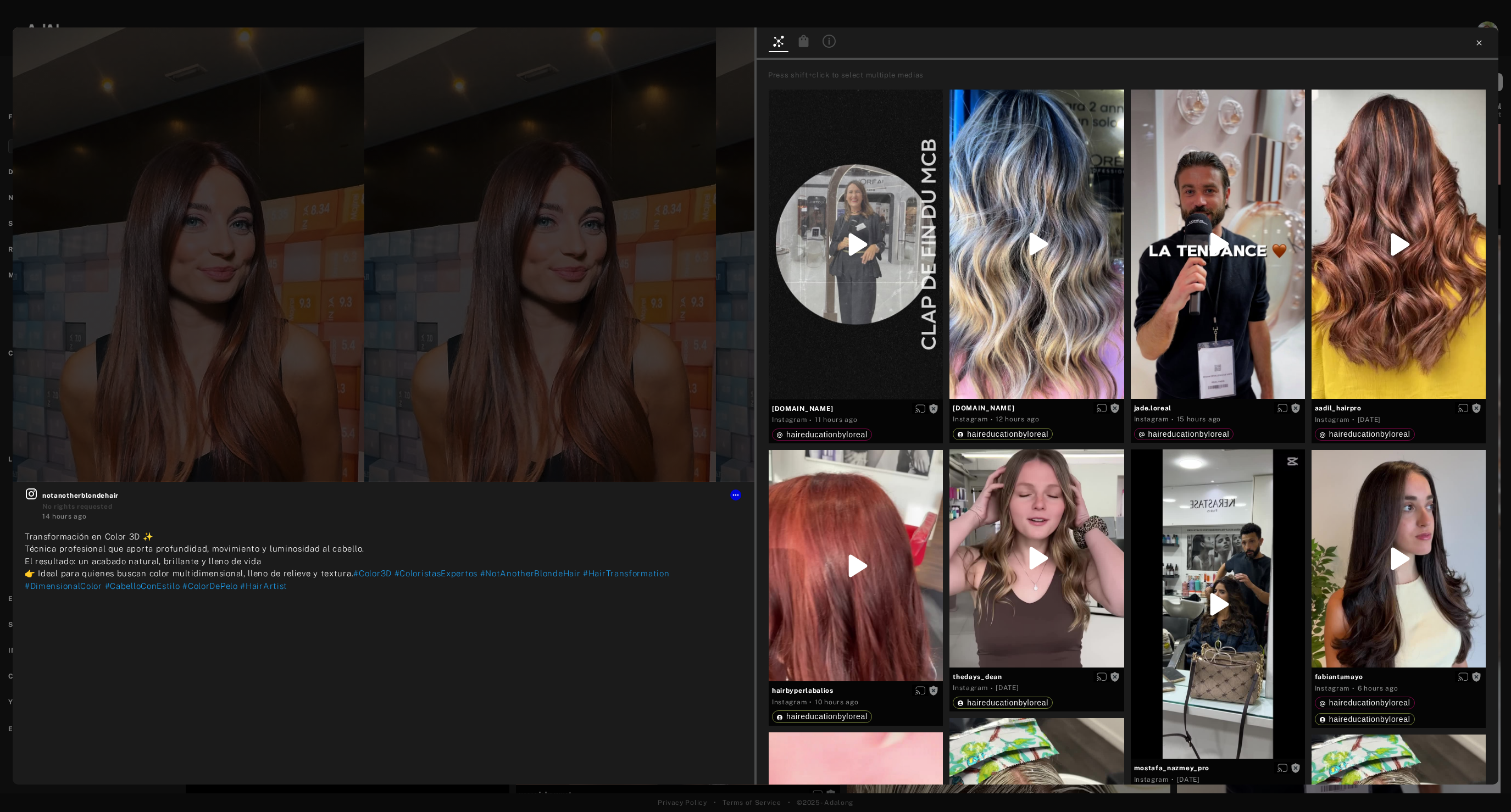
click at [1477, 43] on icon at bounding box center [1479, 43] width 9 height 9
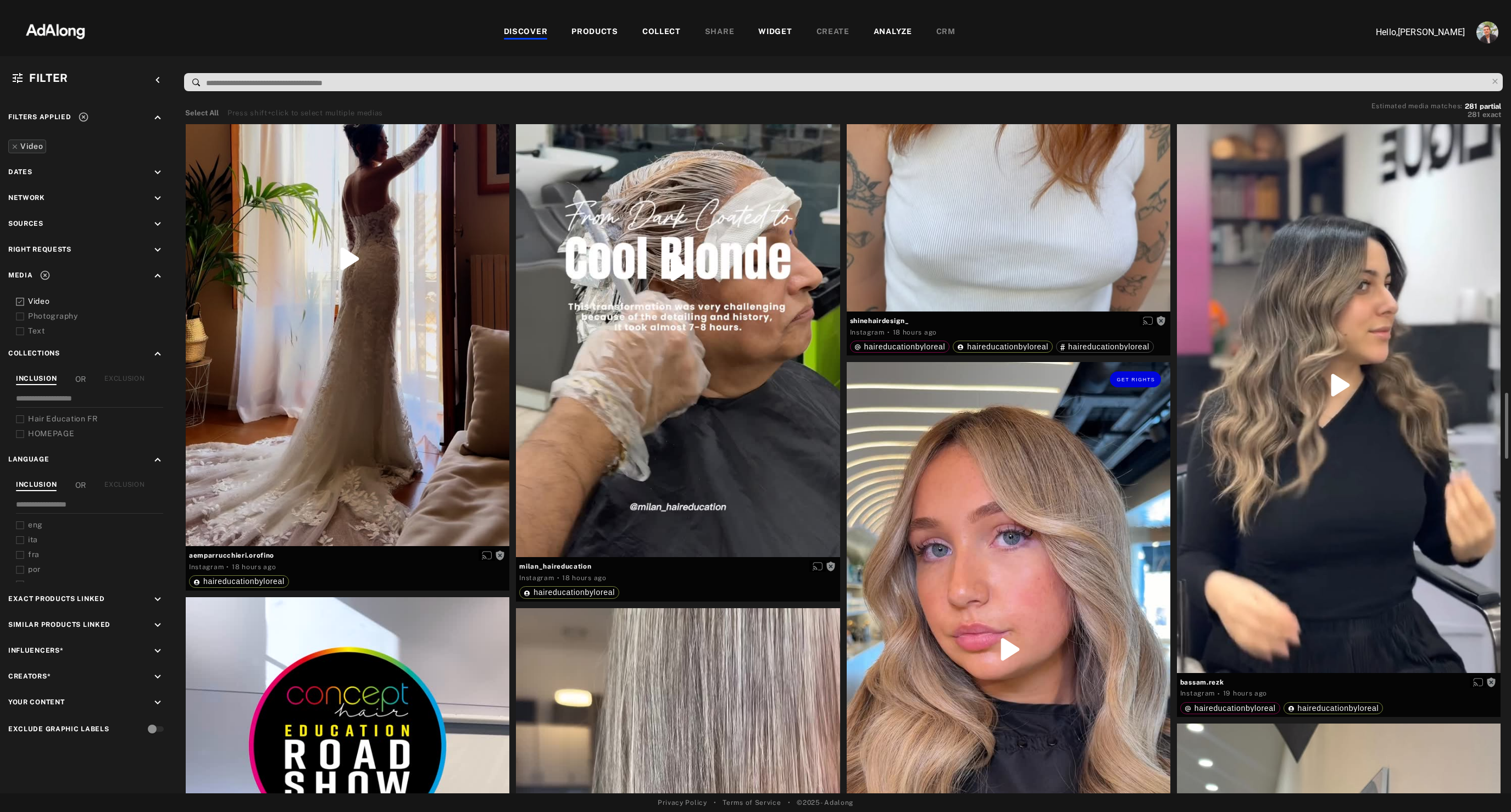
scroll to position [2664, 0]
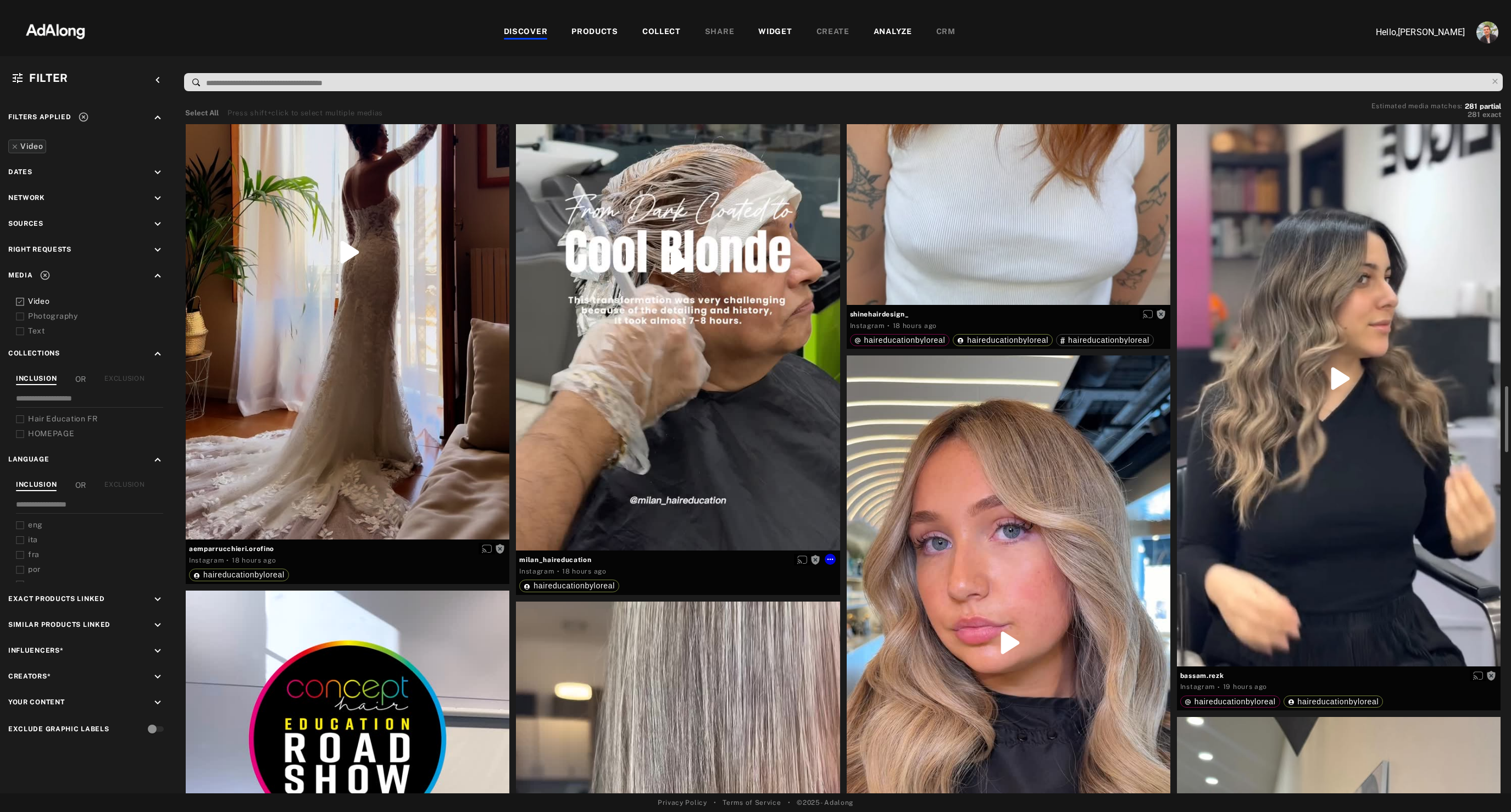
click at [699, 449] on div "Get rights" at bounding box center [677, 263] width 323 height 575
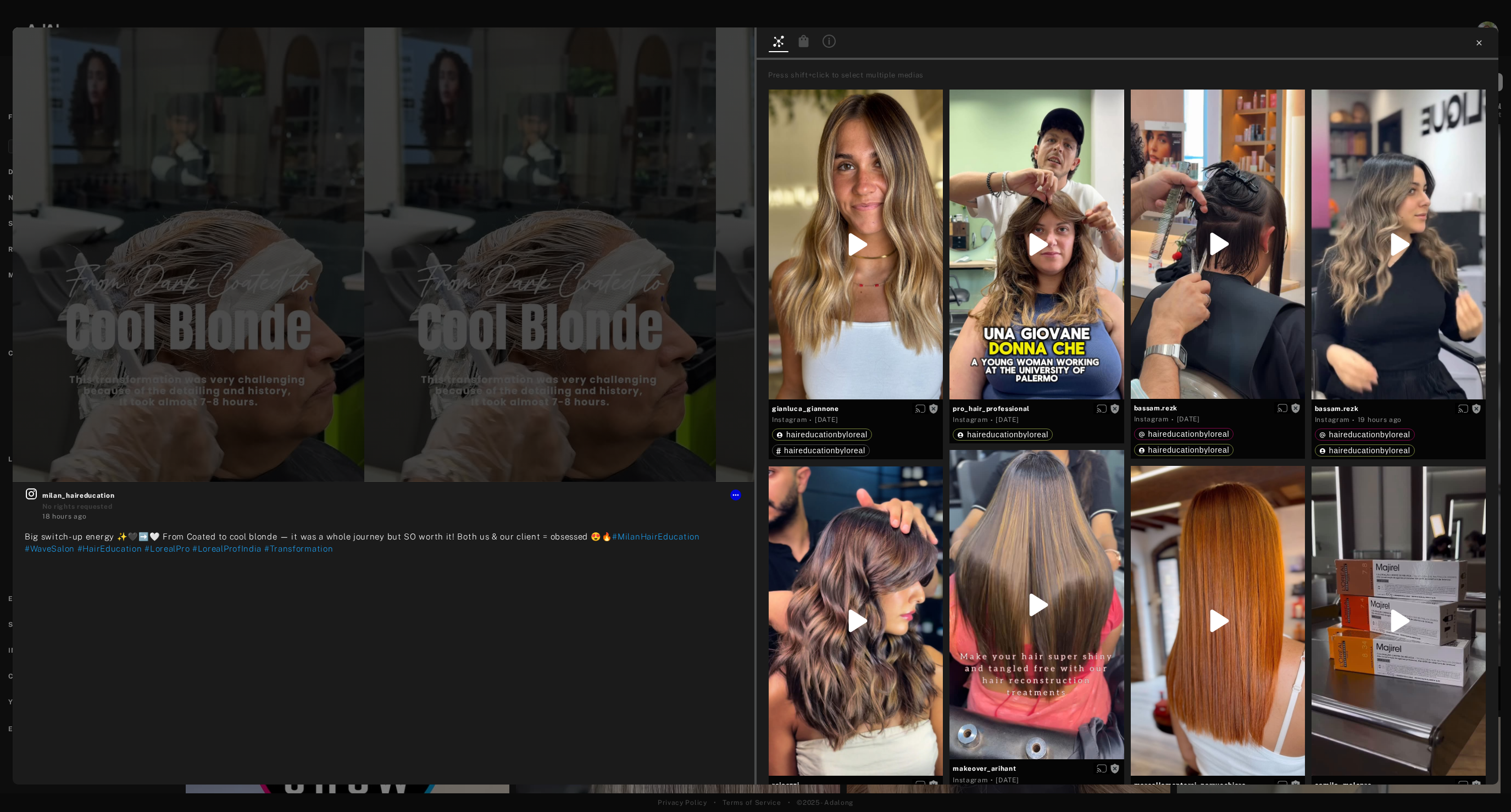
click at [1479, 41] on icon at bounding box center [1479, 43] width 9 height 9
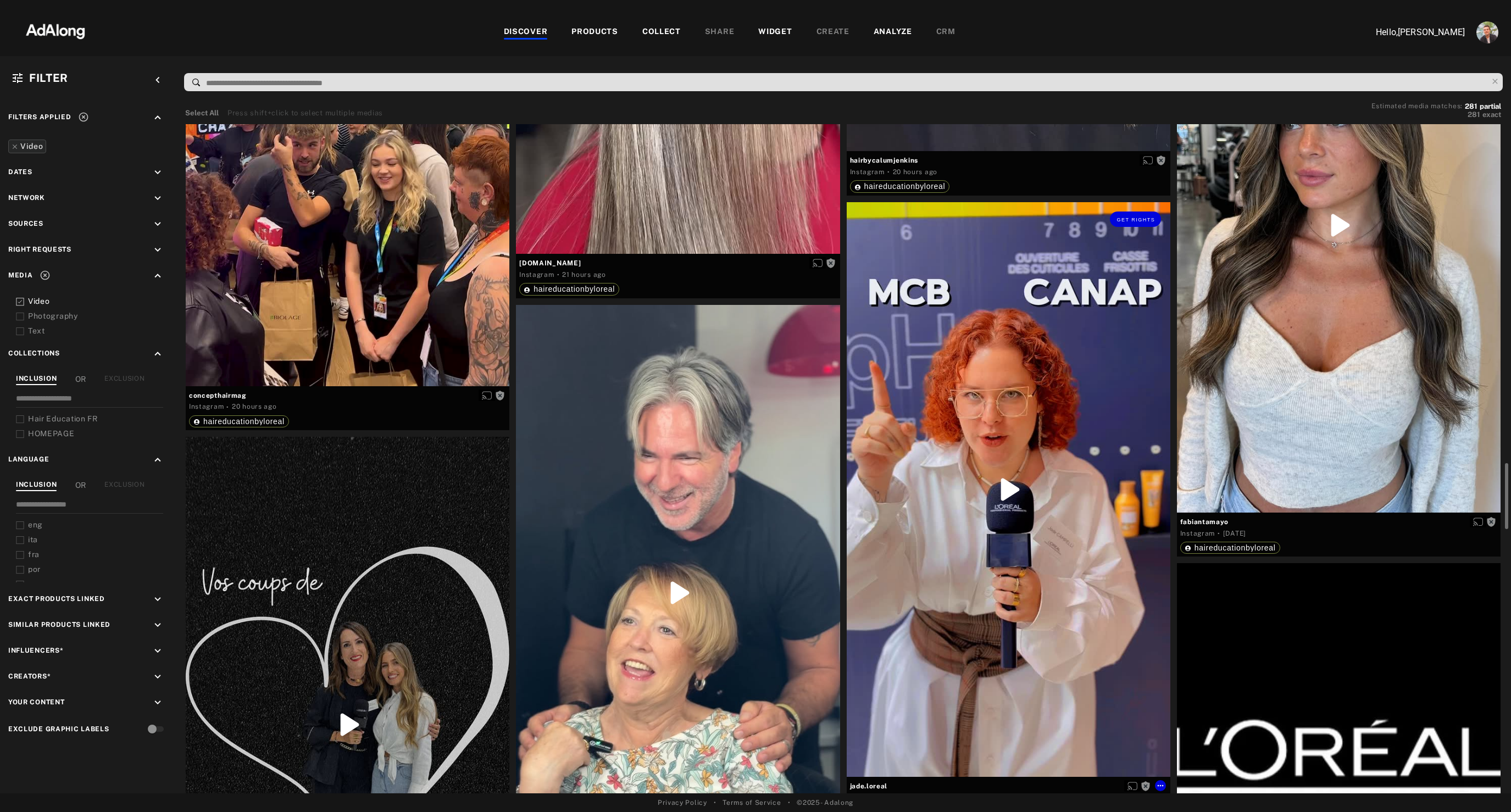
scroll to position [3443, 0]
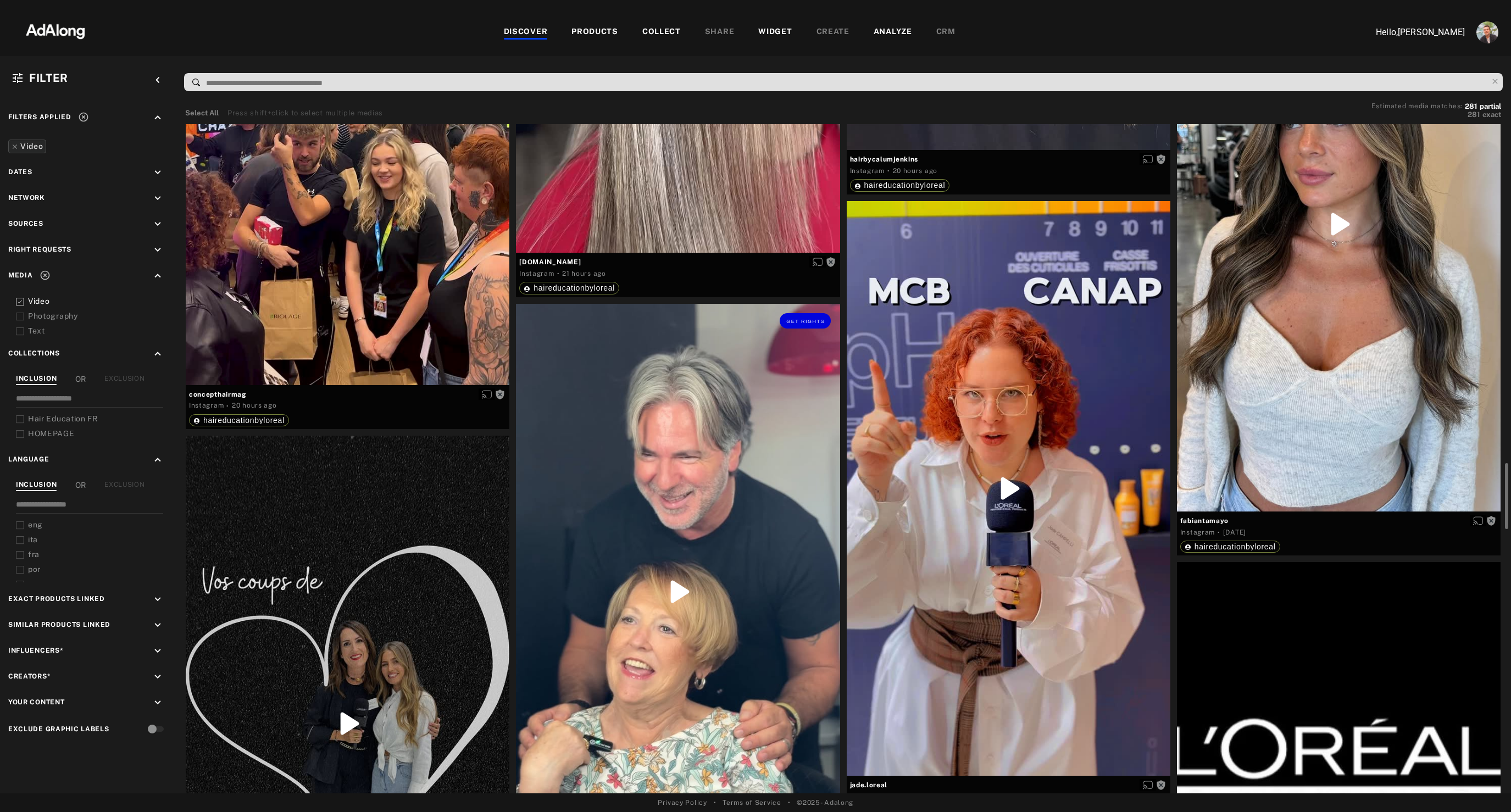
click at [669, 432] on div "Get rights" at bounding box center [677, 592] width 323 height 576
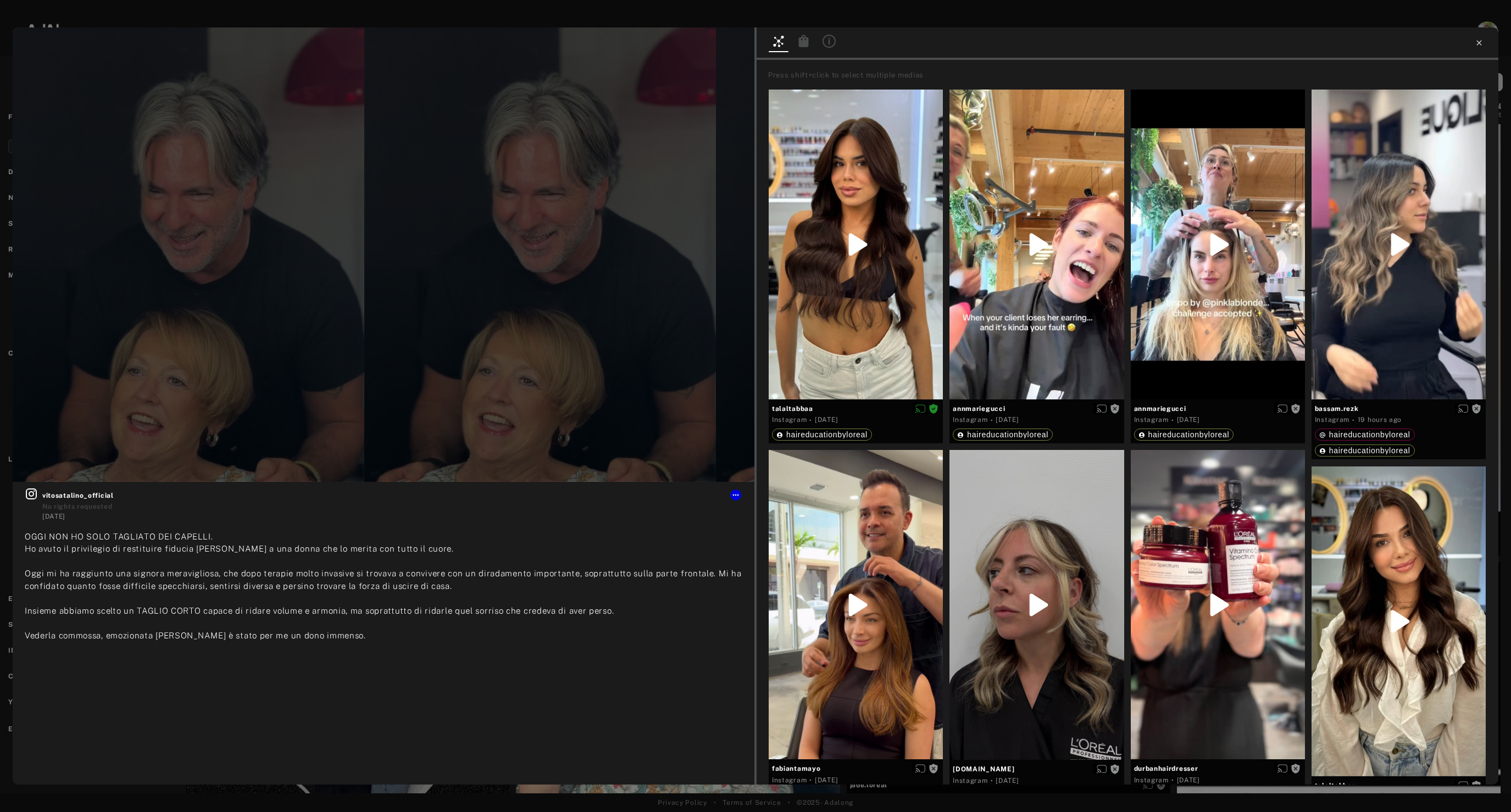
click at [1481, 42] on icon at bounding box center [1479, 43] width 9 height 9
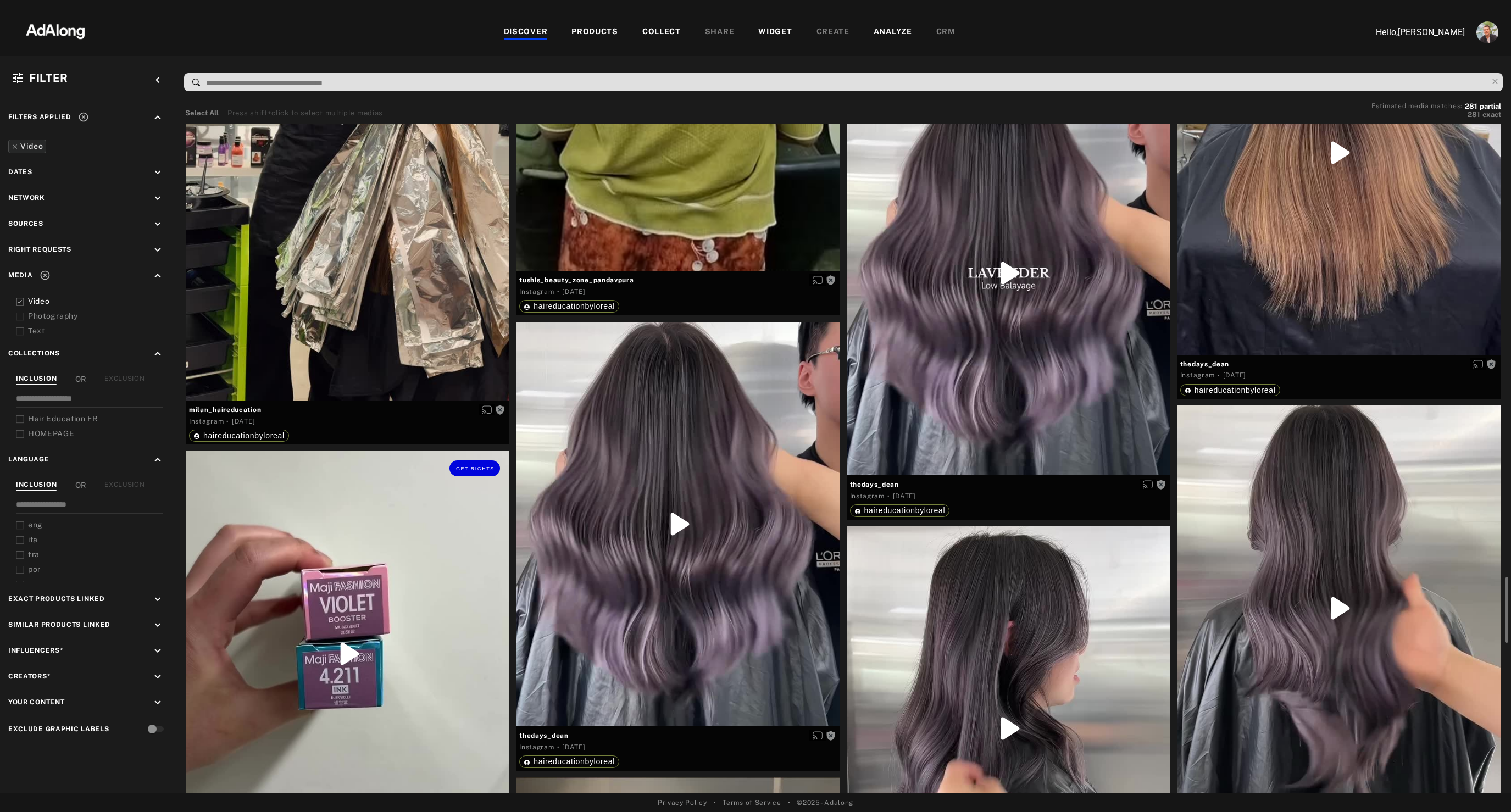
scroll to position [4699, 0]
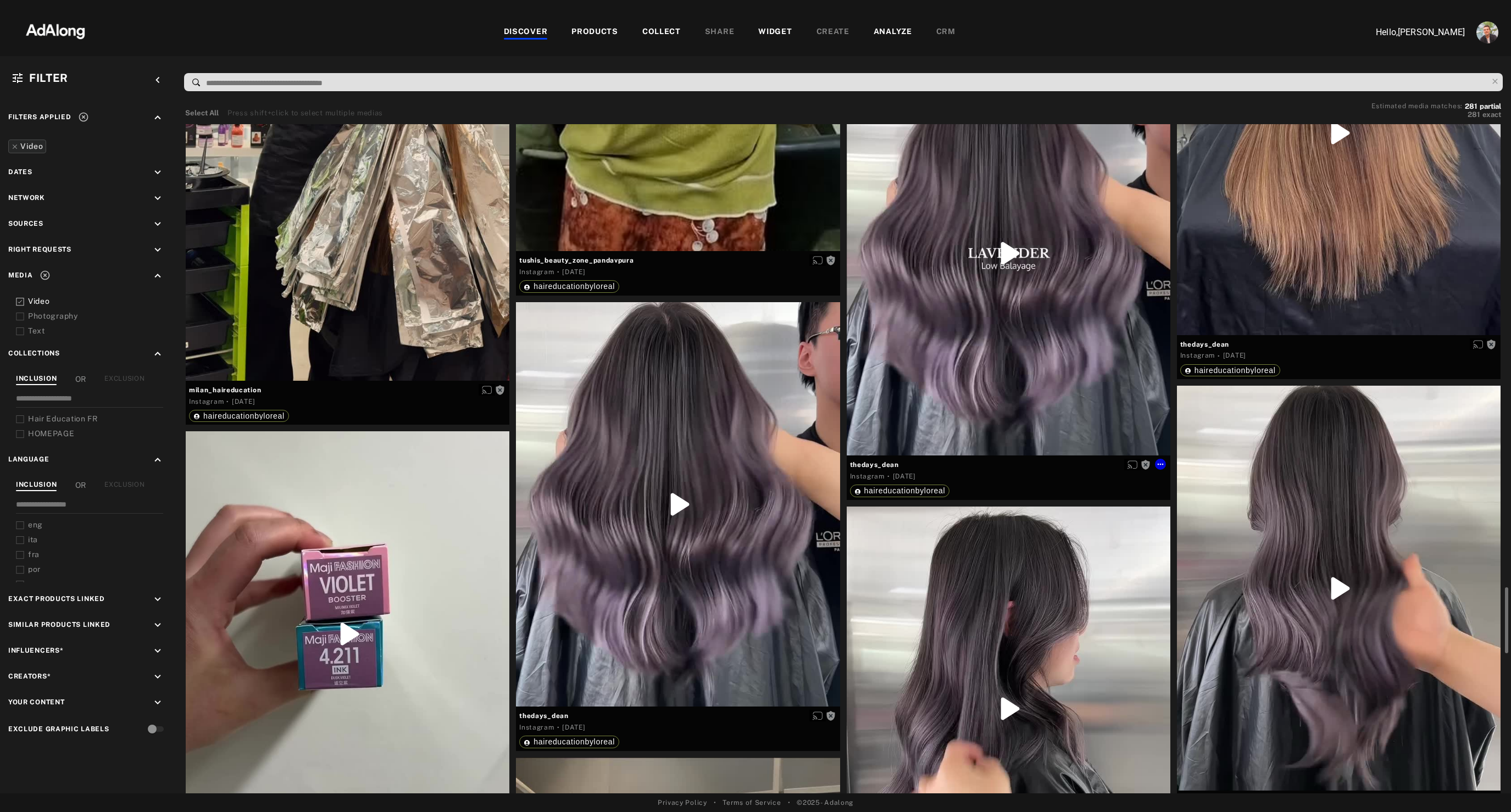
click at [922, 391] on div "Get rights" at bounding box center [1008, 253] width 323 height 404
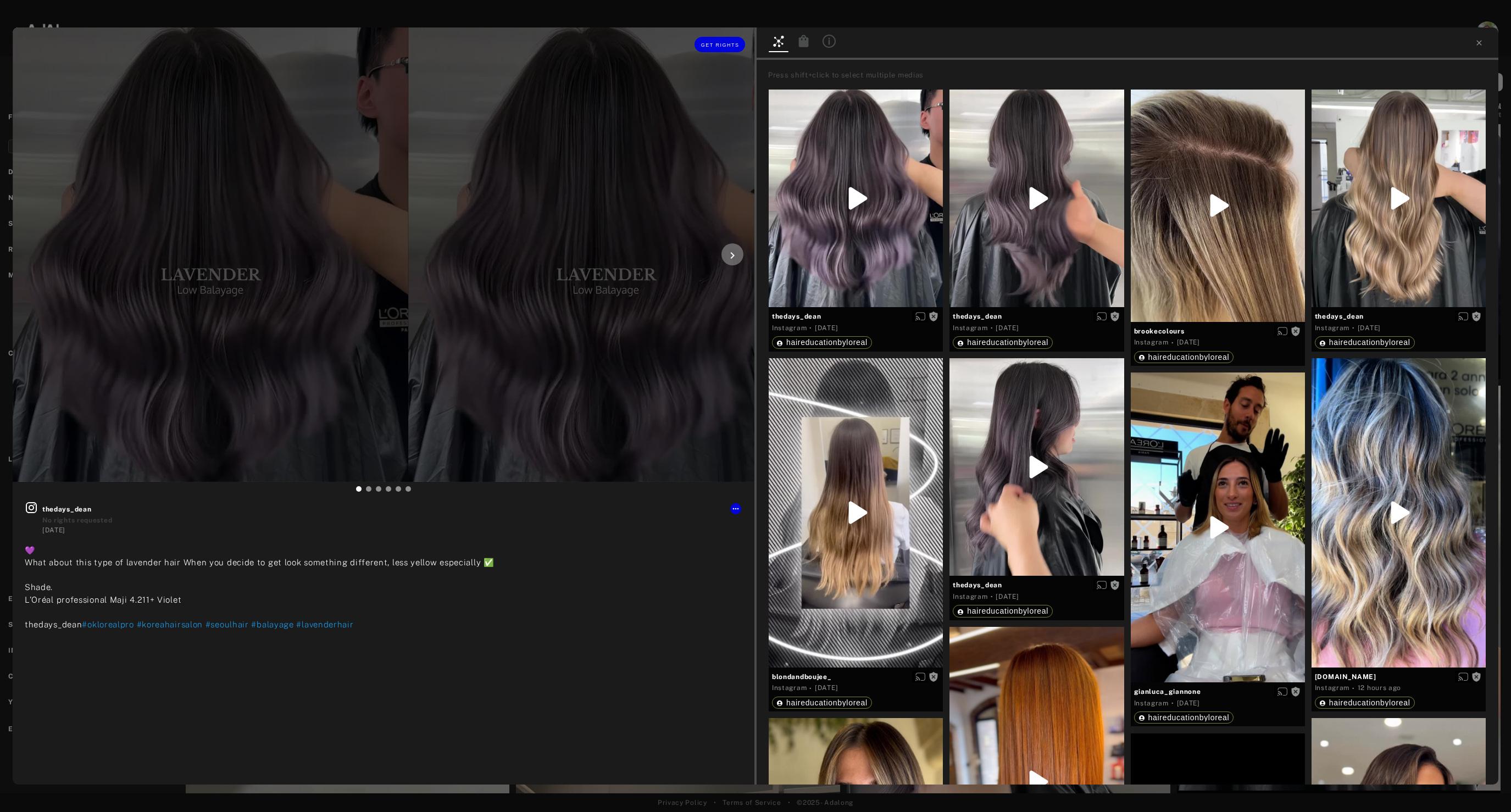
click at [729, 256] on icon at bounding box center [732, 256] width 13 height 13
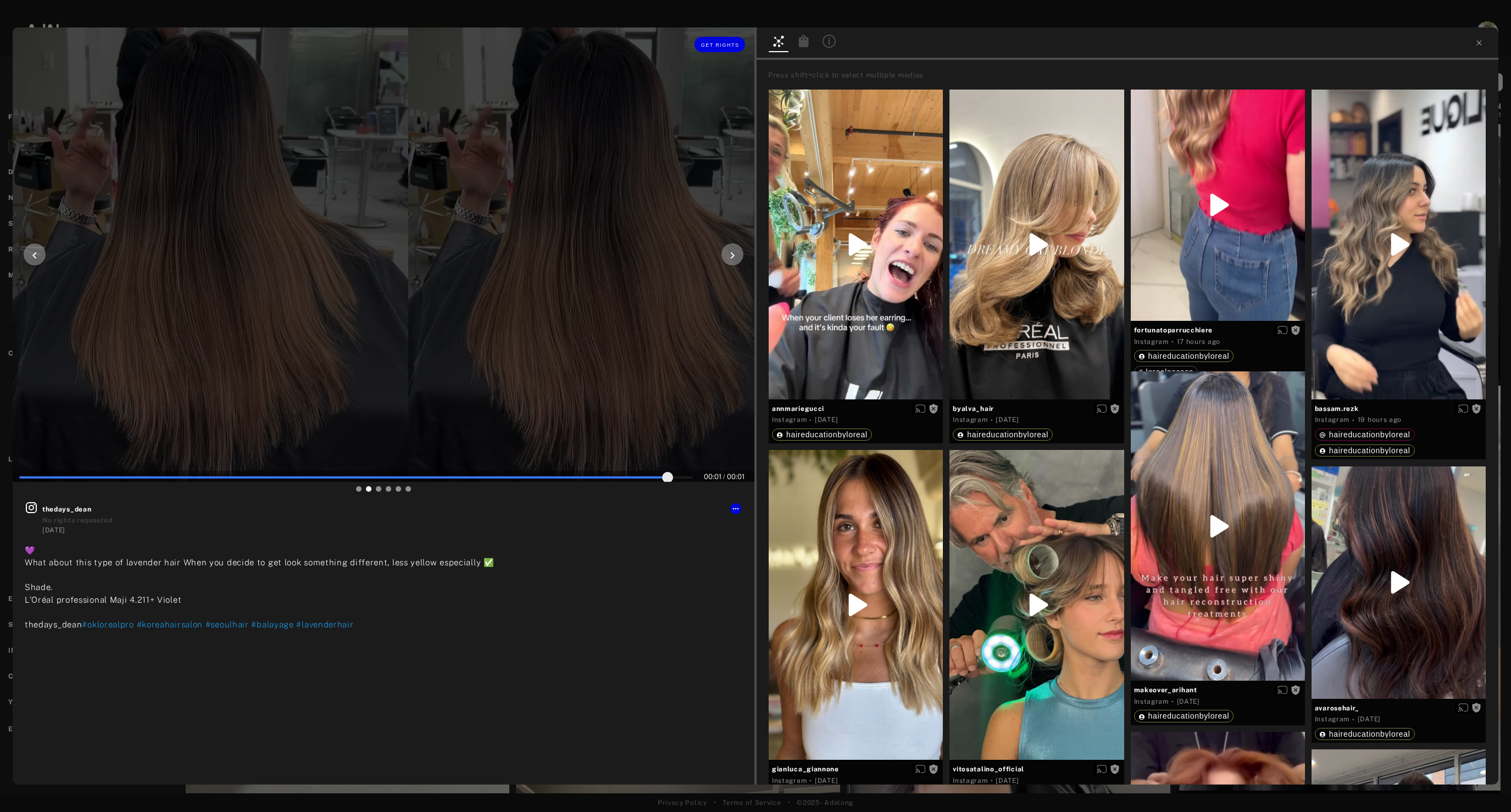
type input "***"
click at [1482, 46] on icon at bounding box center [1479, 43] width 9 height 9
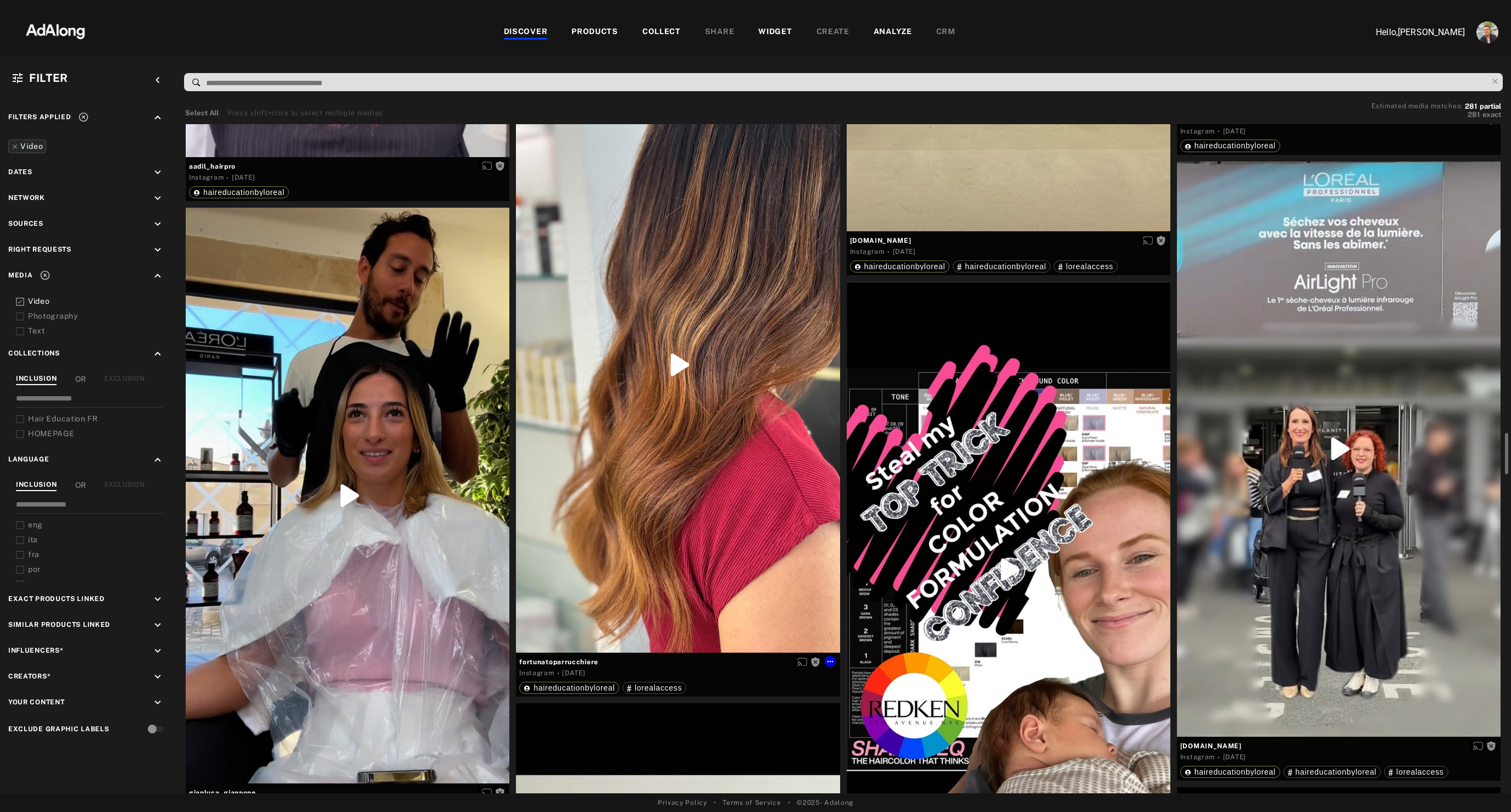
scroll to position [6020, 0]
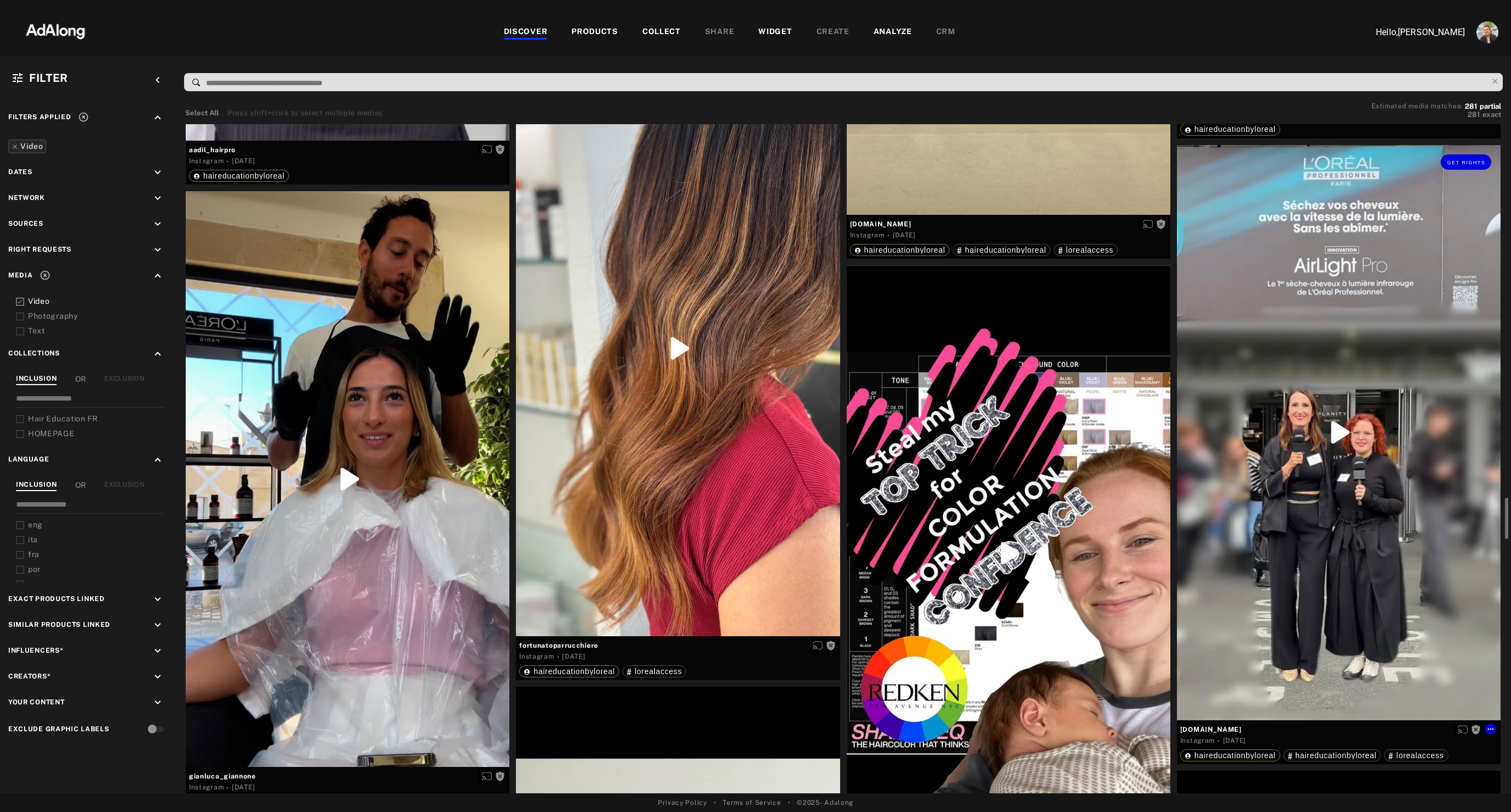
click at [1335, 537] on div "Get rights" at bounding box center [1338, 433] width 323 height 575
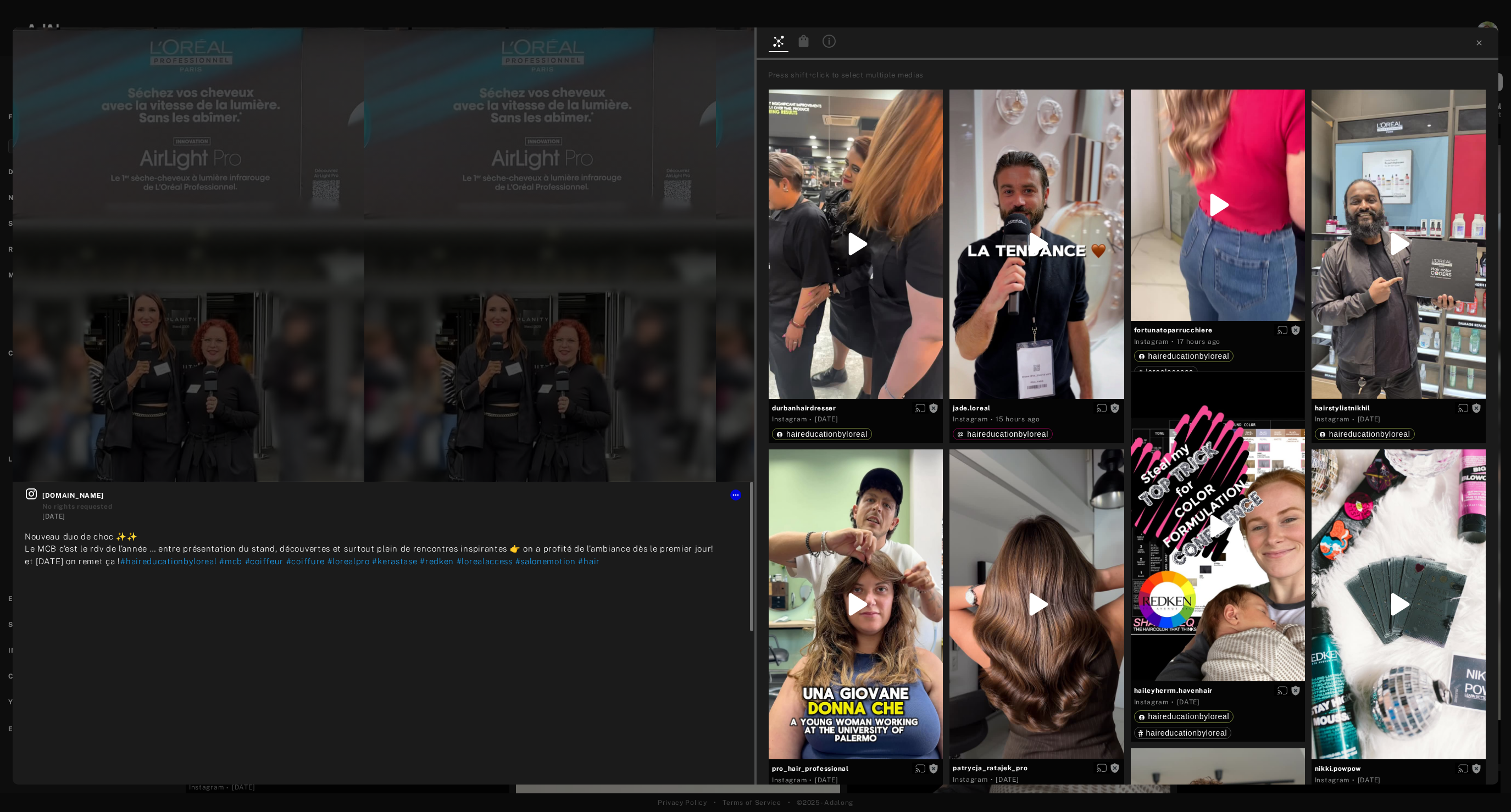
click at [49, 550] on span "Nouveau duo de choc ✨✨ Le MCB c’est le rdv de l’année … entre présentation du s…" at bounding box center [369, 548] width 689 height 34
click at [1480, 44] on icon at bounding box center [1479, 43] width 9 height 9
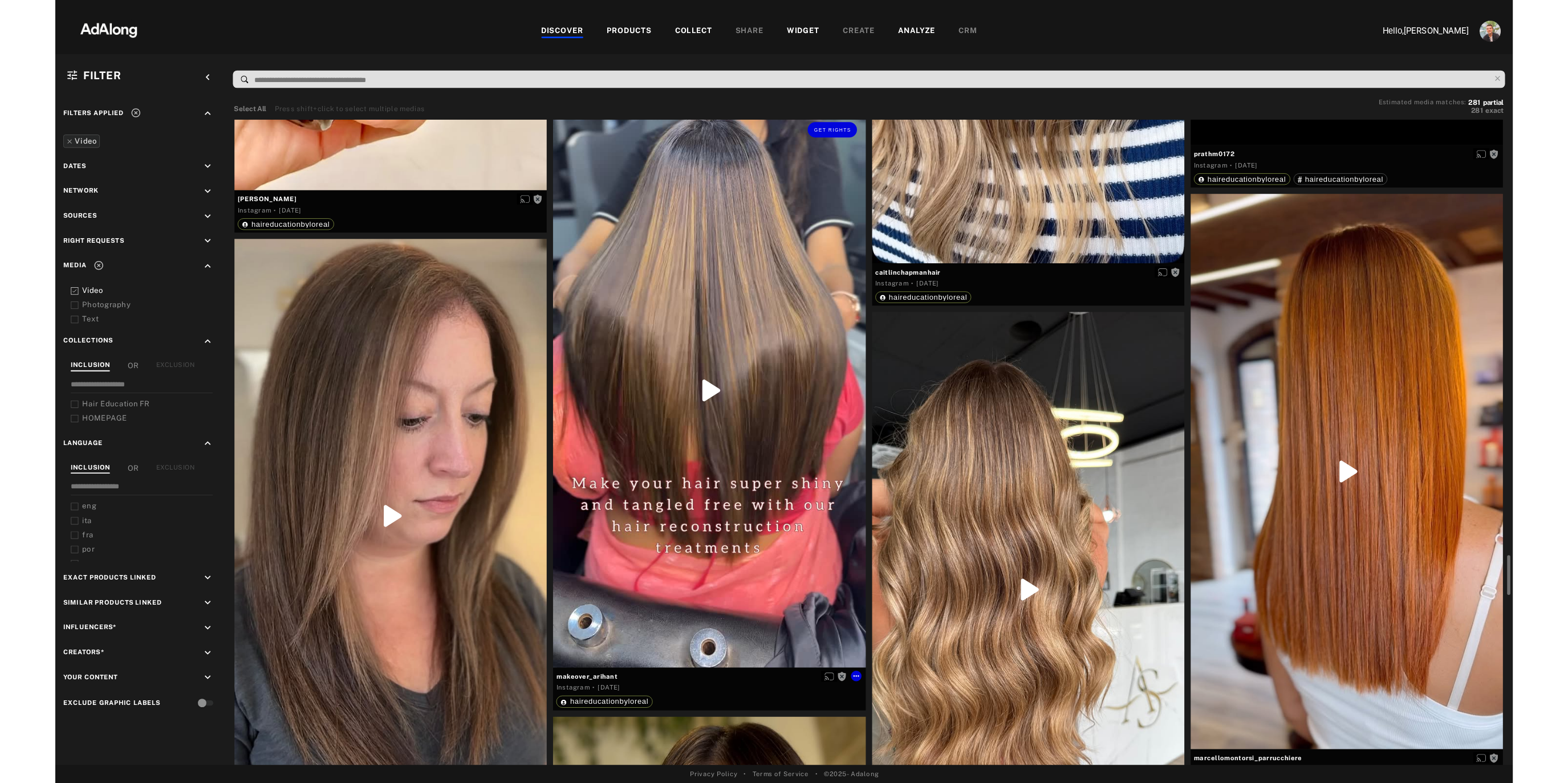
scroll to position [7489, 0]
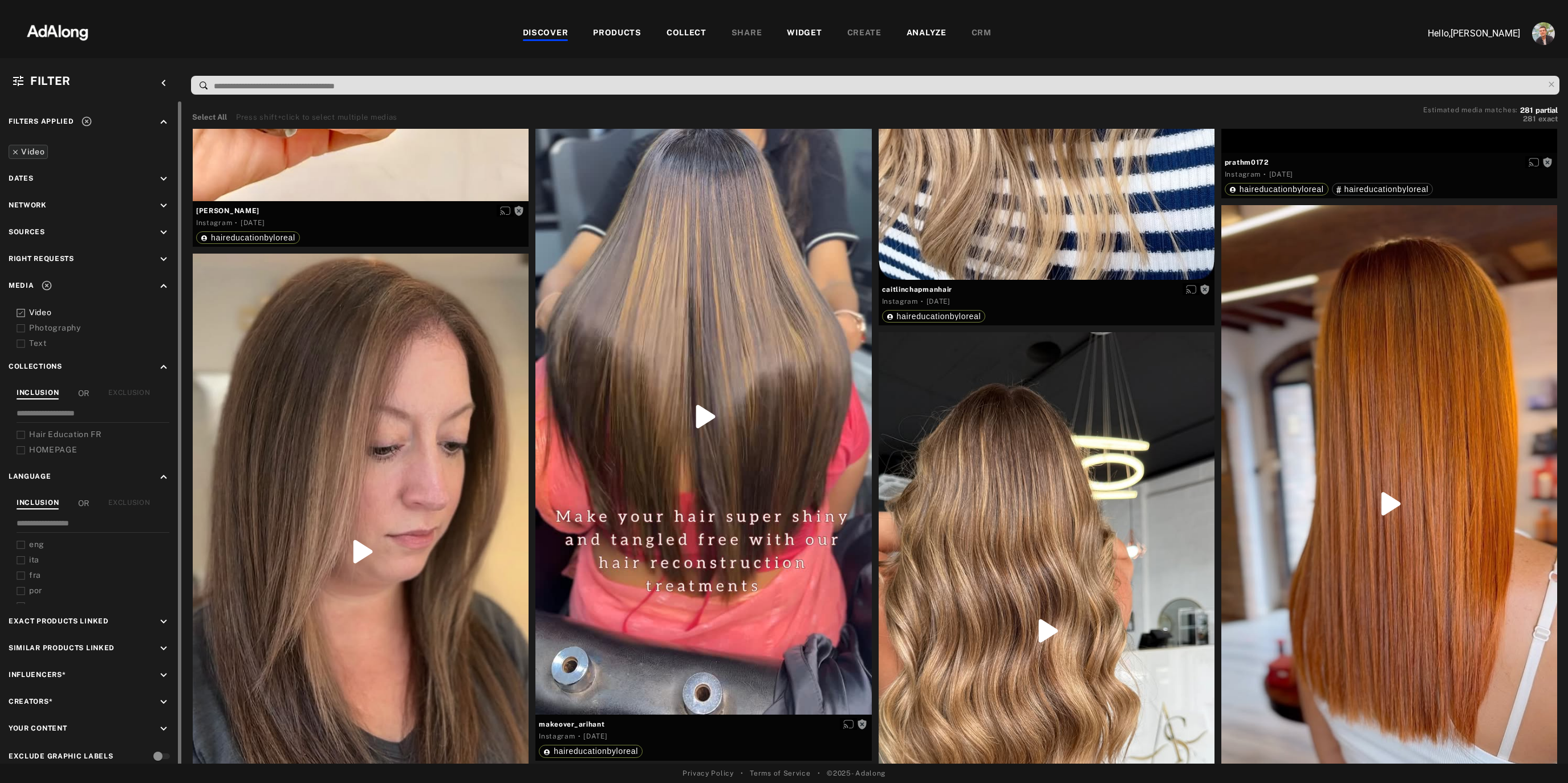
click at [15, 153] on icon at bounding box center [15, 152] width 8 height 8
click at [163, 280] on icon "keyboard_arrow_up" at bounding box center [163, 279] width 13 height 13
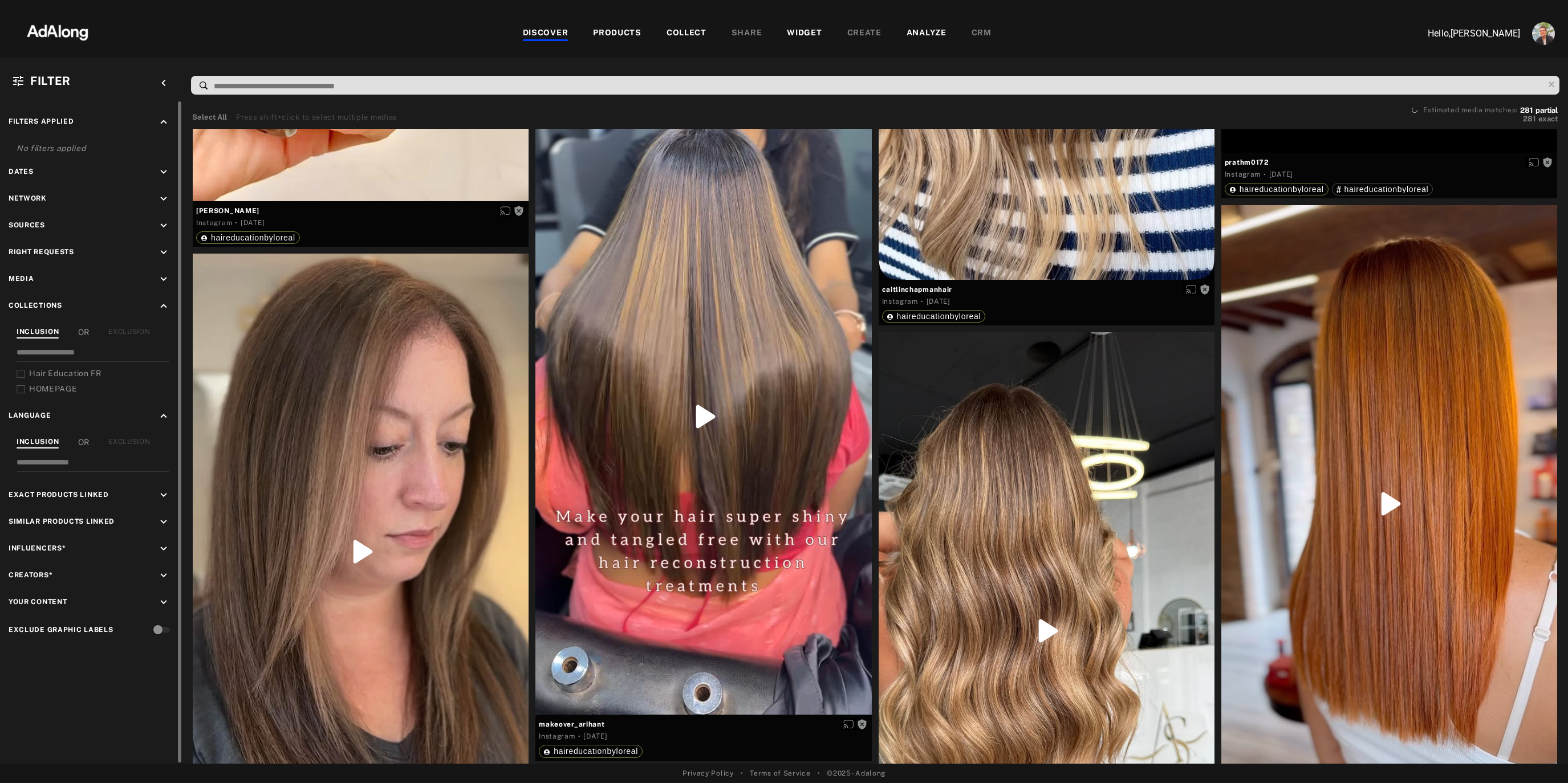
click at [161, 306] on icon "keyboard_arrow_up" at bounding box center [163, 306] width 13 height 13
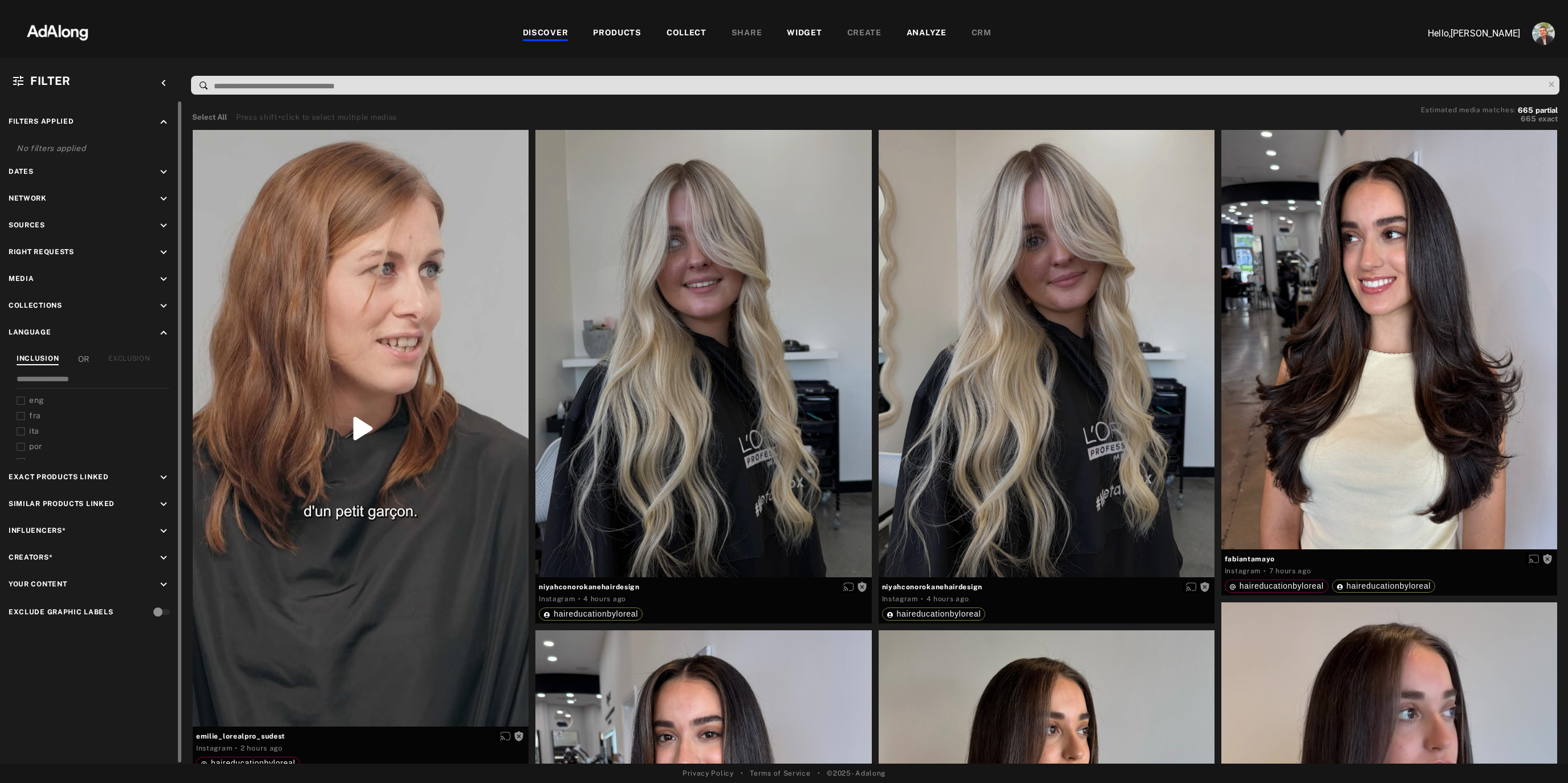
click at [165, 336] on icon "keyboard_arrow_up" at bounding box center [163, 333] width 13 height 13
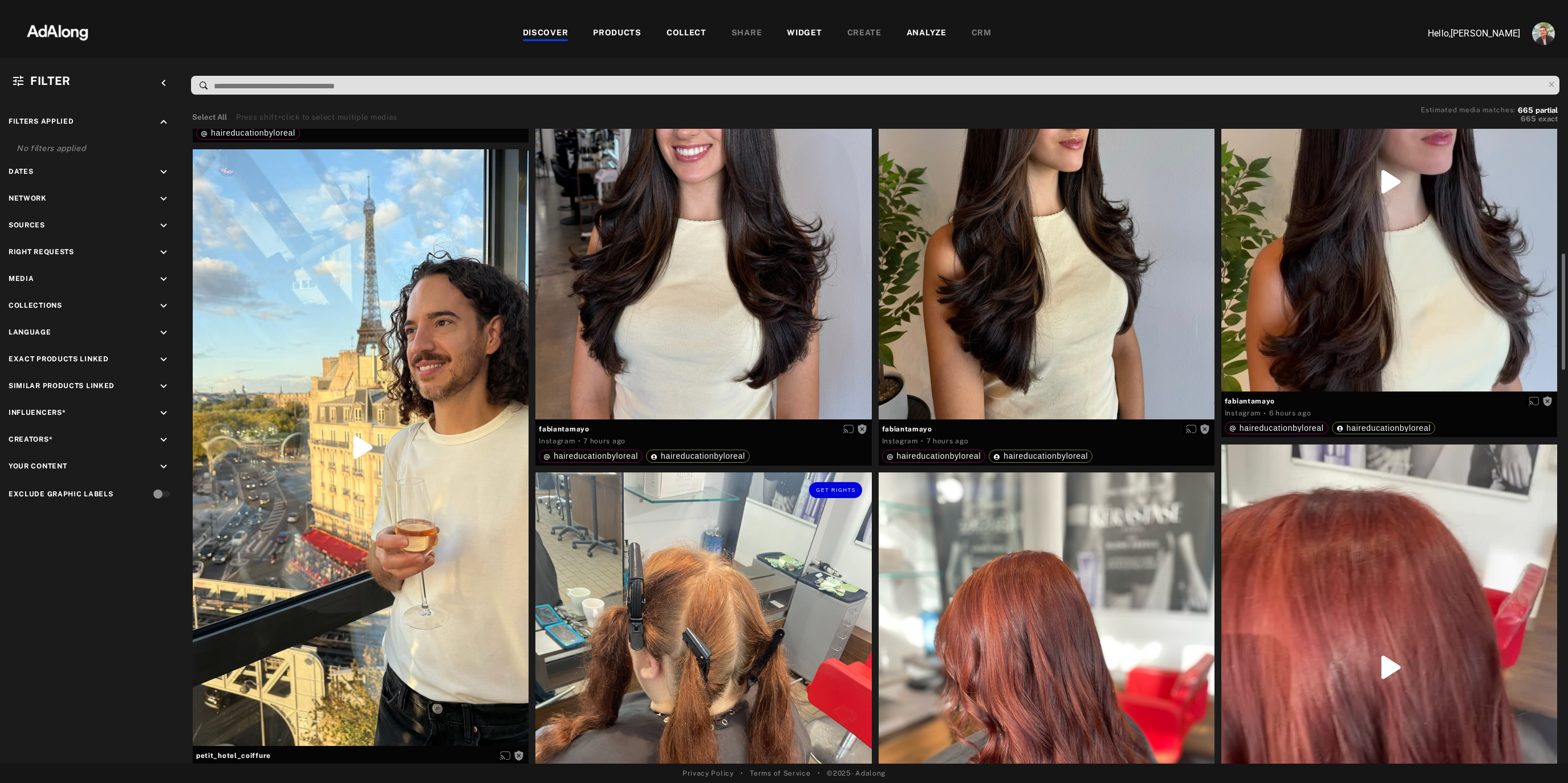
scroll to position [687, 0]
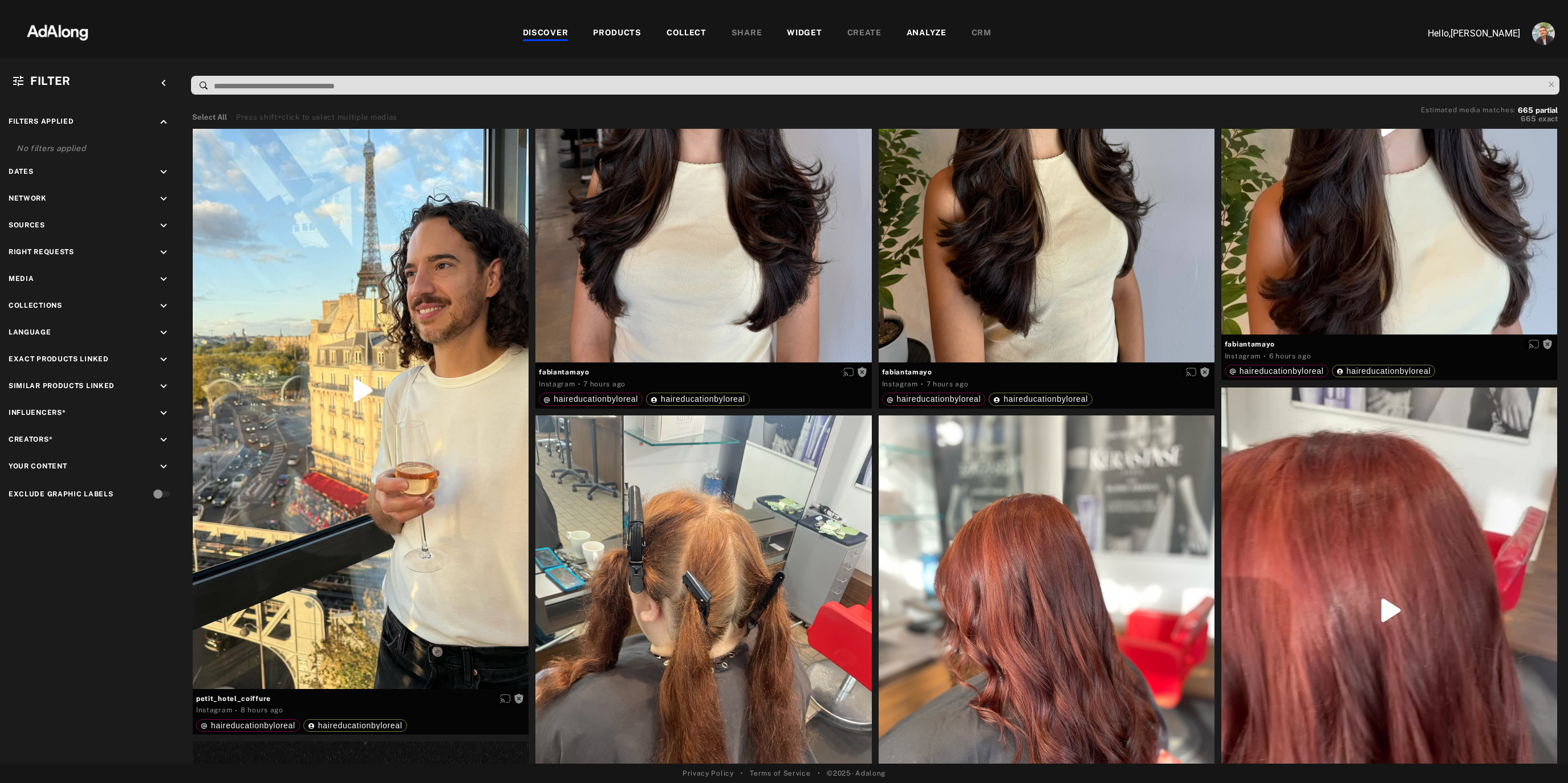
click at [682, 36] on div "COLLECT" at bounding box center [686, 34] width 40 height 14
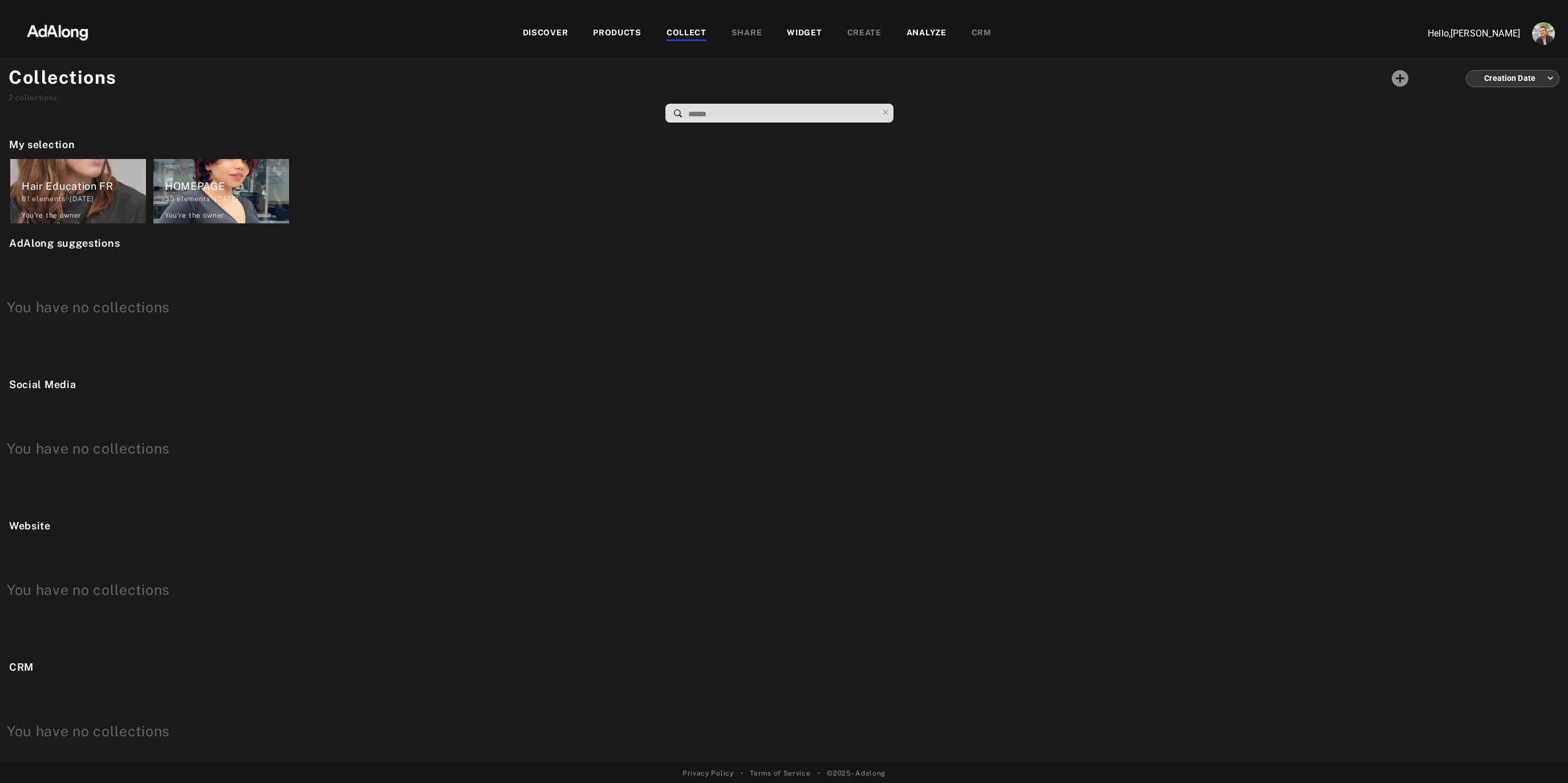
click at [68, 37] on img at bounding box center [58, 32] width 100 height 34
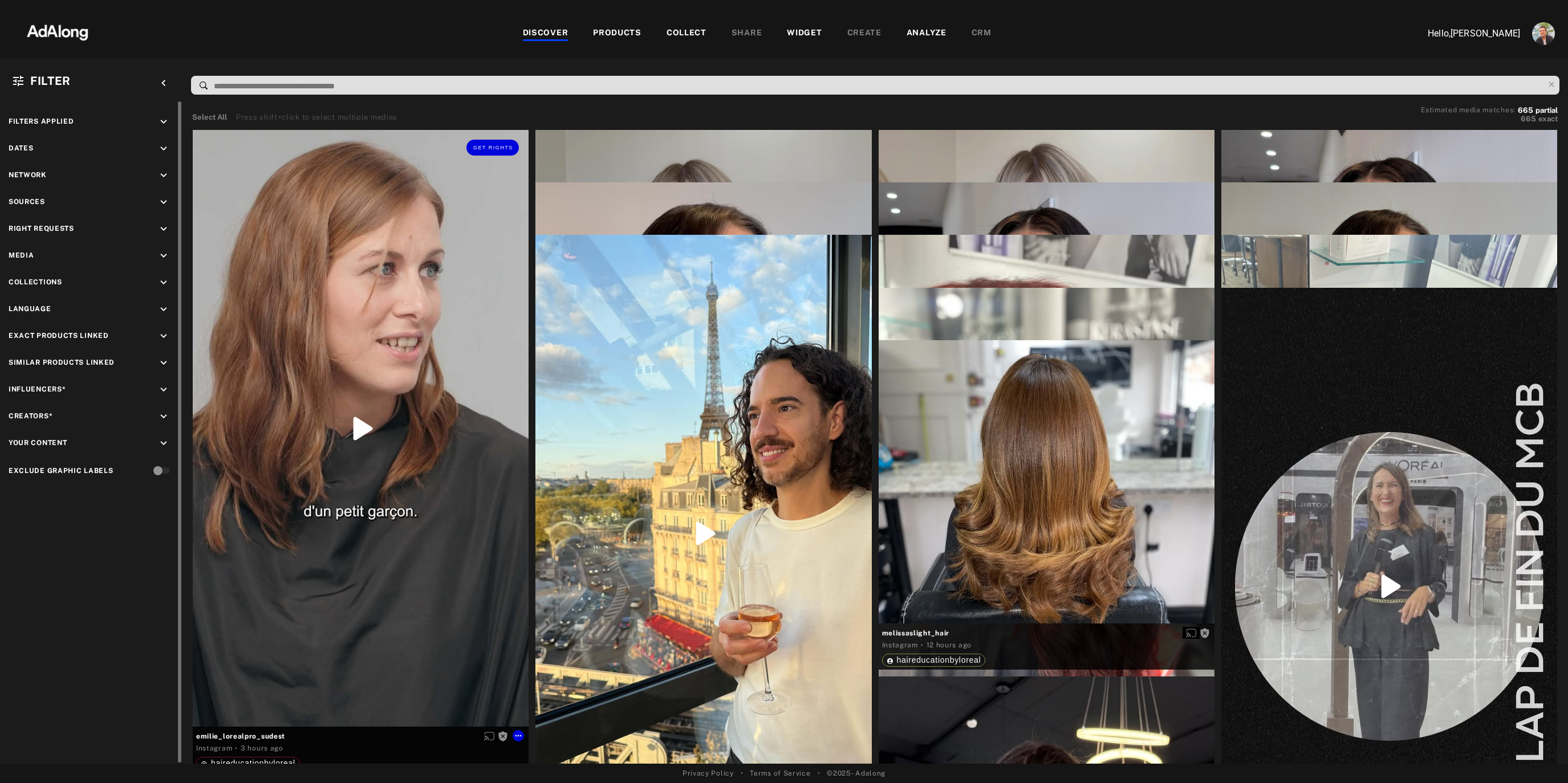
click at [162, 309] on icon "keyboard_arrow_down" at bounding box center [163, 310] width 13 height 13
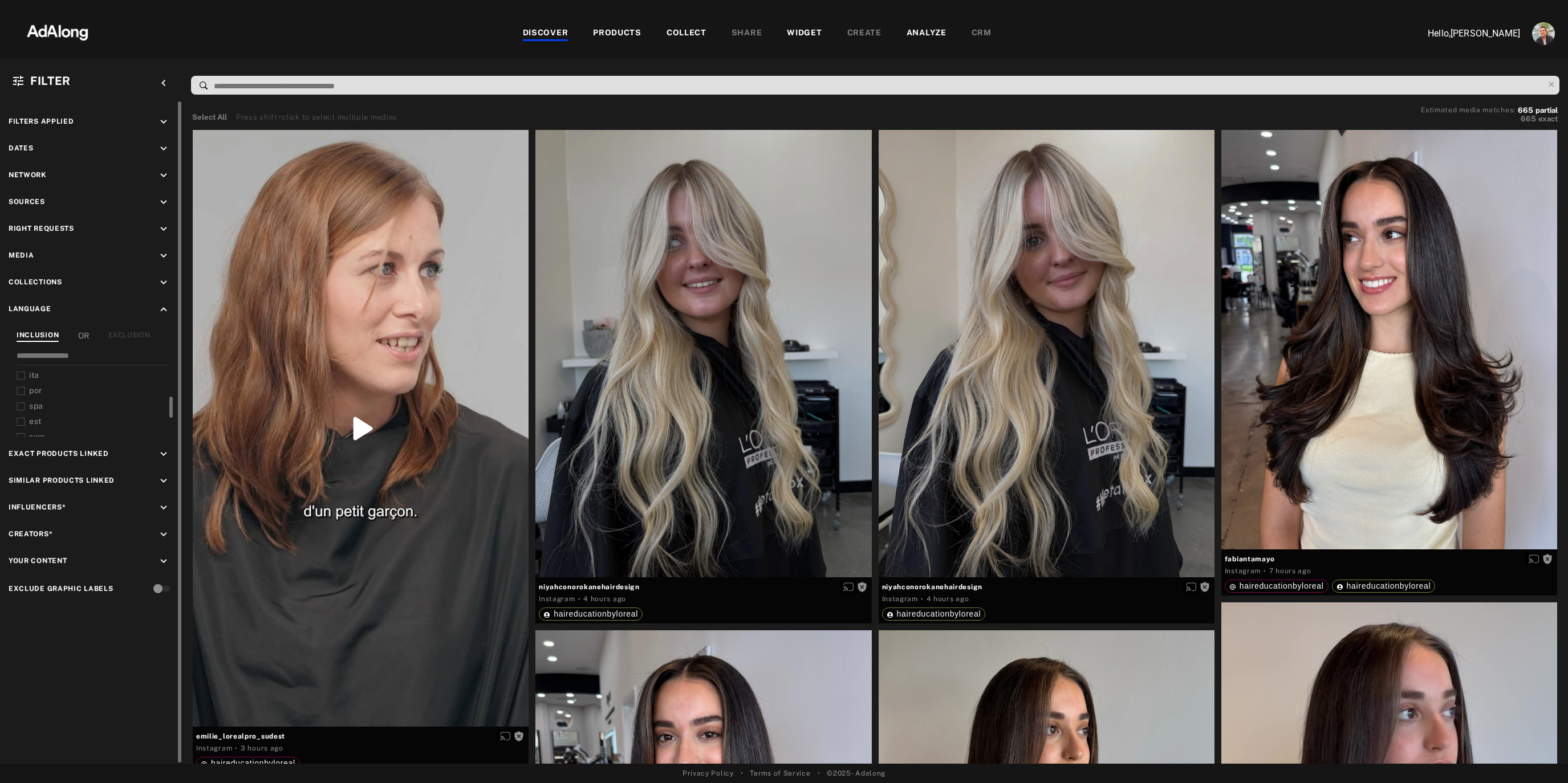
scroll to position [44, 0]
click at [20, 394] on icon at bounding box center [21, 396] width 9 height 9
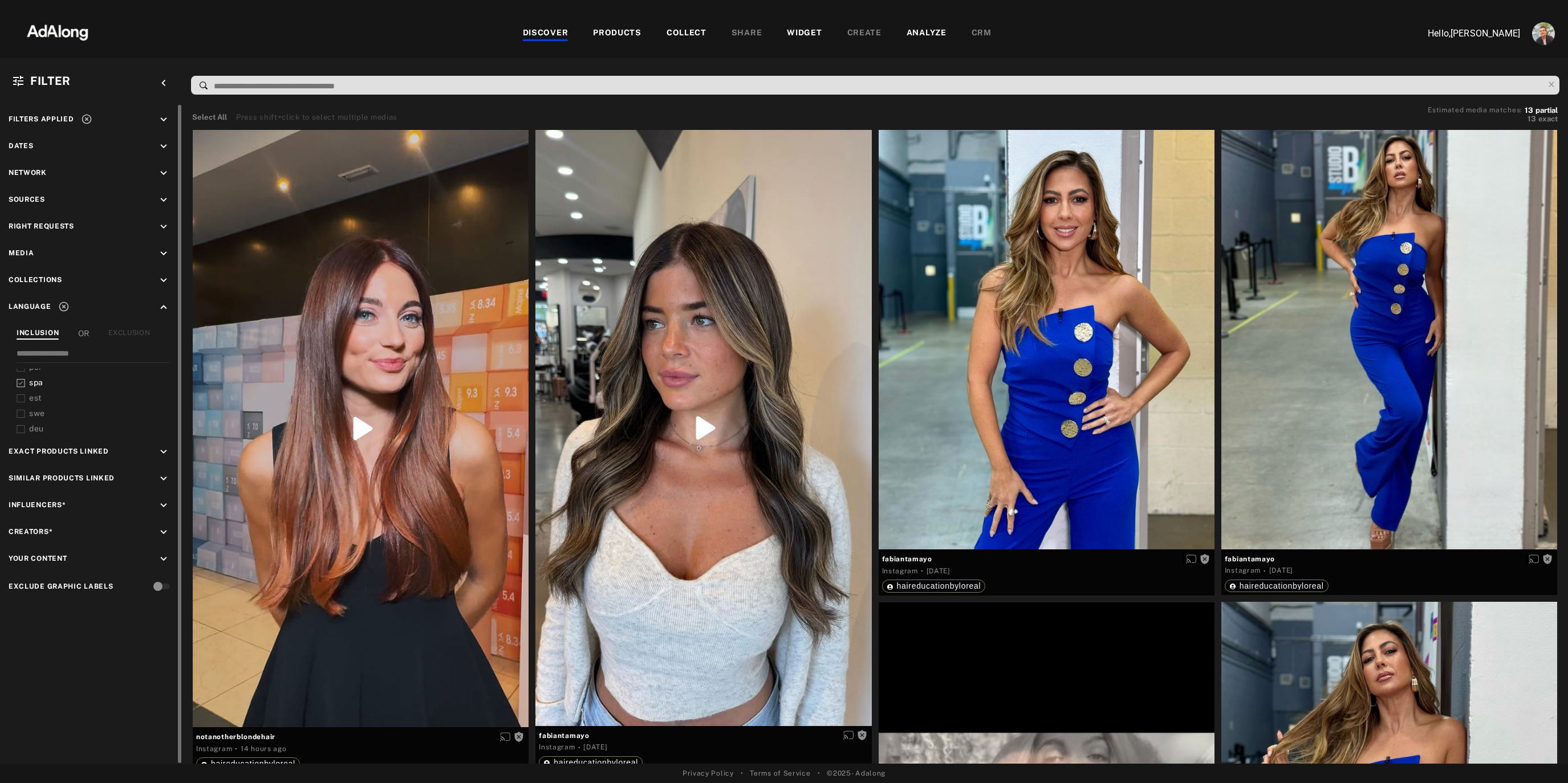
scroll to position [1, 0]
click at [327, 42] on div "DISCOVER PRODUCTS COLLECT SHARE WIDGET CREATE ANALYZE CRM" at bounding box center [757, 34] width 1298 height 38
click at [61, 312] on icon at bounding box center [64, 309] width 11 height 11
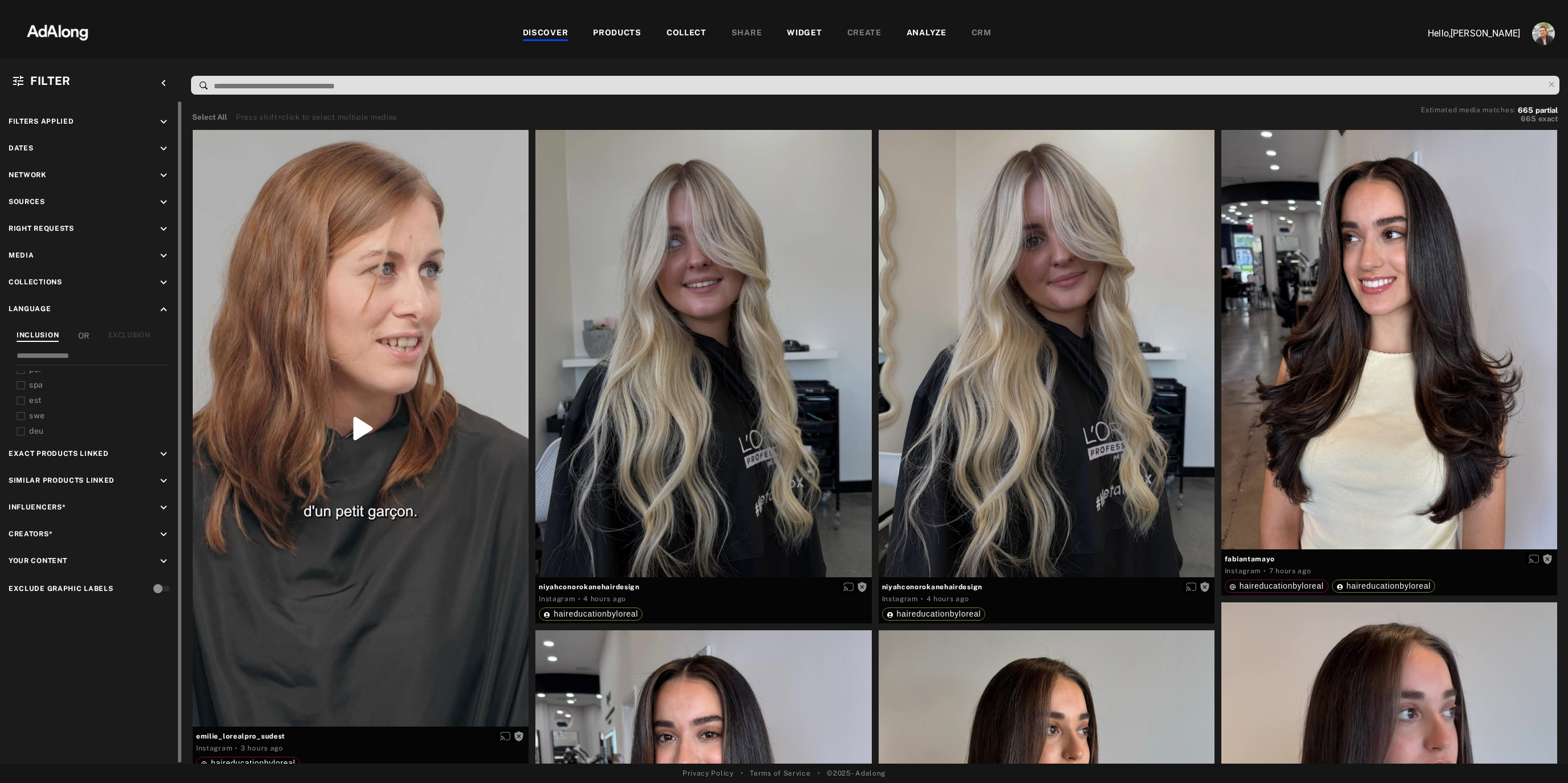
click at [168, 254] on icon "keyboard_arrow_down" at bounding box center [163, 256] width 13 height 13
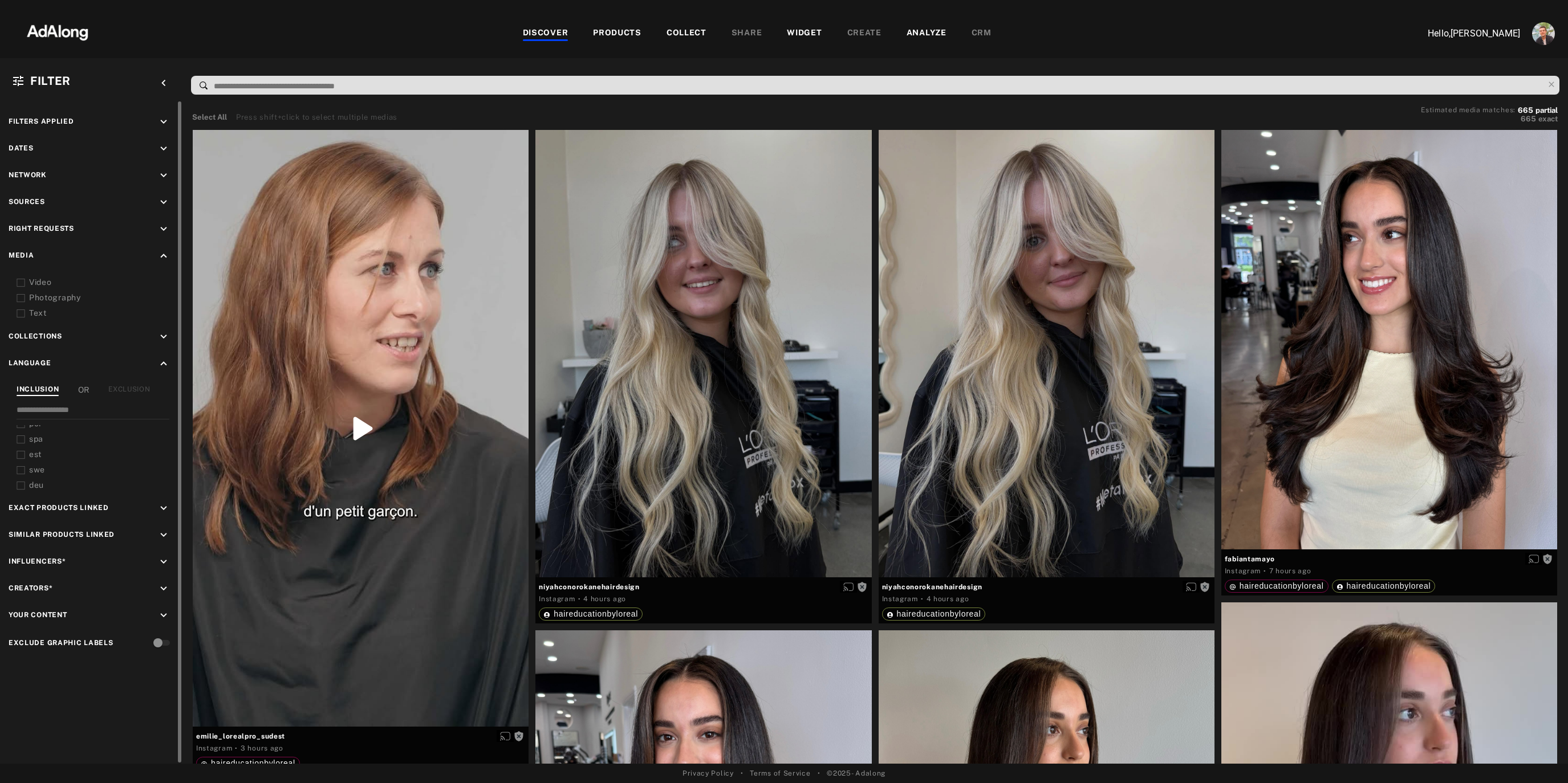
click at [20, 282] on icon at bounding box center [21, 283] width 9 height 9
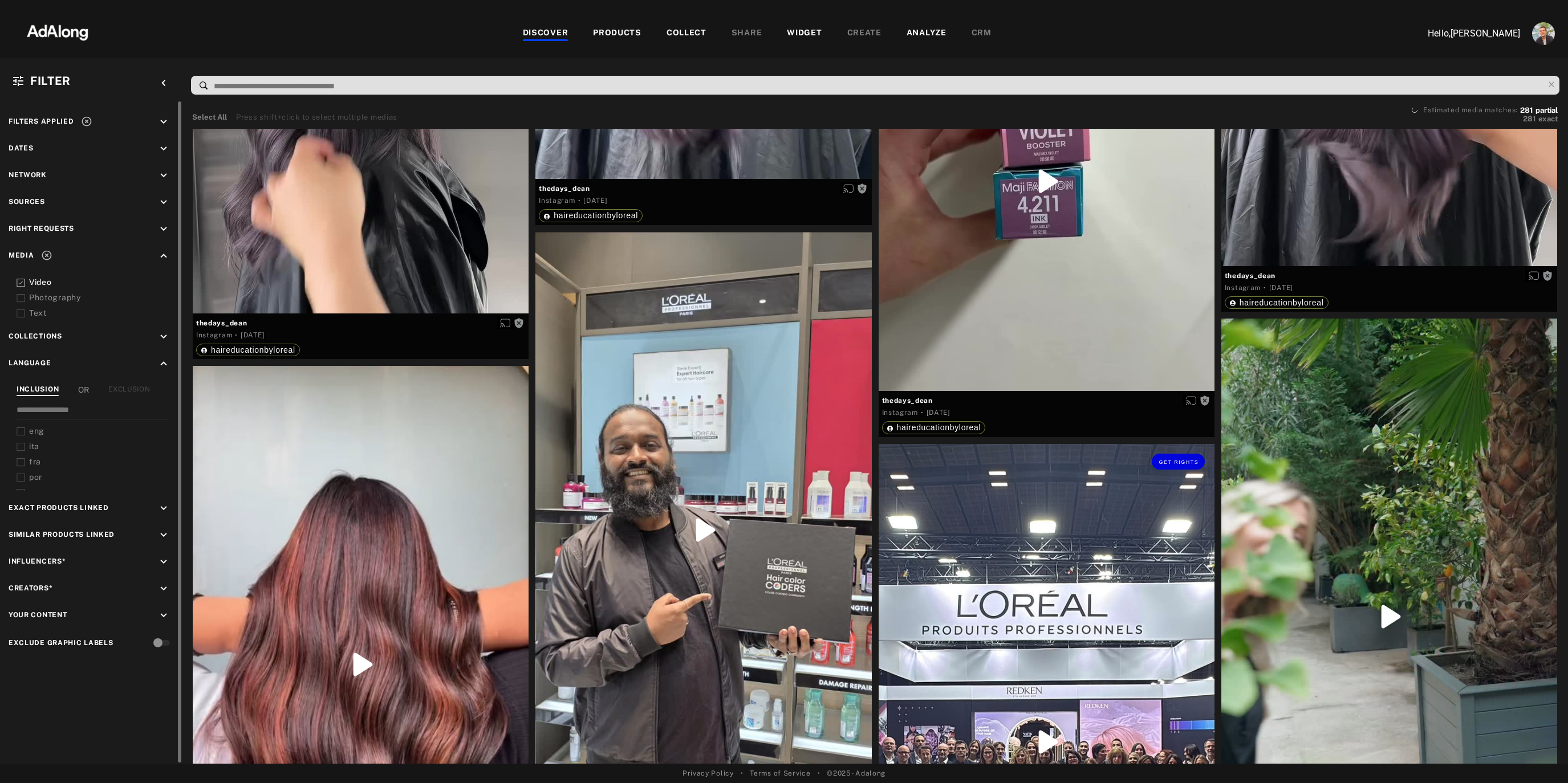
scroll to position [5687, 0]
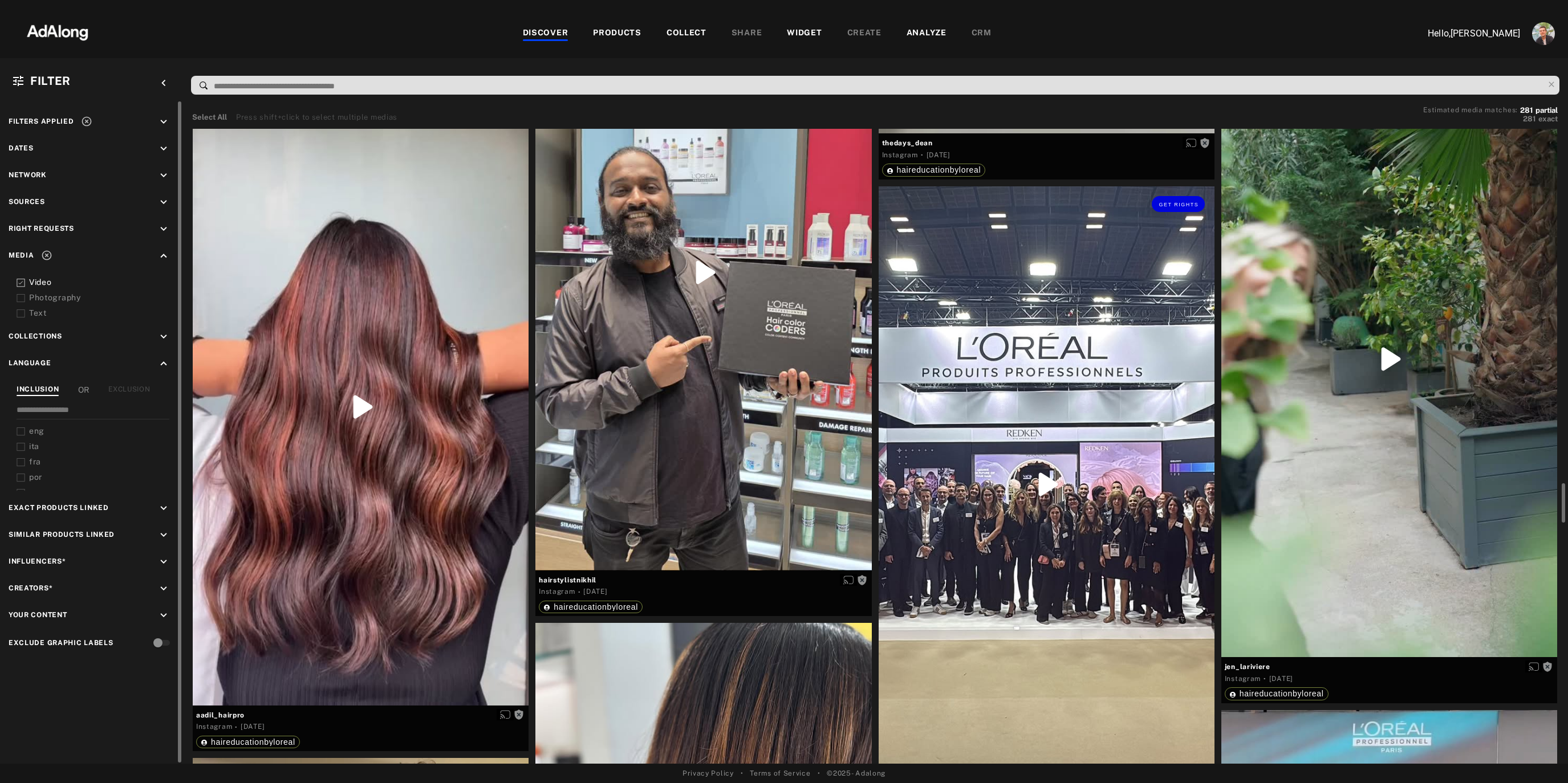
click at [975, 304] on div "Get rights" at bounding box center [1046, 484] width 336 height 596
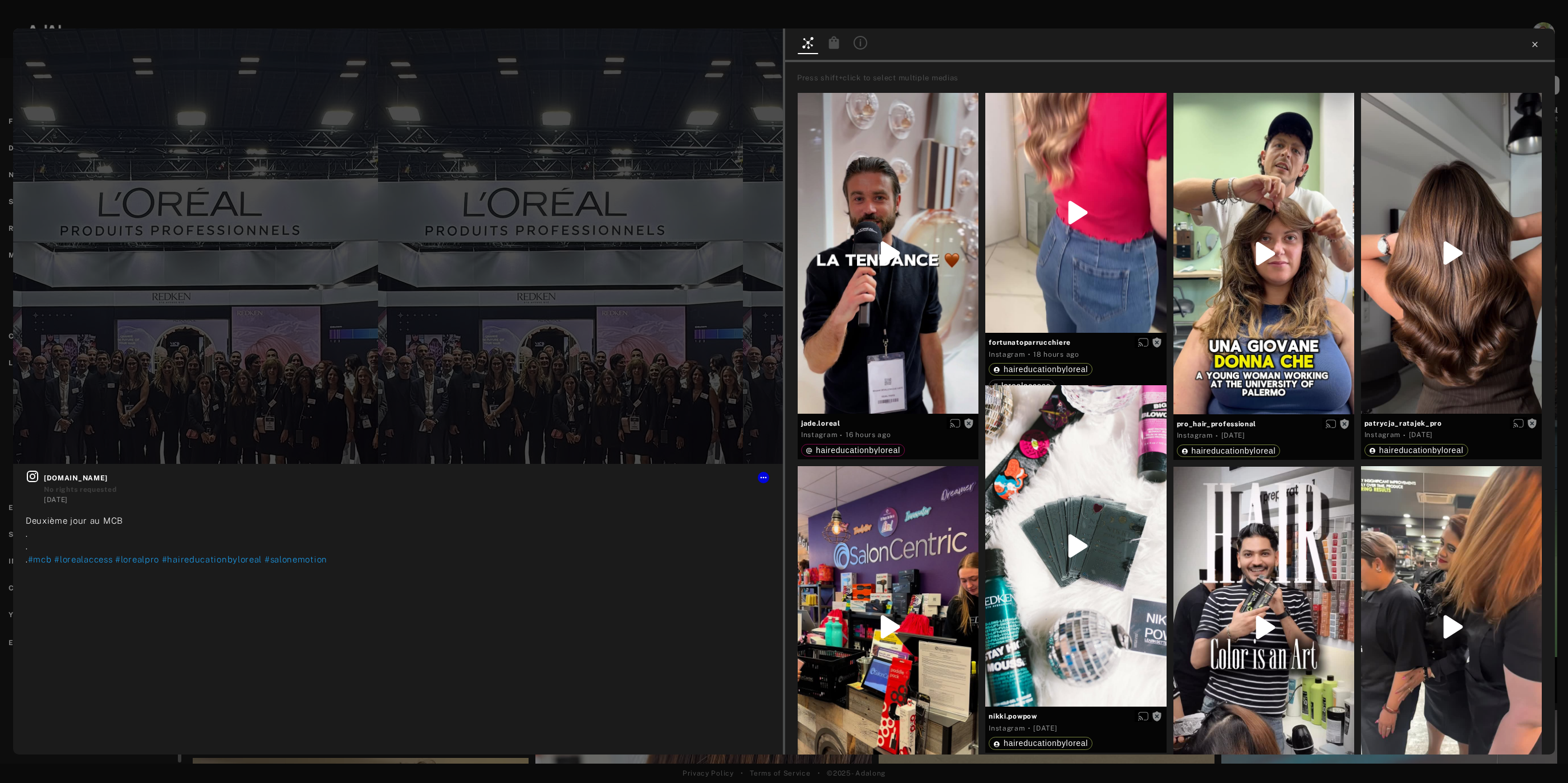
click at [1533, 46] on icon at bounding box center [1534, 44] width 9 height 9
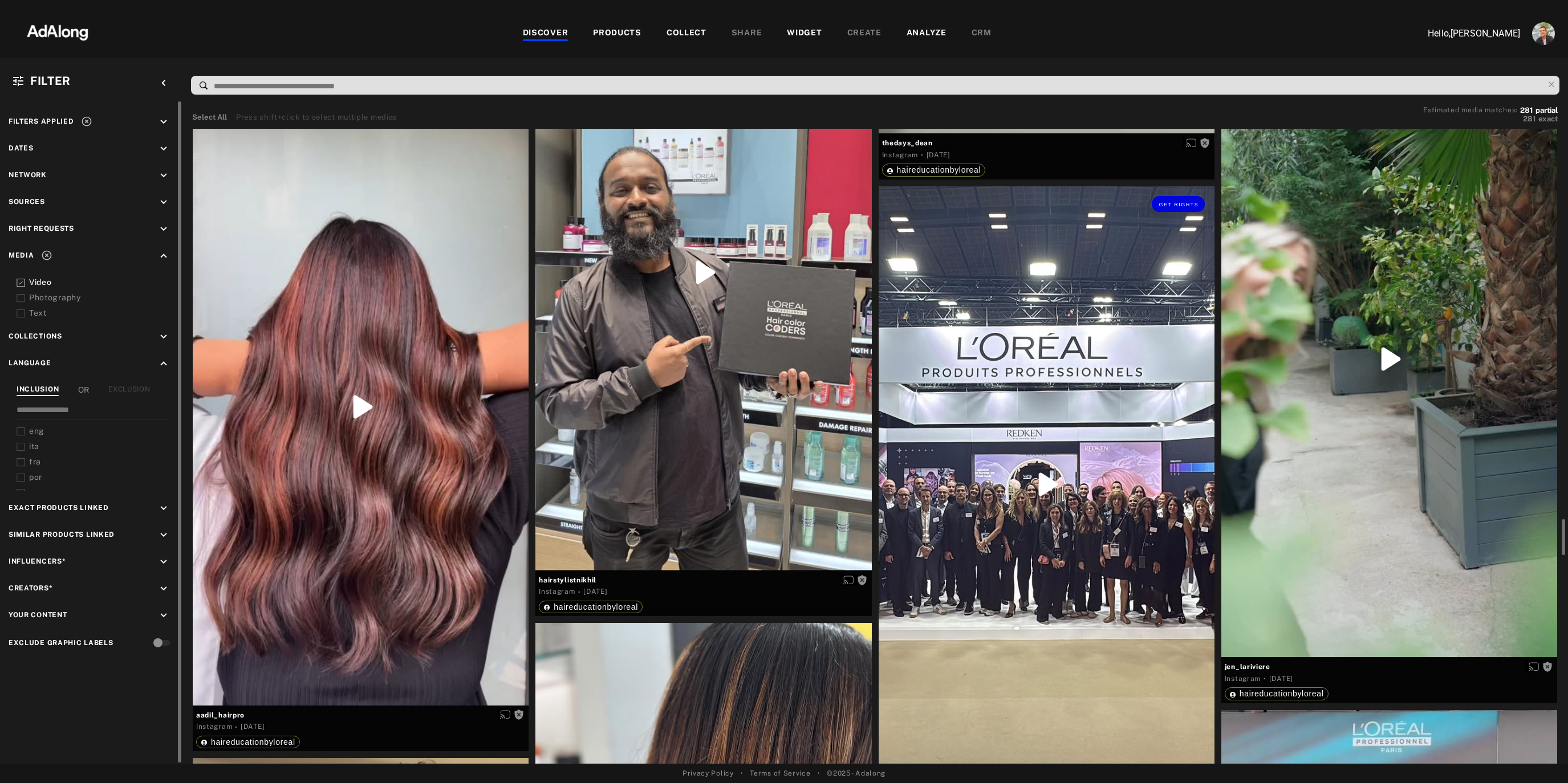
scroll to position [5756, 0]
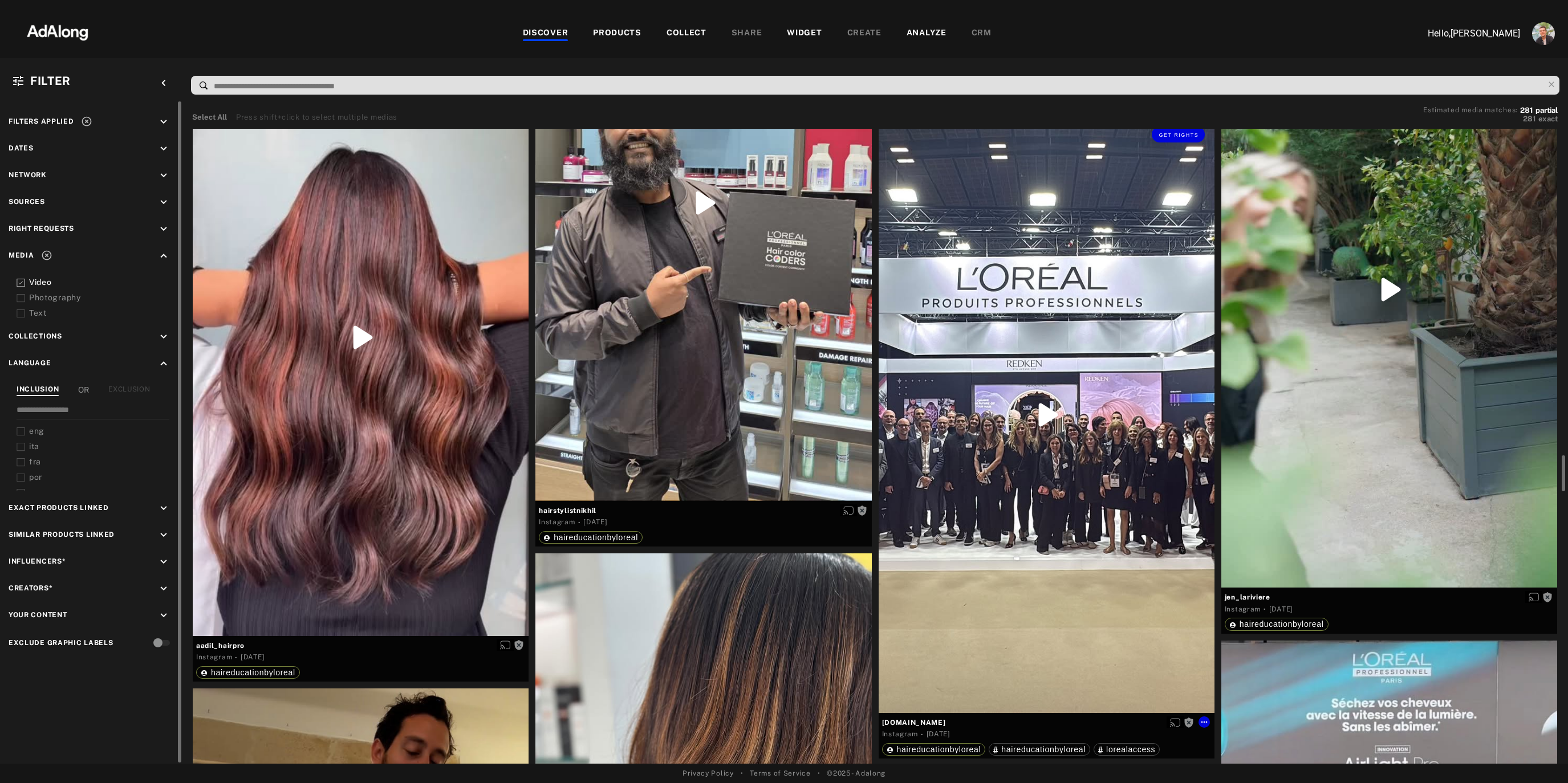
click at [968, 283] on div "Get rights" at bounding box center [1046, 415] width 336 height 596
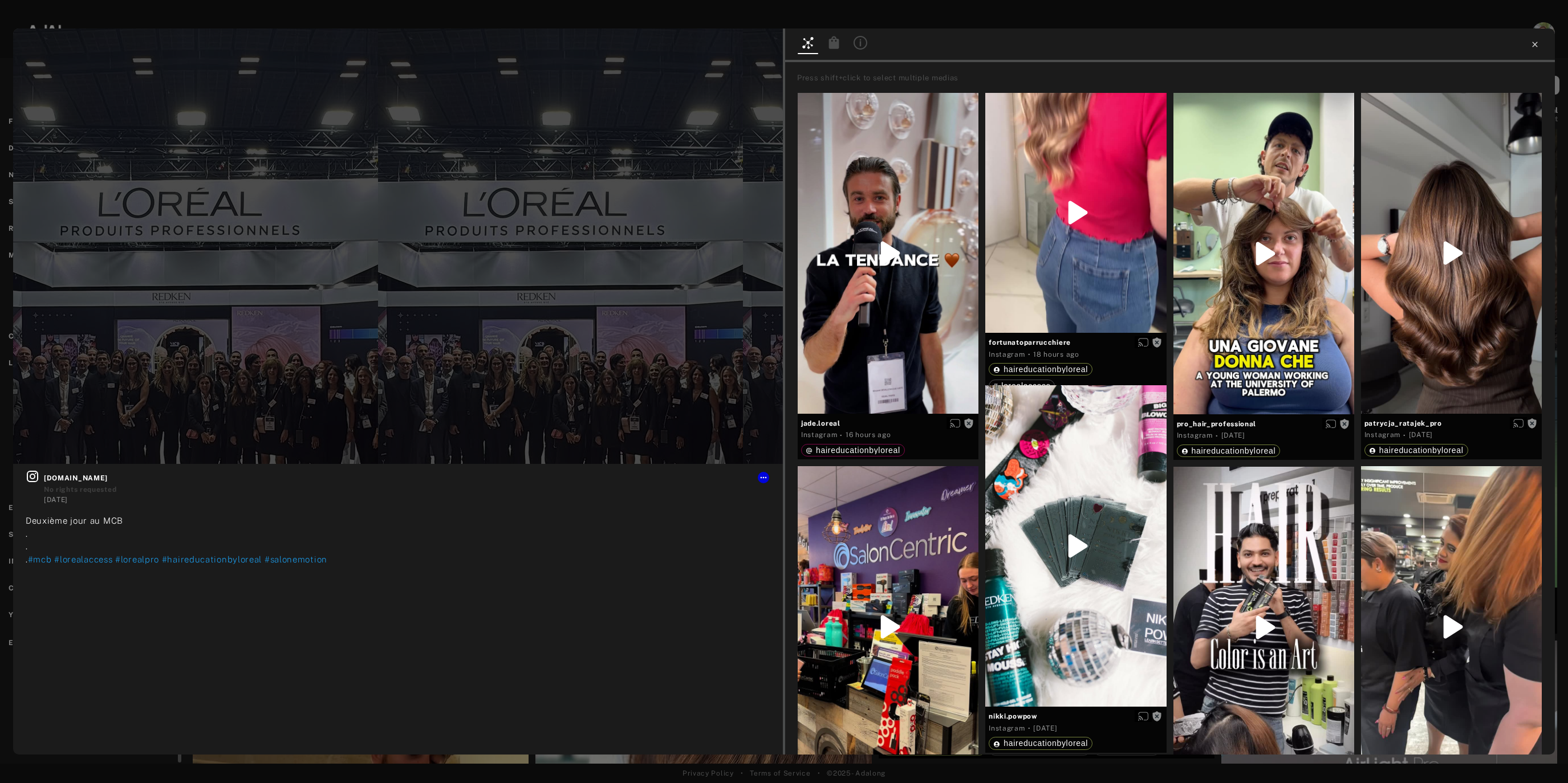
click at [1534, 42] on icon at bounding box center [1534, 44] width 9 height 9
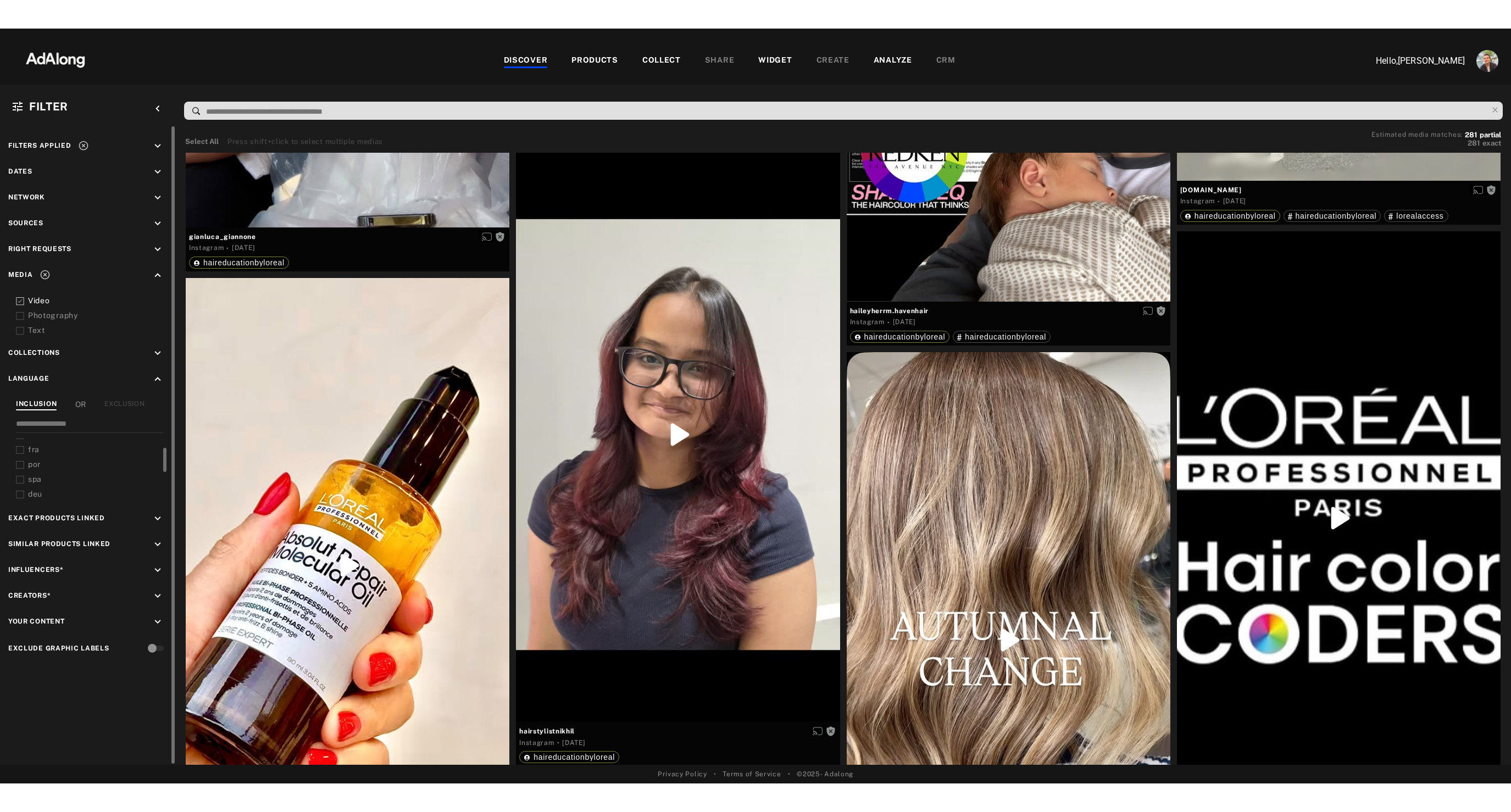
scroll to position [30, 0]
